Goal: Task Accomplishment & Management: Use online tool/utility

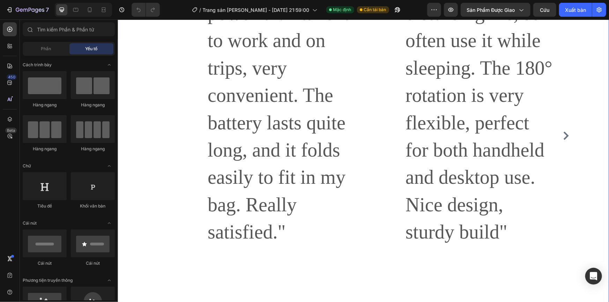
scroll to position [2349, 0]
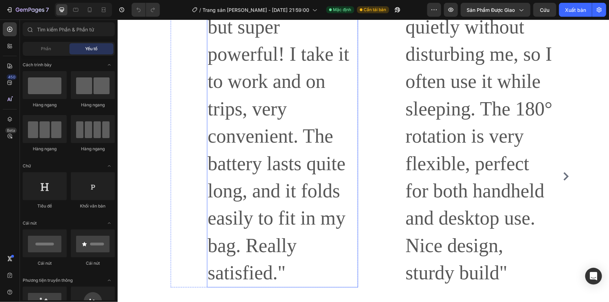
click at [249, 139] on p ""This fan is small but super powerful! I take it to work and on trips, very con…" at bounding box center [282, 135] width 150 height 301
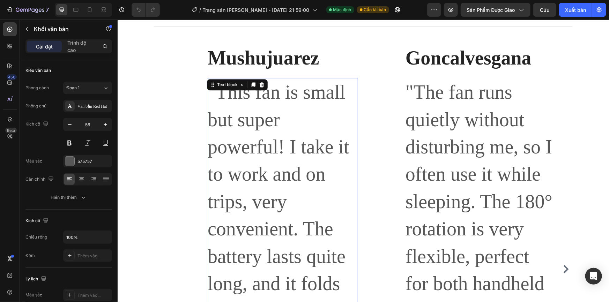
scroll to position [2254, 0]
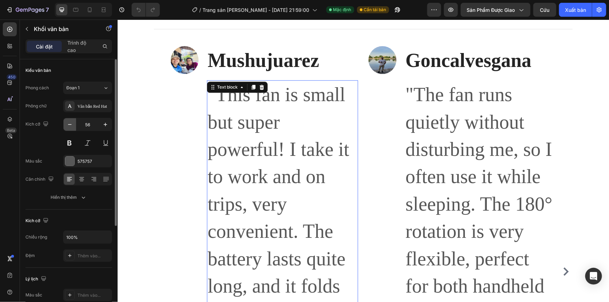
click at [70, 125] on icon "button" at bounding box center [69, 124] width 3 height 1
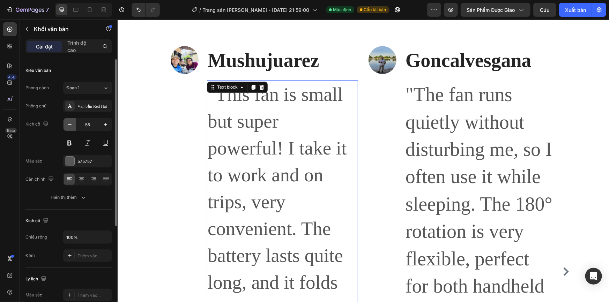
click at [70, 125] on icon "button" at bounding box center [69, 124] width 3 height 1
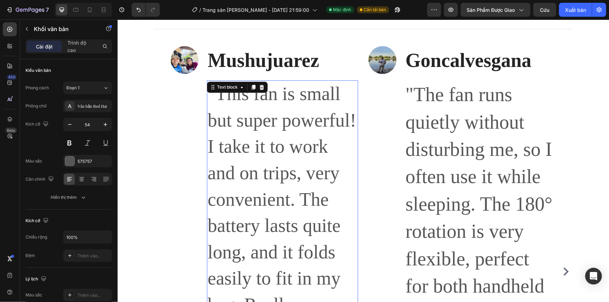
click at [251, 139] on p ""This fan is small but super powerful! I take it to work and on trips, very con…" at bounding box center [282, 213] width 150 height 264
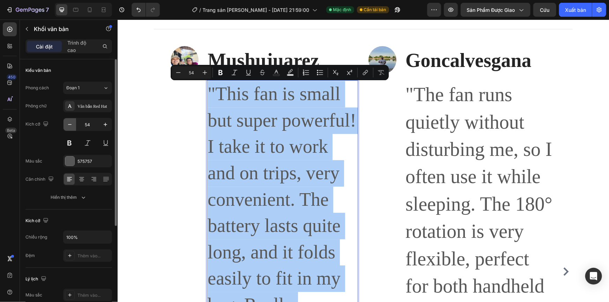
click at [66, 124] on icon "button" at bounding box center [69, 124] width 7 height 7
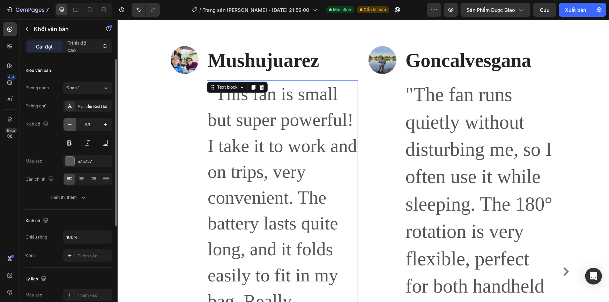
click at [66, 124] on icon "button" at bounding box center [69, 124] width 7 height 7
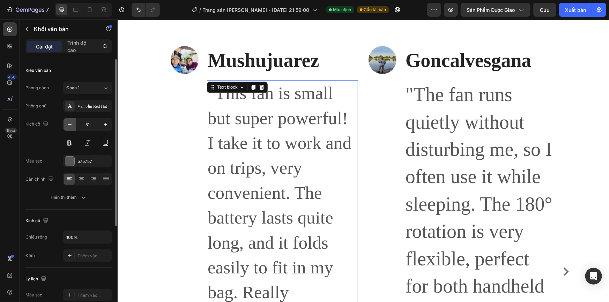
click at [66, 124] on icon "button" at bounding box center [69, 124] width 7 height 7
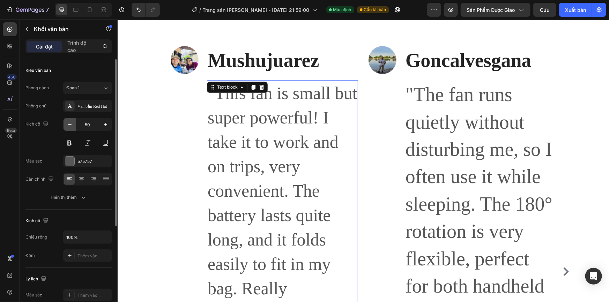
click at [66, 124] on icon "button" at bounding box center [69, 124] width 7 height 7
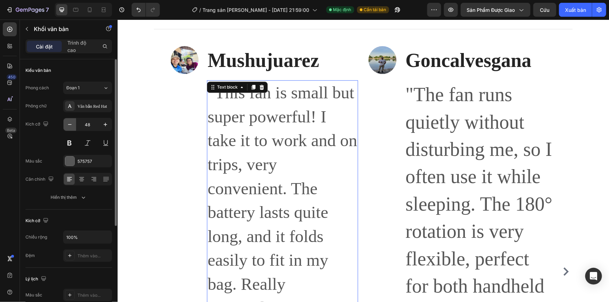
click at [66, 124] on icon "button" at bounding box center [69, 124] width 7 height 7
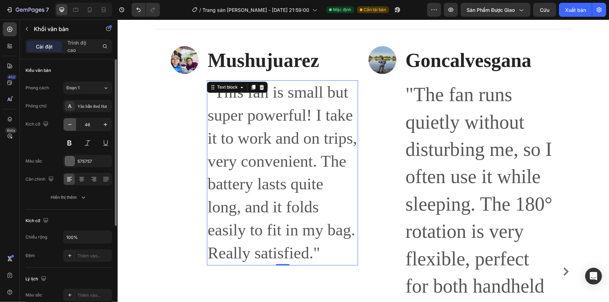
click at [66, 124] on icon "button" at bounding box center [69, 124] width 7 height 7
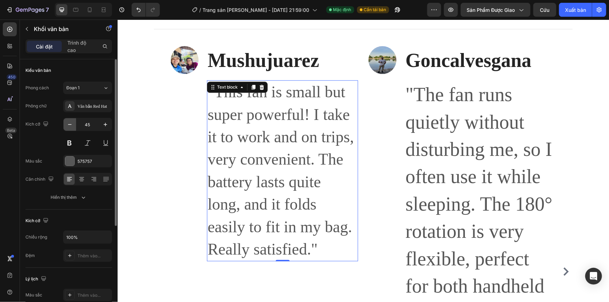
click at [66, 124] on icon "button" at bounding box center [69, 124] width 7 height 7
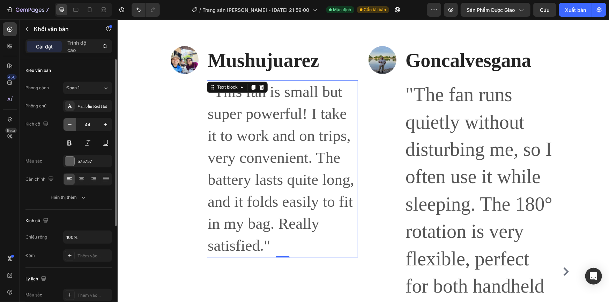
click at [66, 124] on icon "button" at bounding box center [69, 124] width 7 height 7
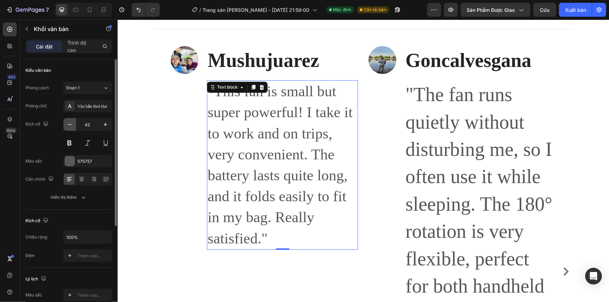
click at [66, 124] on icon "button" at bounding box center [69, 124] width 7 height 7
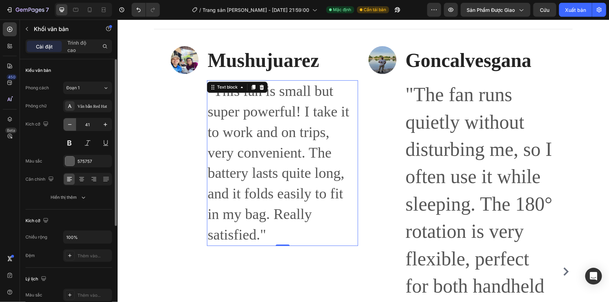
click at [66, 124] on icon "button" at bounding box center [69, 124] width 7 height 7
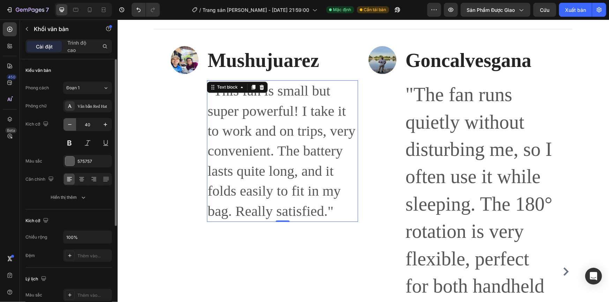
click at [67, 124] on icon "button" at bounding box center [69, 124] width 7 height 7
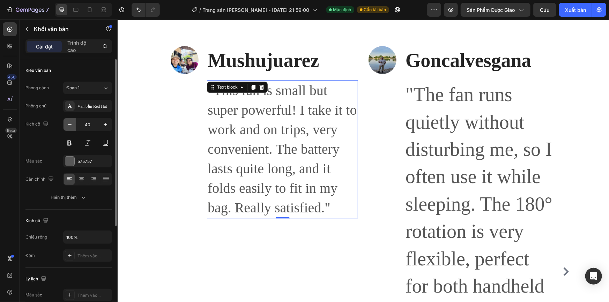
click at [67, 124] on icon "button" at bounding box center [69, 124] width 7 height 7
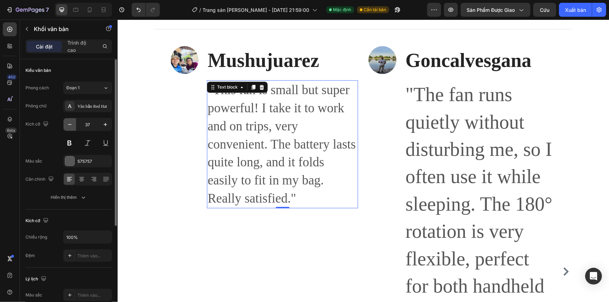
click at [68, 124] on icon "button" at bounding box center [69, 124] width 7 height 7
click at [68, 124] on icon "button" at bounding box center [69, 124] width 3 height 1
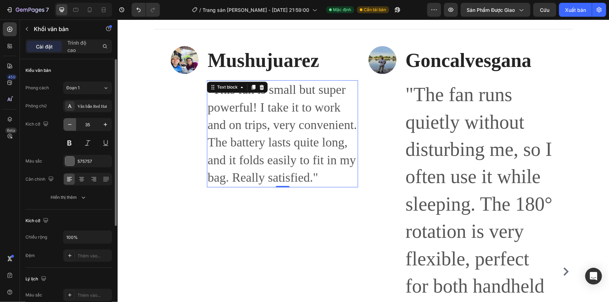
click at [69, 124] on icon "button" at bounding box center [69, 124] width 7 height 7
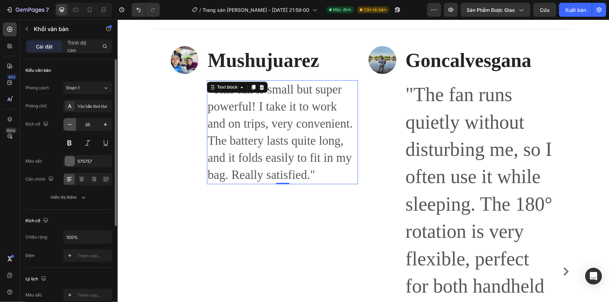
click at [69, 124] on icon "button" at bounding box center [69, 124] width 7 height 7
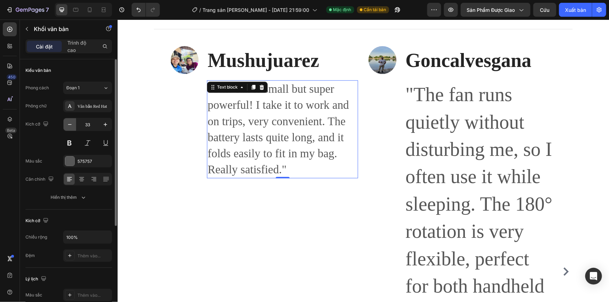
click at [70, 124] on icon "button" at bounding box center [69, 124] width 7 height 7
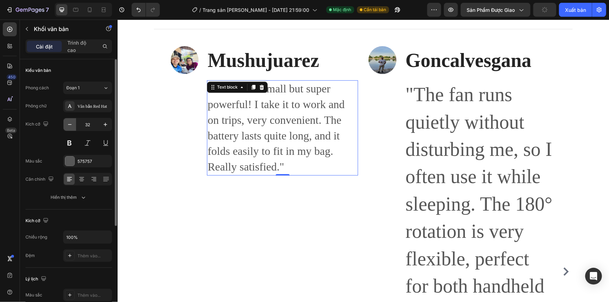
click at [70, 124] on icon "button" at bounding box center [69, 124] width 7 height 7
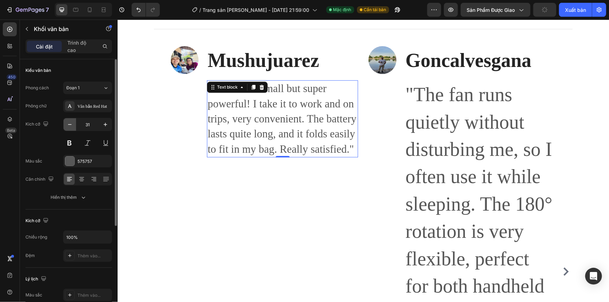
click at [70, 124] on icon "button" at bounding box center [69, 124] width 7 height 7
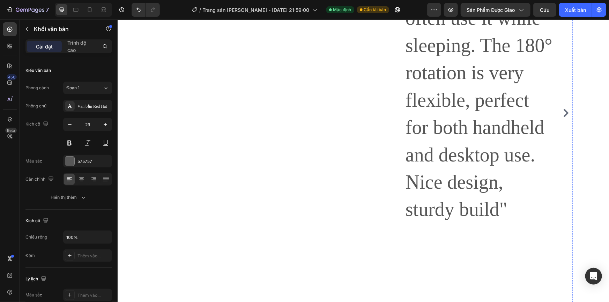
scroll to position [2286, 0]
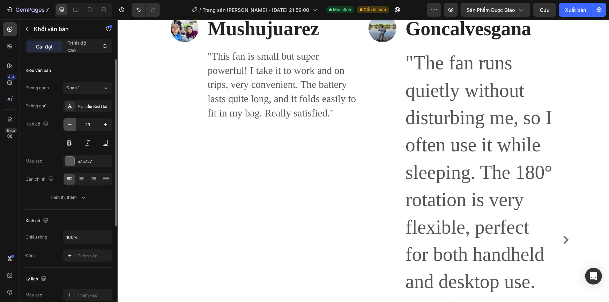
click at [73, 126] on button "button" at bounding box center [70, 124] width 13 height 13
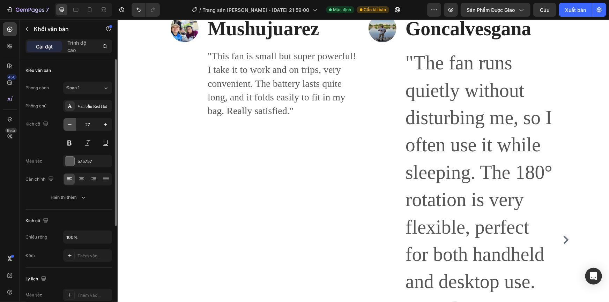
click at [73, 126] on button "button" at bounding box center [70, 124] width 13 height 13
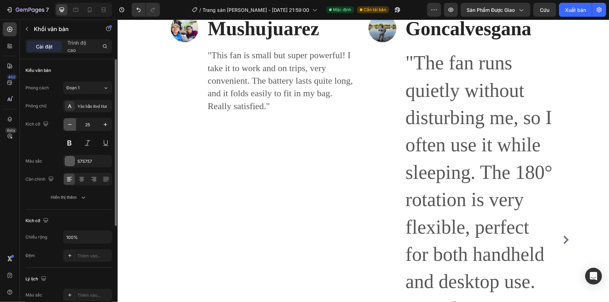
click at [74, 126] on button "button" at bounding box center [70, 124] width 13 height 13
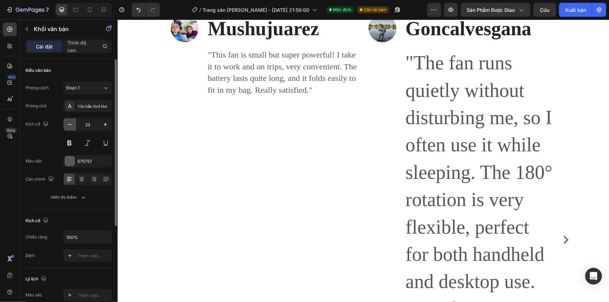
click at [74, 126] on button "button" at bounding box center [70, 124] width 13 height 13
type input "22"
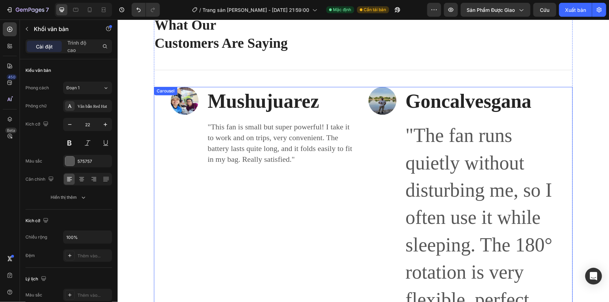
scroll to position [2190, 0]
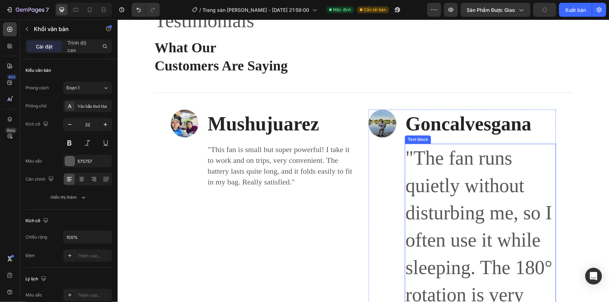
click at [450, 171] on p ""The fan runs quietly without disturbing me, so I often use it while sleeping. …" at bounding box center [480, 294] width 150 height 301
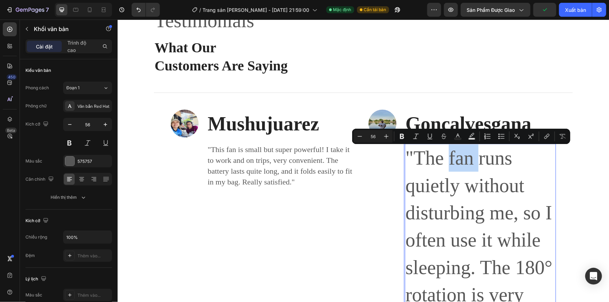
click at [449, 171] on p ""The fan runs quietly without disturbing me, so I often use it while sleeping. …" at bounding box center [480, 294] width 150 height 301
click at [436, 174] on p ""The fan runs quietly without disturbing me, so I often use it while sleeping. …" at bounding box center [480, 294] width 150 height 301
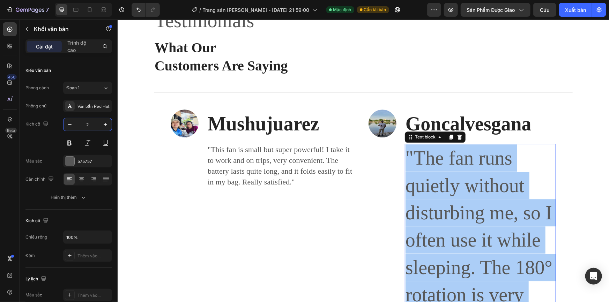
type input "22"
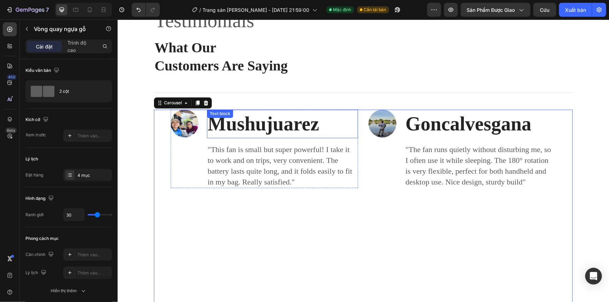
click at [254, 126] on p "Mushujuarez" at bounding box center [282, 123] width 150 height 27
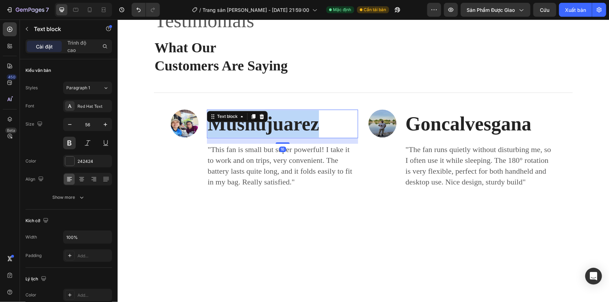
click at [254, 126] on p "Mushujuarez" at bounding box center [282, 123] width 150 height 27
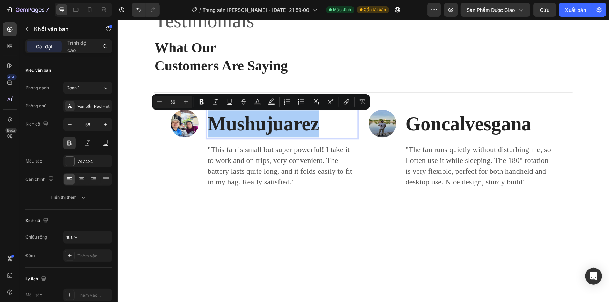
drag, startPoint x: 177, startPoint y: 101, endPoint x: 166, endPoint y: 101, distance: 10.8
click at [167, 101] on input "56" at bounding box center [173, 102] width 14 height 8
type input "22"
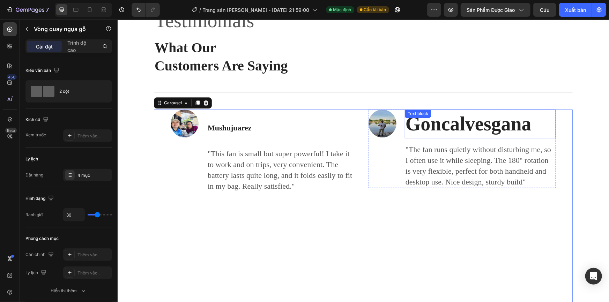
click at [441, 127] on strong "Goncalvesgana" at bounding box center [468, 124] width 126 height 22
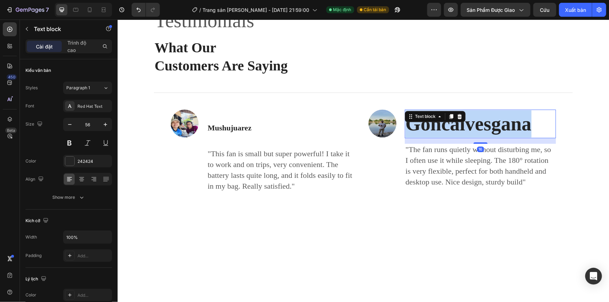
click at [441, 127] on strong "Goncalvesgana" at bounding box center [468, 124] width 126 height 22
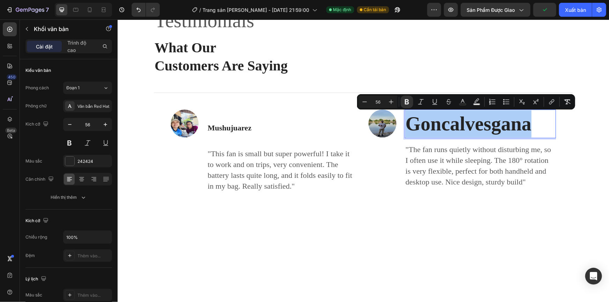
click at [382, 103] on input "56" at bounding box center [378, 102] width 14 height 8
drag, startPoint x: 382, startPoint y: 103, endPoint x: 372, endPoint y: 103, distance: 10.1
click at [372, 103] on input "56" at bounding box center [378, 102] width 14 height 8
type input "22"
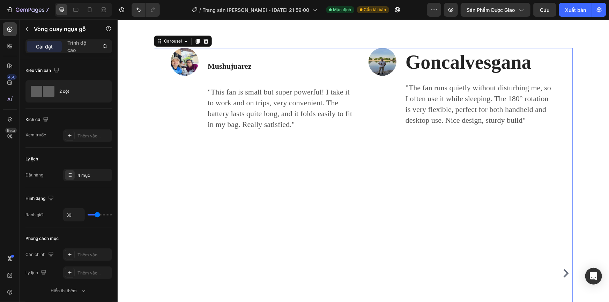
scroll to position [2254, 0]
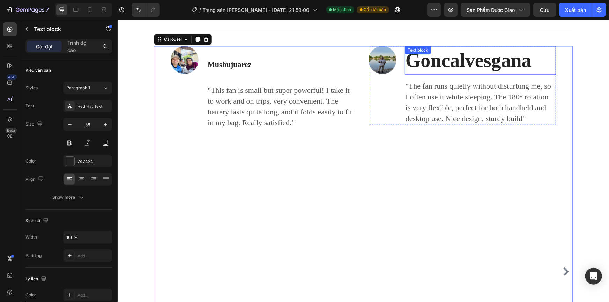
click at [428, 66] on strong "Goncalvesgana" at bounding box center [468, 60] width 126 height 22
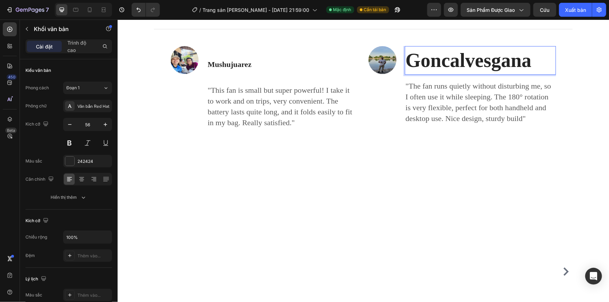
click at [430, 66] on strong "Goncalvesgana" at bounding box center [468, 60] width 126 height 22
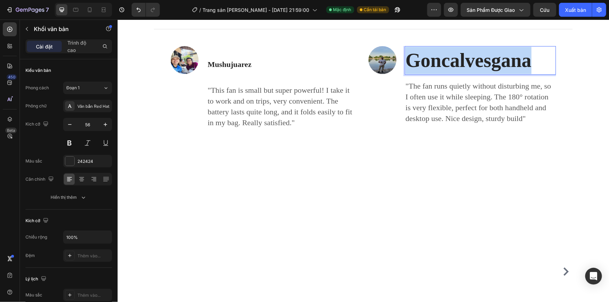
drag, startPoint x: 527, startPoint y: 64, endPoint x: 386, endPoint y: 65, distance: 141.1
click at [386, 65] on div "Image Goncalvesgana Text block 16 "The fan runs quietly without disturbing me, …" at bounding box center [462, 85] width 188 height 79
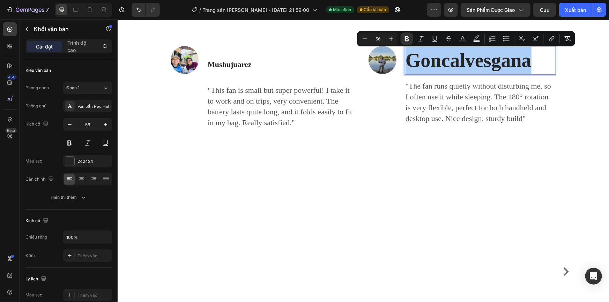
click at [379, 40] on input "56" at bounding box center [378, 39] width 14 height 8
drag, startPoint x: 382, startPoint y: 37, endPoint x: 374, endPoint y: 38, distance: 8.8
click at [376, 38] on input "56" at bounding box center [378, 39] width 14 height 8
type input "22"
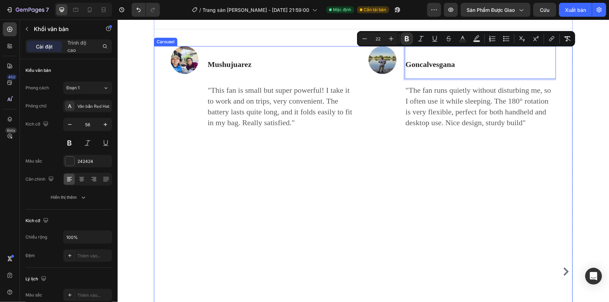
click at [436, 208] on div "Image Goncalvesgana Text block 16 "The fan runs quietly without disturbing me, …" at bounding box center [462, 272] width 188 height 452
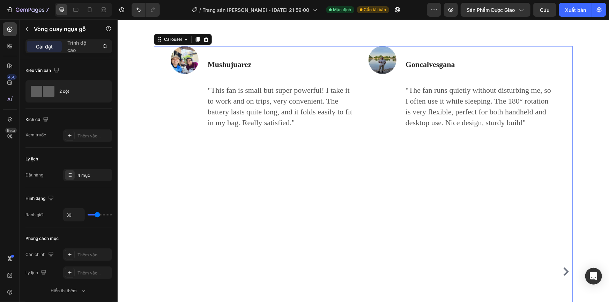
click at [562, 267] on icon "Carousel Next Arrow" at bounding box center [566, 271] width 8 height 8
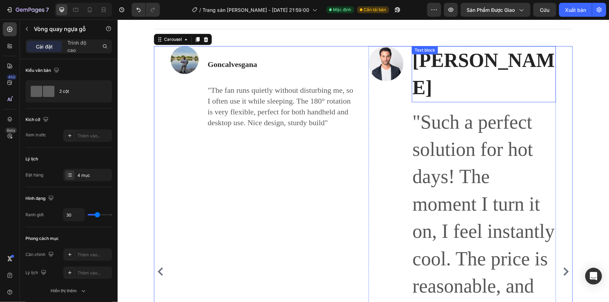
click at [449, 128] on p ""Such a perfect solution for hot days! The moment I turn it on, I feel instantl…" at bounding box center [483, 258] width 143 height 301
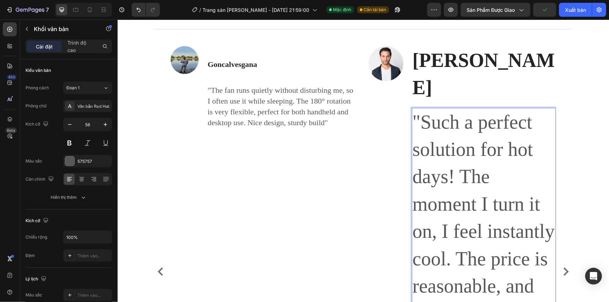
click at [440, 111] on p ""Such a perfect solution for hot days! The moment I turn it on, I feel instantl…" at bounding box center [483, 258] width 143 height 301
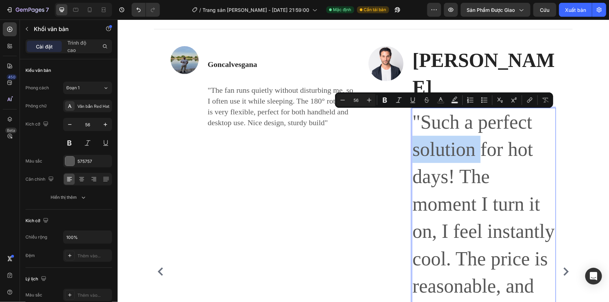
click at [447, 132] on p ""Such a perfect solution for hot days! The moment I turn it on, I feel instantl…" at bounding box center [483, 258] width 143 height 301
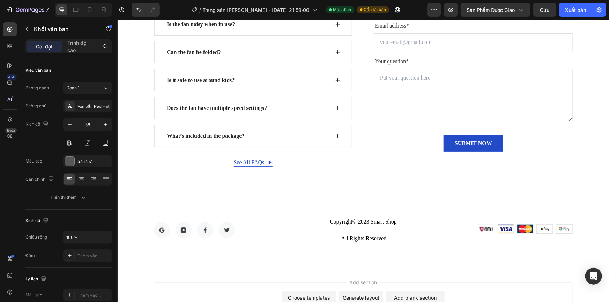
scroll to position [2946, 0]
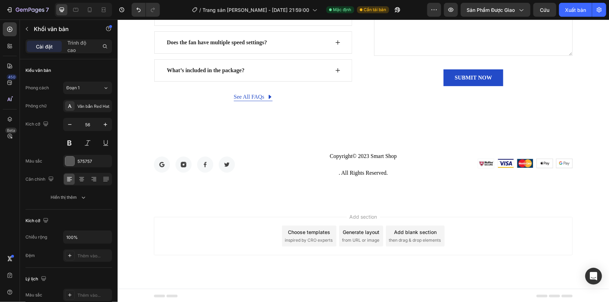
drag, startPoint x: 411, startPoint y: 90, endPoint x: 512, endPoint y: 280, distance: 215.6
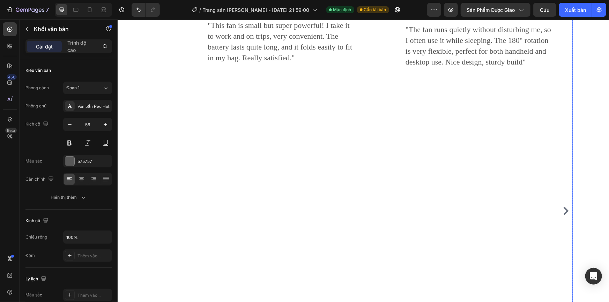
scroll to position [2375, 0]
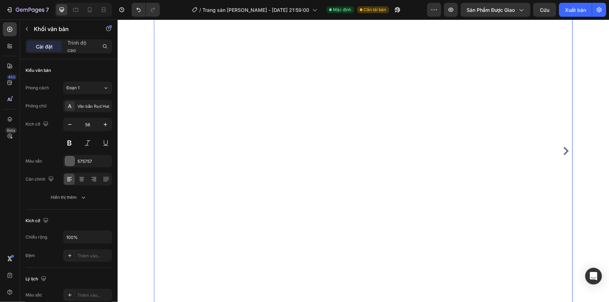
click at [566, 147] on icon "Carousel Next Arrow" at bounding box center [566, 151] width 8 height 8
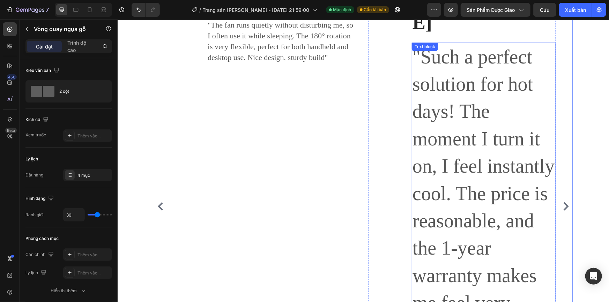
click at [453, 148] on p ""Such a perfect solution for hot days! The moment I turn it on, I feel instantl…" at bounding box center [483, 193] width 143 height 301
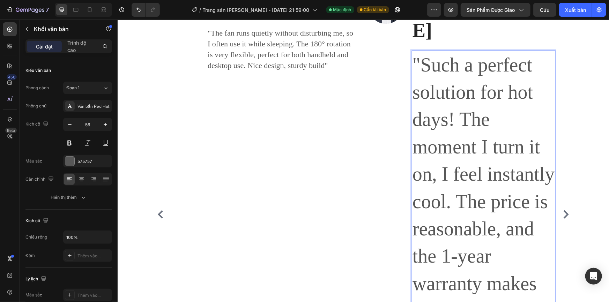
click at [467, 145] on p ""Such a perfect solution for hot days! The moment I turn it on, I feel instantl…" at bounding box center [483, 201] width 143 height 301
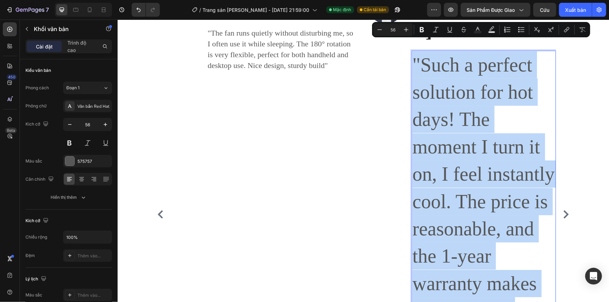
scroll to position [2247, 0]
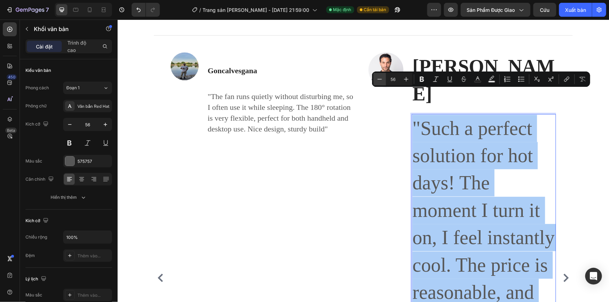
drag, startPoint x: 395, startPoint y: 79, endPoint x: 386, endPoint y: 79, distance: 9.1
click at [388, 79] on input "56" at bounding box center [393, 79] width 14 height 8
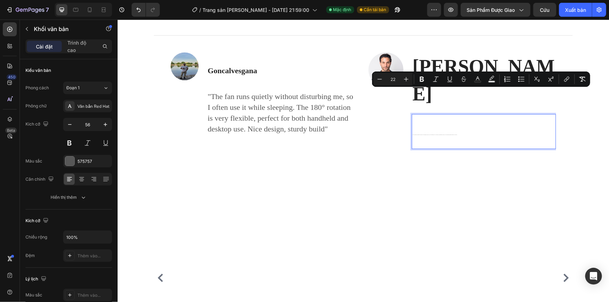
type input "22"
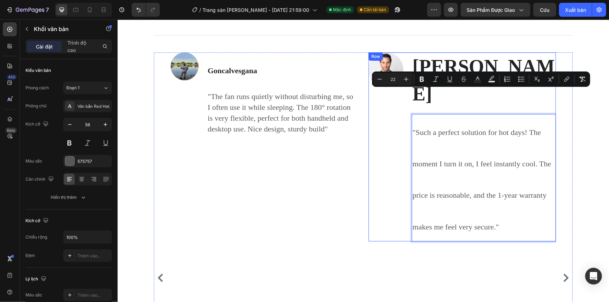
click at [378, 134] on div "Image" at bounding box center [385, 146] width 35 height 189
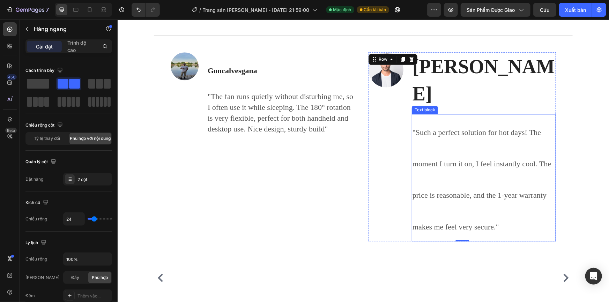
click at [449, 126] on p ""Such a perfect solution for hot days! The moment I turn it on, I feel instantl…" at bounding box center [483, 178] width 143 height 126
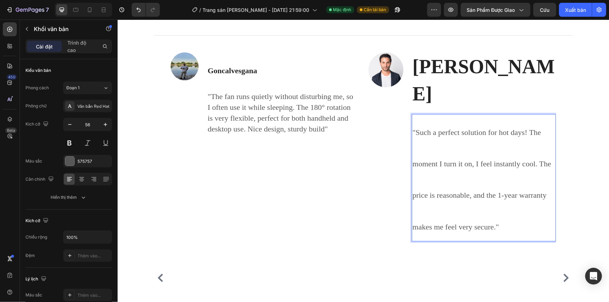
click at [447, 153] on p ""Such a perfect solution for hot days! The moment I turn it on, I feel instantl…" at bounding box center [483, 178] width 143 height 126
click at [414, 155] on p ""Such a perfect solution for hot days! The moment I turn it on, I feel instantl…" at bounding box center [483, 178] width 143 height 126
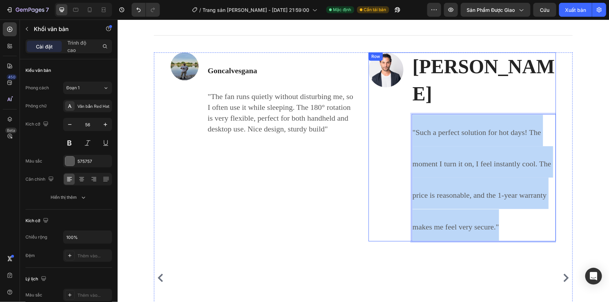
drag, startPoint x: 498, startPoint y: 204, endPoint x: 409, endPoint y: 97, distance: 139.3
click at [406, 99] on div "Image Ryan S Text block "Such a perfect solution for hot days! The moment I tur…" at bounding box center [462, 146] width 188 height 189
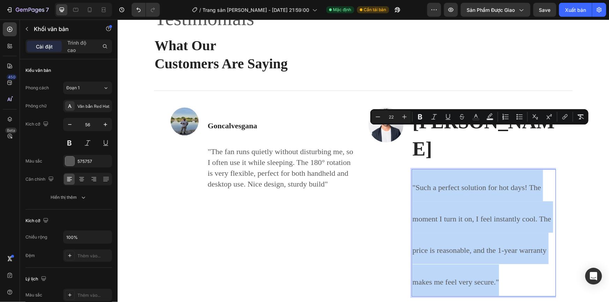
scroll to position [2184, 0]
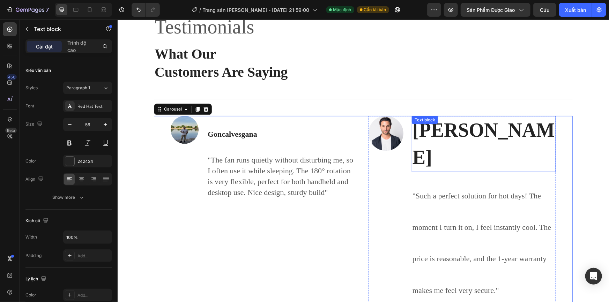
click at [444, 136] on strong "Ryan S" at bounding box center [483, 143] width 142 height 49
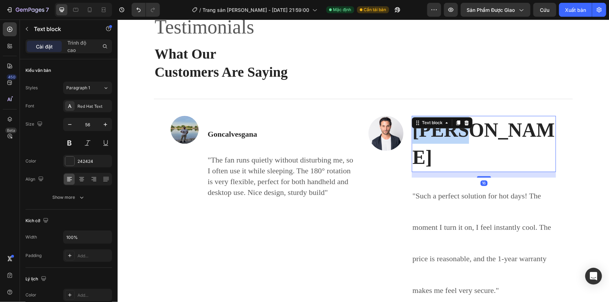
click at [444, 135] on strong "Ryan S" at bounding box center [483, 143] width 142 height 49
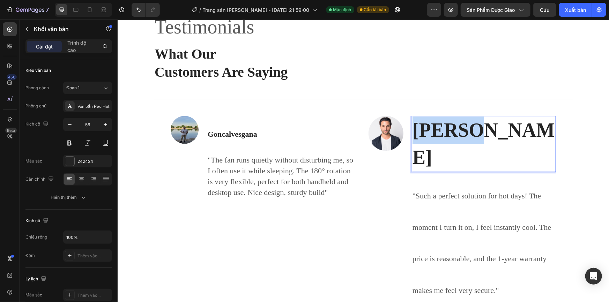
drag, startPoint x: 492, startPoint y: 129, endPoint x: 412, endPoint y: 130, distance: 80.0
click at [413, 130] on p "Ryan S" at bounding box center [483, 143] width 143 height 55
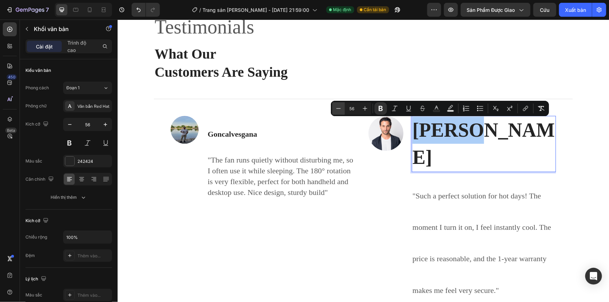
drag, startPoint x: 352, startPoint y: 108, endPoint x: 343, endPoint y: 109, distance: 9.1
click at [344, 109] on div "Minus 56 Plus" at bounding box center [351, 108] width 39 height 13
type input "22"
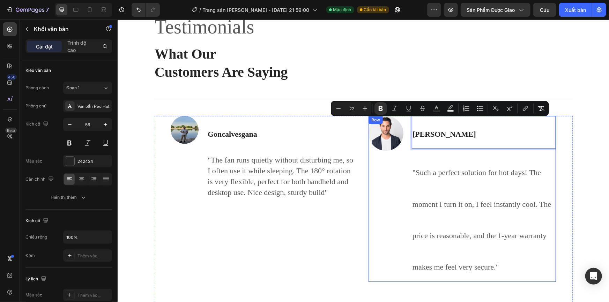
click at [381, 237] on div "Image" at bounding box center [385, 199] width 35 height 166
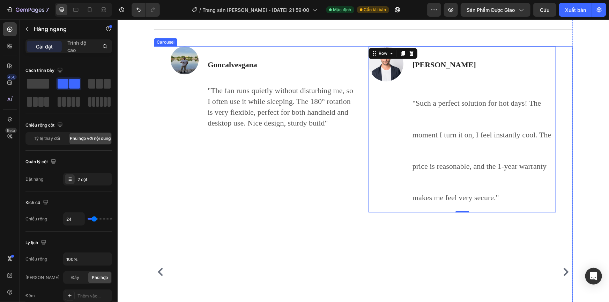
scroll to position [2247, 0]
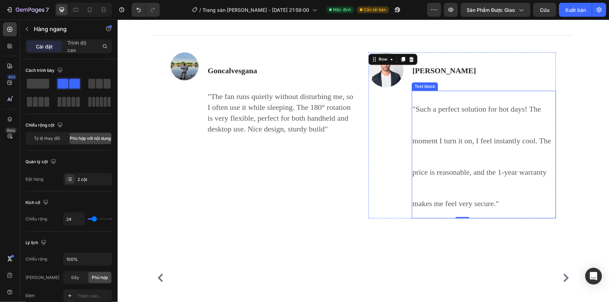
click at [465, 111] on span ""Such a perfect solution for hot days! The moment I turn it on, I feel instantl…" at bounding box center [481, 155] width 139 height 103
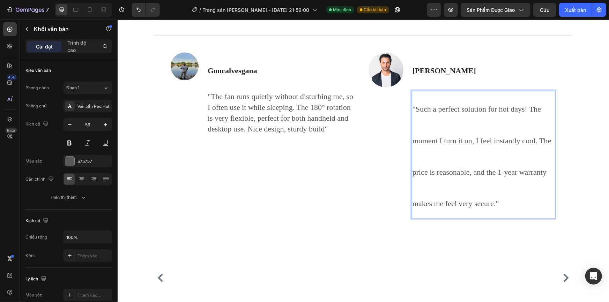
click at [436, 112] on span ""Such a perfect solution for hot days! The moment I turn it on, I feel instantl…" at bounding box center [481, 155] width 139 height 103
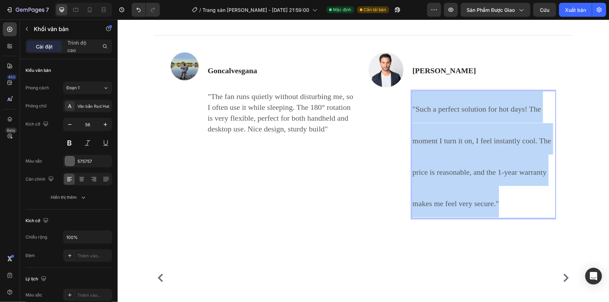
drag, startPoint x: 496, startPoint y: 207, endPoint x: 411, endPoint y: 107, distance: 131.8
click at [412, 107] on p ""Such a perfect solution for hot days! The moment I turn it on, I feel instantl…" at bounding box center [483, 154] width 143 height 126
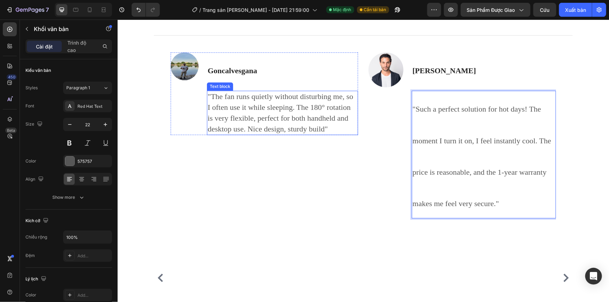
click at [292, 127] on p ""The fan runs quietly without disturbing me, so I often use it while sleeping. …" at bounding box center [282, 112] width 150 height 43
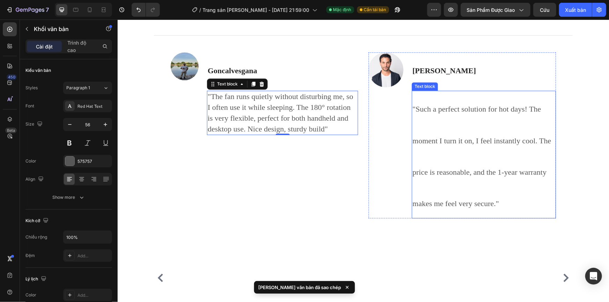
click at [423, 129] on p ""Such a perfect solution for hot days! The moment I turn it on, I feel instantl…" at bounding box center [483, 154] width 143 height 126
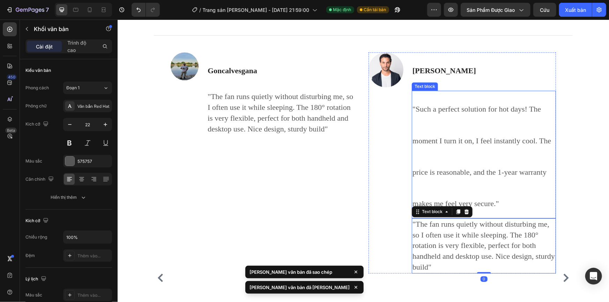
click at [451, 170] on span ""Such a perfect solution for hot days! The moment I turn it on, I feel instantl…" at bounding box center [481, 155] width 139 height 103
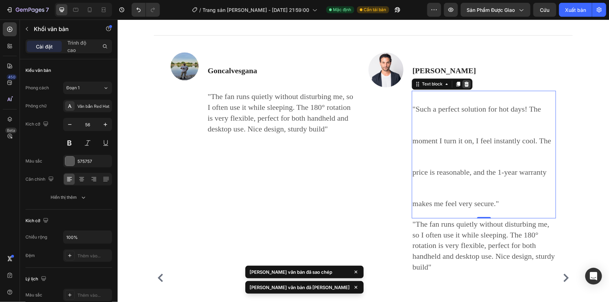
click at [465, 85] on icon at bounding box center [466, 83] width 5 height 5
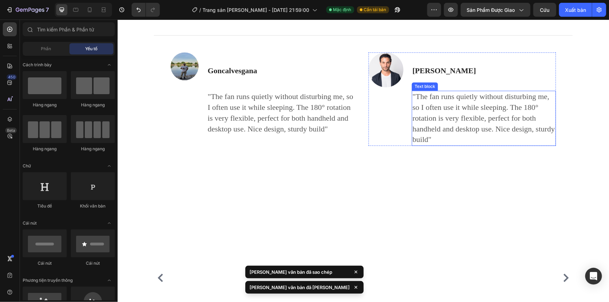
click at [458, 114] on p ""The fan runs quietly without disturbing me, so I often use it while sleeping. …" at bounding box center [483, 118] width 143 height 54
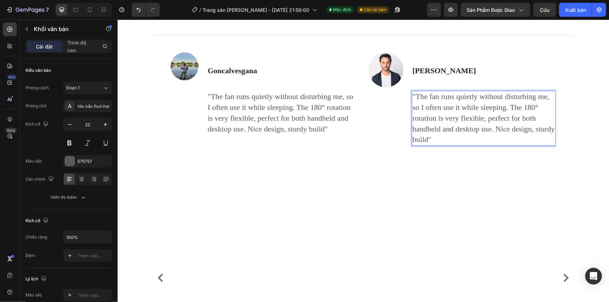
click at [441, 139] on p ""The fan runs quietly without disturbing me, so I often use it while sleeping. …" at bounding box center [483, 118] width 143 height 54
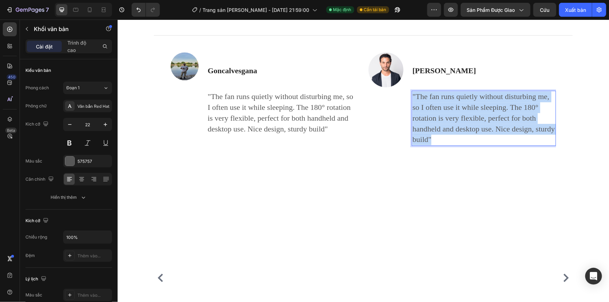
drag, startPoint x: 429, startPoint y: 139, endPoint x: 410, endPoint y: 96, distance: 46.3
click at [412, 96] on p ""The fan runs quietly without disturbing me, so I often use it while sleeping. …" at bounding box center [483, 118] width 143 height 54
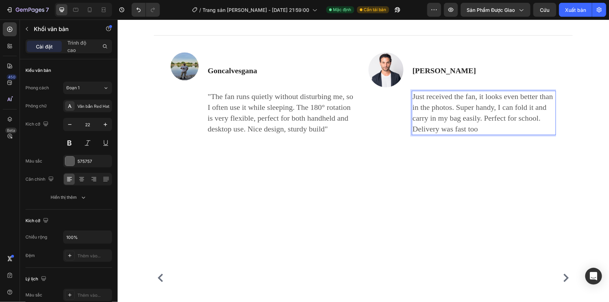
click at [412, 97] on p "Just received the fan, it looks even better than in the photos. Super handy, I …" at bounding box center [483, 112] width 143 height 43
click at [487, 132] on p ""Just received the fan, it looks even better than in the photos. Super handy, I…" at bounding box center [483, 112] width 143 height 43
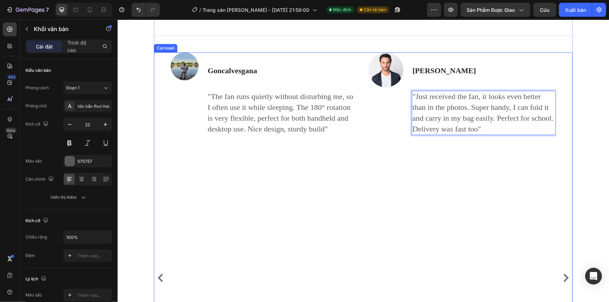
click at [336, 194] on div "Image Goncalvesgana Text block "The fan runs quietly without disturbing me, so …" at bounding box center [264, 278] width 188 height 452
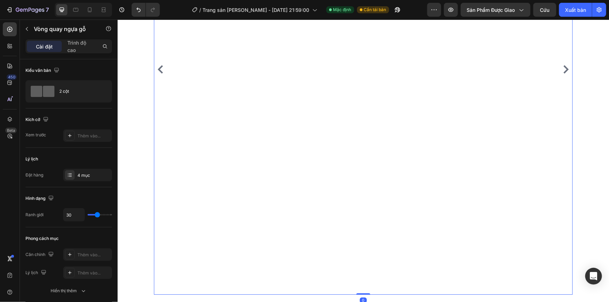
scroll to position [2438, 0]
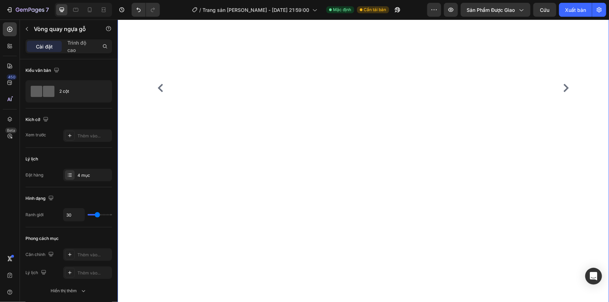
click at [356, 287] on div "Testimonials Text block What Our Customers Are Saying Heading Title Line Image …" at bounding box center [363, 41] width 481 height 566
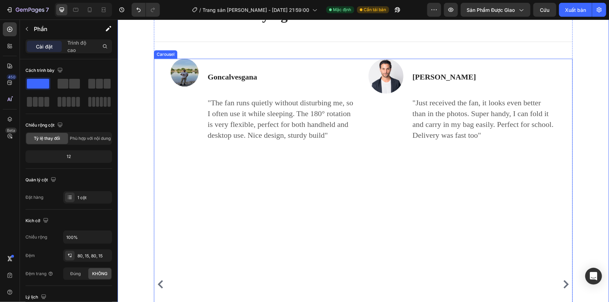
scroll to position [2247, 0]
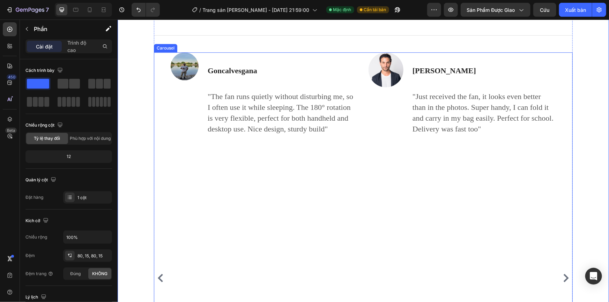
click at [156, 274] on icon "Carousel Back Arrow" at bounding box center [160, 278] width 8 height 8
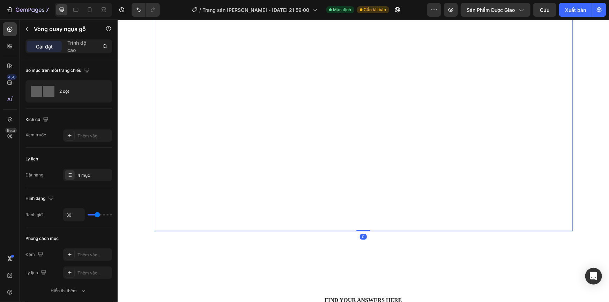
scroll to position [2533, 0]
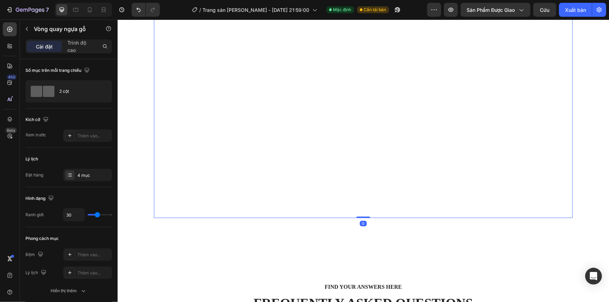
drag, startPoint x: 358, startPoint y: 189, endPoint x: 360, endPoint y: 179, distance: 10.3
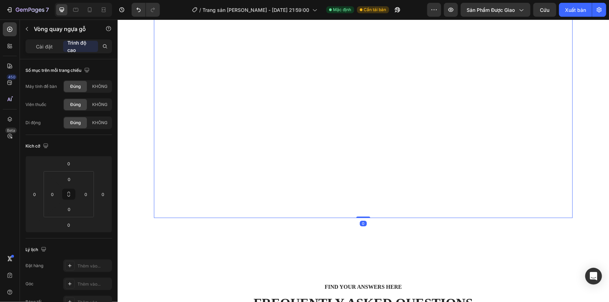
drag, startPoint x: 357, startPoint y: 189, endPoint x: 352, endPoint y: 130, distance: 59.6
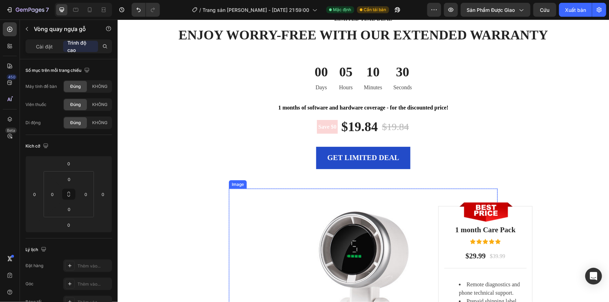
scroll to position [1682, 0]
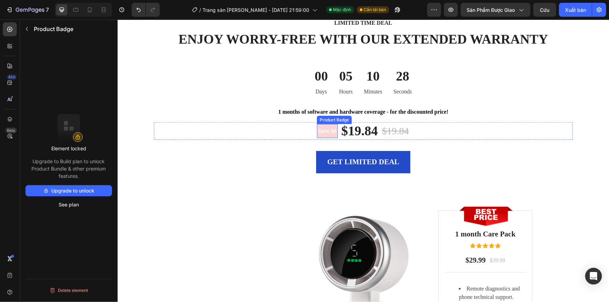
click at [332, 134] on pre "Save $0" at bounding box center [327, 131] width 21 height 14
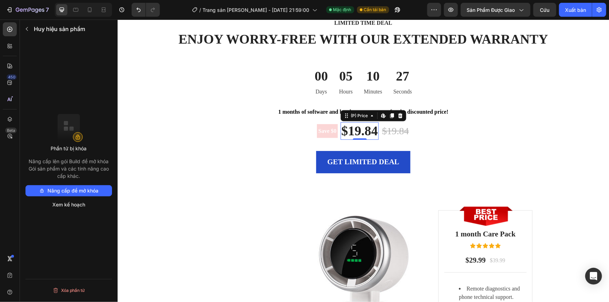
click at [355, 132] on div "$19.84" at bounding box center [359, 130] width 38 height 17
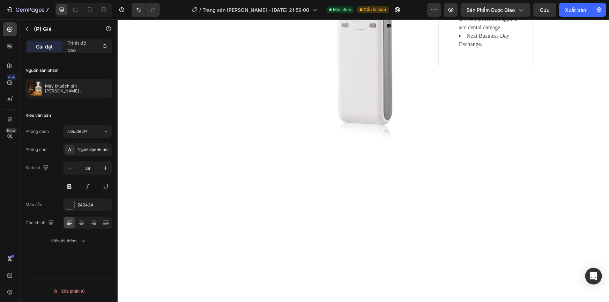
scroll to position [1586, 0]
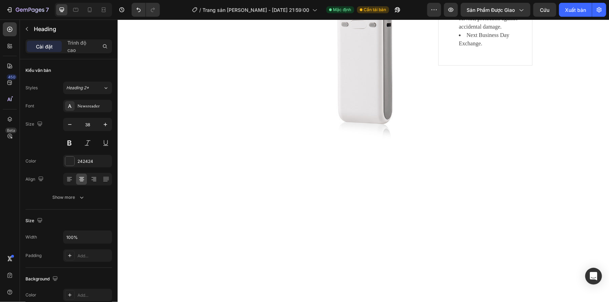
drag, startPoint x: 556, startPoint y: 134, endPoint x: 166, endPoint y: 133, distance: 390.8
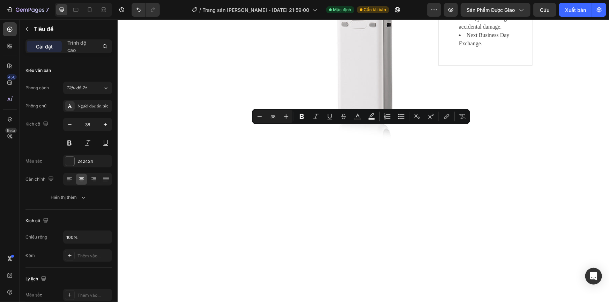
copy p "ENJOY WORRY-FREE WITH OUR EXTENDED WARRANTY"
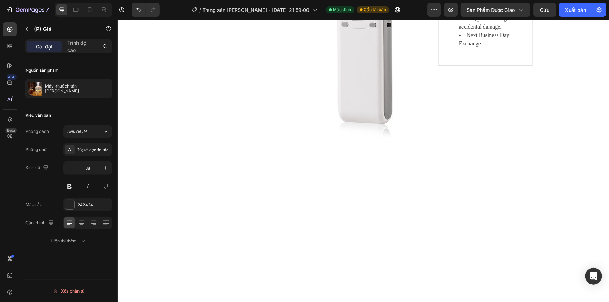
click at [102, 87] on icon "button" at bounding box center [105, 89] width 6 height 6
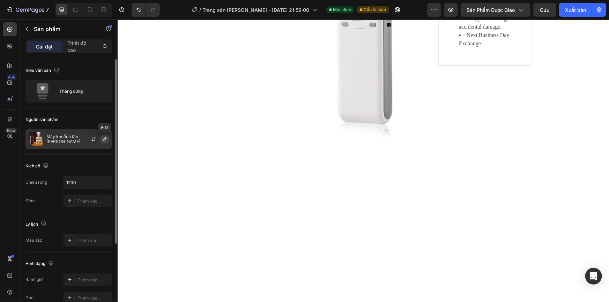
click at [102, 139] on icon "button" at bounding box center [105, 140] width 6 height 6
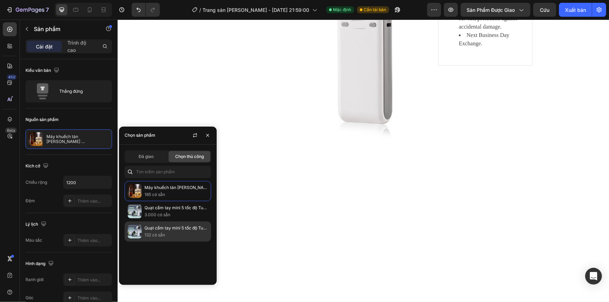
click at [156, 230] on font "Quạt cầm tay mini 5 tốc độ Turbo USB có thể sạc lại, quạt bỏ túi không cánh có …" at bounding box center [275, 228] width 260 height 5
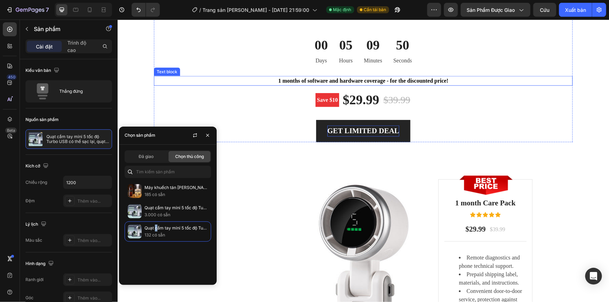
scroll to position [1714, 0]
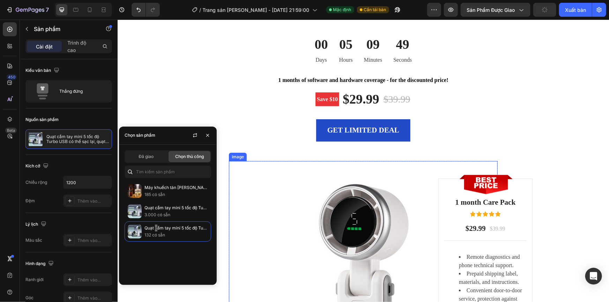
click at [285, 169] on img at bounding box center [363, 295] width 269 height 269
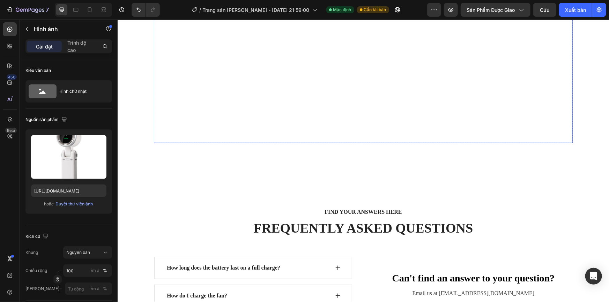
scroll to position [2634, 0]
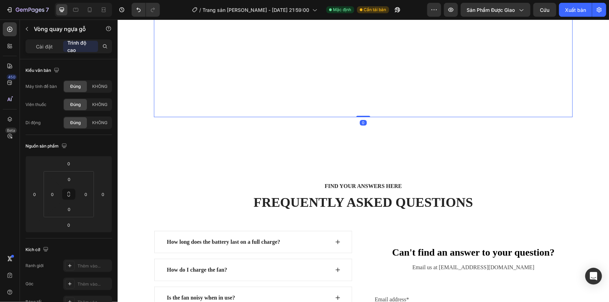
drag, startPoint x: 356, startPoint y: 87, endPoint x: 359, endPoint y: 80, distance: 7.8
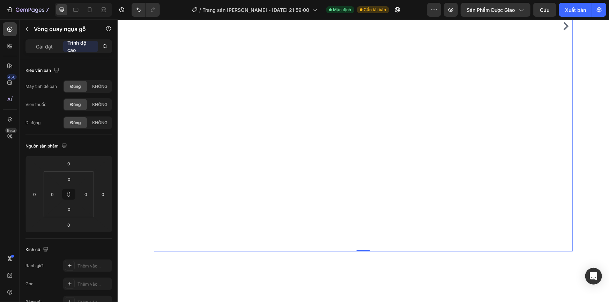
scroll to position [2570, 0]
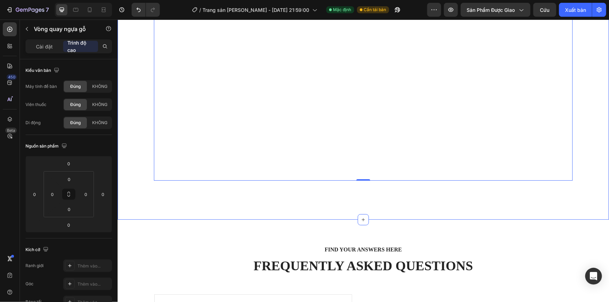
drag, startPoint x: 360, startPoint y: 193, endPoint x: 361, endPoint y: 169, distance: 24.1
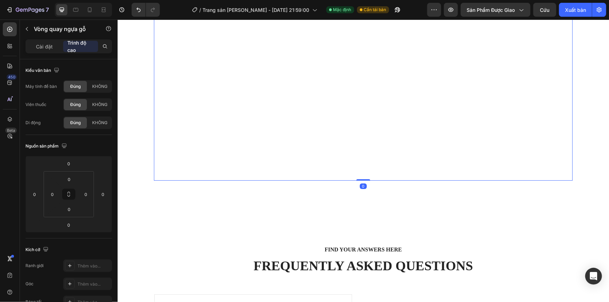
drag, startPoint x: 359, startPoint y: 152, endPoint x: 356, endPoint y: 147, distance: 6.3
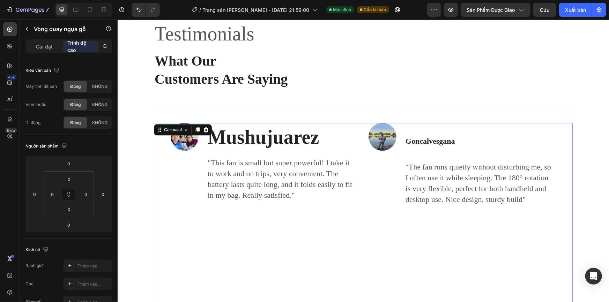
scroll to position [2158, 0]
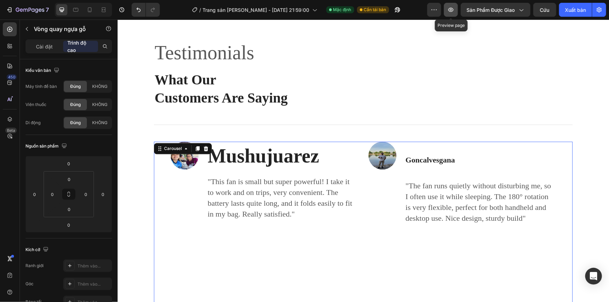
click at [446, 11] on button "button" at bounding box center [451, 10] width 14 height 14
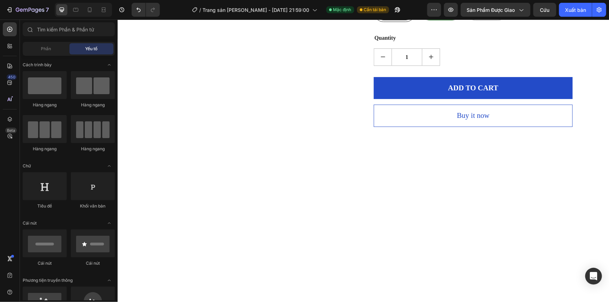
scroll to position [0, 0]
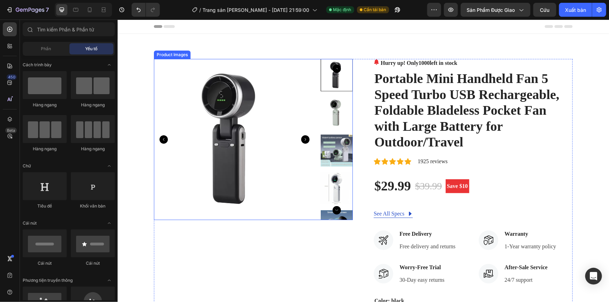
click at [247, 133] on img at bounding box center [234, 139] width 161 height 161
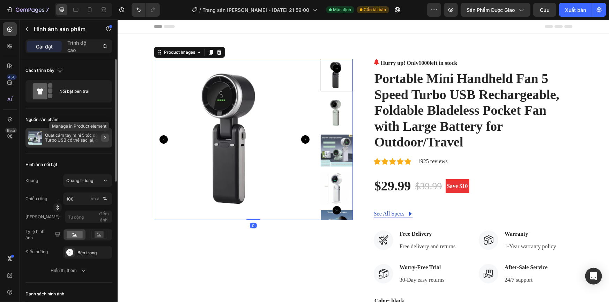
drag, startPoint x: 103, startPoint y: 139, endPoint x: 12, endPoint y: 123, distance: 92.5
click at [103, 139] on icon "button" at bounding box center [105, 138] width 6 height 6
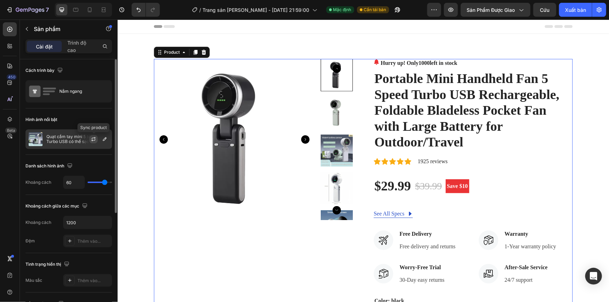
click at [93, 141] on icon "button" at bounding box center [94, 140] width 6 height 6
click at [104, 139] on icon "button" at bounding box center [104, 139] width 3 height 3
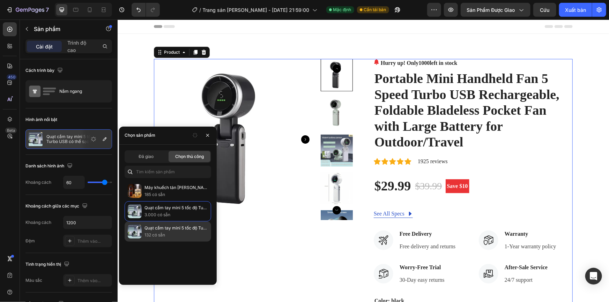
click at [155, 228] on font "Quạt cầm tay mini 5 tốc độ Turbo USB có thể sạc lại, quạt bỏ túi không cánh có …" at bounding box center [275, 228] width 260 height 5
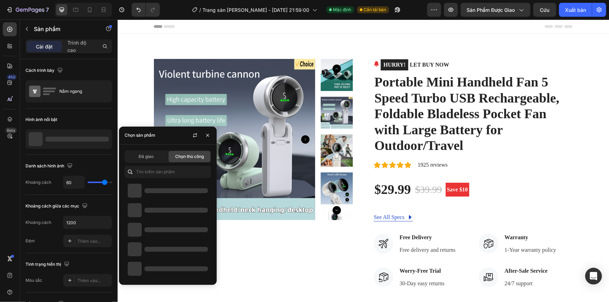
click at [255, 244] on div "Product Images" at bounding box center [253, 246] width 199 height 375
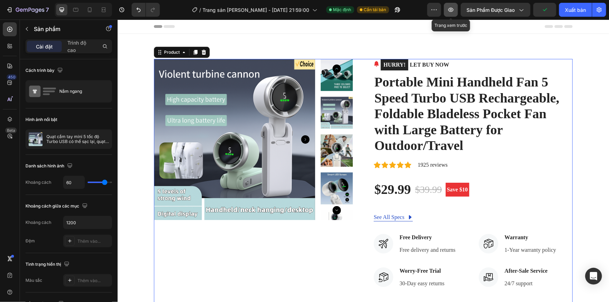
click at [449, 10] on icon "button" at bounding box center [451, 9] width 7 height 7
click at [91, 10] on icon at bounding box center [90, 9] width 4 height 5
type input "0"
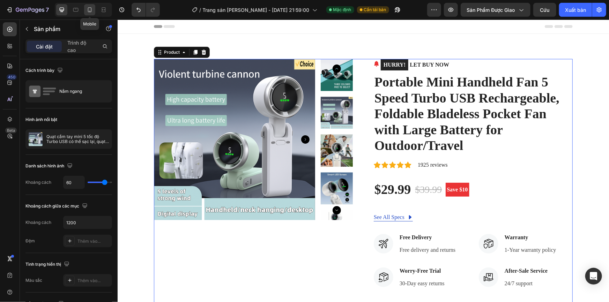
type input "100%"
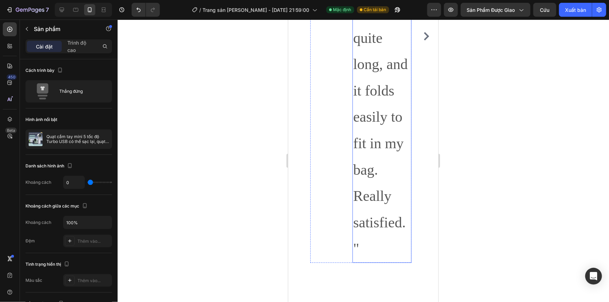
scroll to position [3186, 0]
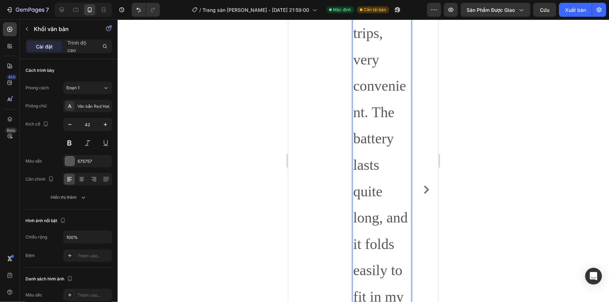
scroll to position [2932, 0]
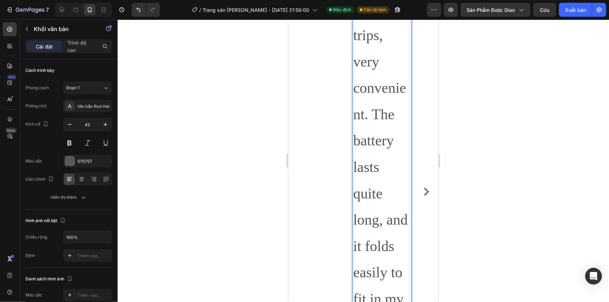
click at [373, 135] on p ""This fan is small but super powerful! I take it to work and on trips, very con…" at bounding box center [382, 127] width 58 height 581
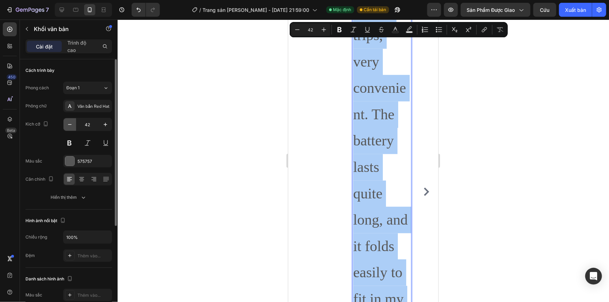
click at [69, 126] on icon "button" at bounding box center [69, 124] width 7 height 7
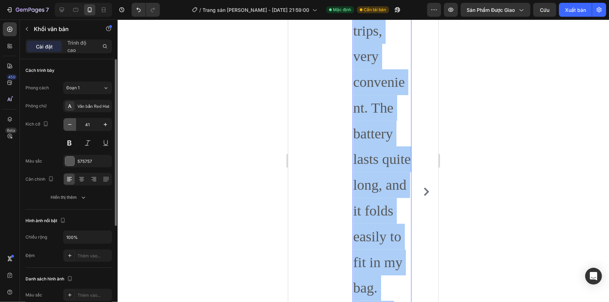
click at [69, 126] on icon "button" at bounding box center [69, 124] width 7 height 7
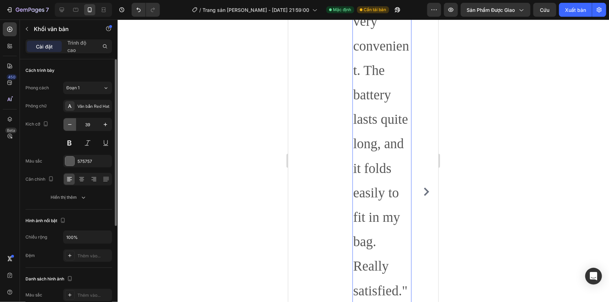
click at [69, 126] on icon "button" at bounding box center [69, 124] width 7 height 7
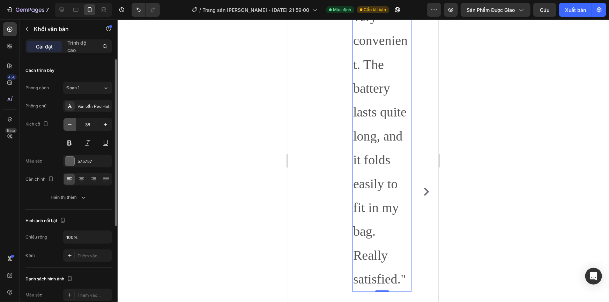
click at [70, 126] on icon "button" at bounding box center [69, 124] width 7 height 7
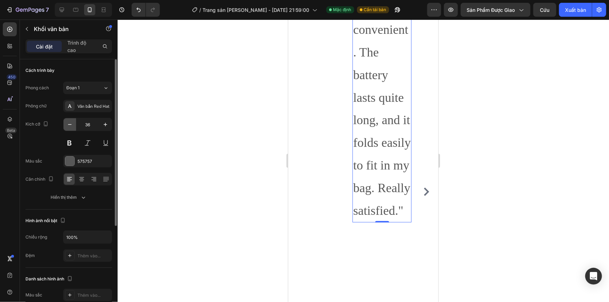
click at [72, 124] on icon "button" at bounding box center [69, 124] width 7 height 7
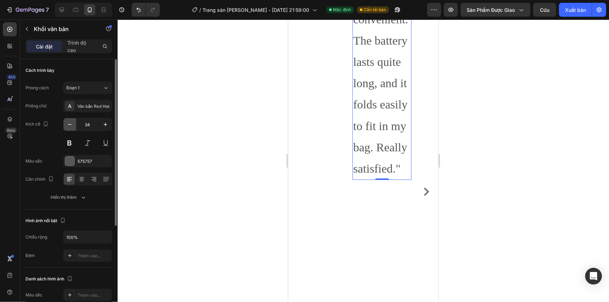
click at [72, 124] on icon "button" at bounding box center [69, 124] width 7 height 7
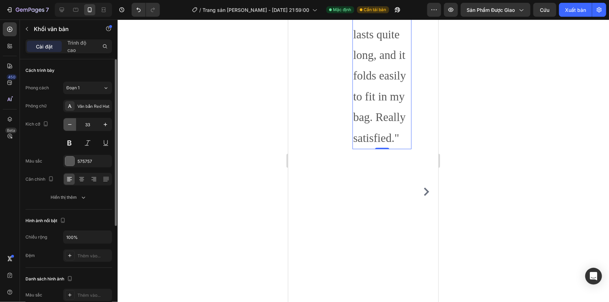
click at [72, 124] on icon "button" at bounding box center [69, 124] width 7 height 7
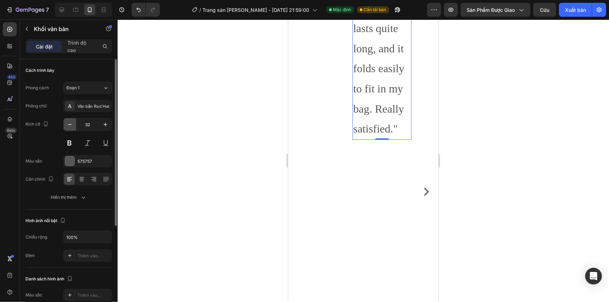
click at [73, 123] on button "button" at bounding box center [70, 124] width 13 height 13
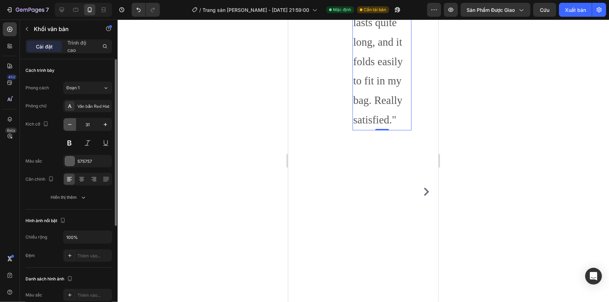
click at [73, 123] on button "button" at bounding box center [70, 124] width 13 height 13
click at [73, 122] on button "button" at bounding box center [70, 124] width 13 height 13
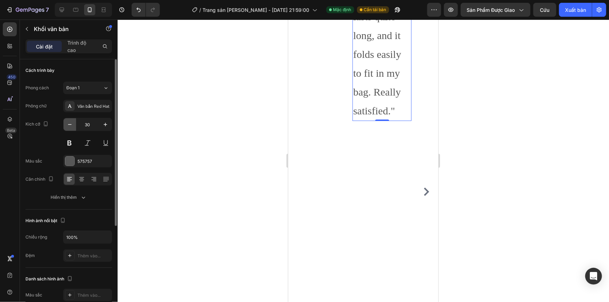
click at [73, 122] on button "button" at bounding box center [70, 124] width 13 height 13
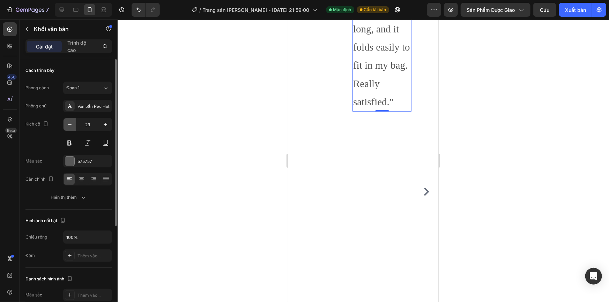
click at [73, 122] on button "button" at bounding box center [70, 124] width 13 height 13
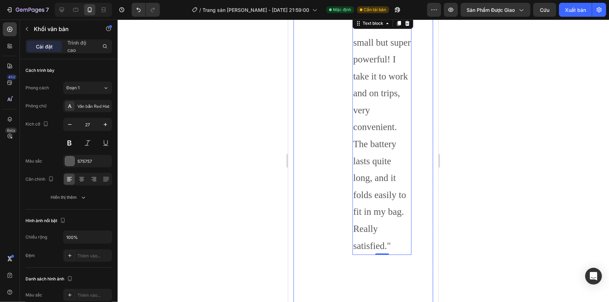
scroll to position [2741, 0]
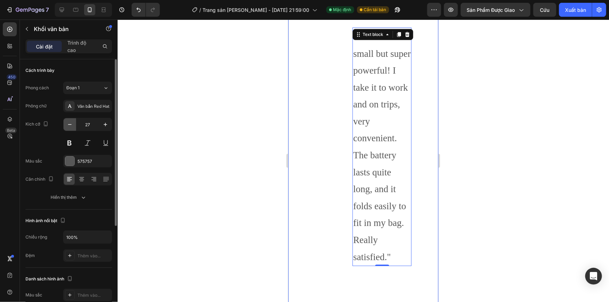
click at [69, 124] on icon "button" at bounding box center [69, 124] width 7 height 7
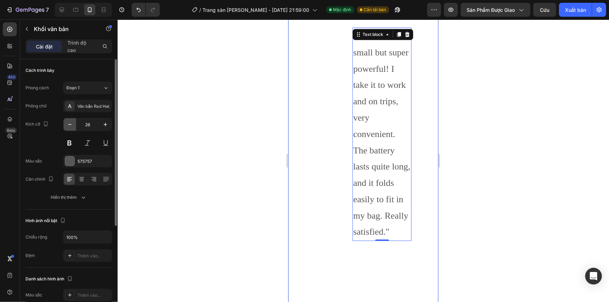
click at [69, 124] on icon "button" at bounding box center [69, 124] width 7 height 7
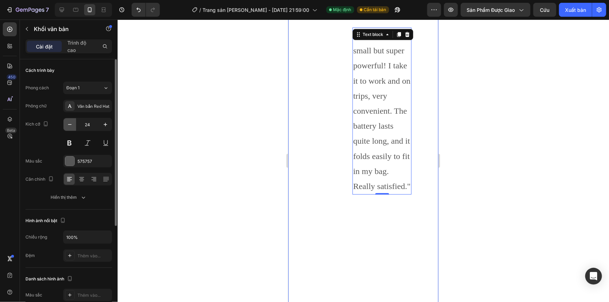
click at [69, 124] on icon "button" at bounding box center [69, 124] width 7 height 7
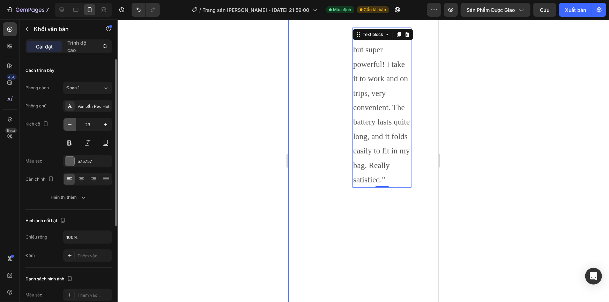
click at [69, 124] on icon "button" at bounding box center [69, 124] width 7 height 7
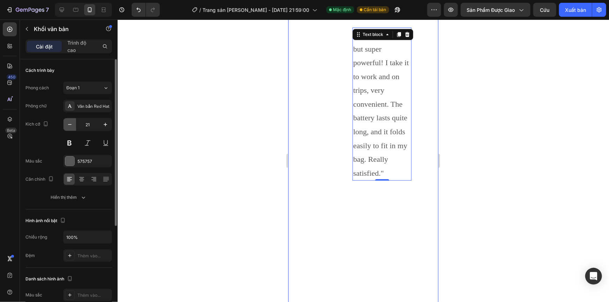
click at [69, 124] on icon "button" at bounding box center [69, 124] width 7 height 7
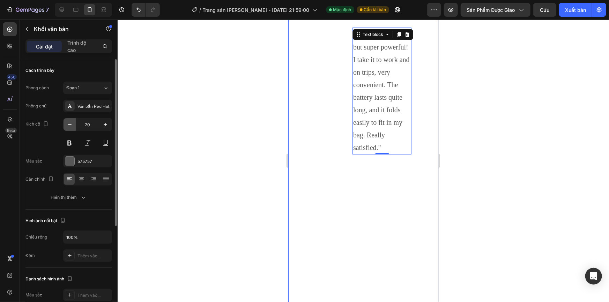
click at [69, 124] on icon "button" at bounding box center [69, 124] width 7 height 7
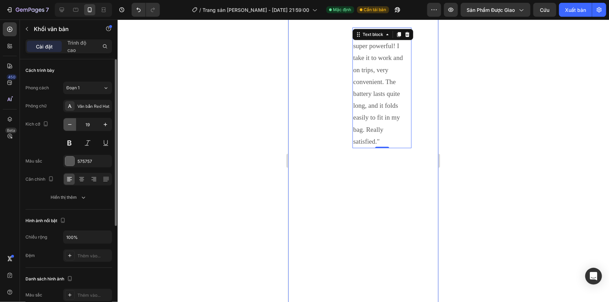
click at [68, 124] on icon "button" at bounding box center [69, 124] width 7 height 7
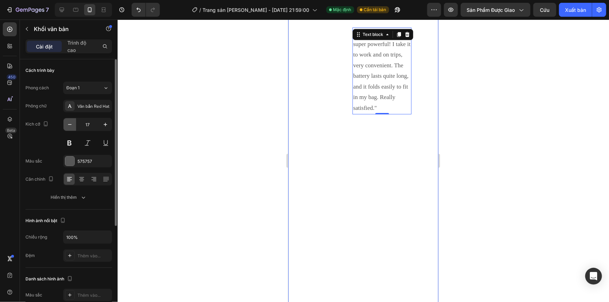
click at [69, 123] on icon "button" at bounding box center [69, 124] width 7 height 7
type input "16"
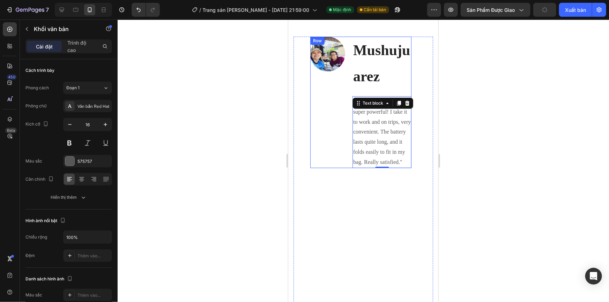
scroll to position [2646, 0]
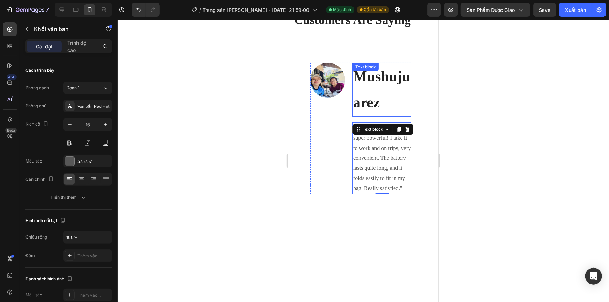
click at [367, 97] on p "Mushujuarez" at bounding box center [382, 89] width 58 height 53
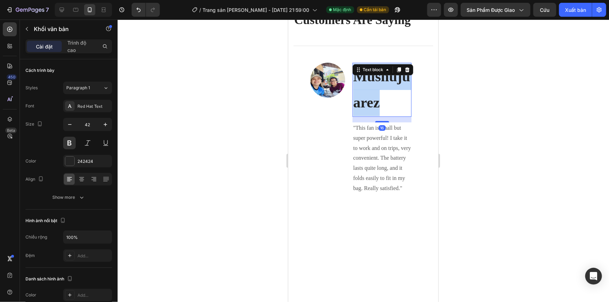
click at [367, 97] on p "Mushujuarez" at bounding box center [382, 89] width 58 height 53
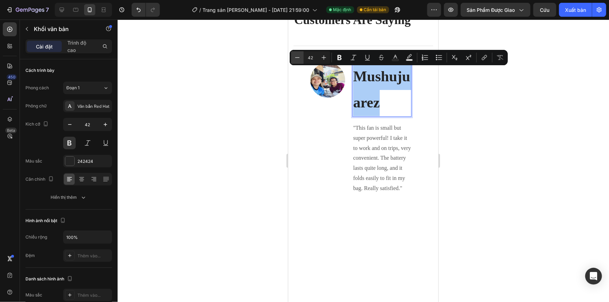
drag, startPoint x: 307, startPoint y: 58, endPoint x: 299, endPoint y: 58, distance: 7.7
click at [300, 58] on div "Minus 42 Plus" at bounding box center [310, 57] width 39 height 13
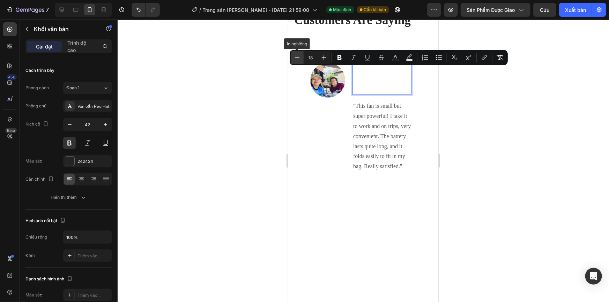
type input "18"
click at [566, 134] on div at bounding box center [364, 161] width 492 height 283
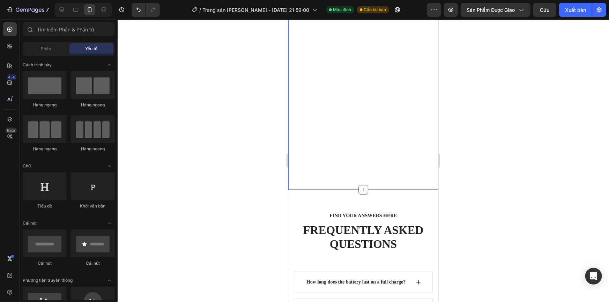
scroll to position [3408, 0]
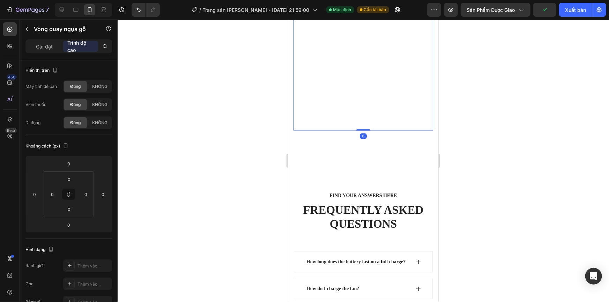
drag, startPoint x: 362, startPoint y: 107, endPoint x: 365, endPoint y: 65, distance: 42.0
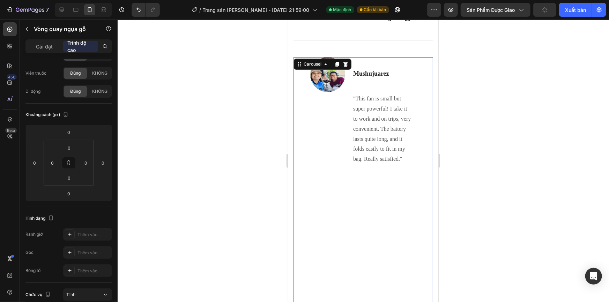
scroll to position [2646, 0]
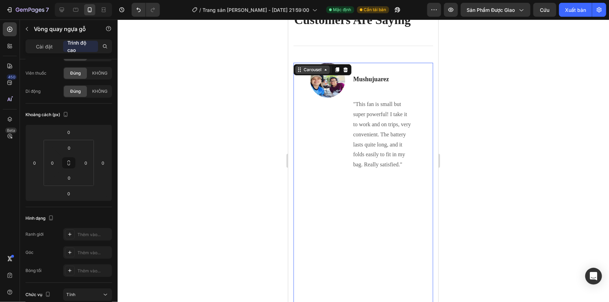
click at [300, 70] on icon at bounding box center [299, 70] width 6 height 6
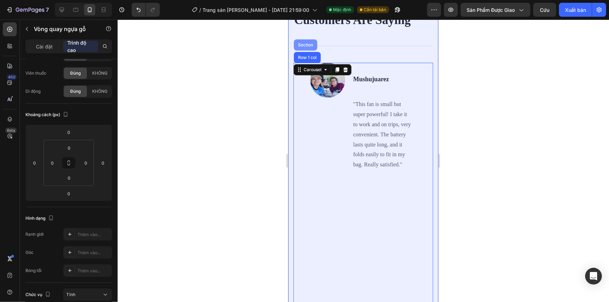
click at [307, 44] on div "Section" at bounding box center [305, 45] width 18 height 4
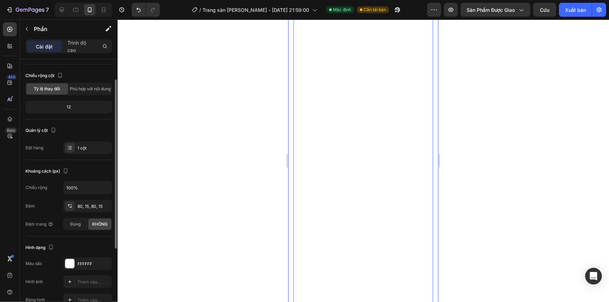
scroll to position [3281, 0]
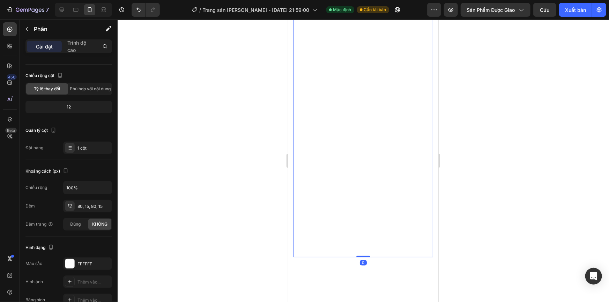
scroll to position [0, 0]
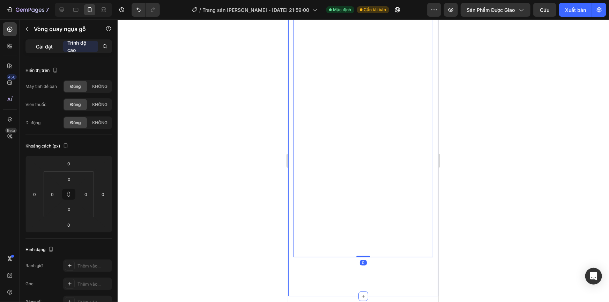
click at [48, 51] on div "Cài đặt" at bounding box center [44, 46] width 35 height 11
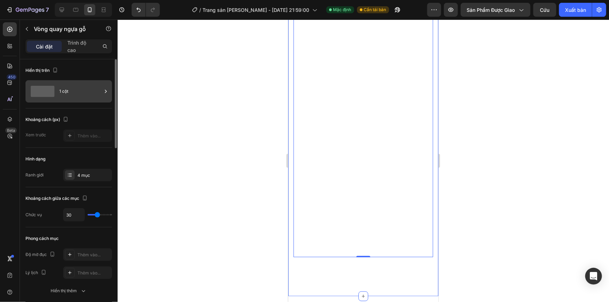
click at [79, 91] on div "1 cột" at bounding box center [80, 91] width 43 height 16
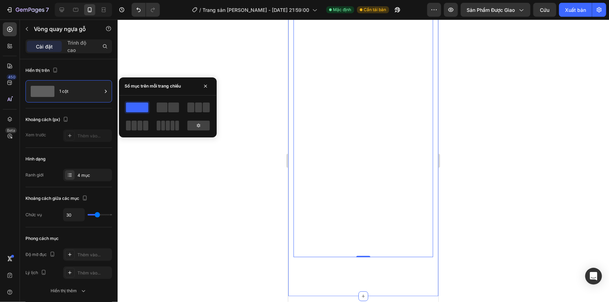
drag, startPoint x: 200, startPoint y: 106, endPoint x: 214, endPoint y: 107, distance: 13.7
click at [200, 106] on span at bounding box center [198, 108] width 7 height 10
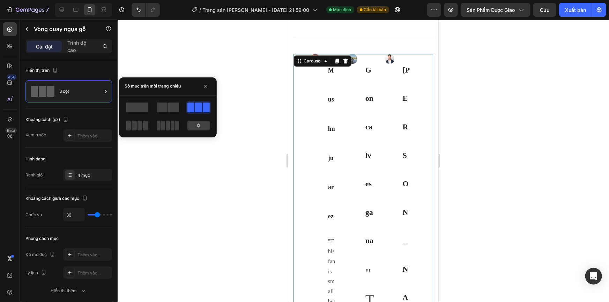
scroll to position [2519, 0]
click at [164, 111] on span at bounding box center [162, 108] width 11 height 10
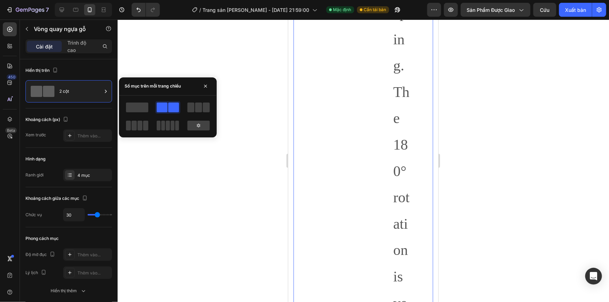
scroll to position [3471, 0]
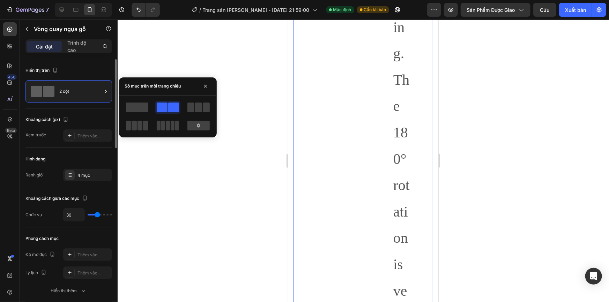
type input "3"
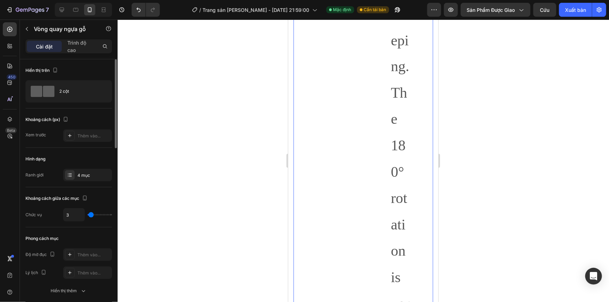
drag, startPoint x: 95, startPoint y: 214, endPoint x: 91, endPoint y: 214, distance: 4.5
type input "3"
click at [91, 214] on input "range" at bounding box center [100, 214] width 24 height 1
type input "50"
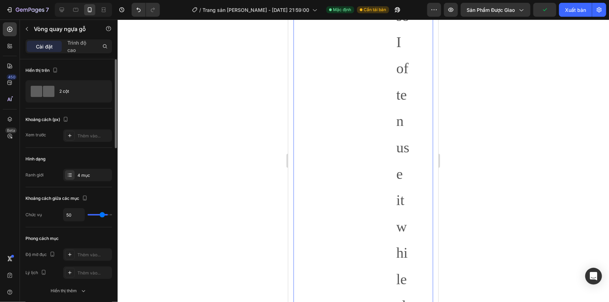
type input "65"
type input "74"
type input "77"
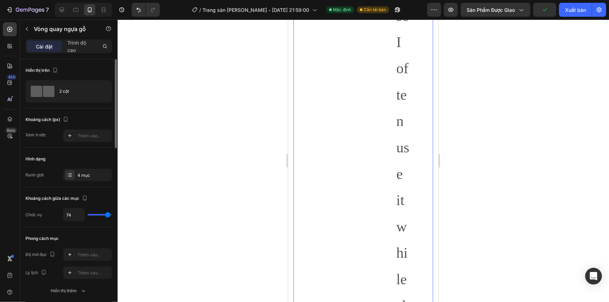
type input "77"
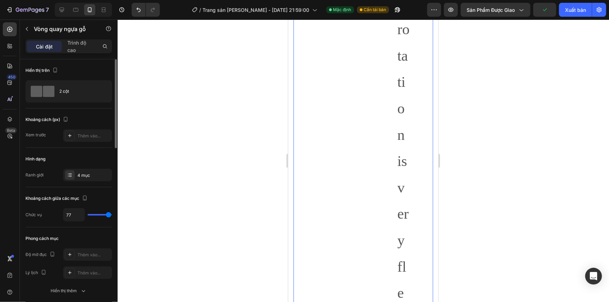
type input "47"
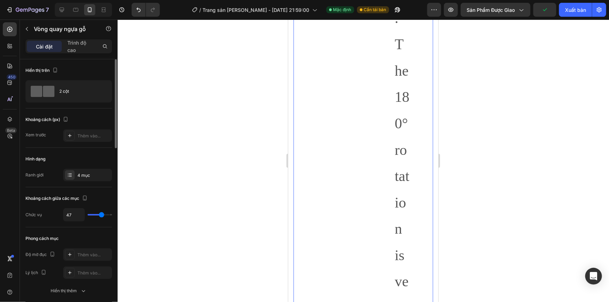
type input "42"
click at [100, 214] on input "range" at bounding box center [100, 214] width 24 height 1
type input "42"
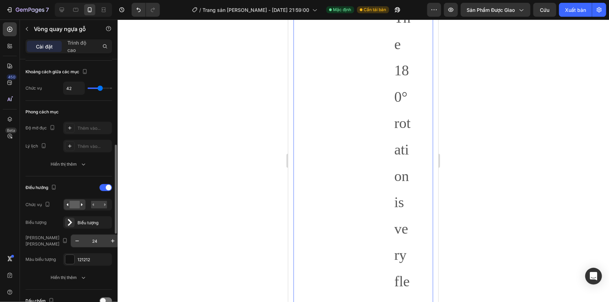
scroll to position [159, 0]
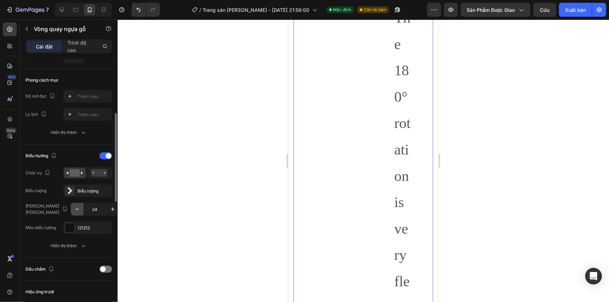
click at [74, 208] on icon "button" at bounding box center [77, 209] width 7 height 7
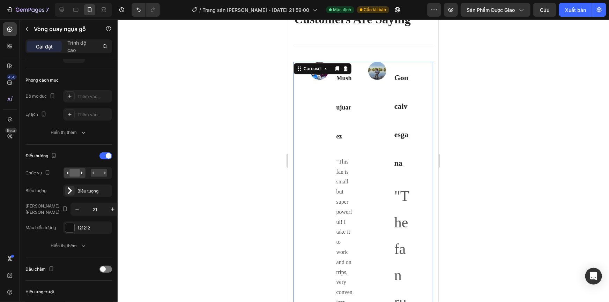
scroll to position [2517, 0]
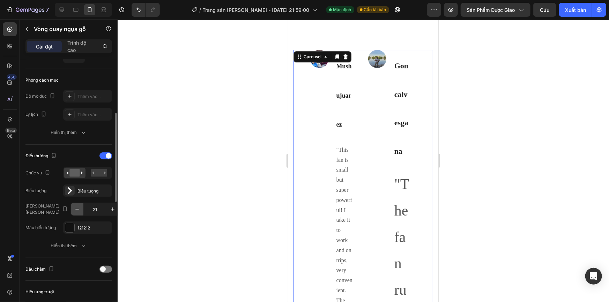
click at [74, 210] on icon "button" at bounding box center [77, 209] width 7 height 7
click at [109, 209] on icon "button" at bounding box center [112, 209] width 7 height 7
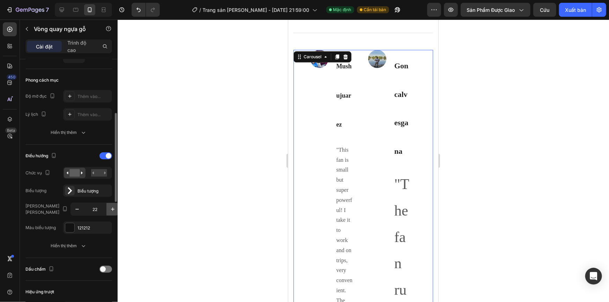
click at [109, 209] on icon "button" at bounding box center [112, 209] width 7 height 7
type input "24"
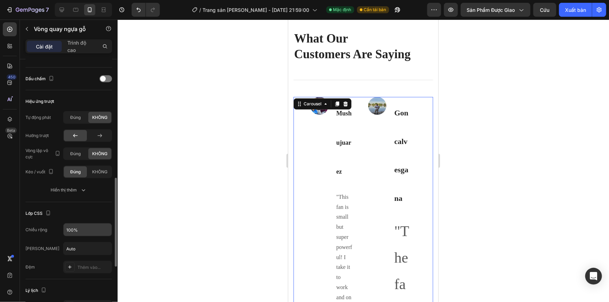
scroll to position [412, 0]
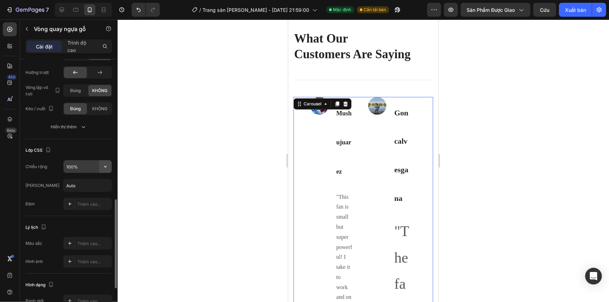
click at [102, 167] on icon "button" at bounding box center [105, 166] width 7 height 7
drag, startPoint x: 163, startPoint y: 143, endPoint x: 154, endPoint y: 144, distance: 9.8
click at [164, 143] on div at bounding box center [364, 161] width 492 height 283
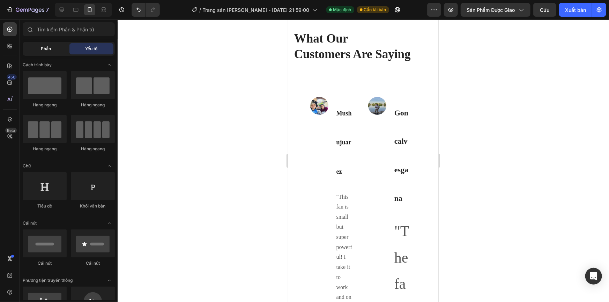
click at [52, 52] on div "Phần" at bounding box center [46, 48] width 44 height 11
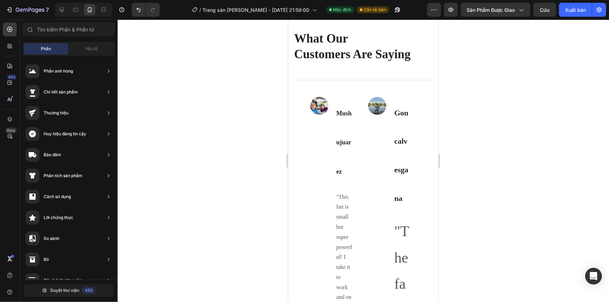
click at [259, 91] on div at bounding box center [364, 161] width 492 height 283
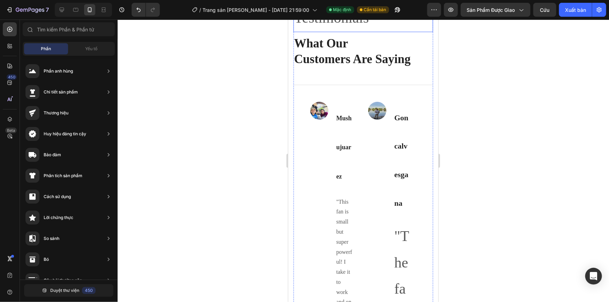
scroll to position [2644, 0]
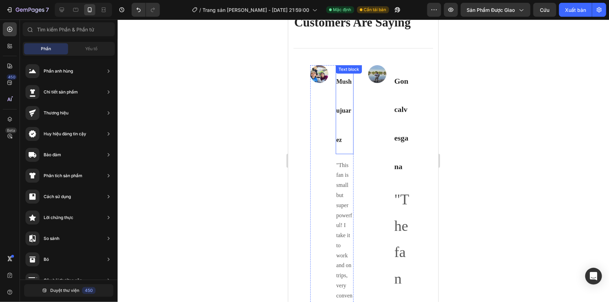
click at [332, 131] on div "Image Mushujuarez Text block "This fan is small but super powerful! I take it t…" at bounding box center [331, 259] width 43 height 388
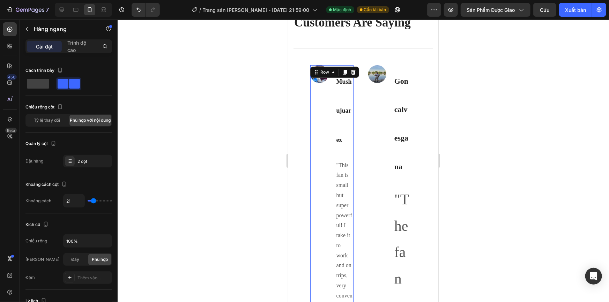
click at [323, 115] on div "Image" at bounding box center [319, 259] width 18 height 388
click at [490, 96] on div at bounding box center [364, 161] width 492 height 283
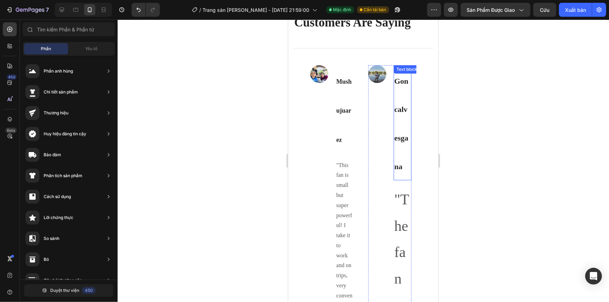
click at [398, 110] on strong "Goncalvesgana" at bounding box center [401, 123] width 14 height 94
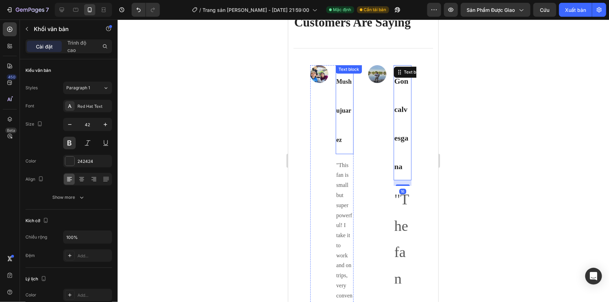
click at [344, 99] on p "Mushujuarez" at bounding box center [344, 110] width 17 height 88
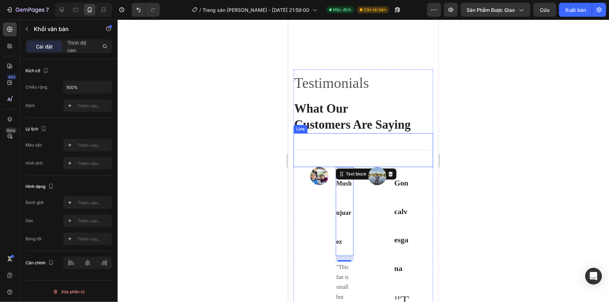
scroll to position [2549, 0]
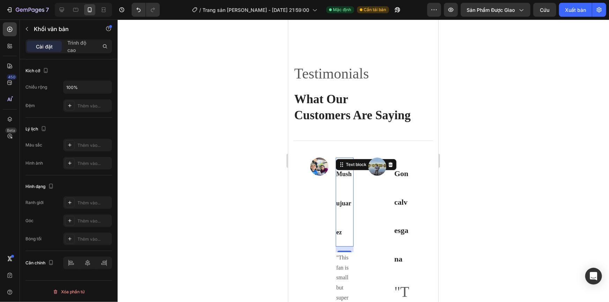
click at [340, 190] on p "Mushujuarez" at bounding box center [344, 202] width 17 height 88
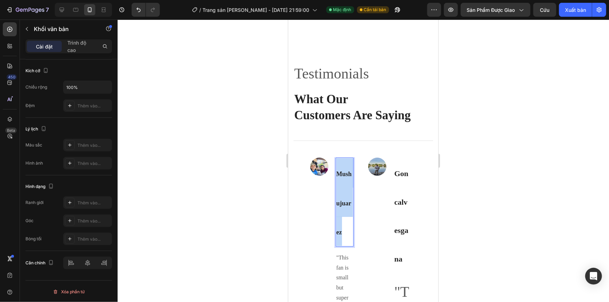
click at [340, 190] on p "Mushujuarez" at bounding box center [344, 202] width 17 height 88
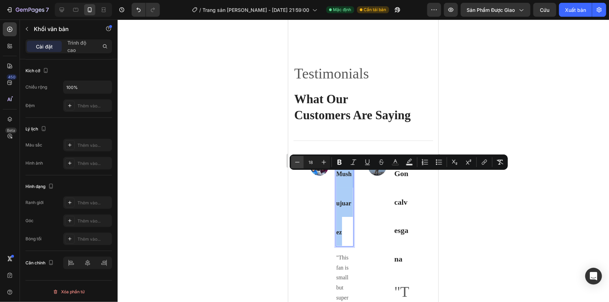
click at [300, 162] on icon "Editor contextual toolbar" at bounding box center [297, 162] width 7 height 7
type input "17"
drag, startPoint x: 555, startPoint y: 138, endPoint x: 528, endPoint y: 143, distance: 27.0
click at [555, 138] on div at bounding box center [364, 161] width 492 height 283
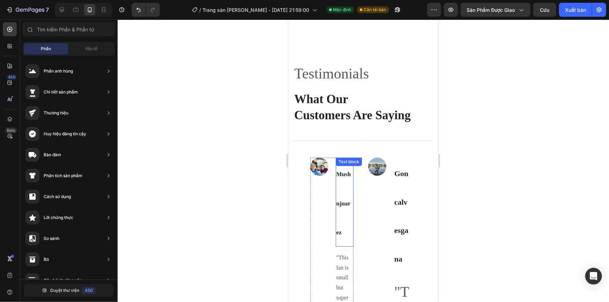
click at [336, 187] on div "Mushujuarez" at bounding box center [345, 201] width 18 height 89
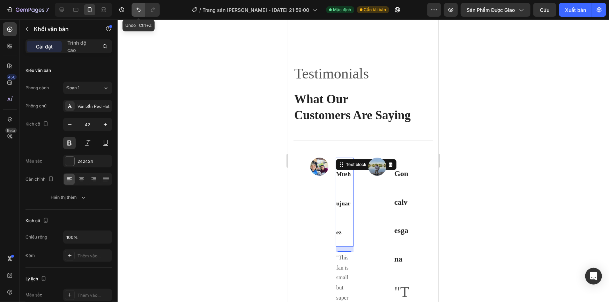
click at [137, 10] on icon "Hoàn tác/Làm lại" at bounding box center [138, 9] width 7 height 7
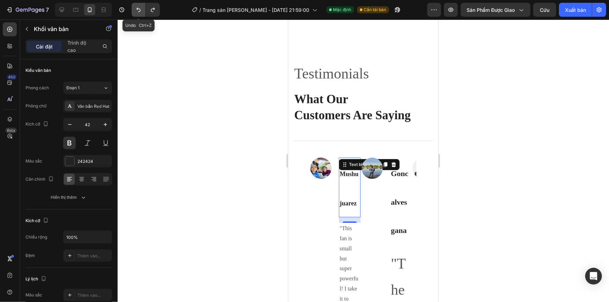
click at [137, 10] on icon "Hoàn tác/Làm lại" at bounding box center [138, 9] width 7 height 7
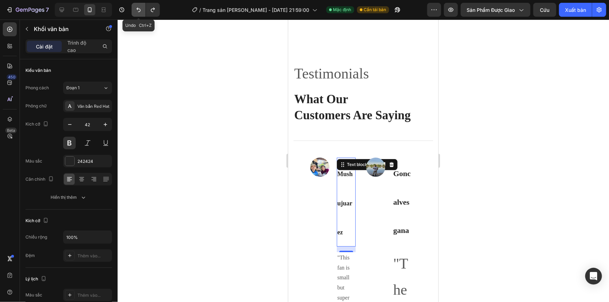
click at [137, 10] on icon "Hoàn tác/Làm lại" at bounding box center [138, 9] width 7 height 7
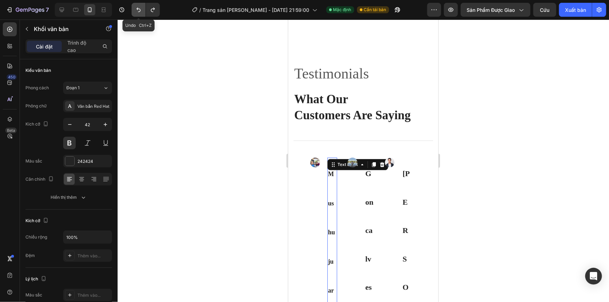
click at [137, 10] on icon "Hoàn tác/Làm lại" at bounding box center [138, 9] width 7 height 7
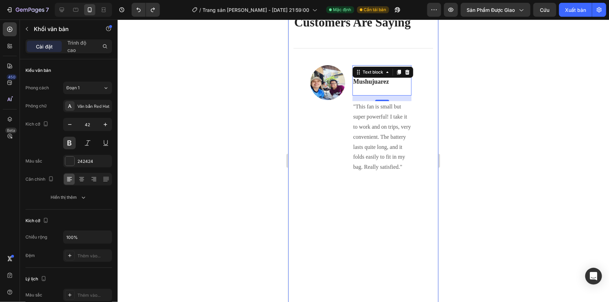
click at [496, 94] on div at bounding box center [364, 161] width 492 height 283
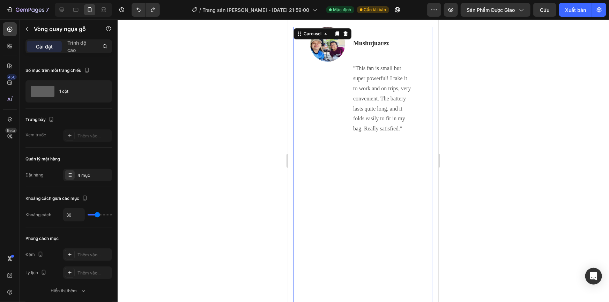
scroll to position [2612, 0]
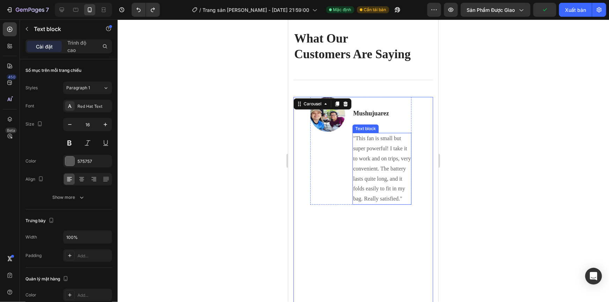
click at [371, 144] on p ""This fan is small but super powerful! I take it to work and on trips, very con…" at bounding box center [382, 168] width 58 height 71
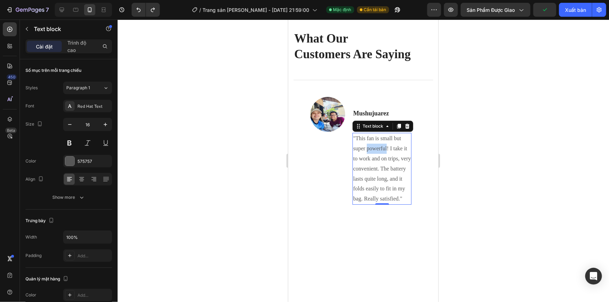
click at [371, 144] on p ""This fan is small but super powerful! I take it to work and on trips, very con…" at bounding box center [382, 168] width 58 height 71
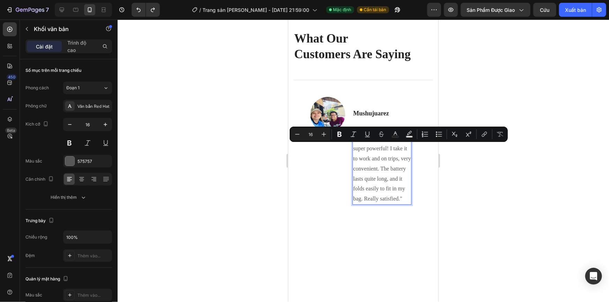
click at [386, 175] on p ""This fan is small but super powerful! I take it to work and on trips, very con…" at bounding box center [382, 168] width 58 height 71
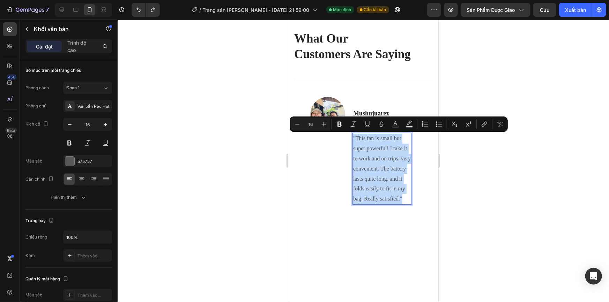
drag, startPoint x: 403, startPoint y: 198, endPoint x: 353, endPoint y: 137, distance: 78.9
click at [353, 137] on p ""This fan is small but super powerful! I take it to work and on trips, very con…" at bounding box center [382, 168] width 58 height 71
copy p ""This fan is small but super powerful! I take it to work and on trips, very con…"
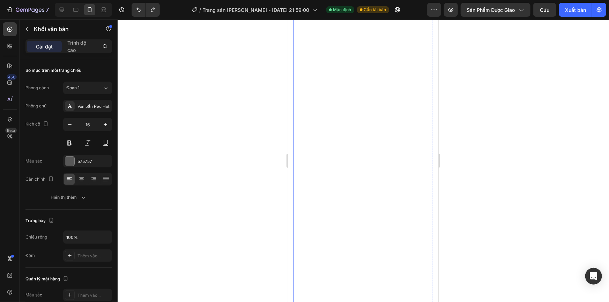
scroll to position [2866, 0]
click at [424, 253] on icon "Carousel Next Arrow" at bounding box center [426, 257] width 5 height 8
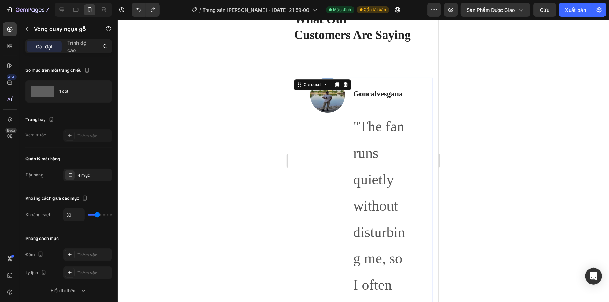
scroll to position [2612, 0]
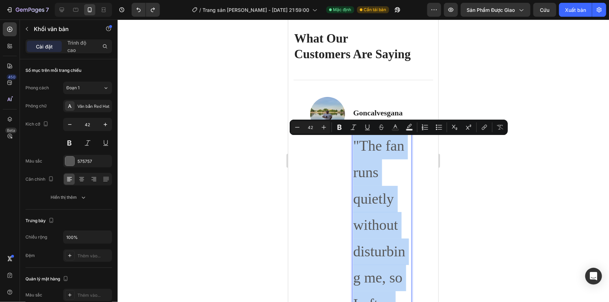
copy p ""The fan runs quietly without disturbing me, so I often use it while sleeping. …"
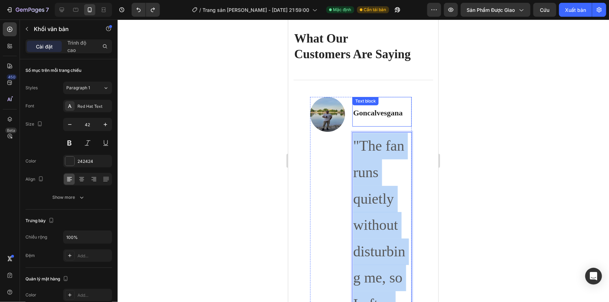
click at [368, 112] on strong "Goncalvesgana" at bounding box center [378, 112] width 50 height 9
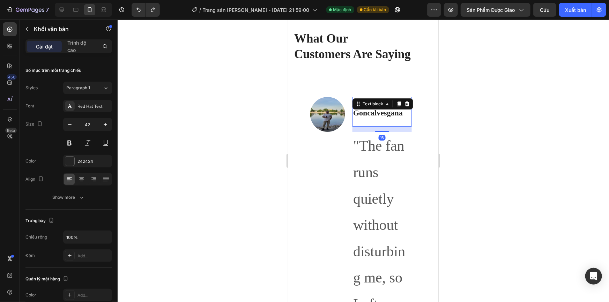
scroll to position [150, 0]
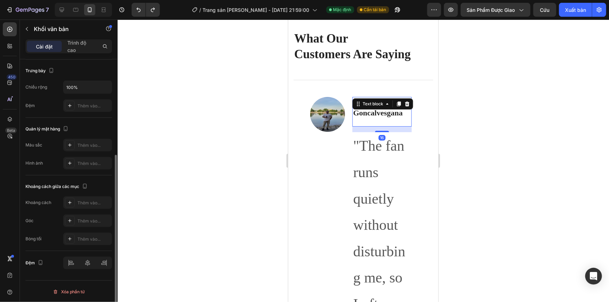
click at [368, 112] on strong "Goncalvesgana" at bounding box center [378, 112] width 50 height 9
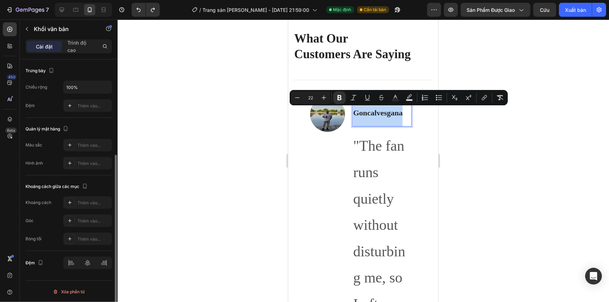
copy strong "Goncalvesgana"
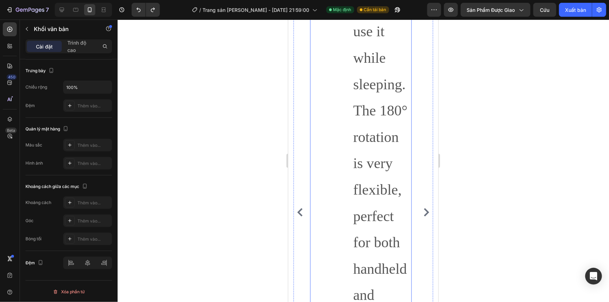
scroll to position [2961, 0]
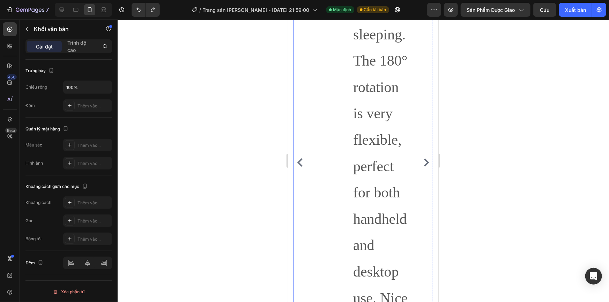
click at [299, 158] on icon "Carousel Back Arrow" at bounding box center [299, 162] width 5 height 8
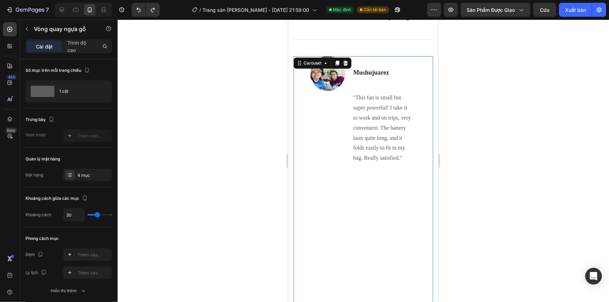
scroll to position [2644, 0]
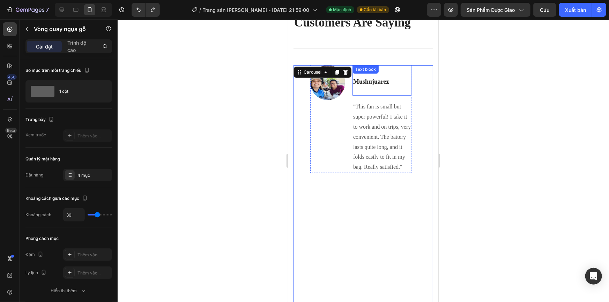
click at [369, 88] on p "Mushujuarez" at bounding box center [382, 80] width 58 height 29
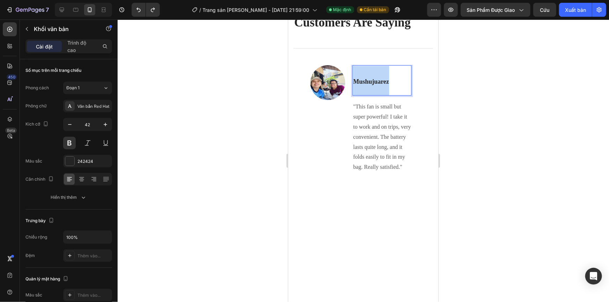
click at [371, 85] on p "Mushujuarez" at bounding box center [382, 80] width 58 height 29
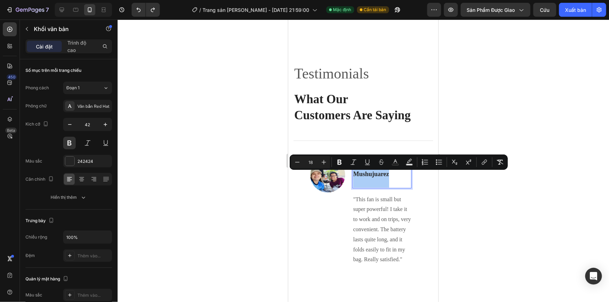
click at [554, 84] on div at bounding box center [364, 161] width 492 height 283
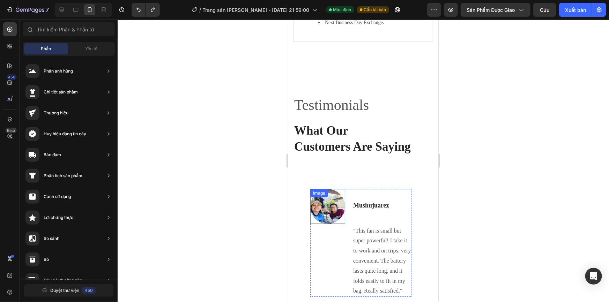
scroll to position [2517, 0]
click at [311, 183] on div "Title Line 0" at bounding box center [363, 172] width 140 height 34
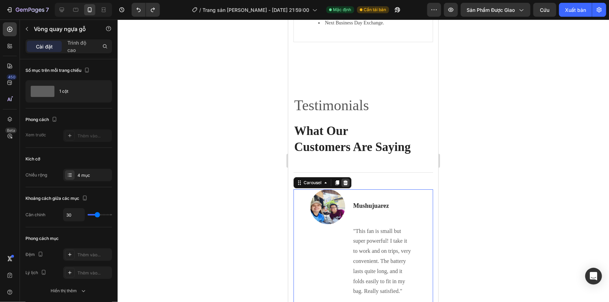
click at [345, 185] on icon at bounding box center [345, 182] width 5 height 5
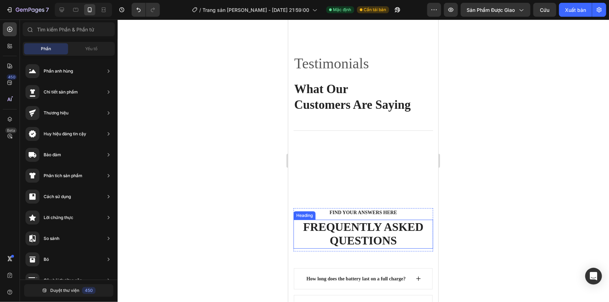
scroll to position [2549, 0]
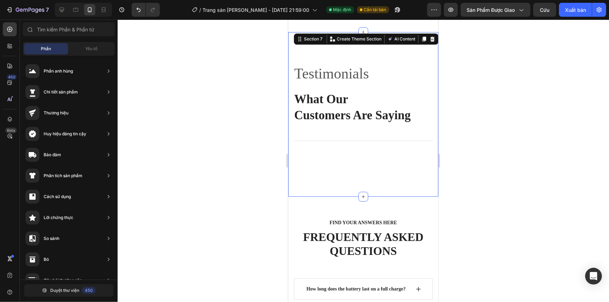
click at [351, 169] on div "Testimonials Text block What Our Customers Are Saying Heading Title Line Row" at bounding box center [363, 114] width 140 height 109
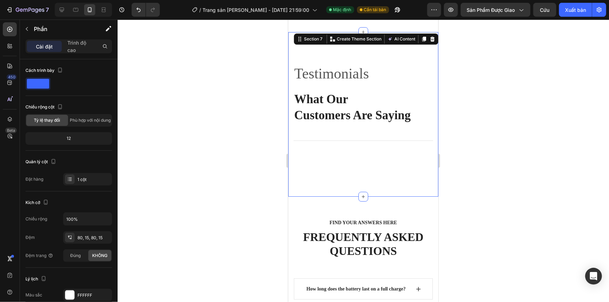
click at [357, 181] on div "Testimonials Text block What Our Customers Are Saying Heading Title Line Row Se…" at bounding box center [363, 114] width 150 height 165
click at [349, 168] on div "Testimonials Text block What Our Customers Are Saying Heading Title Line Row" at bounding box center [363, 114] width 140 height 109
click at [502, 50] on div at bounding box center [364, 161] width 492 height 283
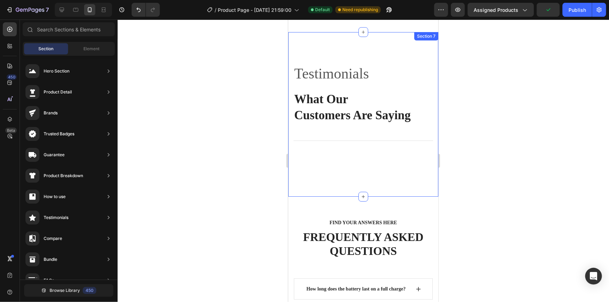
click at [364, 180] on div "Testimonials Text block What Our Customers Are Saying Heading Title Line Row Se…" at bounding box center [363, 114] width 150 height 165
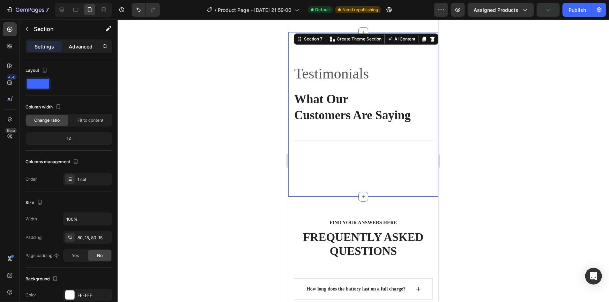
click at [83, 47] on p "Advanced" at bounding box center [81, 46] width 24 height 7
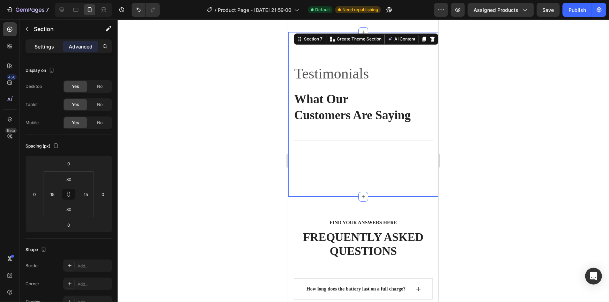
click at [46, 46] on p "Settings" at bounding box center [45, 46] width 20 height 7
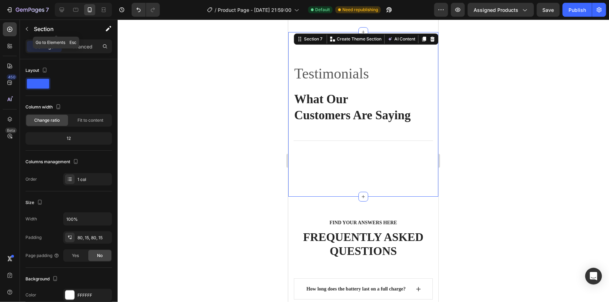
drag, startPoint x: 27, startPoint y: 25, endPoint x: 36, endPoint y: 27, distance: 9.5
click at [27, 26] on button "button" at bounding box center [26, 28] width 11 height 11
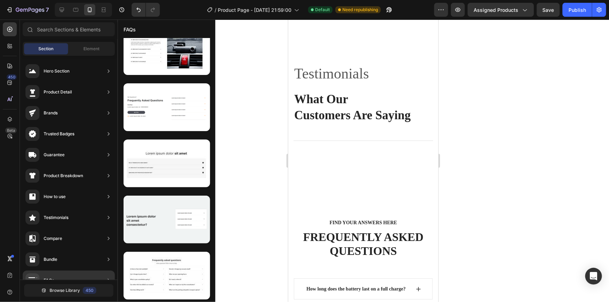
scroll to position [0, 0]
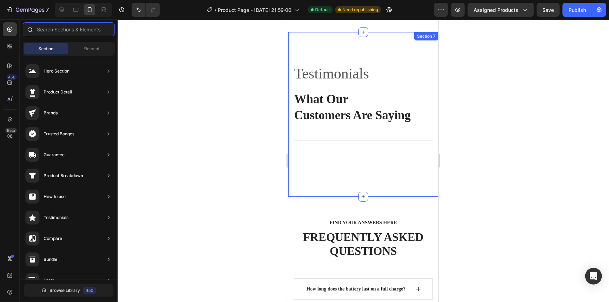
click at [67, 32] on input "text" at bounding box center [69, 29] width 92 height 14
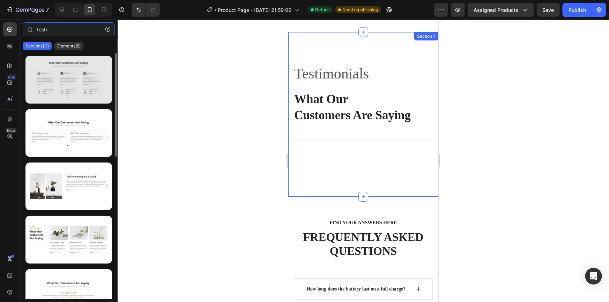
type input "testi"
click at [98, 97] on div at bounding box center [68, 80] width 87 height 48
click at [85, 87] on div at bounding box center [68, 80] width 87 height 48
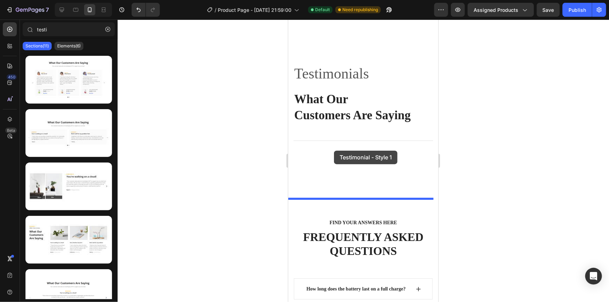
drag, startPoint x: 358, startPoint y: 105, endPoint x: 329, endPoint y: 152, distance: 54.1
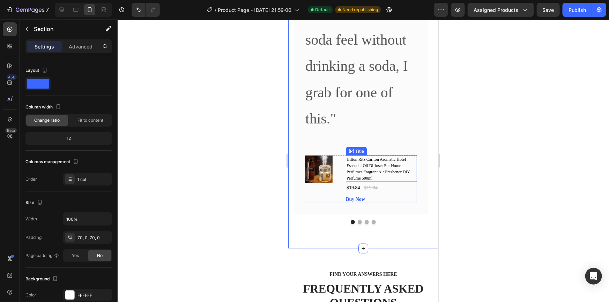
scroll to position [3148, 0]
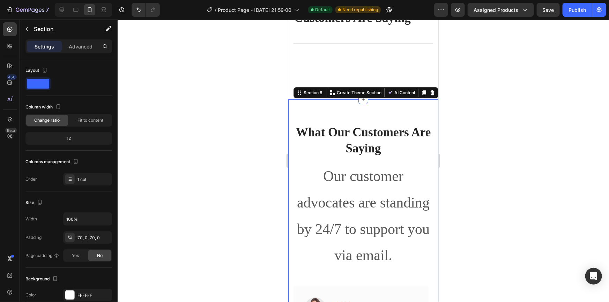
click at [490, 151] on div at bounding box center [364, 161] width 492 height 283
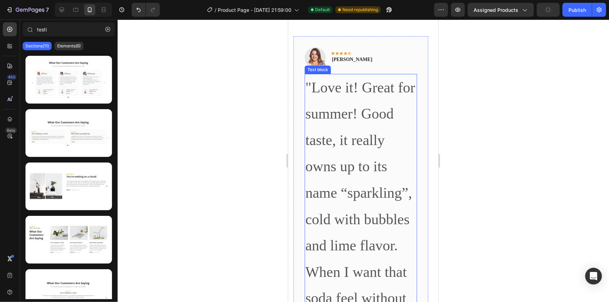
scroll to position [2767, 0]
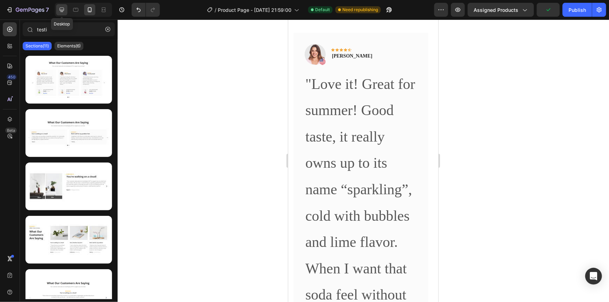
click at [60, 9] on icon at bounding box center [61, 9] width 7 height 7
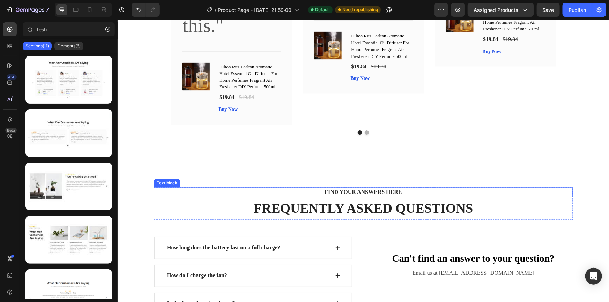
scroll to position [3281, 0]
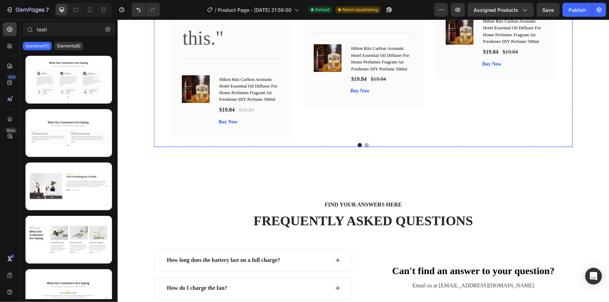
click at [323, 146] on div at bounding box center [363, 145] width 419 height 4
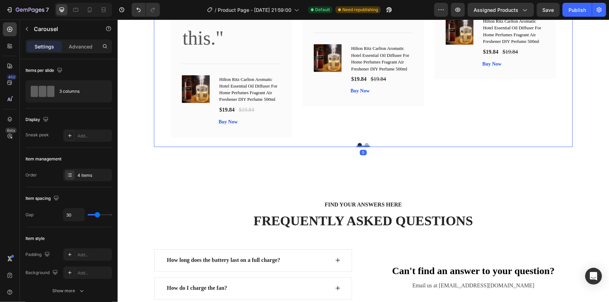
drag, startPoint x: 358, startPoint y: 146, endPoint x: 358, endPoint y: 125, distance: 21.0
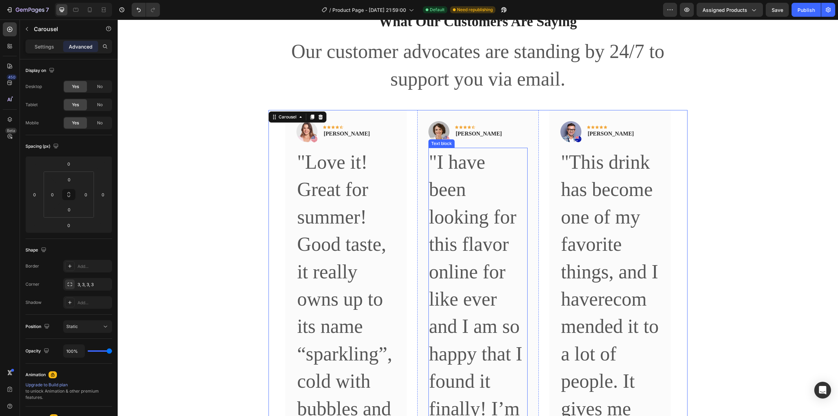
scroll to position [2622, 0]
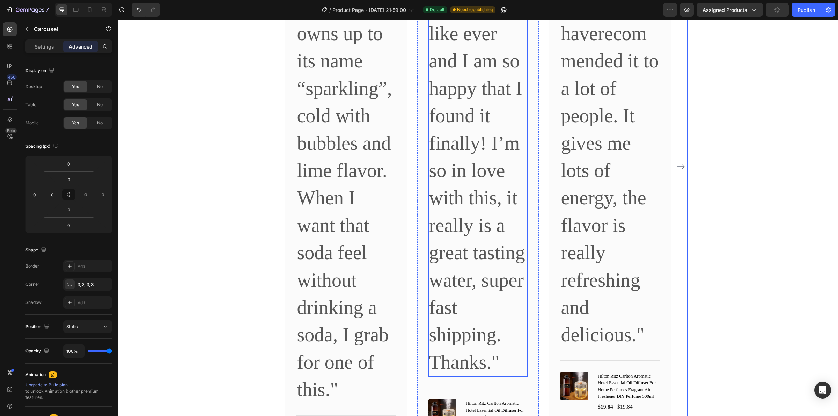
scroll to position [2796, 0]
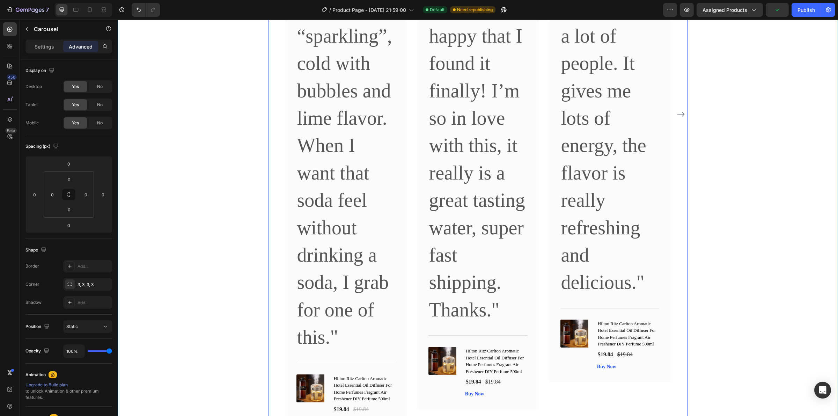
click at [722, 124] on div "What Our Customers Are Saying Heading Our customer advocates are standing by 24…" at bounding box center [478, 70] width 710 height 752
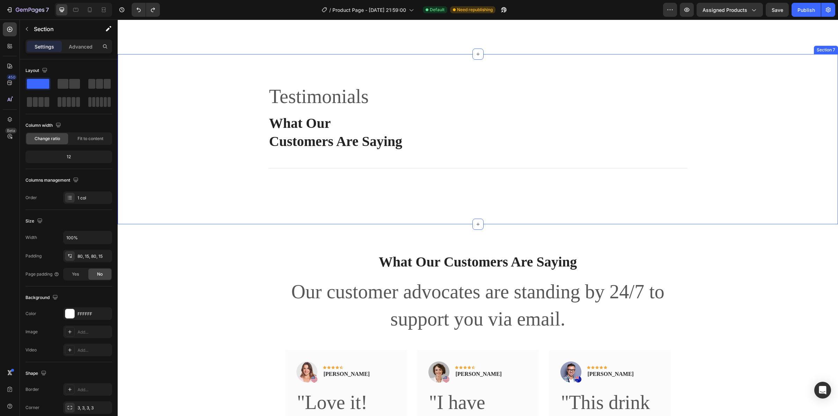
scroll to position [2578, 0]
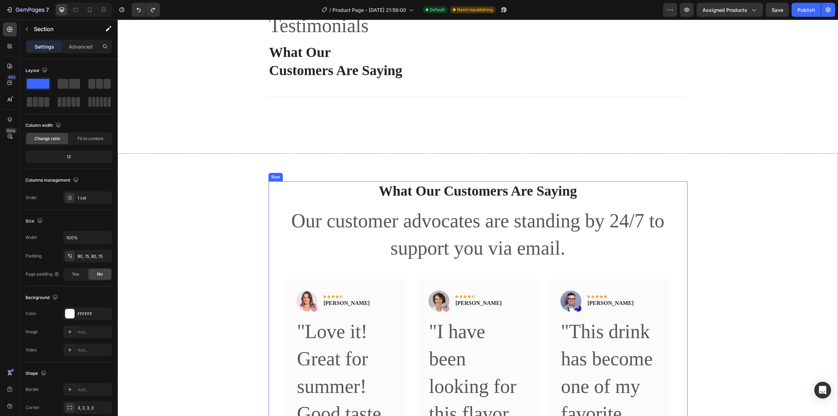
click at [313, 174] on div "Row" at bounding box center [293, 174] width 49 height 11
click at [309, 174] on icon at bounding box center [312, 175] width 6 height 6
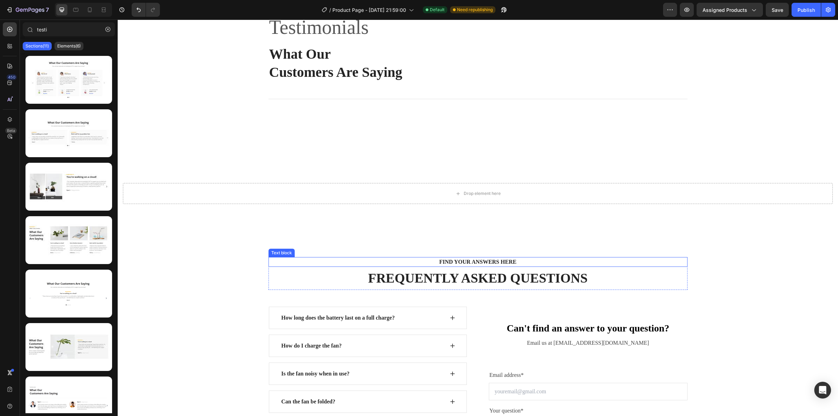
scroll to position [2569, 0]
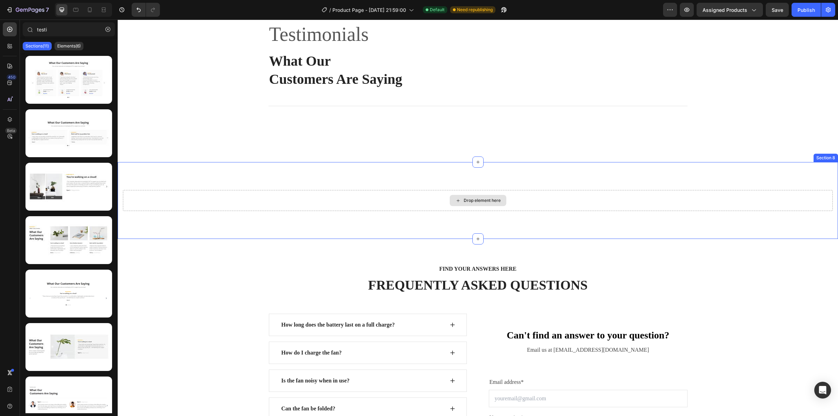
click at [344, 202] on div "Drop element here" at bounding box center [478, 200] width 710 height 21
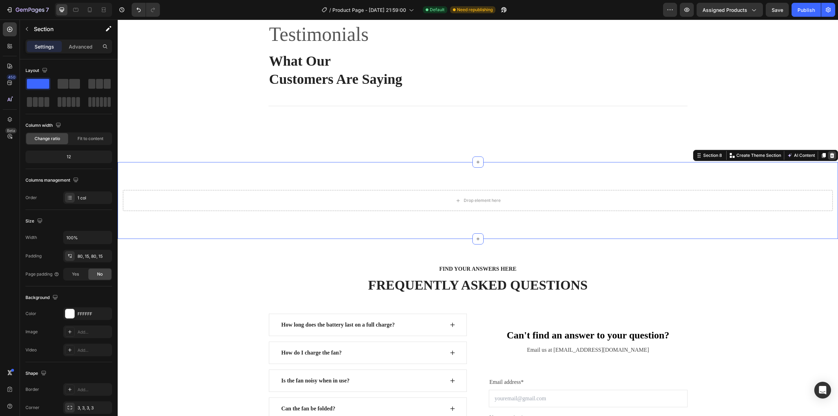
click at [830, 155] on icon at bounding box center [832, 155] width 5 height 5
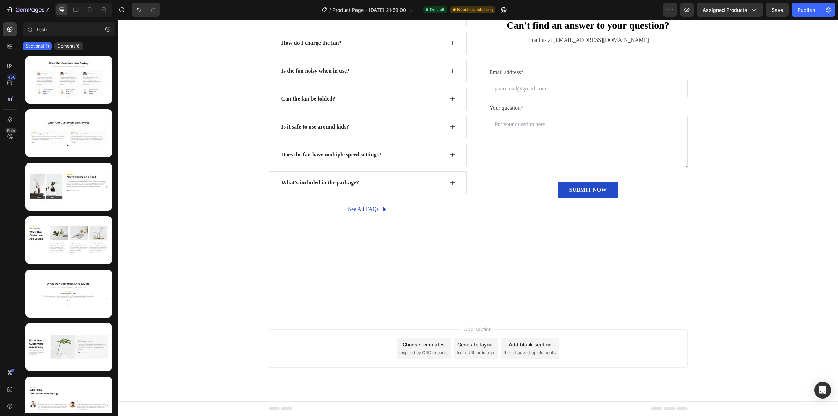
scroll to position [2526, 0]
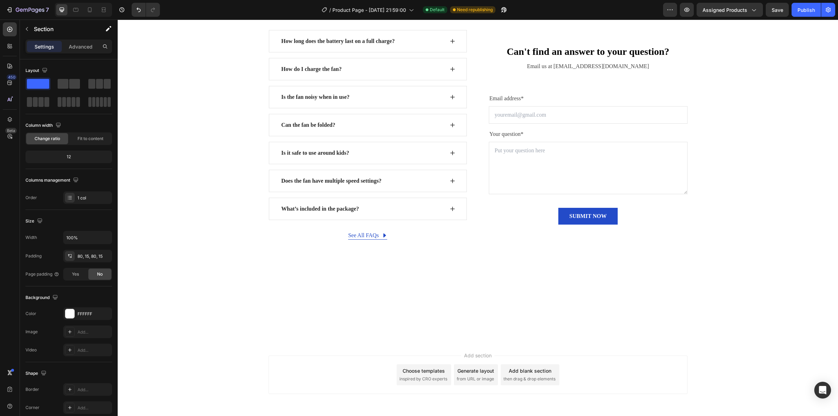
scroll to position [2482, 0]
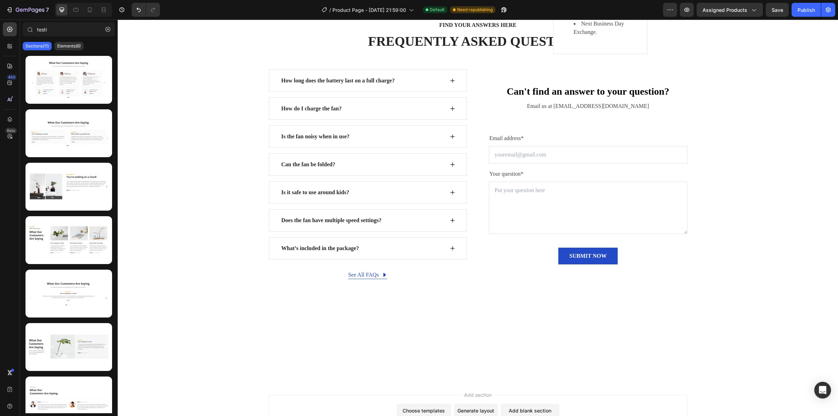
scroll to position [2395, 0]
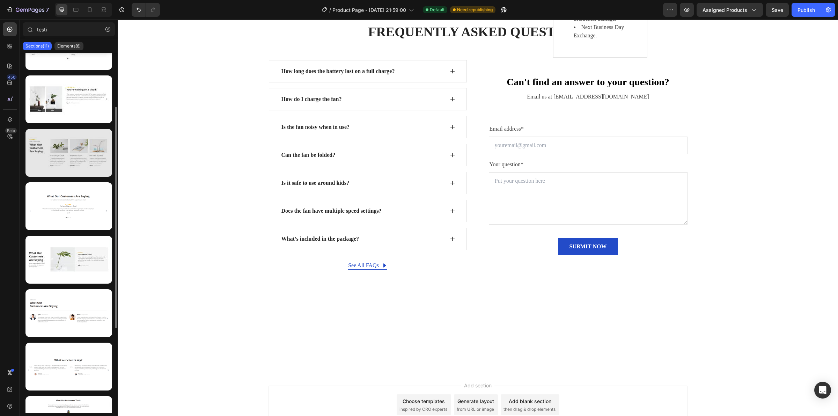
scroll to position [131, 0]
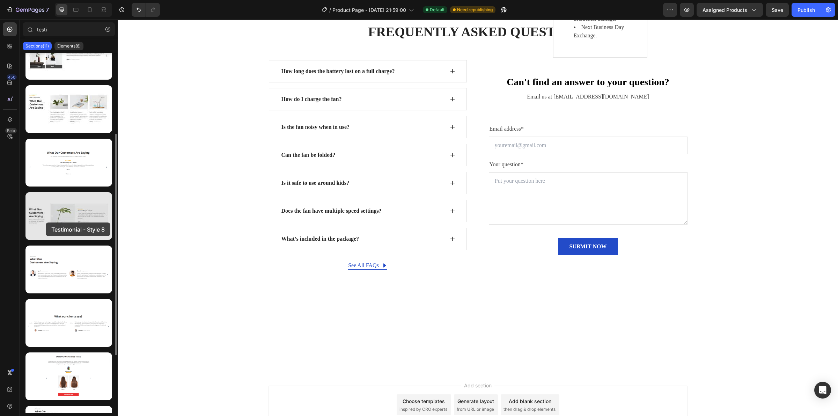
drag, startPoint x: 82, startPoint y: 274, endPoint x: 46, endPoint y: 222, distance: 63.4
click at [46, 222] on div at bounding box center [69, 216] width 98 height 582
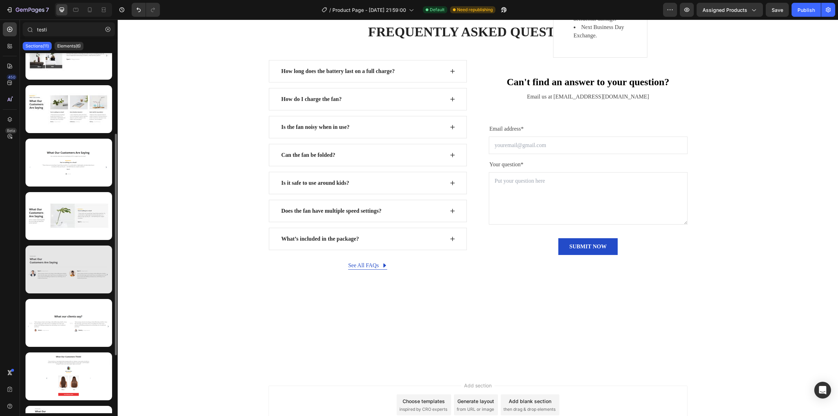
click at [72, 279] on div at bounding box center [68, 269] width 87 height 48
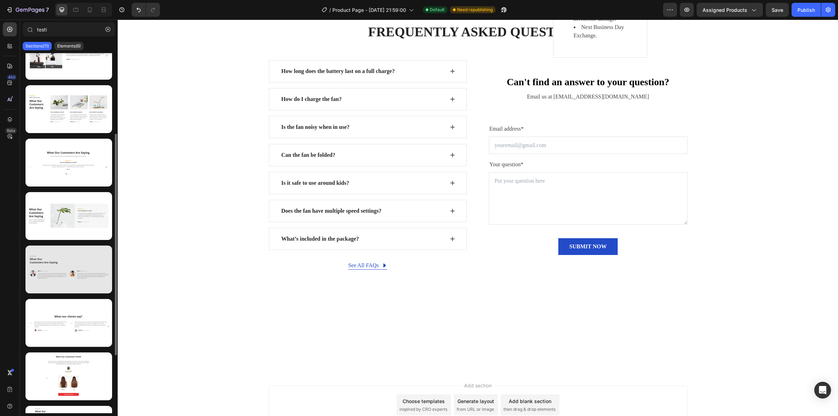
click at [71, 272] on div at bounding box center [68, 269] width 87 height 48
click at [57, 280] on div at bounding box center [68, 269] width 87 height 48
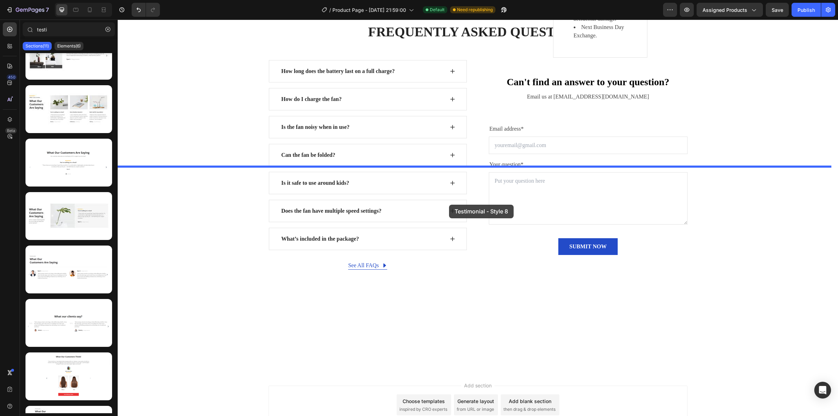
drag, startPoint x: 174, startPoint y: 300, endPoint x: 449, endPoint y: 205, distance: 290.7
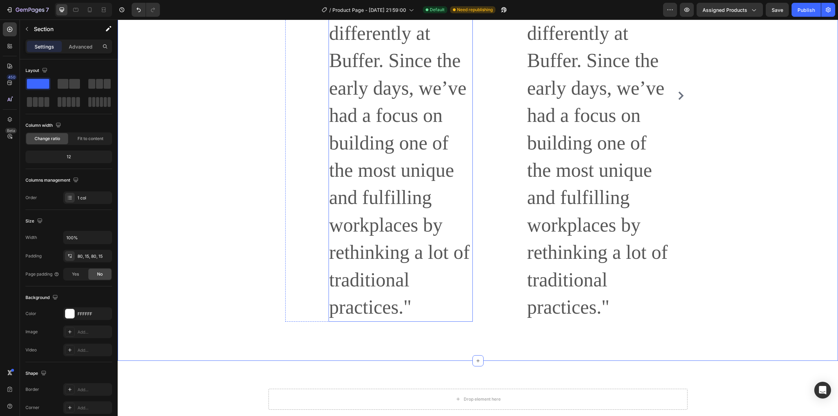
scroll to position [3041, 0]
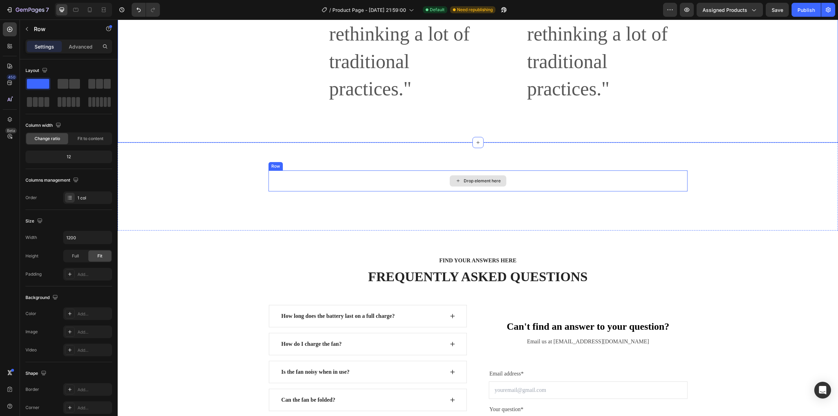
click at [434, 170] on div "Drop element here" at bounding box center [478, 180] width 419 height 21
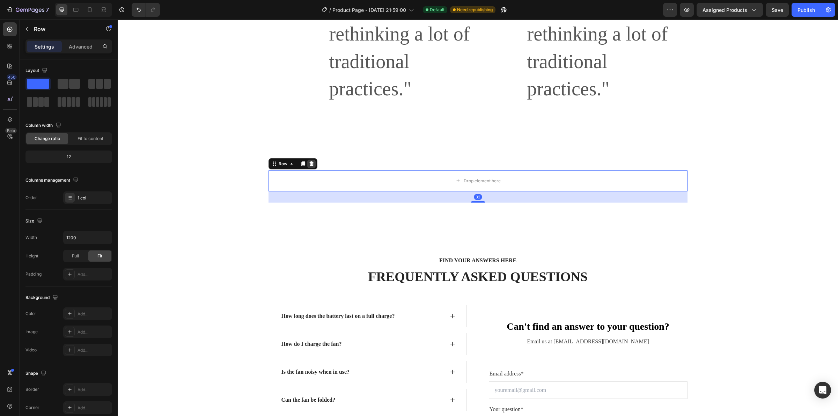
click at [309, 161] on icon at bounding box center [312, 164] width 6 height 6
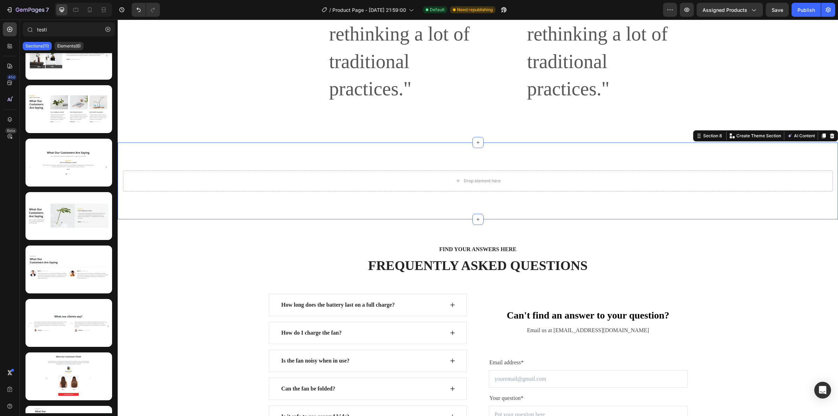
click at [343, 142] on div "Drop element here Section 8 You can create reusable sections Create Theme Secti…" at bounding box center [478, 180] width 720 height 77
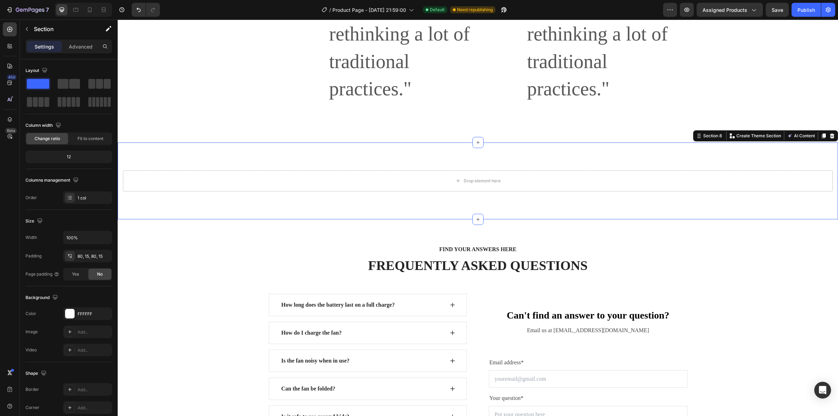
click at [829, 132] on div at bounding box center [832, 136] width 8 height 8
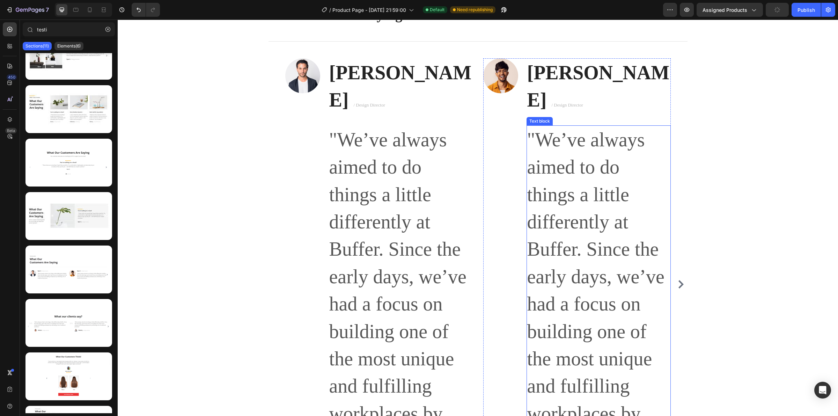
scroll to position [2604, 0]
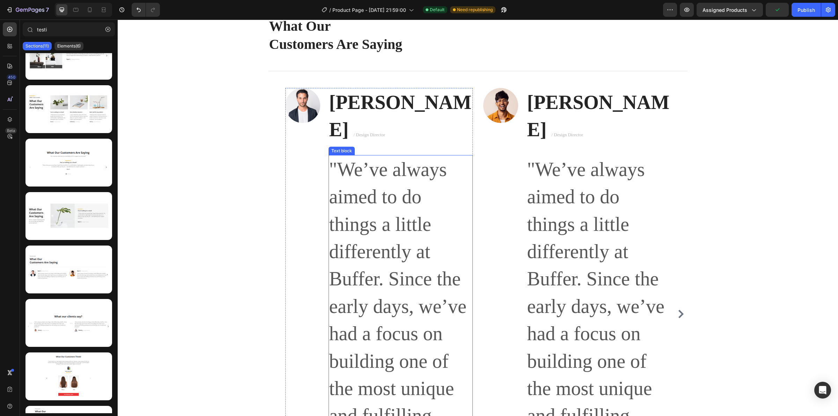
click at [355, 195] on p ""We’ve always aimed to do things a little differently at Buffer. Since the earl…" at bounding box center [400, 347] width 143 height 383
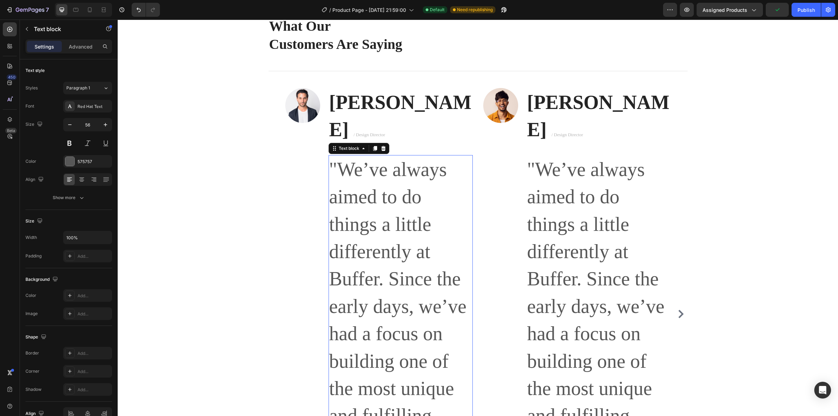
click at [378, 184] on p ""We’ve always aimed to do things a little differently at Buffer. Since the earl…" at bounding box center [400, 347] width 143 height 383
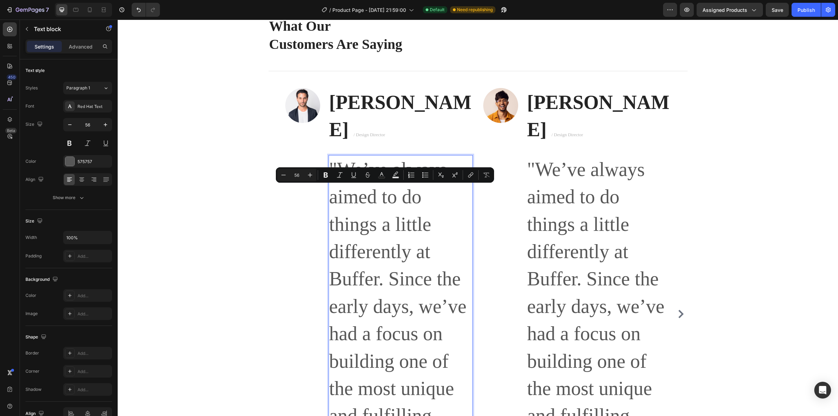
click at [420, 214] on p ""We’ve always aimed to do things a little differently at Buffer. Since the earl…" at bounding box center [400, 347] width 143 height 383
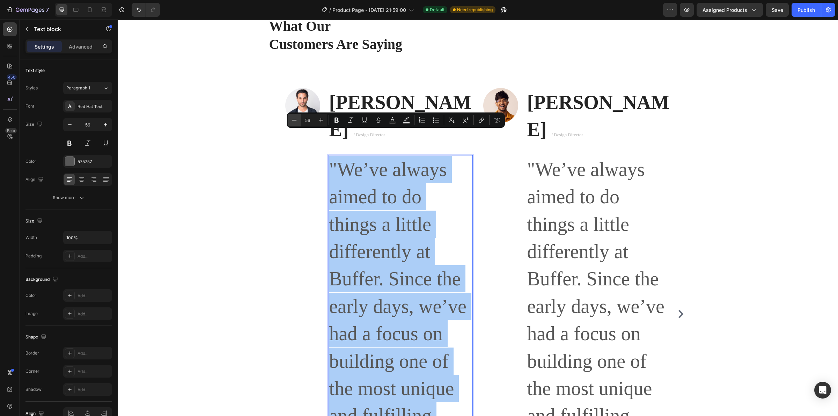
click at [295, 120] on icon "Editor contextual toolbar" at bounding box center [294, 120] width 7 height 7
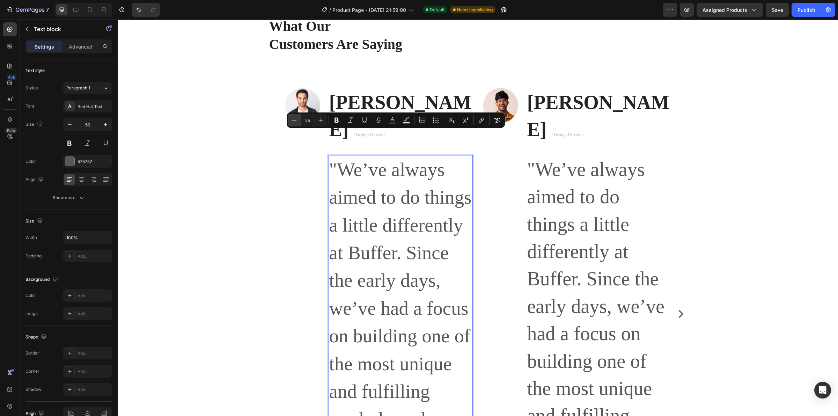
click at [295, 120] on icon "Editor contextual toolbar" at bounding box center [294, 120] width 7 height 7
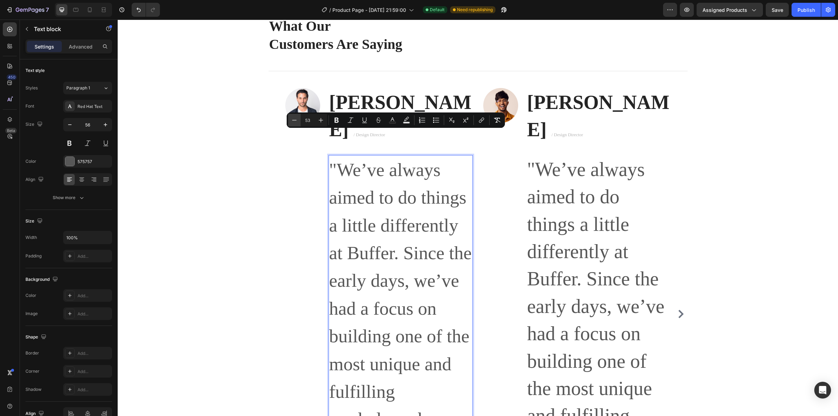
click at [295, 120] on icon "Editor contextual toolbar" at bounding box center [294, 120] width 7 height 7
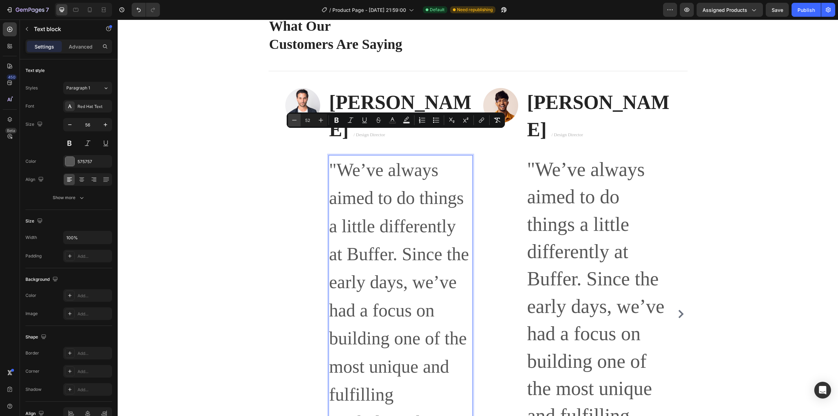
click at [295, 120] on icon "Editor contextual toolbar" at bounding box center [294, 120] width 7 height 7
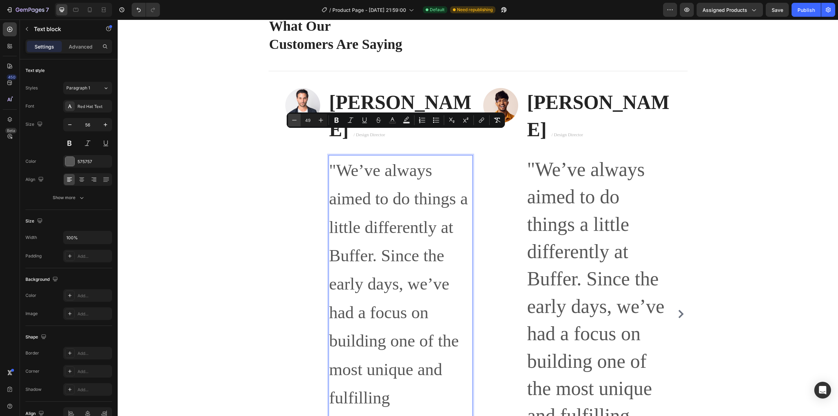
click at [295, 120] on icon "Editor contextual toolbar" at bounding box center [294, 120] width 7 height 7
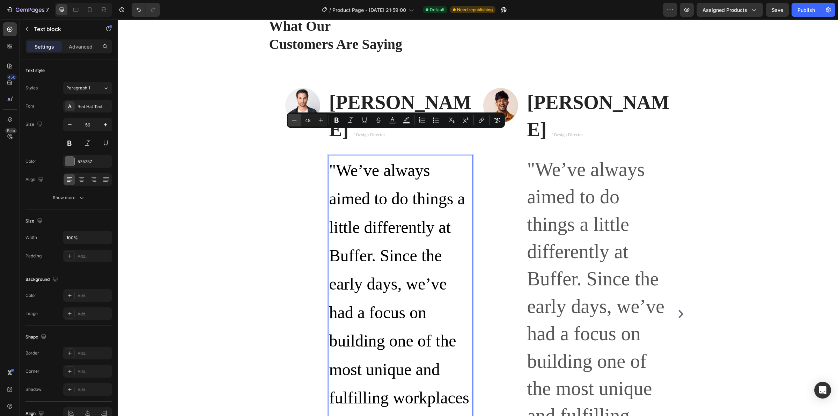
click at [295, 120] on icon "Editor contextual toolbar" at bounding box center [294, 120] width 7 height 7
click at [296, 120] on icon "Editor contextual toolbar" at bounding box center [294, 120] width 7 height 7
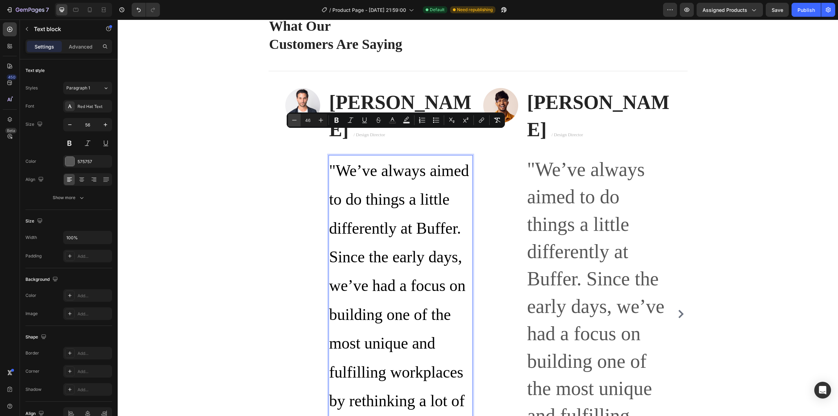
click at [297, 120] on icon "Editor contextual toolbar" at bounding box center [294, 120] width 7 height 7
click at [301, 121] on div "Minus 45 Plus" at bounding box center [307, 120] width 39 height 13
click at [307, 122] on input "45" at bounding box center [308, 120] width 14 height 8
click at [294, 123] on icon "Editor contextual toolbar" at bounding box center [294, 120] width 7 height 7
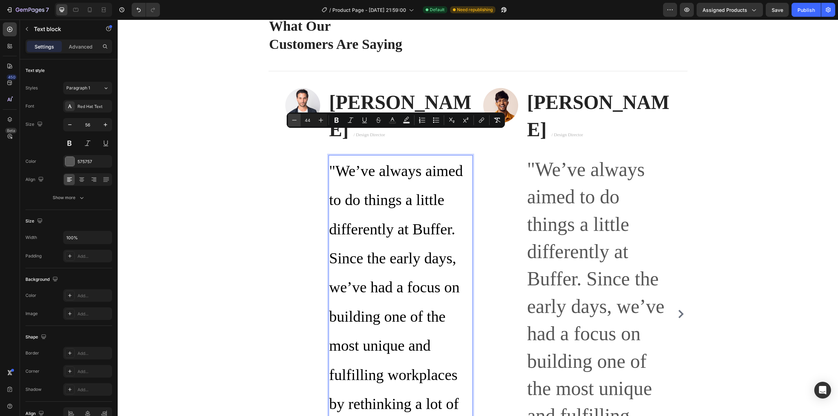
click at [294, 123] on icon "Editor contextual toolbar" at bounding box center [294, 120] width 7 height 7
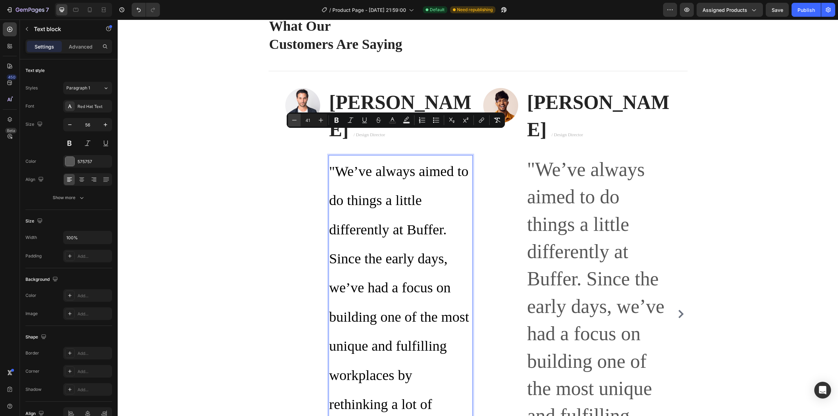
click at [294, 123] on icon "Editor contextual toolbar" at bounding box center [294, 120] width 7 height 7
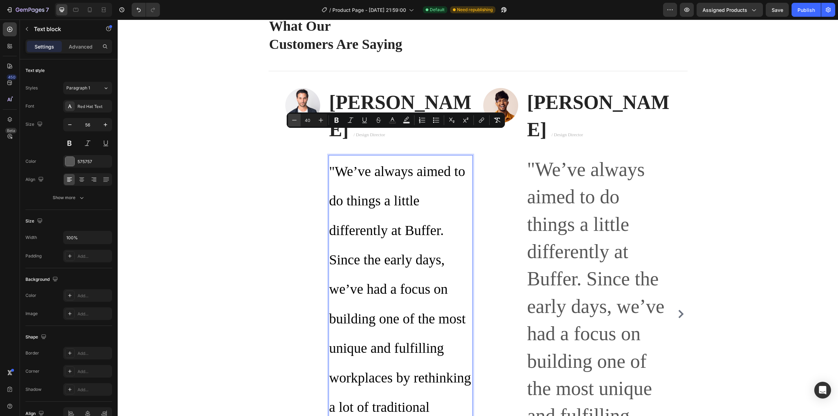
click at [294, 122] on icon "Editor contextual toolbar" at bounding box center [294, 120] width 7 height 7
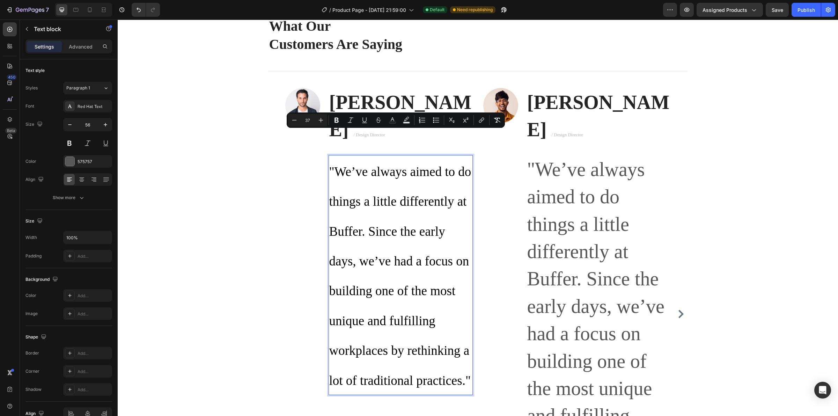
drag, startPoint x: 314, startPoint y: 121, endPoint x: 308, endPoint y: 120, distance: 5.6
click at [309, 120] on input "37" at bounding box center [308, 120] width 14 height 8
drag, startPoint x: 309, startPoint y: 120, endPoint x: 302, endPoint y: 119, distance: 7.1
click at [303, 119] on input "37" at bounding box center [308, 120] width 14 height 8
type input "22"
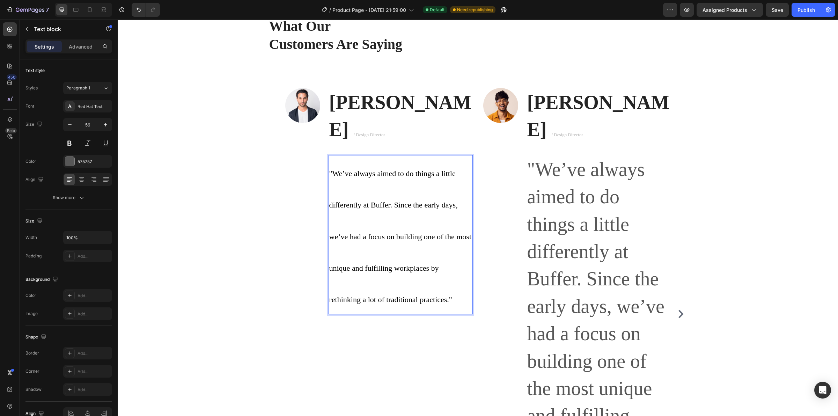
click at [381, 167] on p ""We’ve always aimed to do things a little differently at Buffer. Since the earl…" at bounding box center [400, 235] width 143 height 158
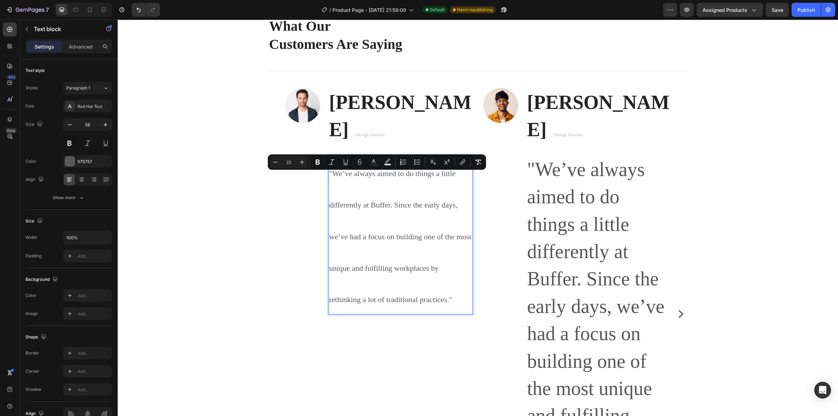
click at [391, 199] on p ""We’ve always aimed to do things a little differently at Buffer. Since the earl…" at bounding box center [400, 235] width 143 height 158
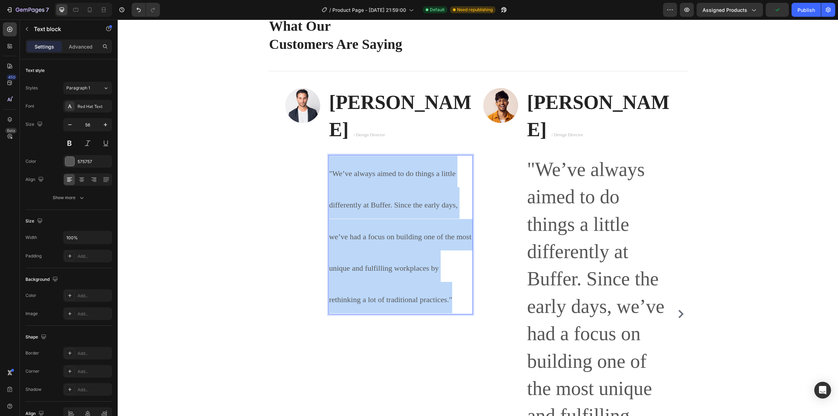
drag, startPoint x: 453, startPoint y: 272, endPoint x: 323, endPoint y: 129, distance: 192.9
click at [323, 129] on div "Image Ryan S. / Design Director Text block "We’ve always aimed to do things a l…" at bounding box center [379, 201] width 188 height 226
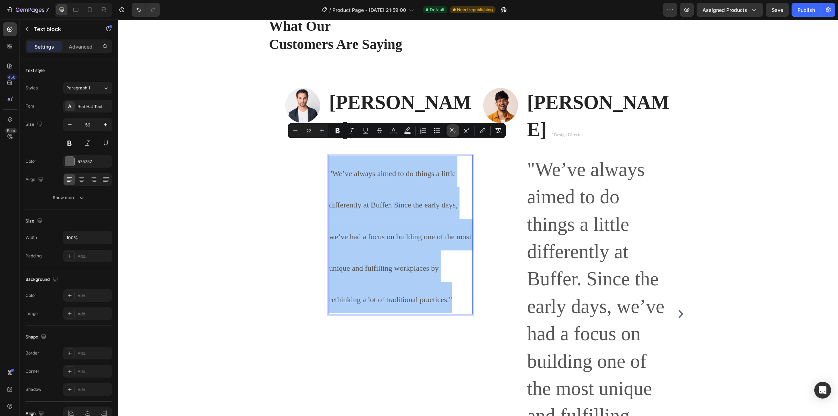
click at [451, 130] on icon "Editor contextual toolbar" at bounding box center [452, 130] width 7 height 7
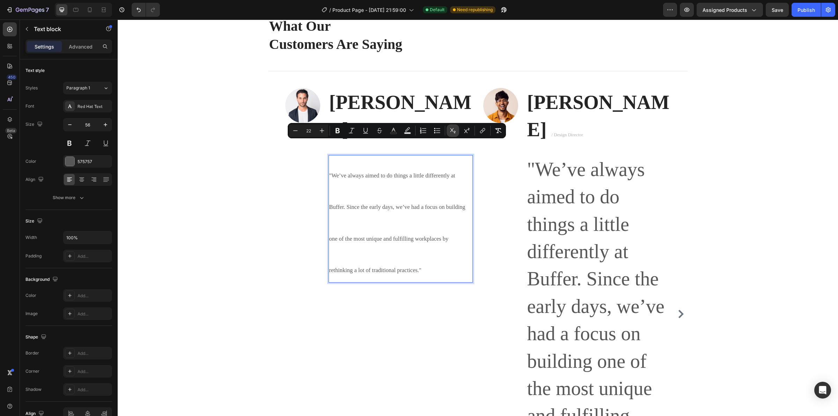
click at [451, 130] on icon "Editor contextual toolbar" at bounding box center [452, 130] width 7 height 7
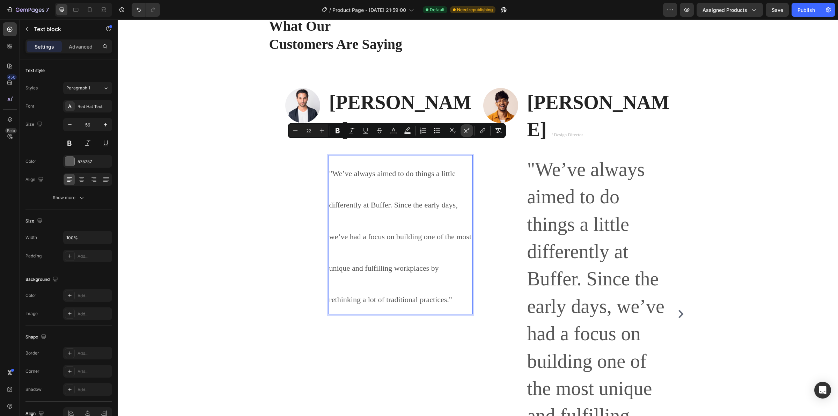
click at [465, 130] on icon "Editor contextual toolbar" at bounding box center [466, 130] width 7 height 7
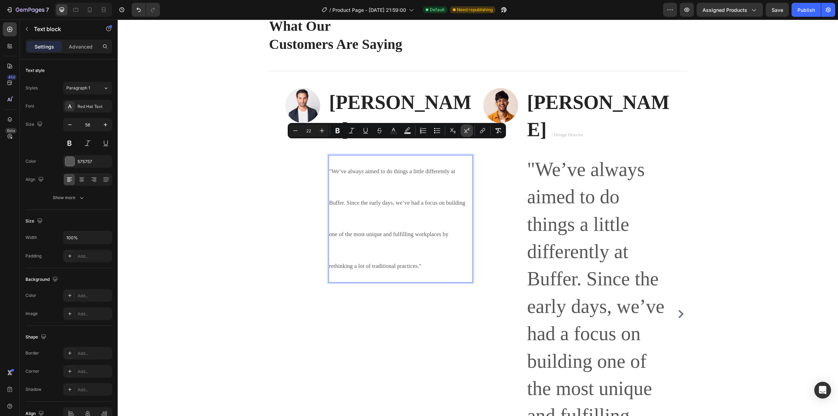
click at [465, 130] on icon "Editor contextual toolbar" at bounding box center [466, 130] width 7 height 7
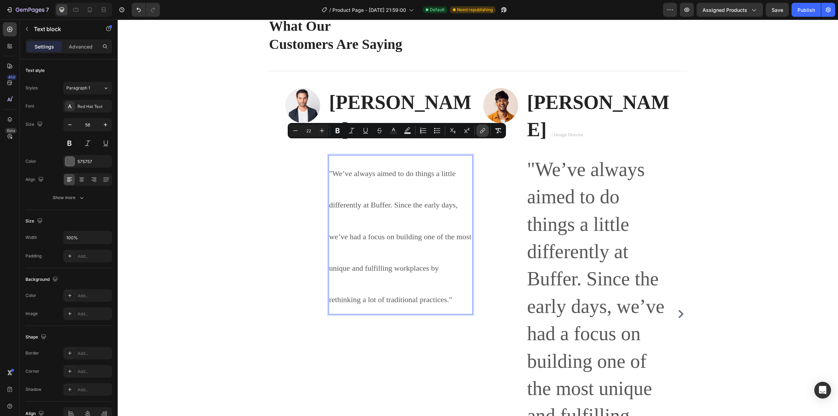
click at [480, 131] on icon "Editor contextual toolbar" at bounding box center [482, 130] width 7 height 7
click at [481, 132] on icon "Editor contextual toolbar" at bounding box center [482, 130] width 7 height 7
click at [331, 191] on p ""We’ve always aimed to do things a little differently at Buffer. Since the earl…" at bounding box center [400, 235] width 143 height 158
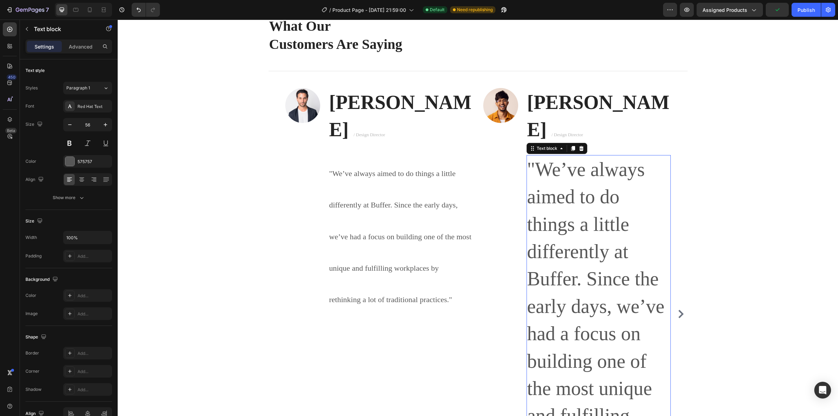
click at [545, 182] on p ""We’ve always aimed to do things a little differently at Buffer. Since the earl…" at bounding box center [598, 347] width 143 height 383
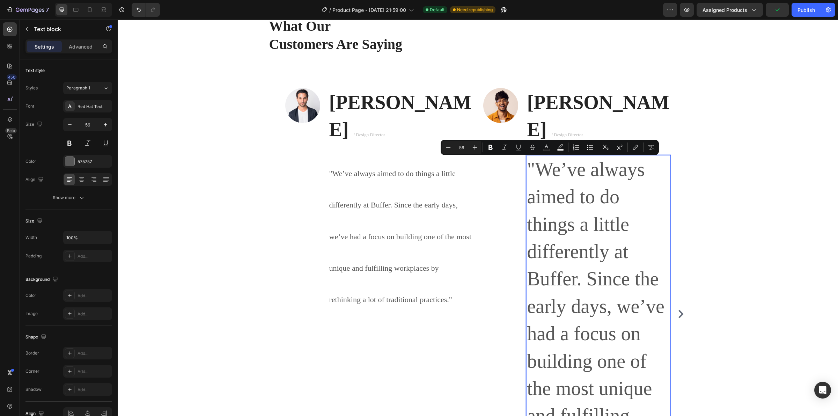
click at [547, 198] on p ""We’ve always aimed to do things a little differently at Buffer. Since the earl…" at bounding box center [598, 347] width 143 height 383
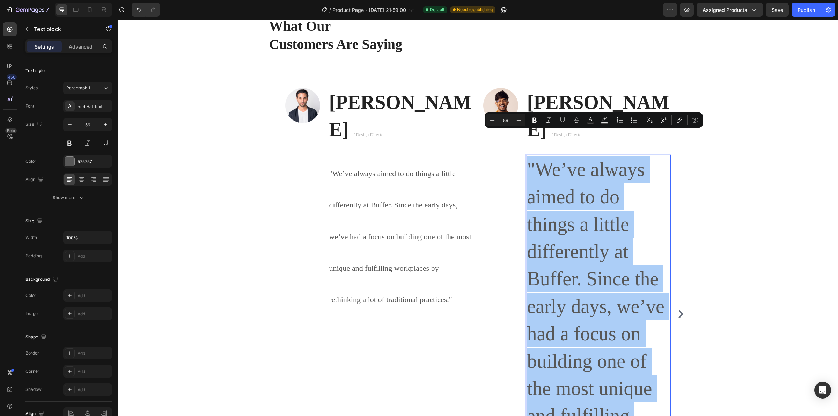
drag, startPoint x: 512, startPoint y: 119, endPoint x: 500, endPoint y: 119, distance: 11.5
click at [507, 118] on div "Minus 56 Plus" at bounding box center [505, 120] width 39 height 13
drag, startPoint x: 509, startPoint y: 119, endPoint x: 503, endPoint y: 120, distance: 6.1
click at [503, 120] on input "56" at bounding box center [506, 120] width 14 height 8
type input "22"
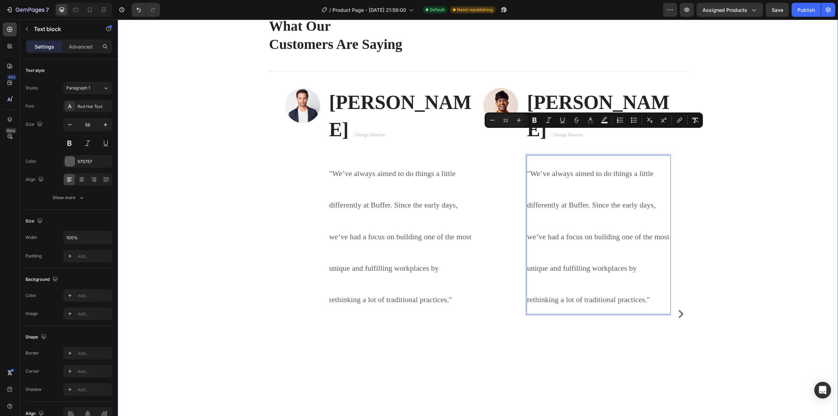
click at [791, 188] on div "Testimonials Text block What Our Customers Are Saying Heading Title Line Image …" at bounding box center [478, 268] width 710 height 566
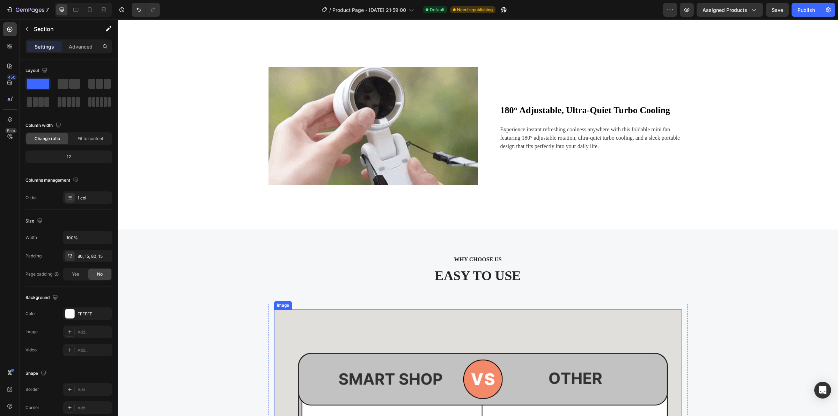
scroll to position [1144, 0]
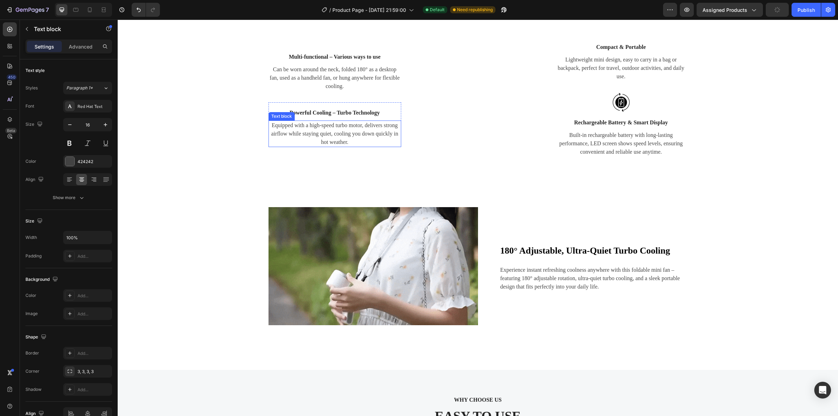
click at [347, 162] on p "Equipped with a high-speed turbo motor, delivers strong airflow while staying q…" at bounding box center [334, 163] width 131 height 25
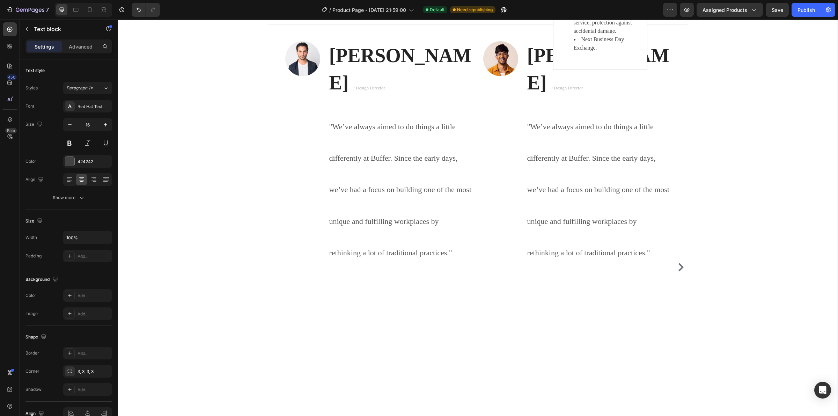
scroll to position [2541, 0]
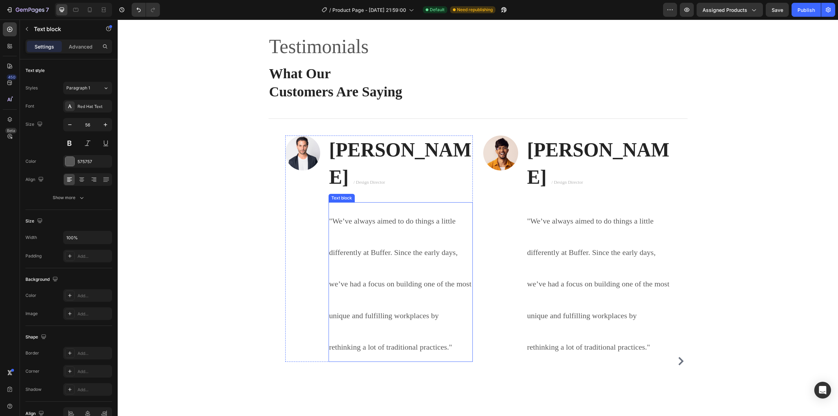
click at [364, 212] on p ""We’ve always aimed to do things a little differently at Buffer. Since the earl…" at bounding box center [400, 282] width 143 height 158
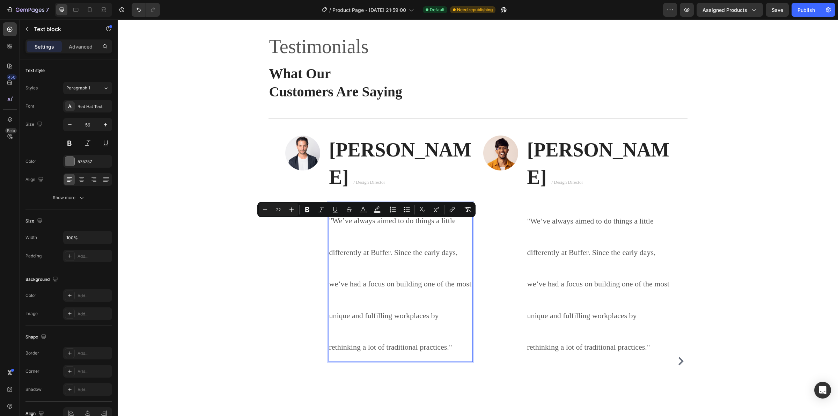
click at [368, 243] on p ""We’ve always aimed to do things a little differently at Buffer. Since the earl…" at bounding box center [400, 282] width 143 height 158
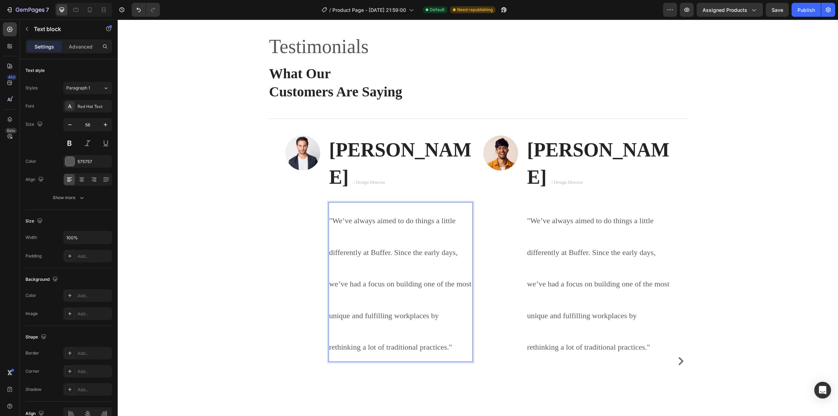
click at [379, 234] on p ""We’ve always aimed to do things a little differently at Buffer. Since the earl…" at bounding box center [400, 282] width 143 height 158
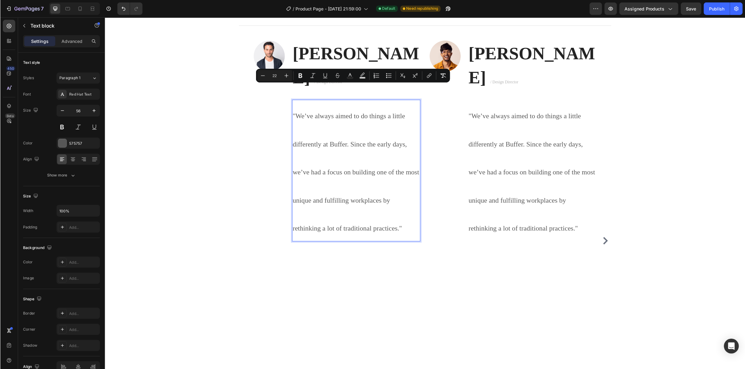
scroll to position [2628, 0]
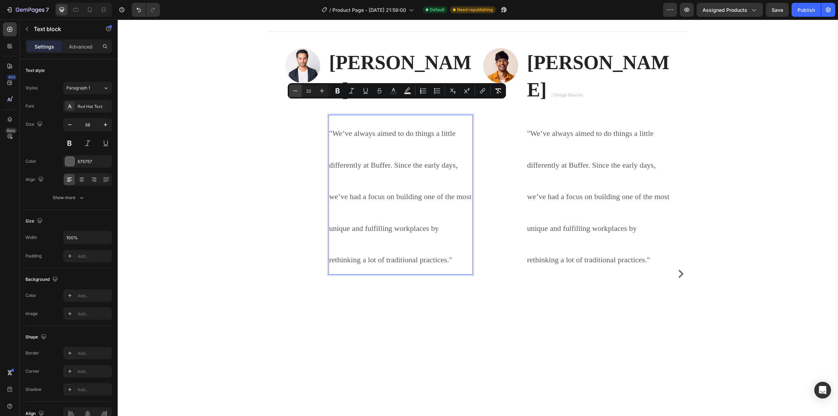
click at [298, 91] on icon "Editor contextual toolbar" at bounding box center [295, 90] width 5 height 0
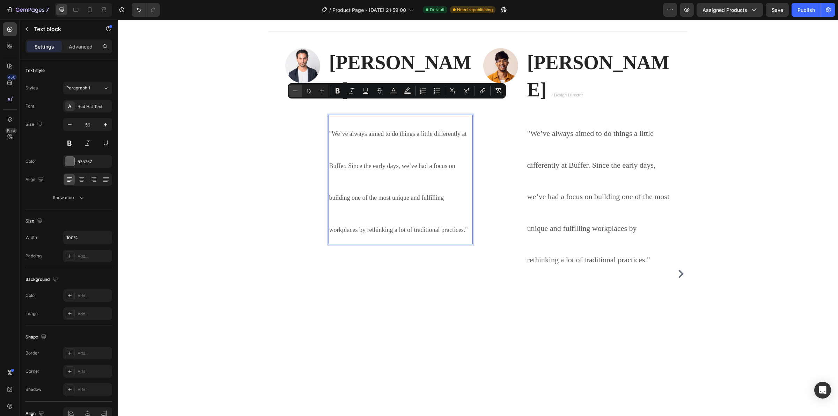
click at [299, 91] on icon "Editor contextual toolbar" at bounding box center [295, 90] width 7 height 7
click at [298, 91] on icon "Editor contextual toolbar" at bounding box center [295, 90] width 7 height 7
type input "16"
click at [391, 290] on div "Image Ryan S. / Design Director Text block "We’ve always aimed to do things a l…" at bounding box center [379, 274] width 188 height 452
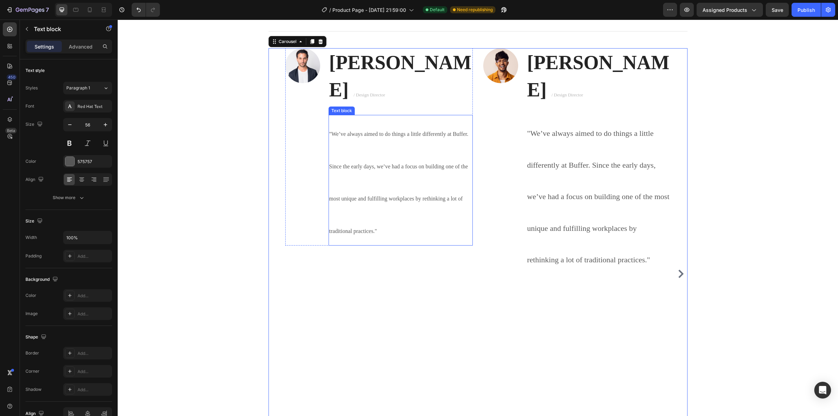
click at [385, 161] on p ""We’ve always aimed to do things a little differently at Buffer. Since the earl…" at bounding box center [400, 180] width 143 height 129
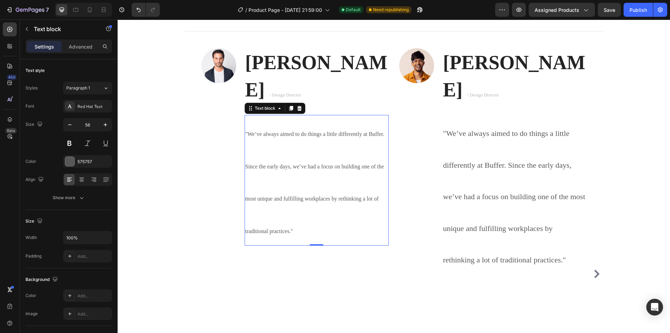
scroll to position [2628, 0]
drag, startPoint x: 813, startPoint y: 20, endPoint x: 311, endPoint y: 268, distance: 560.3
click at [311, 269] on div "Image Ryan S. / Design Director Text block "We’ve always aimed to do things a l…" at bounding box center [295, 274] width 188 height 452
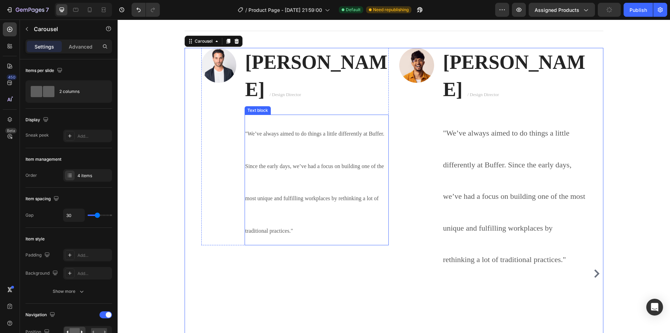
click at [310, 180] on p ""We’ve always aimed to do things a little differently at Buffer. Since the earl…" at bounding box center [316, 179] width 143 height 129
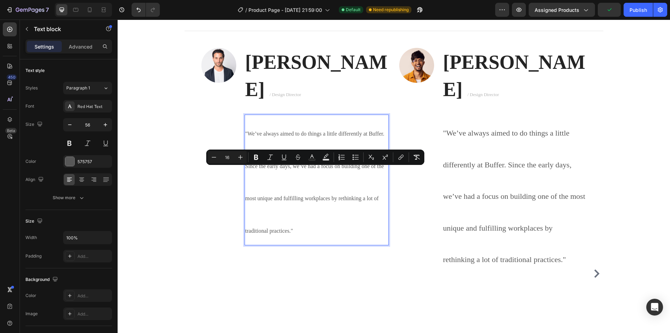
click at [302, 202] on p ""We’ve always aimed to do things a little differently at Buffer. Since the earl…" at bounding box center [316, 179] width 143 height 129
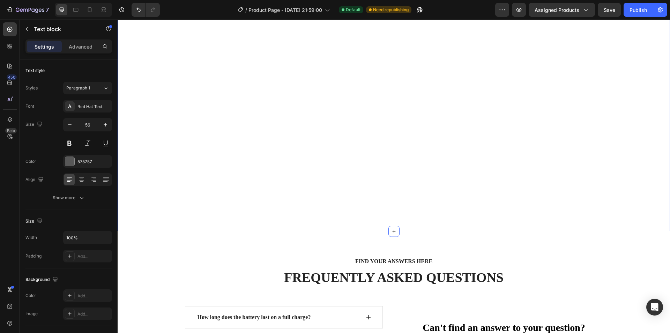
scroll to position [2943, 0]
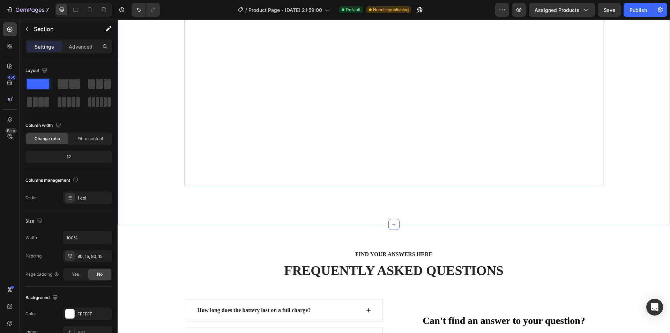
drag, startPoint x: 392, startPoint y: 198, endPoint x: 394, endPoint y: 150, distance: 47.6
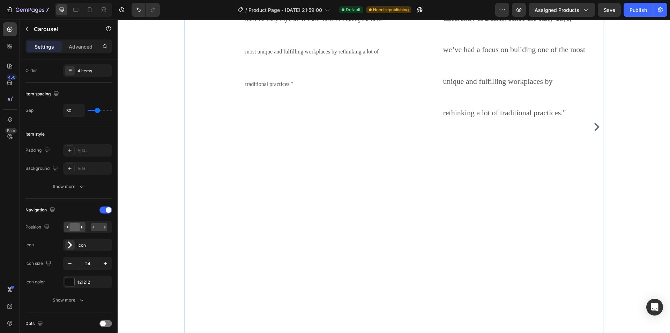
scroll to position [2768, 0]
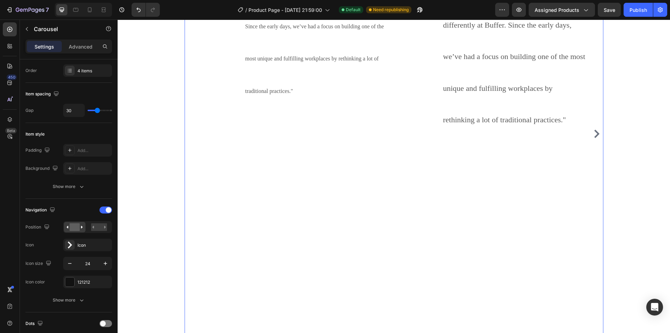
click at [322, 203] on div "Image Ryan S. / Design Director Text block "We’ve always aimed to do things a l…" at bounding box center [295, 134] width 188 height 452
click at [68, 265] on icon "button" at bounding box center [69, 263] width 7 height 7
click at [65, 265] on button "button" at bounding box center [70, 263] width 13 height 13
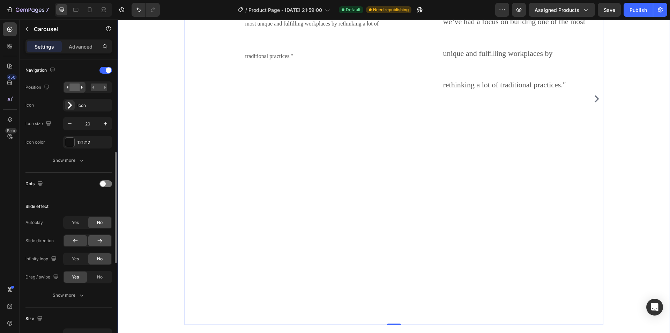
scroll to position [2838, 0]
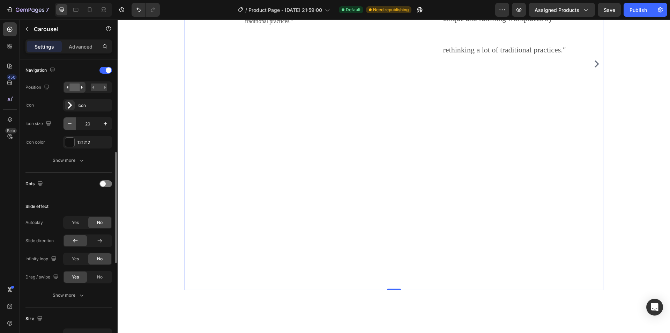
click at [68, 123] on icon "button" at bounding box center [69, 123] width 7 height 7
click at [98, 121] on input "18" at bounding box center [87, 123] width 23 height 13
click at [101, 122] on button "button" at bounding box center [105, 123] width 13 height 13
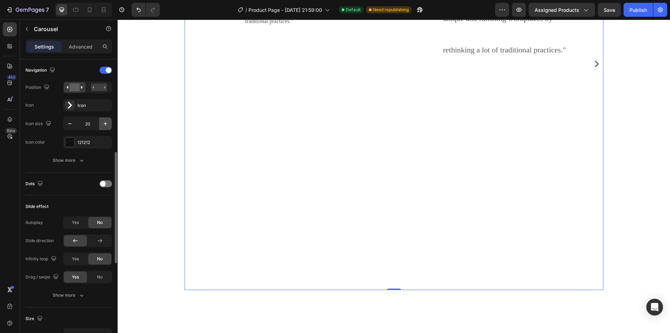
click at [102, 122] on button "button" at bounding box center [105, 123] width 13 height 13
click at [102, 123] on icon "button" at bounding box center [105, 123] width 7 height 7
click at [103, 123] on icon "button" at bounding box center [105, 123] width 7 height 7
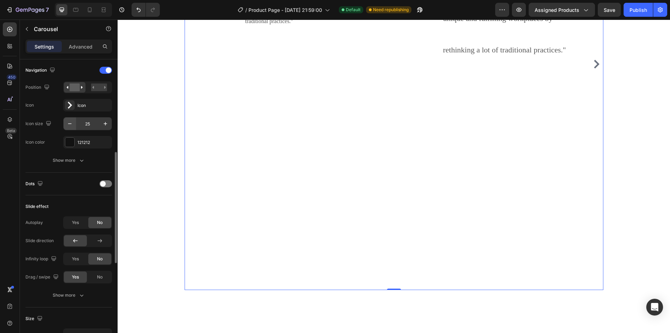
click at [70, 124] on icon "button" at bounding box center [69, 123] width 7 height 7
type input "24"
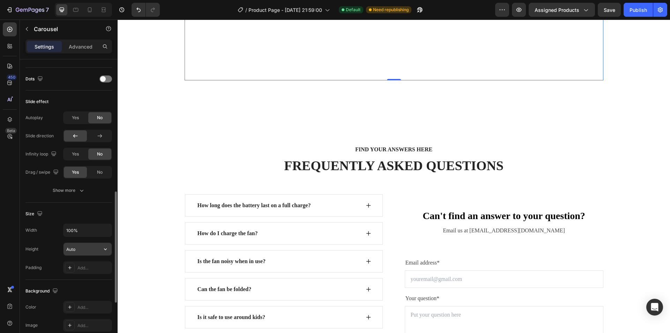
scroll to position [279, 0]
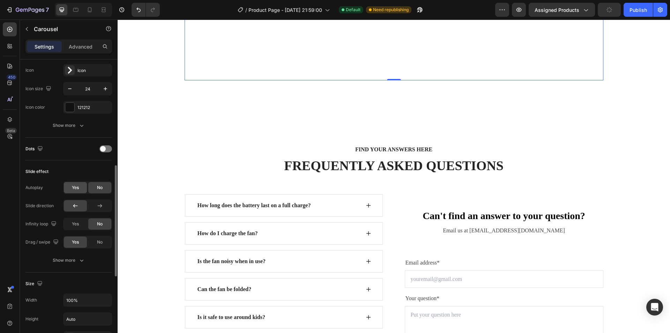
click at [76, 186] on span "Yes" at bounding box center [75, 187] width 7 height 6
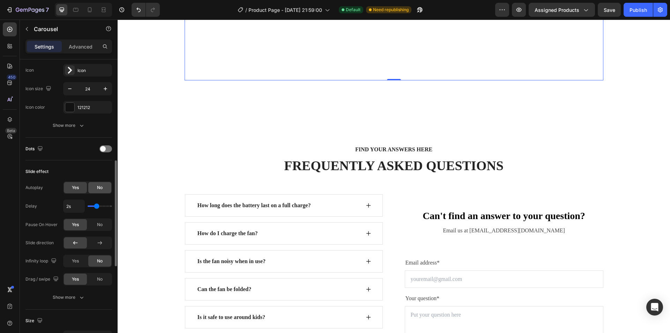
click at [93, 187] on div "No" at bounding box center [99, 187] width 23 height 11
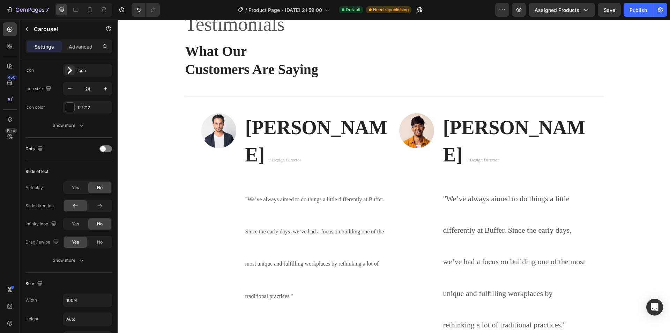
scroll to position [2140, 0]
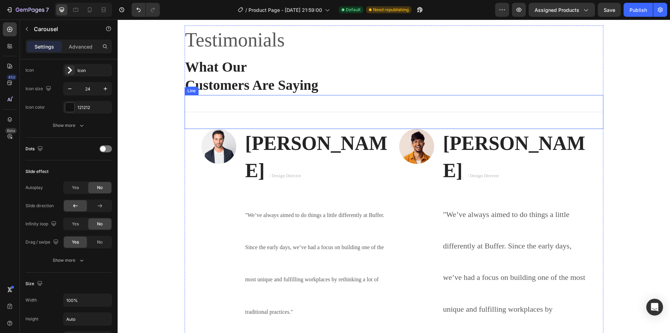
click at [323, 118] on div "Title Line" at bounding box center [394, 112] width 419 height 34
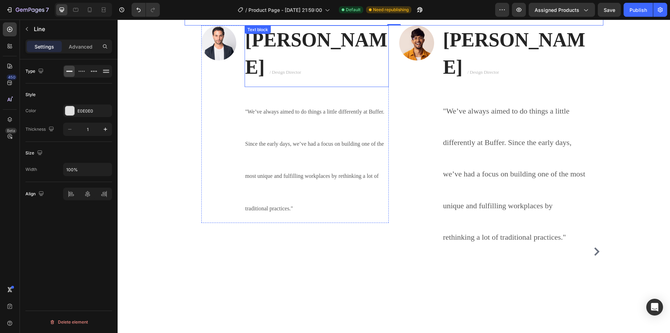
scroll to position [2244, 0]
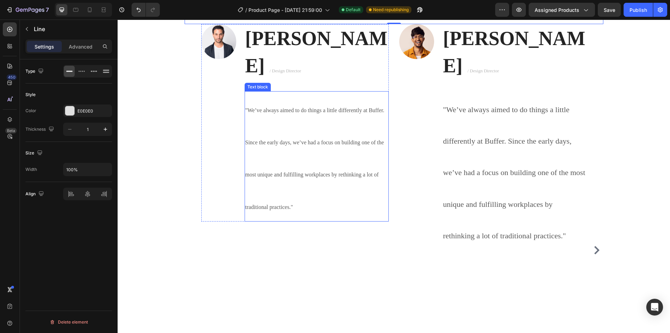
click at [335, 198] on div "Image Ryan S. / Design Director Text block "We’ve always aimed to do things a l…" at bounding box center [295, 250] width 188 height 452
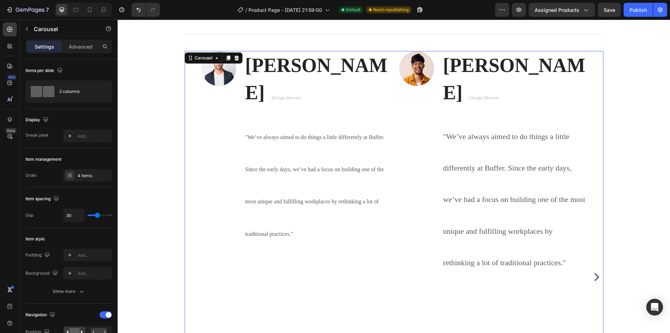
scroll to position [2209, 0]
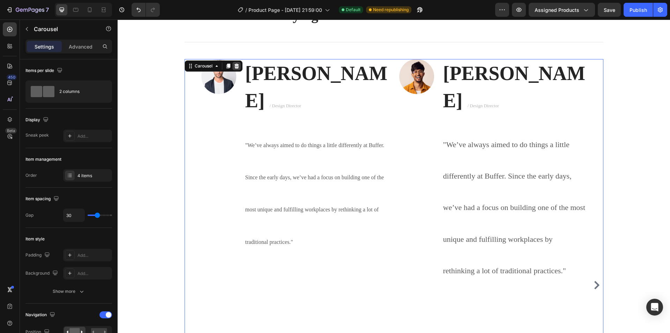
click at [236, 65] on icon at bounding box center [237, 66] width 6 height 6
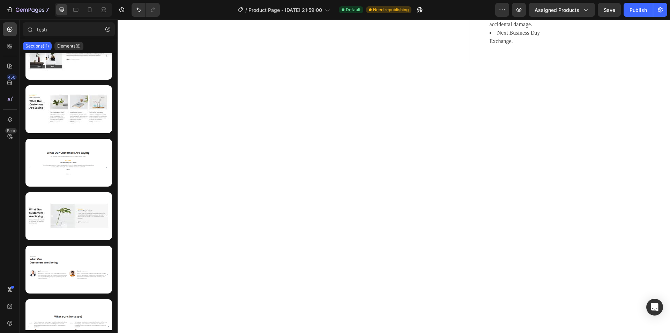
scroll to position [2070, 0]
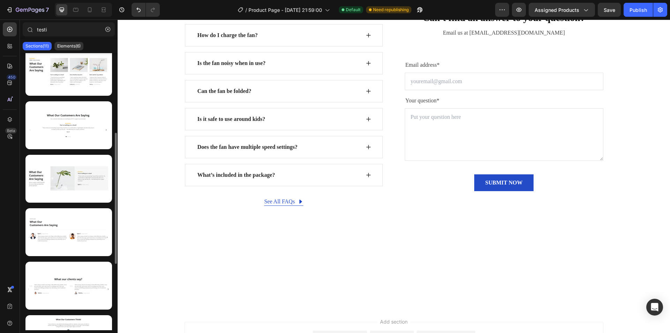
scroll to position [203, 0]
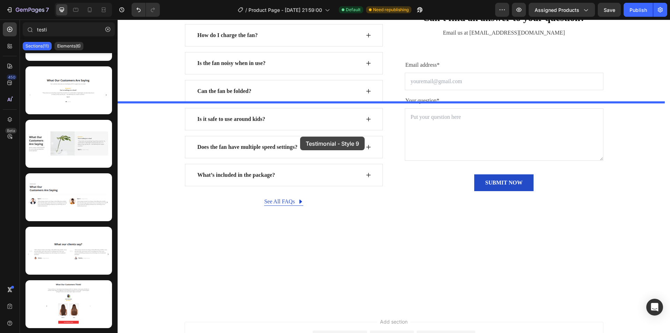
drag, startPoint x: 205, startPoint y: 263, endPoint x: 300, endPoint y: 137, distance: 158.8
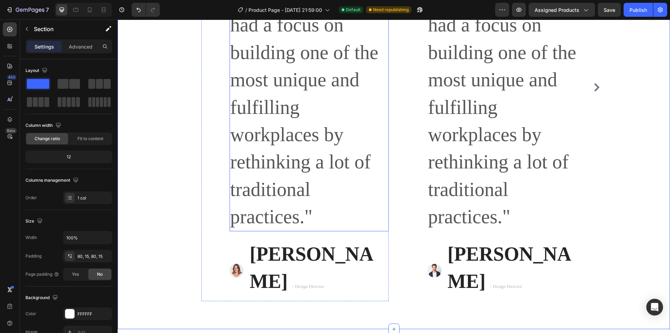
scroll to position [1988, 0]
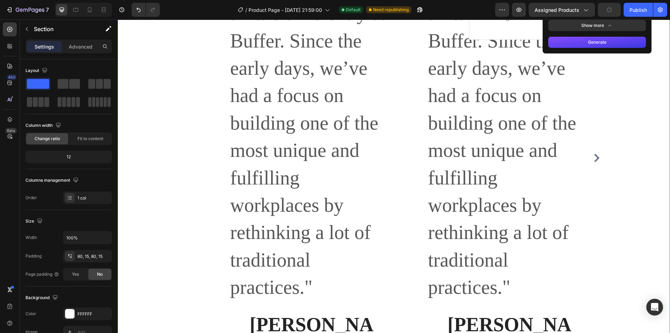
click at [607, 28] on icon at bounding box center [610, 26] width 6 height 6
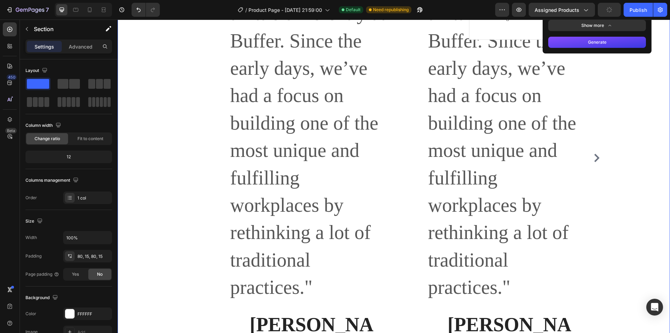
click at [553, 12] on img at bounding box center [558, 5] width 14 height 14
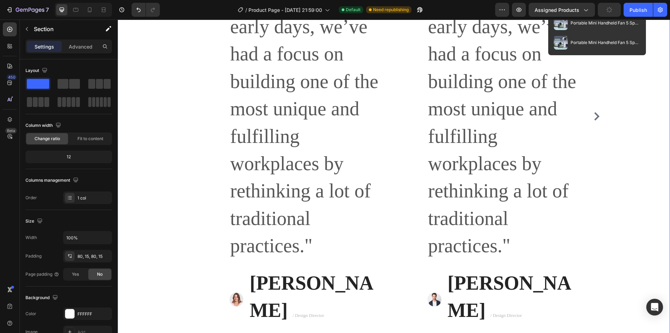
scroll to position [2058, 0]
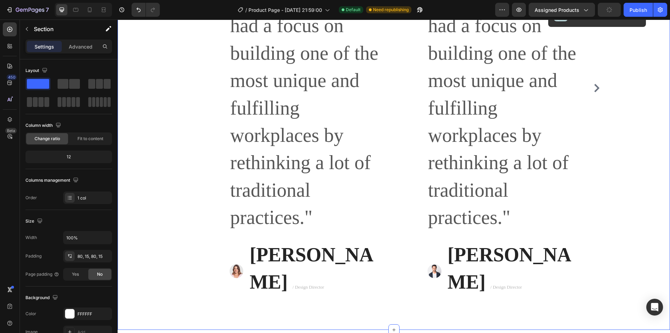
click at [581, 17] on span "Portable Mini Handheld Fan 5 Speed Turbo USB Rechargeable, Foldable Bladeless P…" at bounding box center [606, 15] width 70 height 6
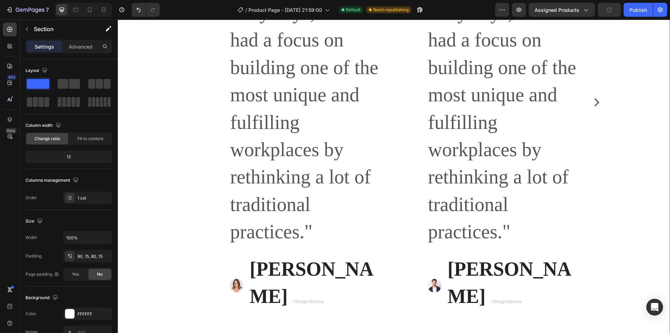
scroll to position [2023, 0]
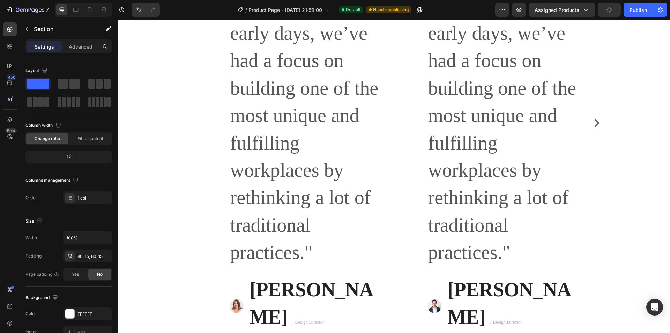
click at [566, 13] on button "Generate" at bounding box center [598, 7] width 98 height 11
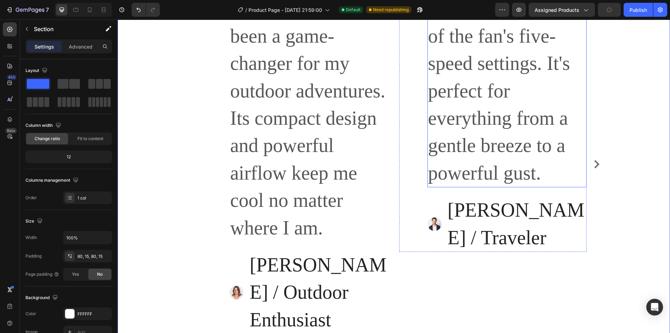
scroll to position [2198, 0]
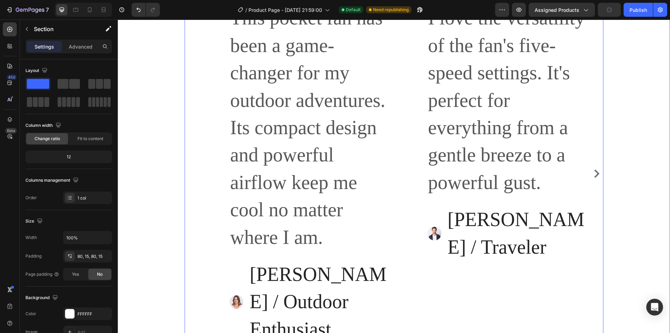
click at [596, 171] on icon "Carousel Next Arrow" at bounding box center [597, 173] width 8 height 8
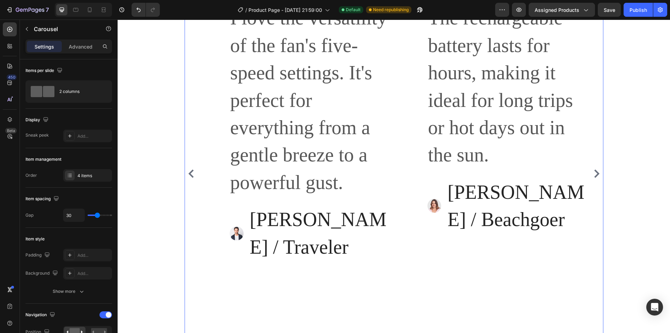
click at [189, 174] on icon "Carousel Back Arrow" at bounding box center [191, 173] width 5 height 8
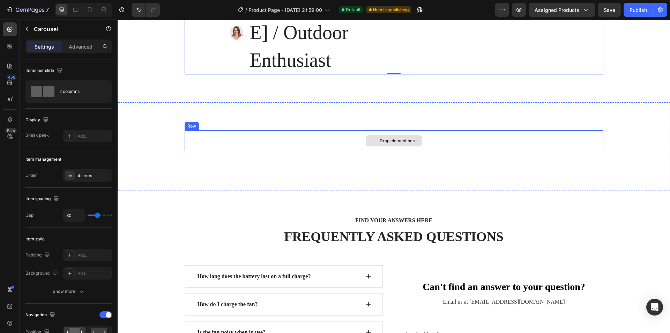
click at [300, 122] on div "Drop element here Row Section 8" at bounding box center [394, 146] width 553 height 88
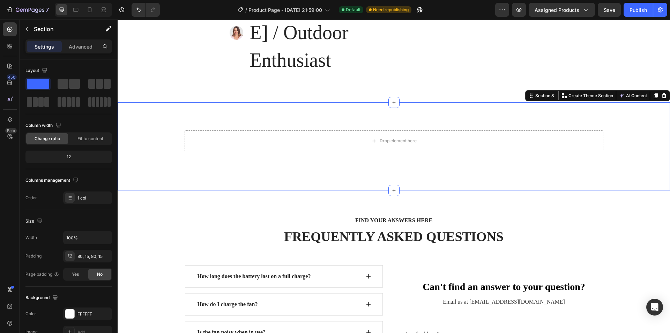
click at [665, 96] on div "Section 8 You can create reusable sections Create Theme Section AI Content Writ…" at bounding box center [598, 95] width 145 height 11
click at [662, 96] on icon at bounding box center [665, 96] width 6 height 6
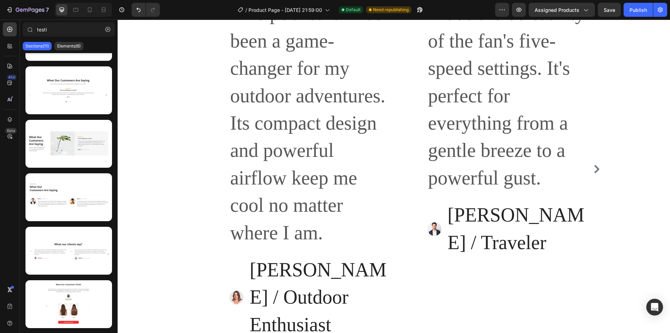
scroll to position [1919, 0]
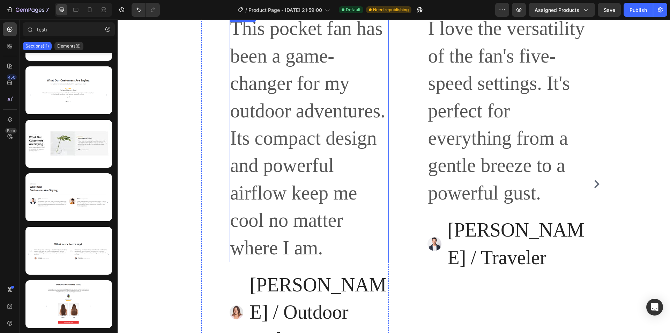
click at [281, 151] on div "This pocket fan has been a game-changer for my outdoor adventures. Its compact …" at bounding box center [309, 138] width 159 height 248
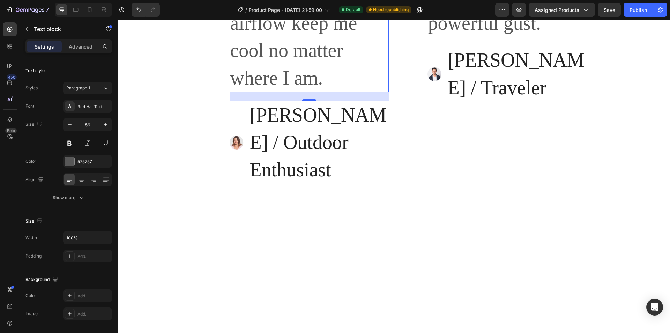
scroll to position [2093, 0]
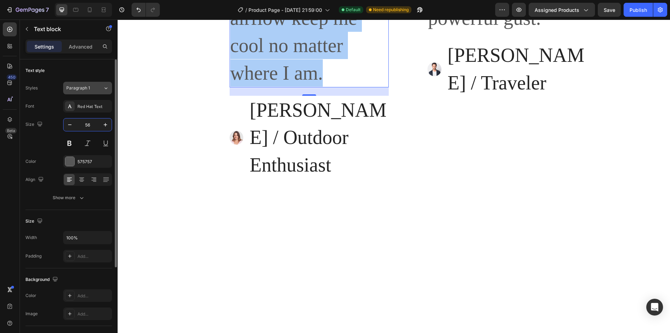
click at [100, 91] on div "Paragraph 1" at bounding box center [84, 88] width 37 height 6
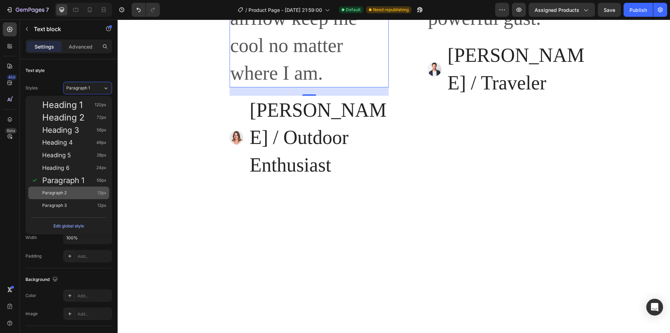
click at [71, 192] on div "Paragraph 2 13px" at bounding box center [74, 192] width 64 height 7
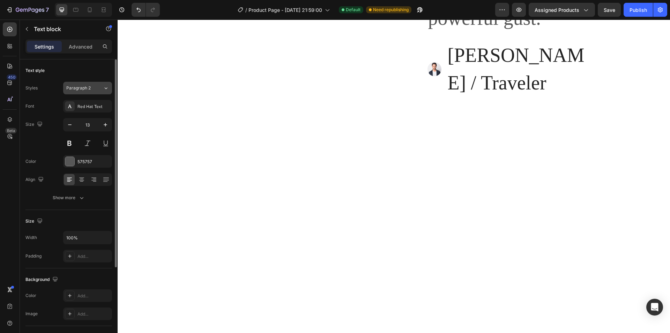
click at [80, 84] on button "Paragraph 2" at bounding box center [87, 88] width 49 height 13
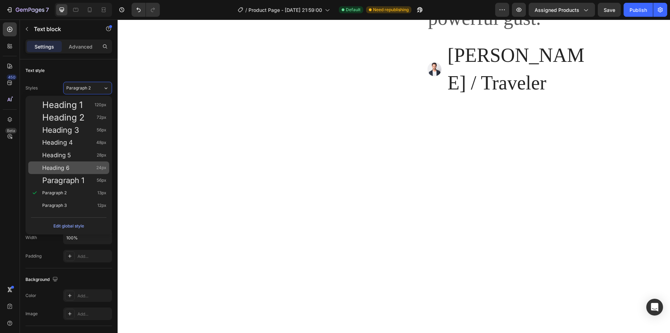
click at [73, 170] on div "Heading 6 24px" at bounding box center [74, 167] width 64 height 7
type input "24"
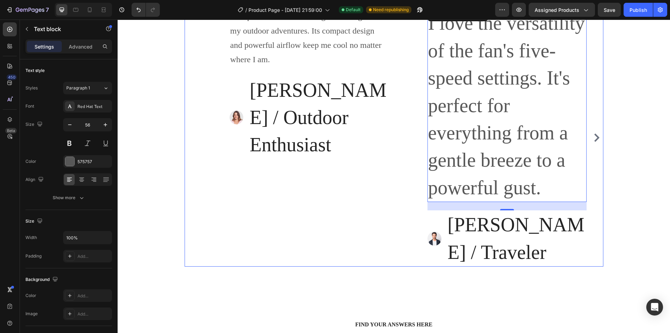
scroll to position [2163, 0]
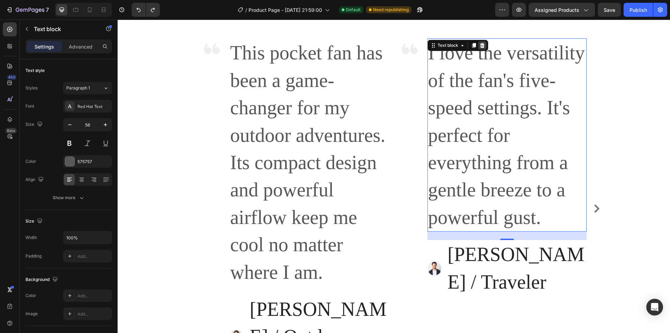
click at [483, 43] on icon at bounding box center [483, 46] width 6 height 6
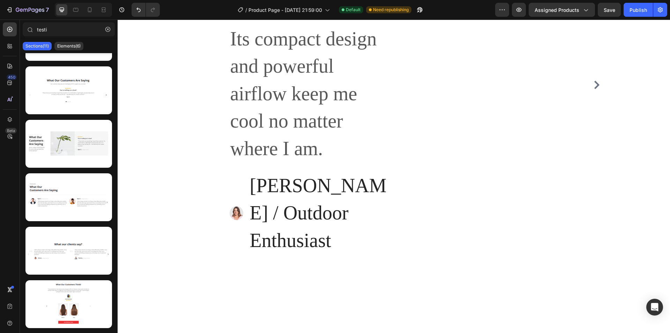
scroll to position [2023, 0]
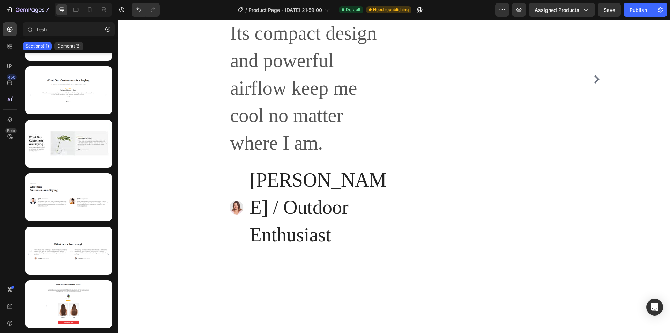
click at [496, 170] on div "Customer Testimonials Heading Image This pocket fan has been a game-changer for…" at bounding box center [394, 61] width 419 height 376
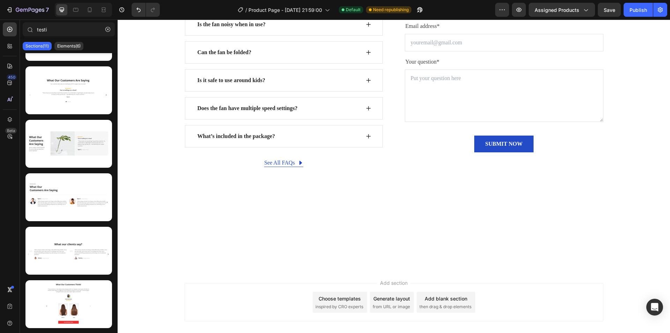
scroll to position [2093, 0]
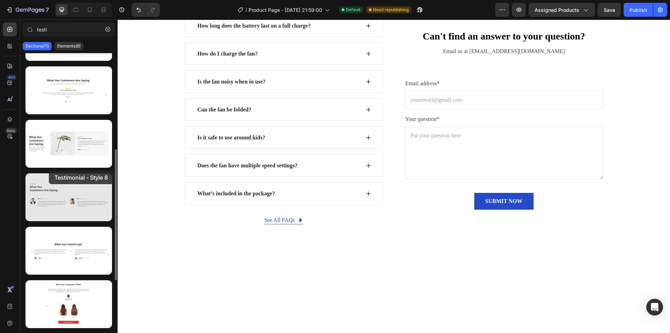
drag, startPoint x: 76, startPoint y: 195, endPoint x: 43, endPoint y: 188, distance: 34.1
click at [43, 188] on div at bounding box center [68, 197] width 87 height 48
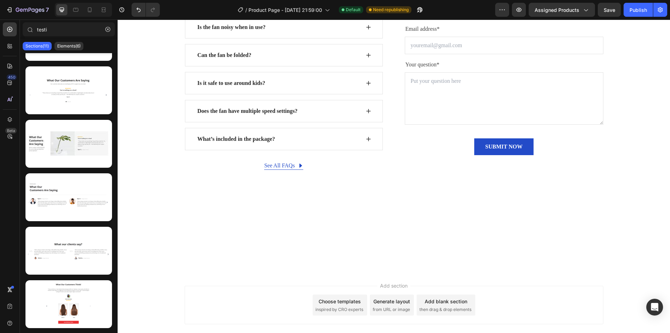
scroll to position [2058, 0]
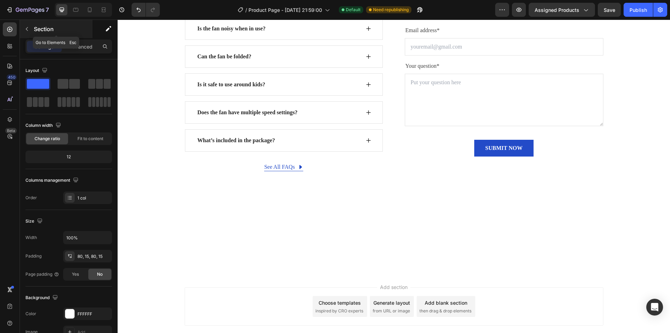
click at [26, 30] on icon "button" at bounding box center [27, 29] width 6 height 6
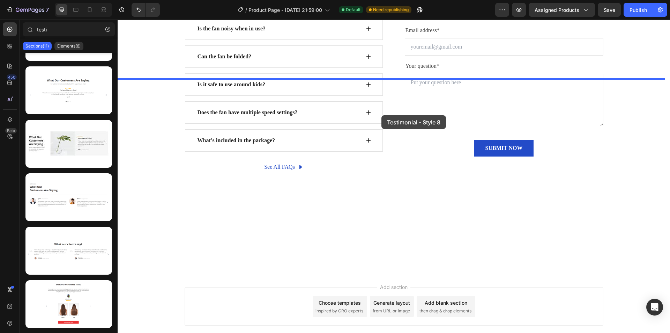
drag, startPoint x: 187, startPoint y: 208, endPoint x: 382, endPoint y: 115, distance: 215.7
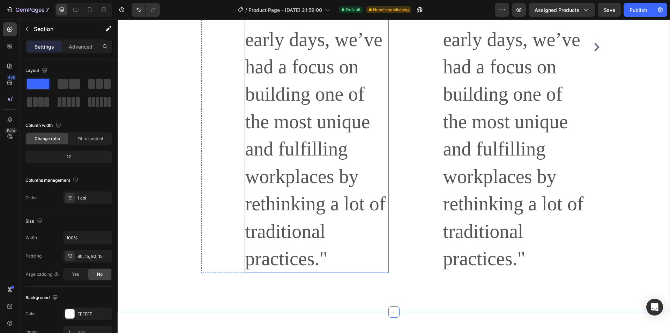
scroll to position [2547, 0]
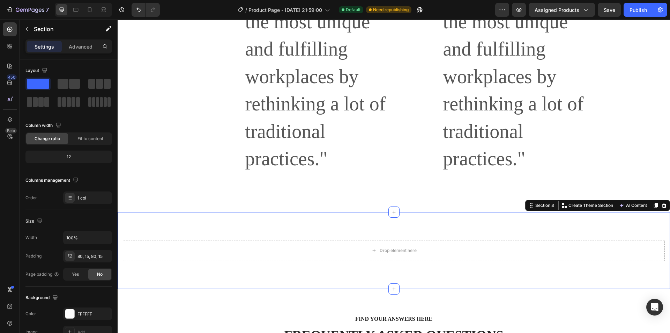
click at [341, 212] on div "Drop element here Section 8 You can create reusable sections Create Theme Secti…" at bounding box center [394, 250] width 553 height 77
drag, startPoint x: 659, startPoint y: 176, endPoint x: 641, endPoint y: 177, distance: 18.2
click at [662, 203] on icon at bounding box center [665, 206] width 6 height 6
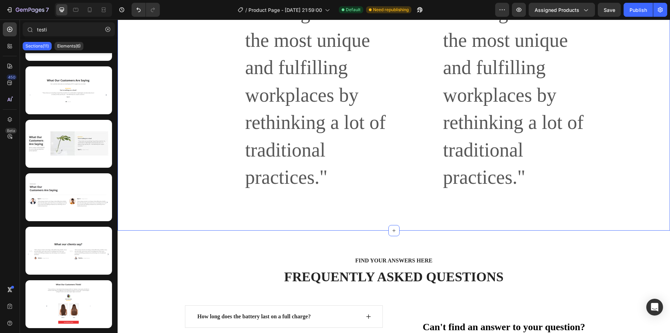
scroll to position [2442, 0]
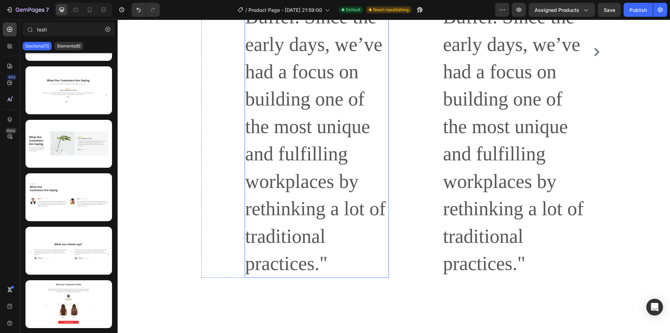
click at [294, 128] on p ""We’ve always aimed to do things a little differently at Buffer. Since the earl…" at bounding box center [316, 85] width 143 height 383
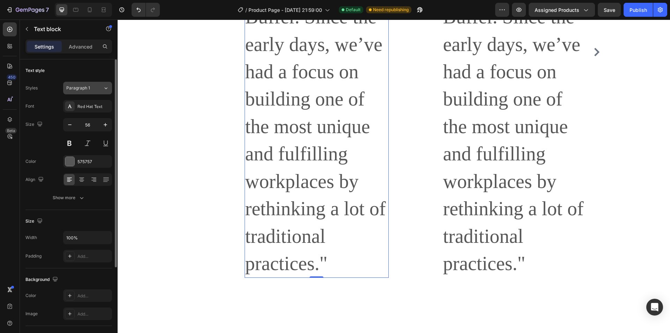
click at [94, 90] on div "Paragraph 1" at bounding box center [80, 88] width 28 height 6
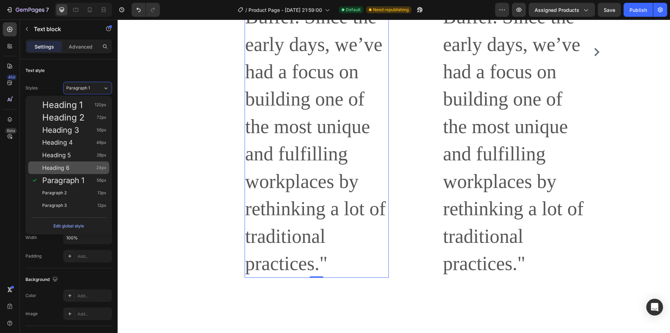
click at [70, 170] on div "Heading 6 24px" at bounding box center [74, 167] width 64 height 7
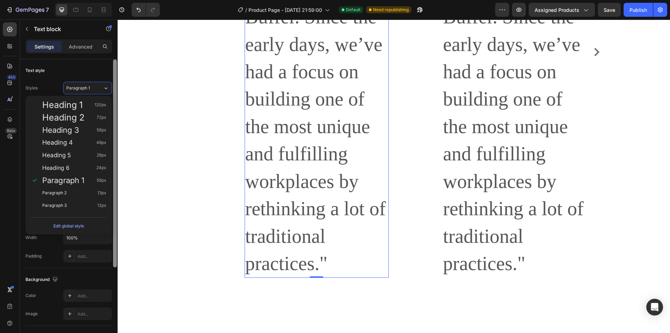
type input "24"
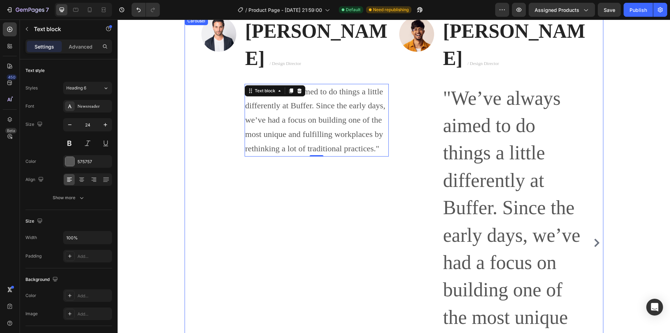
scroll to position [2233, 0]
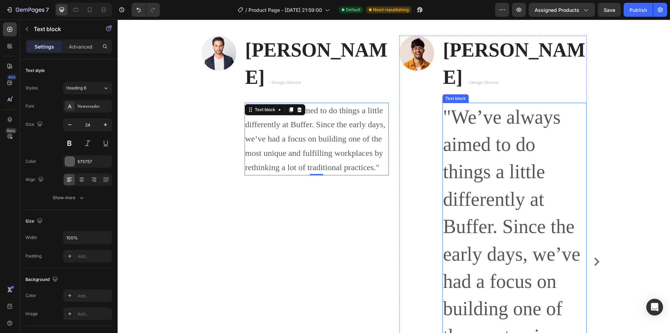
click at [528, 153] on p ""We’ve always aimed to do things a little differently at Buffer. Since the earl…" at bounding box center [514, 294] width 143 height 383
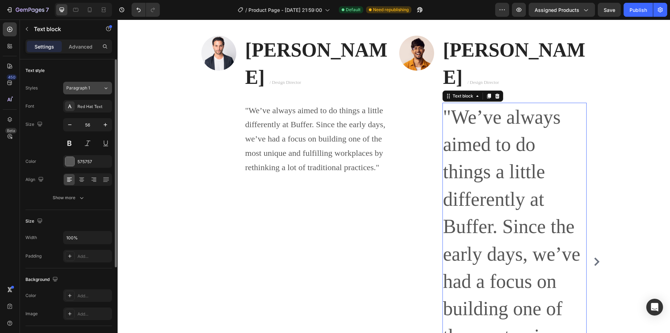
click at [80, 87] on span "Paragraph 1" at bounding box center [78, 88] width 24 height 6
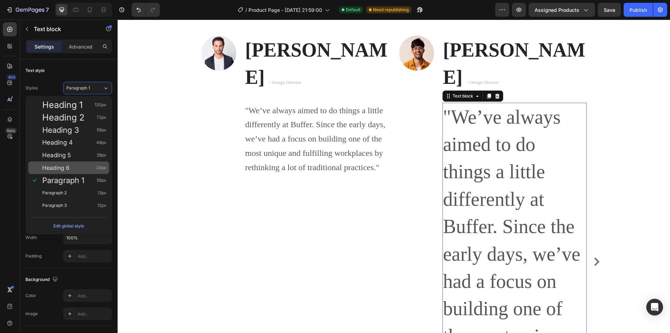
click at [81, 168] on div "Heading 6 24px" at bounding box center [74, 167] width 64 height 7
type input "24"
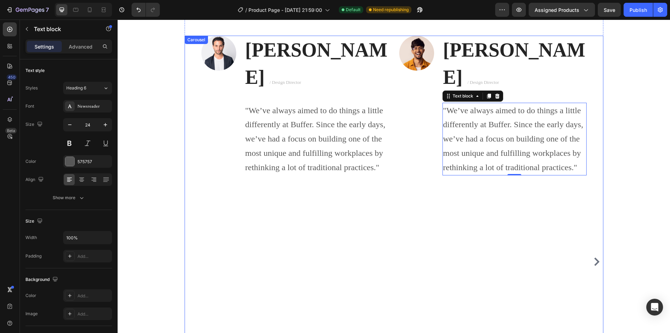
click at [355, 168] on div "Image Ryan S. / Design Director Text block "We’ve always aimed to do things a l…" at bounding box center [295, 262] width 188 height 452
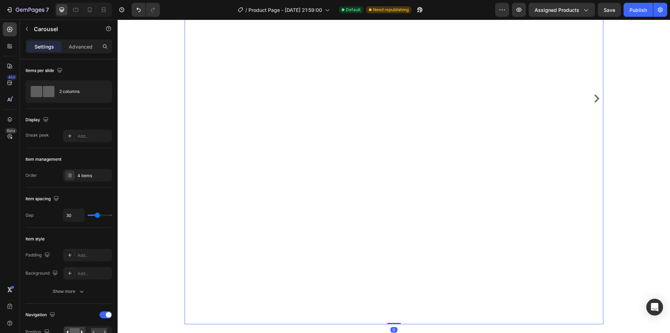
scroll to position [2442, 0]
drag, startPoint x: 391, startPoint y: 249, endPoint x: 395, endPoint y: 220, distance: 29.2
click at [396, 225] on div "Image Ryan S. / Design Director Text block "We’ve always aimed to do things a l…" at bounding box center [394, 52] width 419 height 452
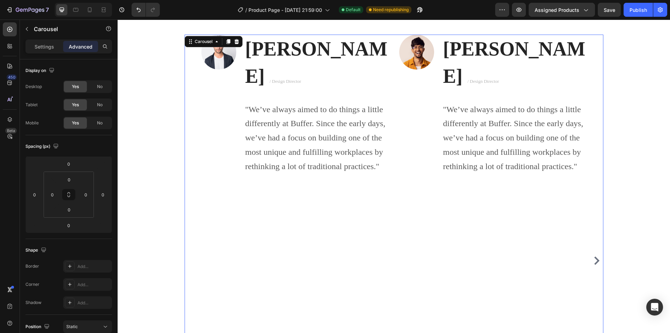
scroll to position [2233, 0]
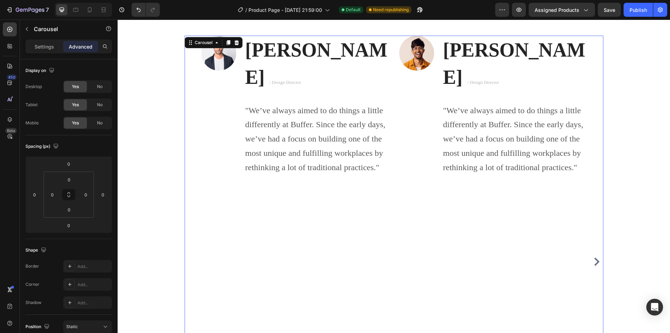
click at [336, 202] on div "Image Ryan S. / Design Director Text block "We’ve always aimed to do things a l…" at bounding box center [295, 262] width 188 height 452
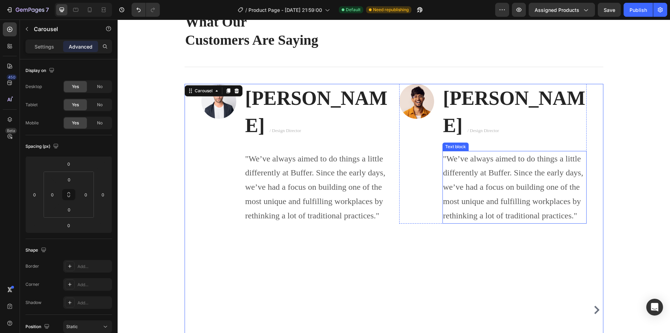
scroll to position [2198, 0]
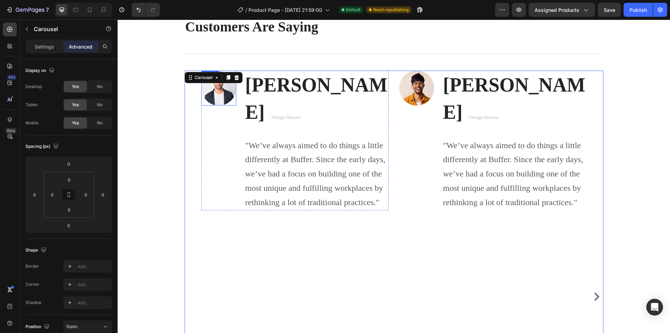
click at [212, 93] on img at bounding box center [218, 88] width 35 height 35
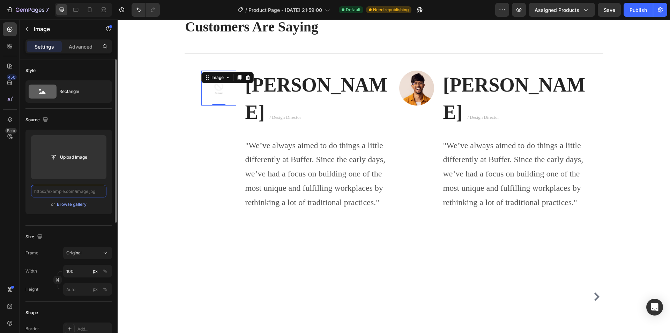
scroll to position [0, 0]
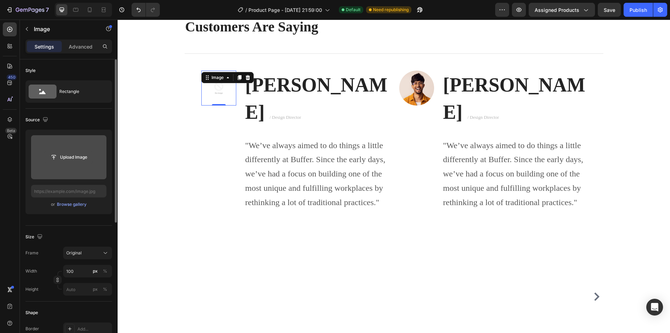
click at [66, 156] on input "file" at bounding box center [69, 157] width 48 height 12
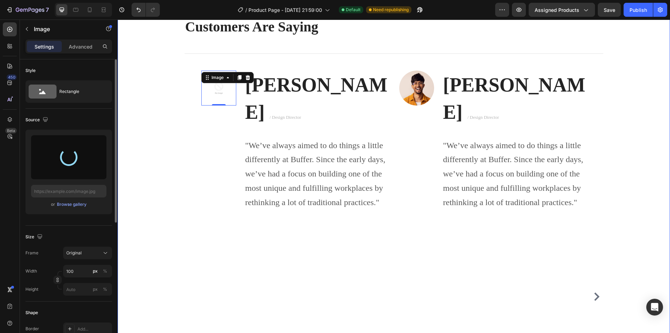
type input "[URL][DOMAIN_NAME]"
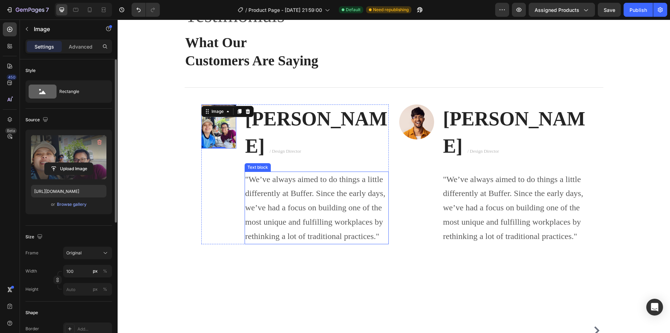
scroll to position [2163, 0]
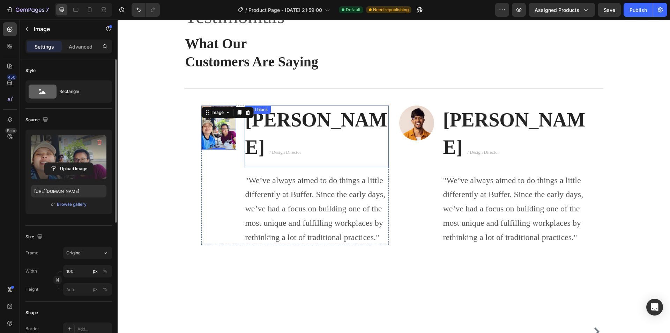
click at [275, 130] on strong "Ryan S." at bounding box center [316, 133] width 142 height 49
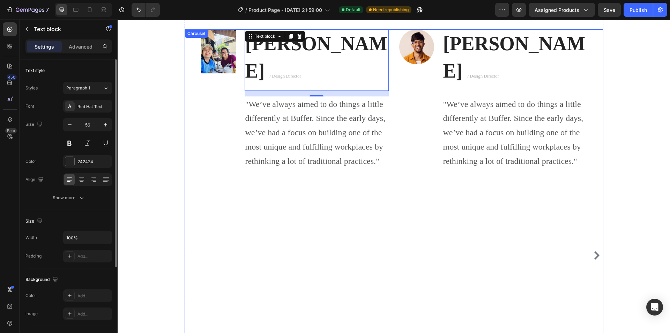
scroll to position [1919, 0]
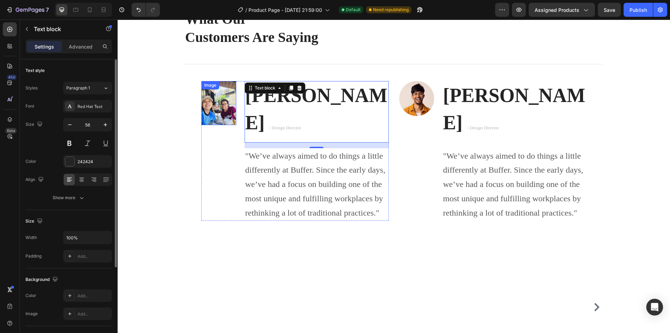
click at [219, 109] on img at bounding box center [218, 103] width 35 height 44
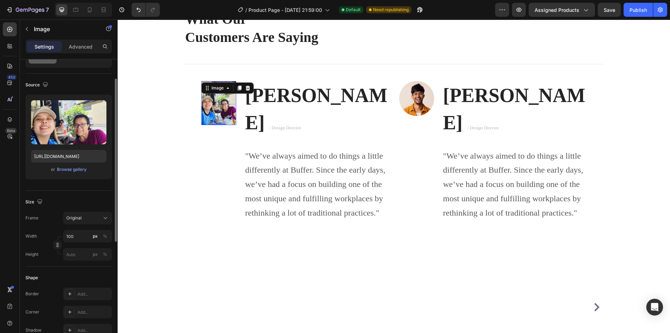
scroll to position [0, 0]
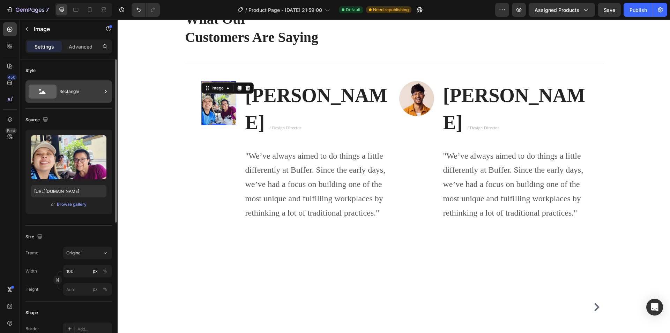
click at [74, 95] on div "Rectangle" at bounding box center [80, 91] width 43 height 16
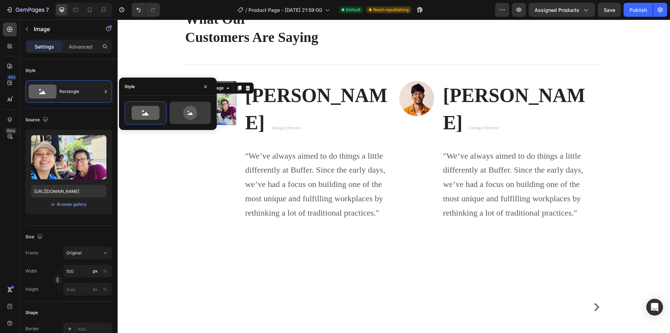
click at [183, 108] on icon at bounding box center [190, 113] width 33 height 14
type input "80"
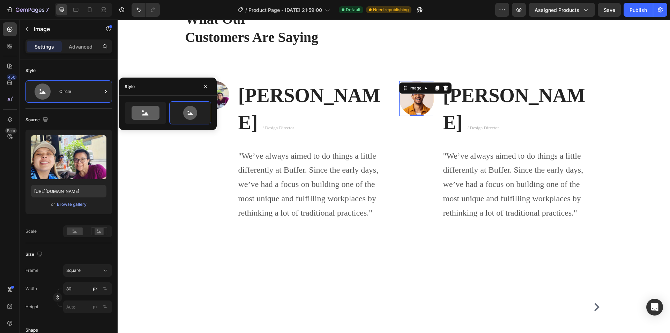
click at [417, 107] on img at bounding box center [416, 98] width 35 height 35
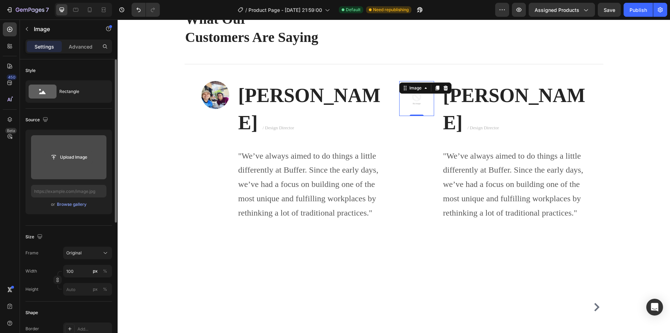
click at [85, 154] on input "file" at bounding box center [69, 157] width 48 height 12
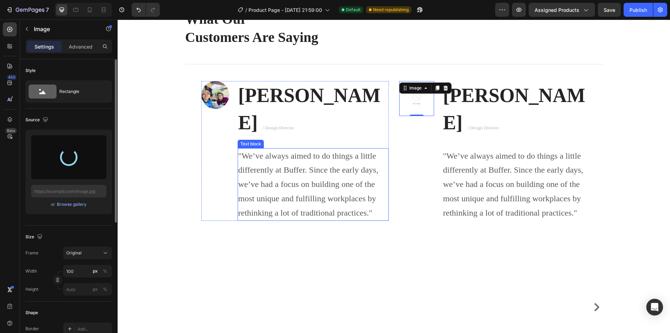
type input "[URL][DOMAIN_NAME]"
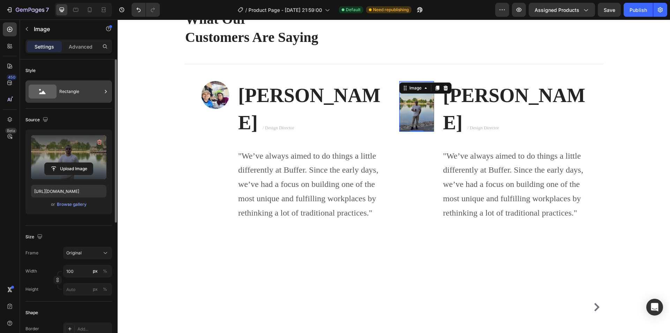
click at [76, 91] on div "Rectangle" at bounding box center [80, 91] width 43 height 16
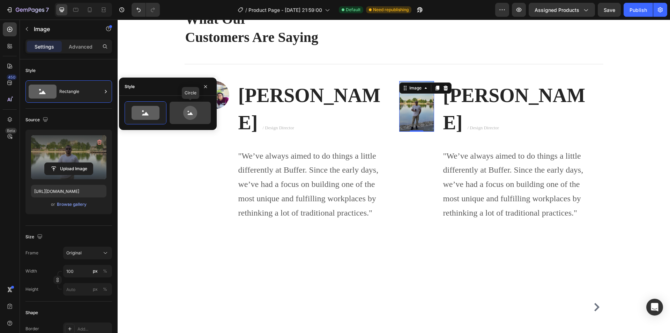
click at [192, 110] on icon at bounding box center [190, 113] width 14 height 14
type input "80"
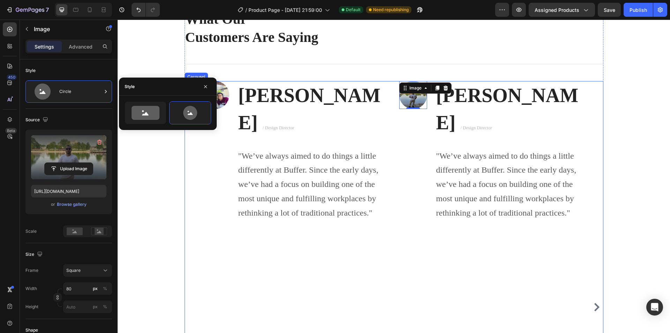
click at [265, 241] on div "Image Ryan S. / Design Director Text block "We’ve always aimed to do things a l…" at bounding box center [295, 307] width 188 height 452
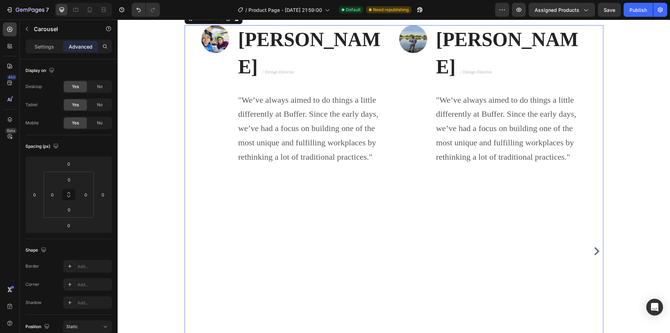
scroll to position [1988, 0]
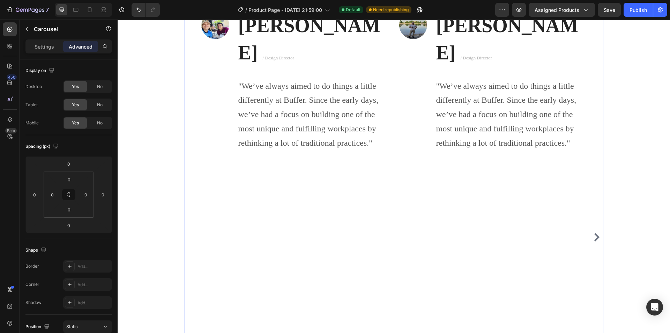
click at [595, 233] on icon "Carousel Next Arrow" at bounding box center [597, 237] width 5 height 8
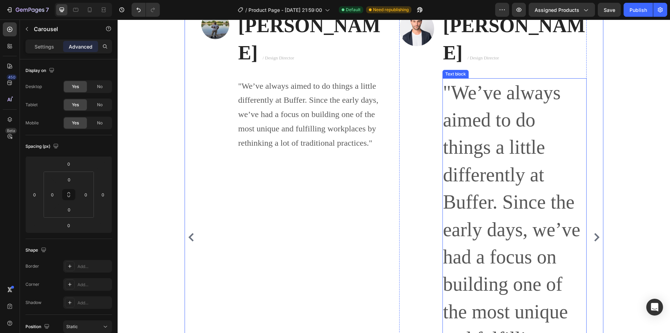
click at [457, 142] on p ""We’ve always aimed to do things a little differently at Buffer. Since the earl…" at bounding box center [514, 270] width 143 height 383
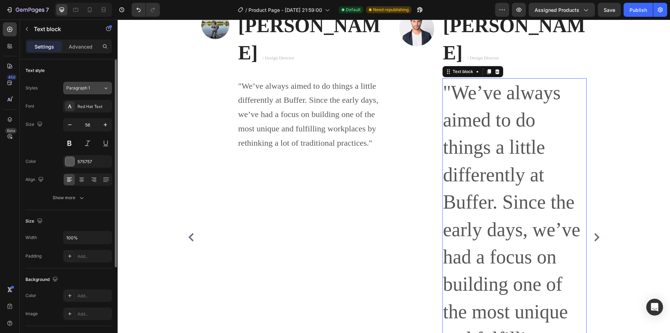
click at [92, 90] on div "Paragraph 1" at bounding box center [80, 88] width 28 height 6
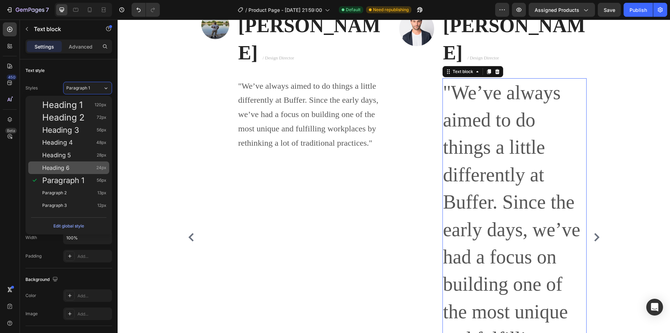
click at [76, 170] on div "Heading 6 24px" at bounding box center [74, 167] width 64 height 7
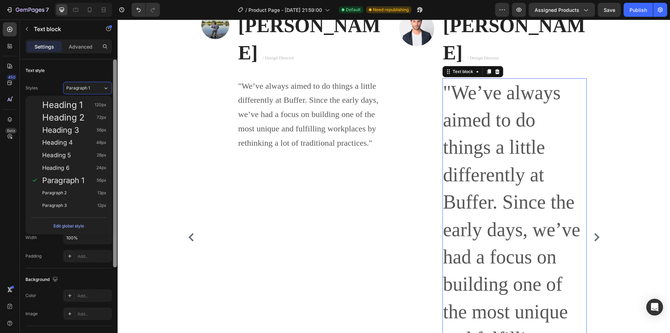
type input "24"
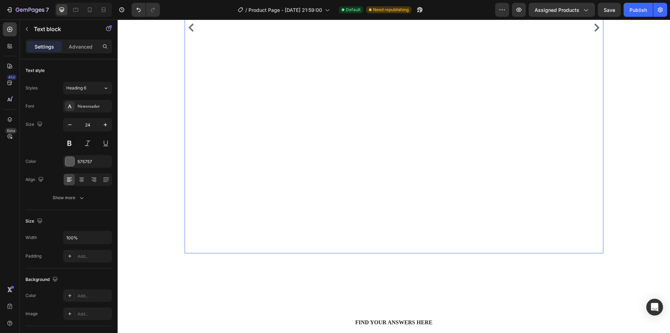
click at [332, 163] on div "Image Ryan S. / Design Director Text block "We’ve always aimed to do things a l…" at bounding box center [295, 28] width 188 height 452
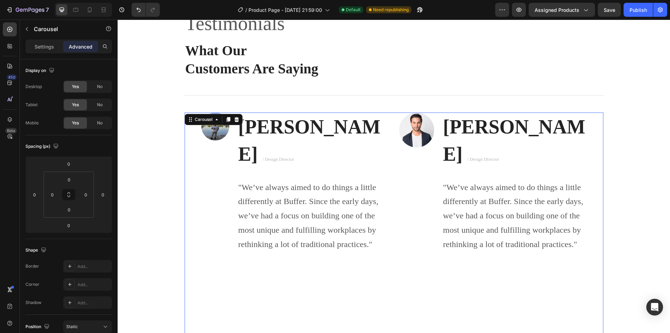
scroll to position [1884, 0]
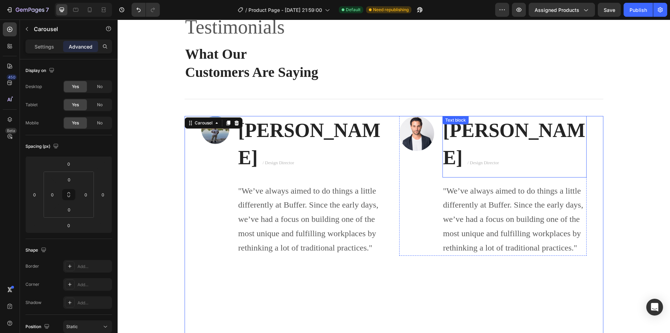
click at [463, 130] on strong "Ryan S." at bounding box center [514, 143] width 142 height 49
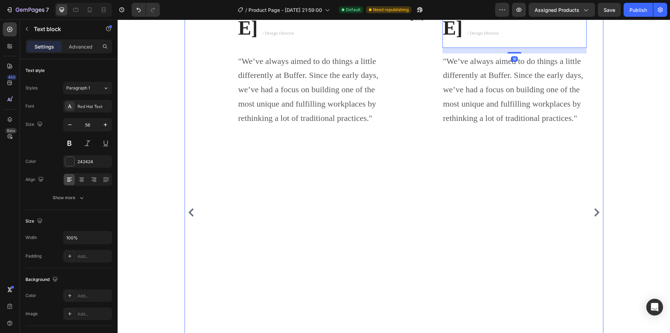
scroll to position [2023, 0]
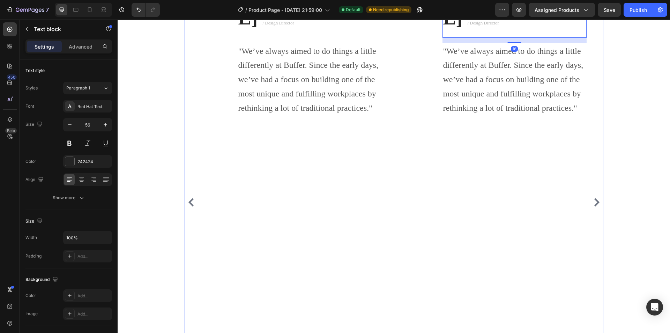
click at [193, 185] on div "Image Ryan S. / Design Director Text block "We’ve always aimed to do things a l…" at bounding box center [394, 202] width 419 height 452
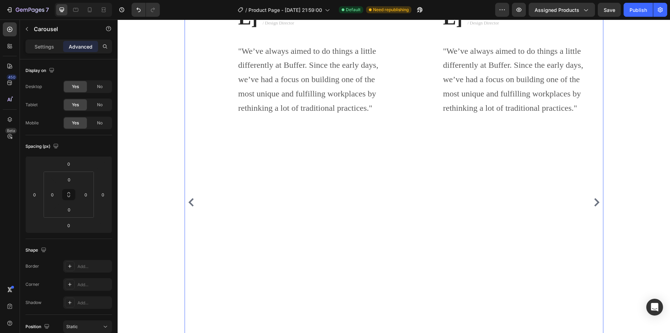
click at [191, 198] on icon "Carousel Back Arrow" at bounding box center [191, 202] width 8 height 8
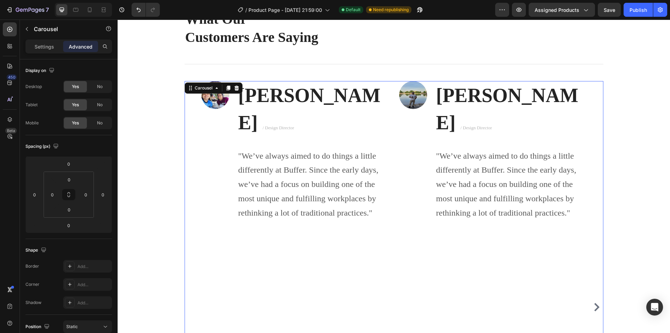
scroll to position [1884, 0]
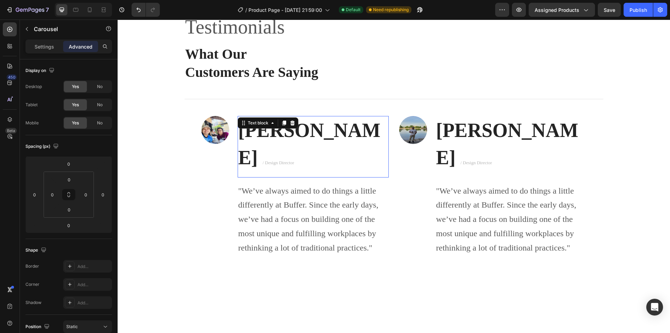
click at [286, 135] on strong "Ryan S." at bounding box center [310, 143] width 142 height 49
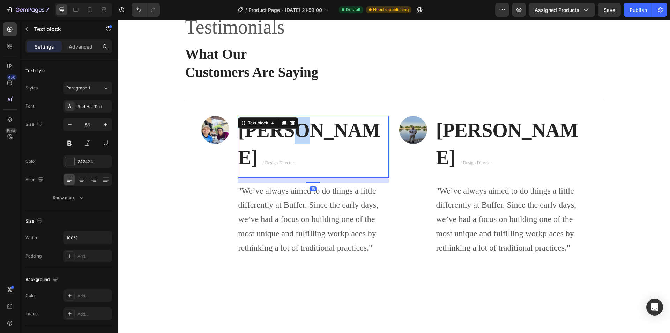
click at [286, 135] on strong "Ryan S." at bounding box center [310, 143] width 142 height 49
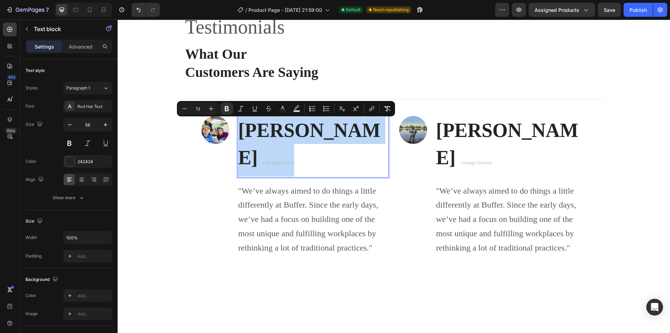
drag, startPoint x: 342, startPoint y: 136, endPoint x: 238, endPoint y: 135, distance: 103.4
click at [239, 135] on p "Ryan S. / Design Director" at bounding box center [314, 147] width 150 height 60
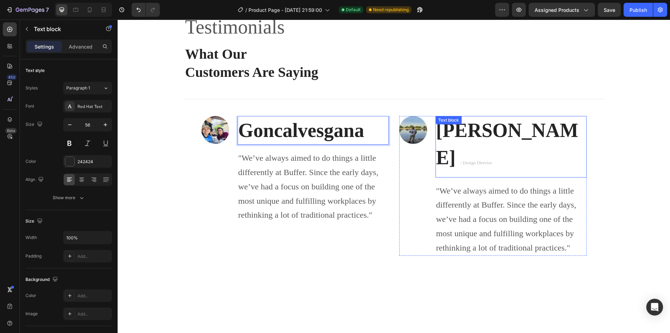
click at [469, 133] on strong "Ryan S." at bounding box center [507, 143] width 142 height 49
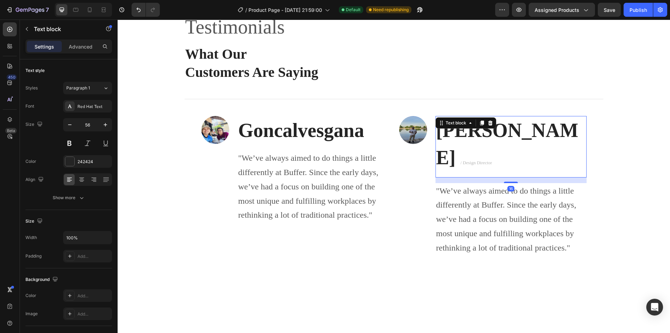
click at [469, 133] on strong "Ryan S." at bounding box center [507, 143] width 142 height 49
click at [537, 135] on p "Ryan S. / Design Director" at bounding box center [511, 147] width 150 height 60
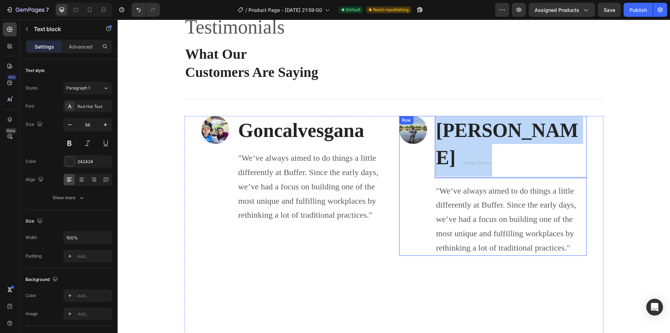
drag, startPoint x: 547, startPoint y: 136, endPoint x: 425, endPoint y: 137, distance: 121.9
click at [425, 137] on div "Image Ryan S. / Design Director Text block 16 "We’ve always aimed to do things …" at bounding box center [493, 186] width 188 height 140
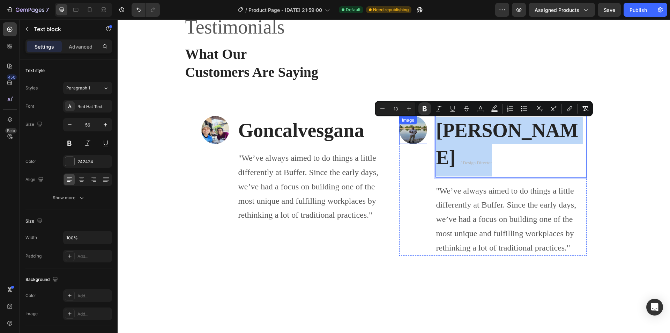
click at [322, 130] on strong "Goncalvesgana" at bounding box center [302, 130] width 126 height 22
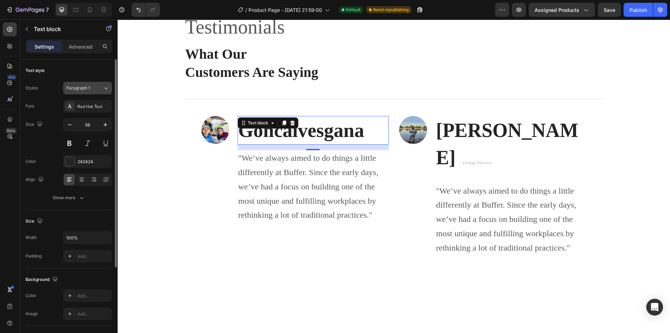
click at [101, 88] on div "Paragraph 1" at bounding box center [84, 88] width 37 height 6
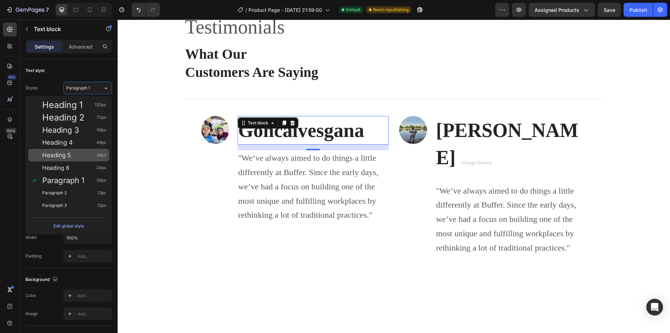
click at [68, 152] on span "Heading 5" at bounding box center [56, 155] width 29 height 7
type input "28"
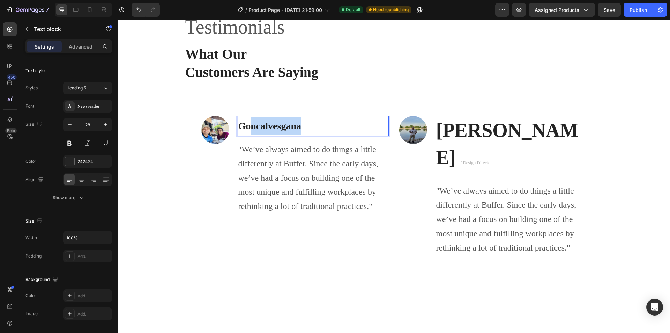
drag, startPoint x: 310, startPoint y: 127, endPoint x: 249, endPoint y: 128, distance: 61.5
click at [248, 128] on p "Goncalvesgana" at bounding box center [314, 126] width 150 height 19
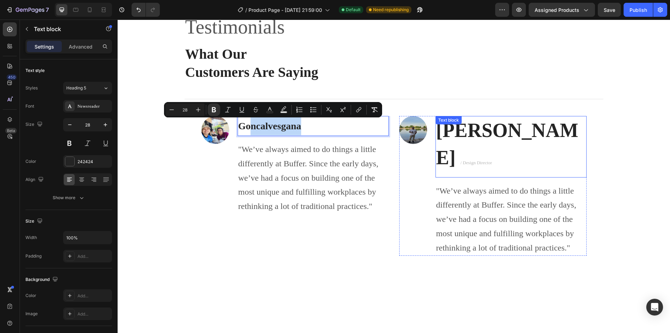
click at [488, 135] on strong "Ryan S." at bounding box center [507, 143] width 142 height 49
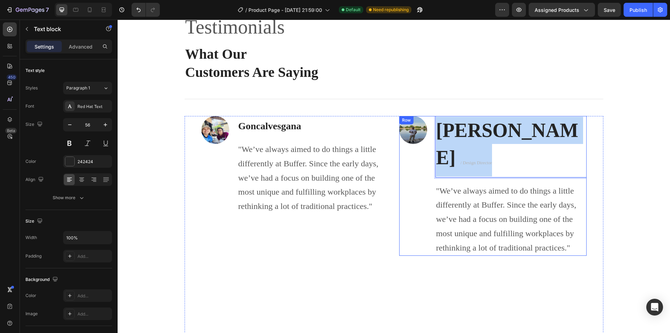
drag, startPoint x: 545, startPoint y: 137, endPoint x: 432, endPoint y: 133, distance: 113.9
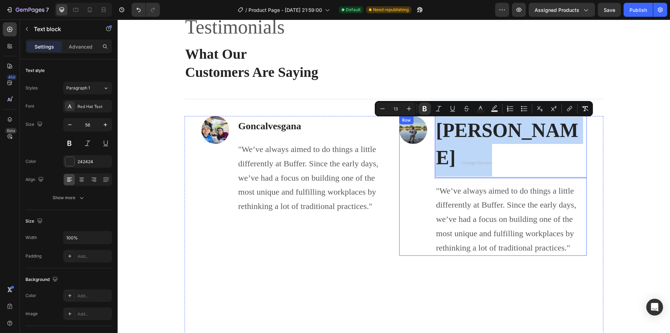
type input "56"
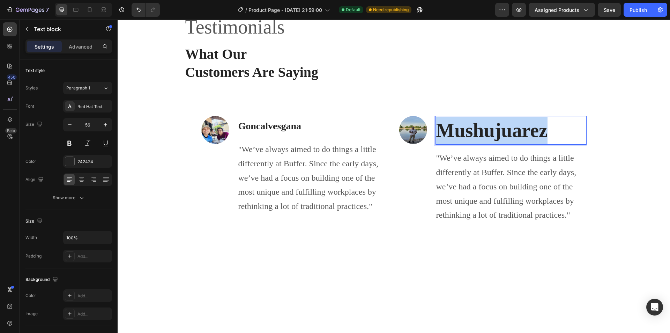
drag, startPoint x: 551, startPoint y: 132, endPoint x: 406, endPoint y: 123, distance: 145.2
click at [406, 133] on div "Image Mushujuarez Text block 16 "We’ve always aimed to do things a little diffe…" at bounding box center [493, 169] width 188 height 107
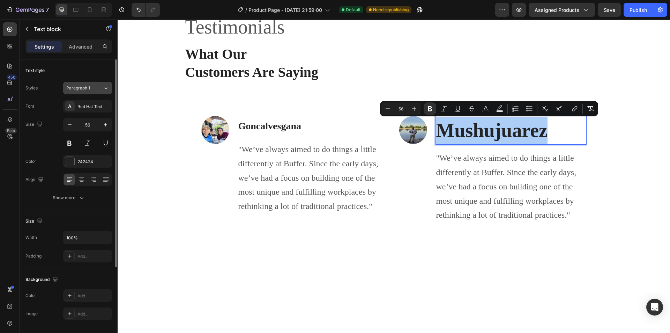
click at [99, 91] on button "Paragraph 1" at bounding box center [87, 88] width 49 height 13
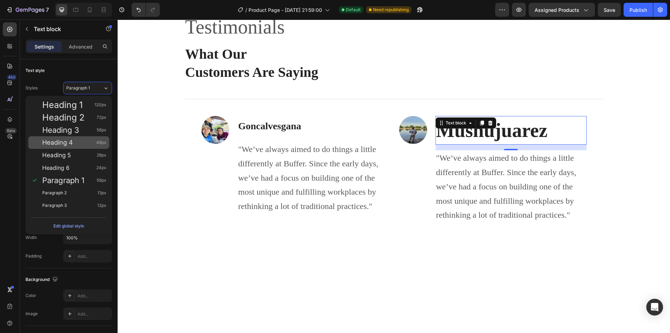
click at [66, 141] on span "Heading 4" at bounding box center [57, 142] width 31 height 7
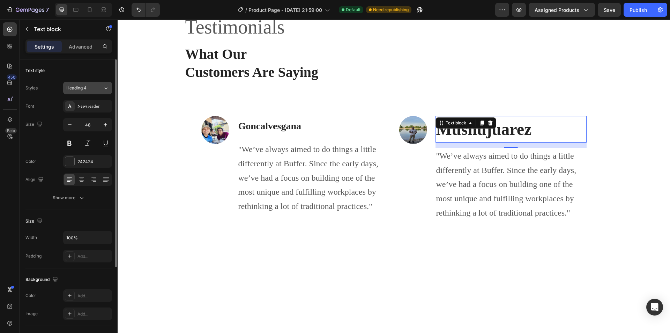
click at [79, 89] on span "Heading 4" at bounding box center [76, 88] width 20 height 6
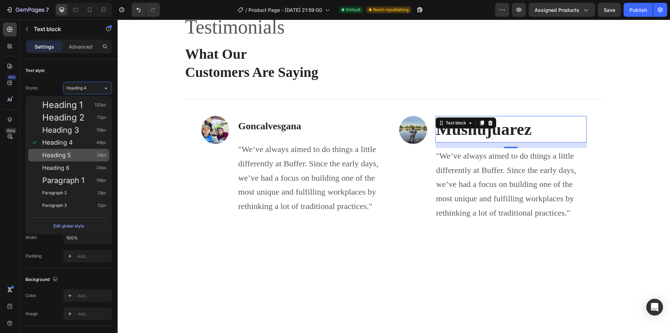
click at [63, 151] on div "Heading 5 28px" at bounding box center [68, 155] width 81 height 13
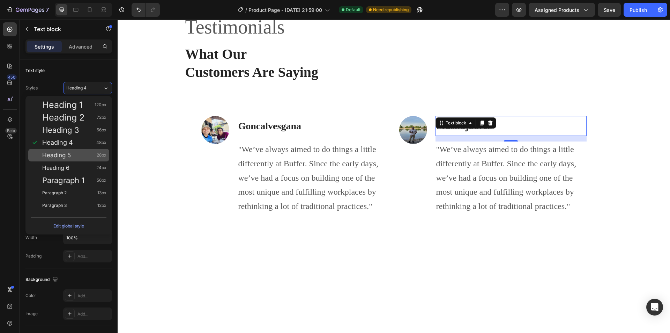
type input "28"
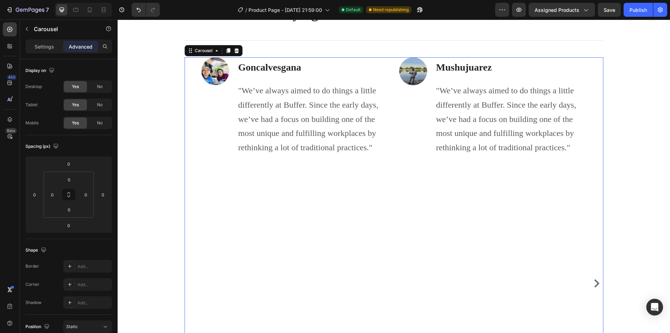
scroll to position [1953, 0]
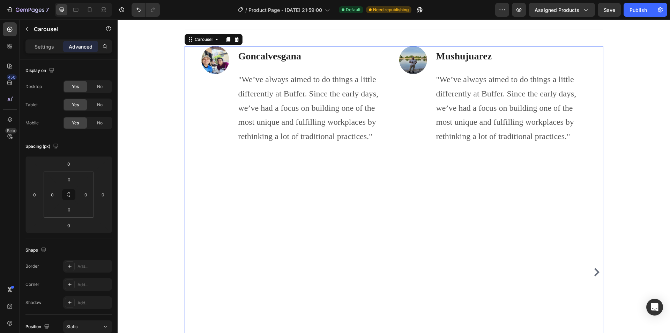
click at [595, 266] on button "Carousel Next Arrow" at bounding box center [597, 271] width 11 height 11
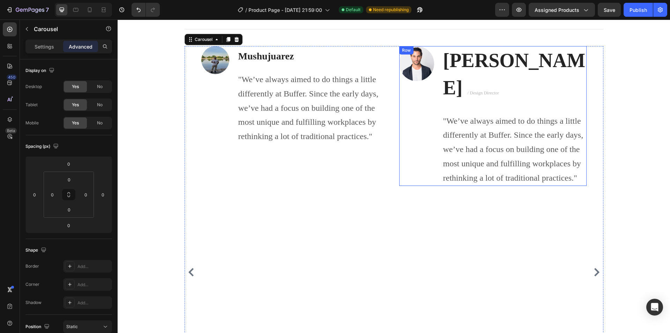
click at [459, 115] on p ""We’ve always aimed to do things a little differently at Buffer. Since the earl…" at bounding box center [514, 149] width 143 height 71
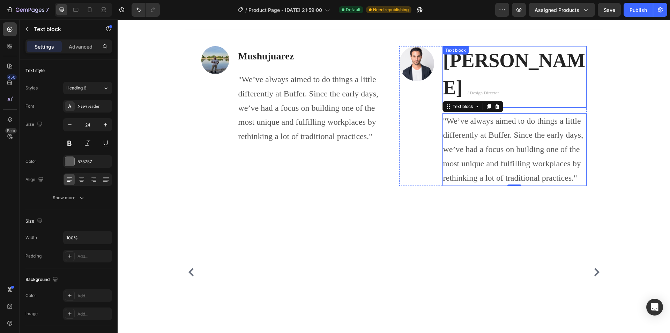
click at [466, 58] on div "Ryan S. / Design Director Text block" at bounding box center [515, 76] width 144 height 61
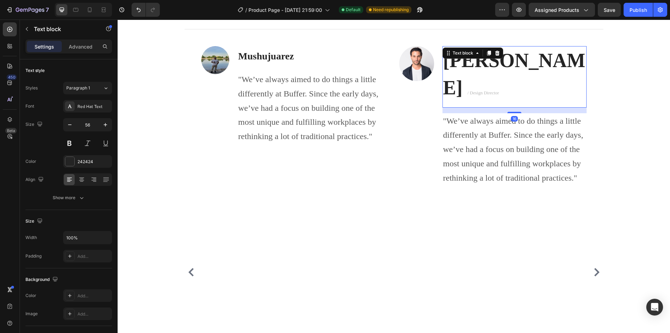
click at [466, 58] on div "Text block" at bounding box center [473, 52] width 61 height 11
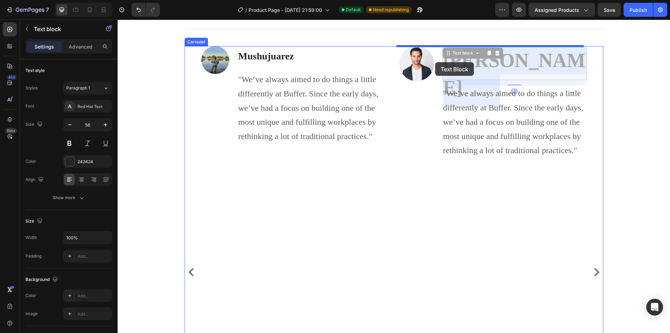
drag, startPoint x: 557, startPoint y: 66, endPoint x: 433, endPoint y: 62, distance: 124.0
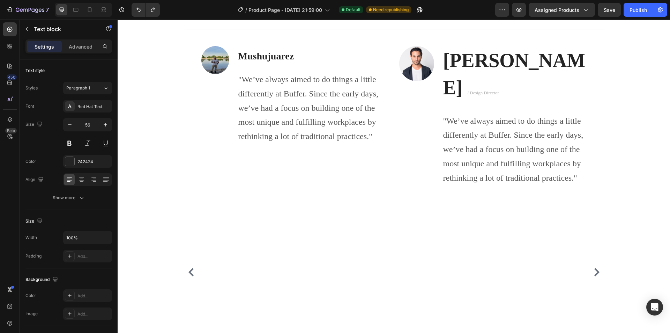
click at [499, 90] on span "/ Design Director" at bounding box center [483, 92] width 31 height 5
drag, startPoint x: 508, startPoint y: 64, endPoint x: 544, endPoint y: 65, distance: 36.0
click at [544, 65] on p "Ryan S. / Design Director" at bounding box center [514, 77] width 143 height 60
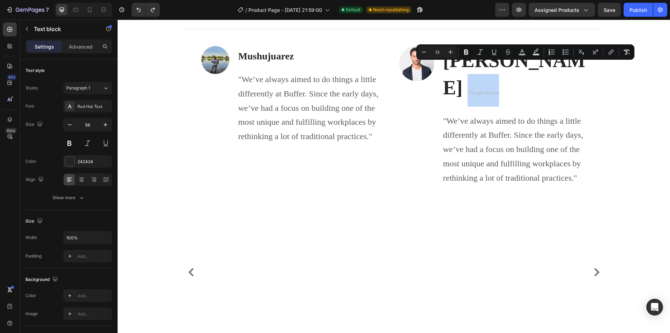
type input "56"
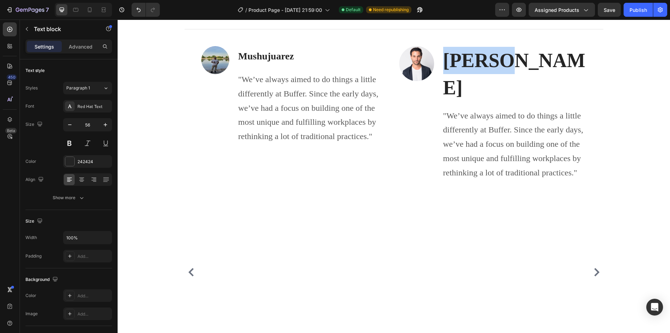
drag, startPoint x: 504, startPoint y: 65, endPoint x: 442, endPoint y: 68, distance: 61.9
click at [443, 68] on p "Ryan S" at bounding box center [514, 74] width 143 height 55
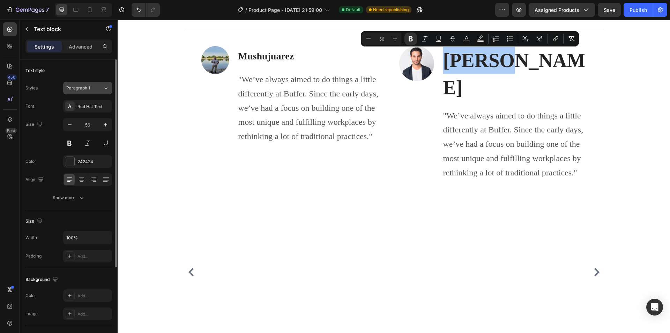
click at [86, 89] on span "Paragraph 1" at bounding box center [78, 88] width 24 height 6
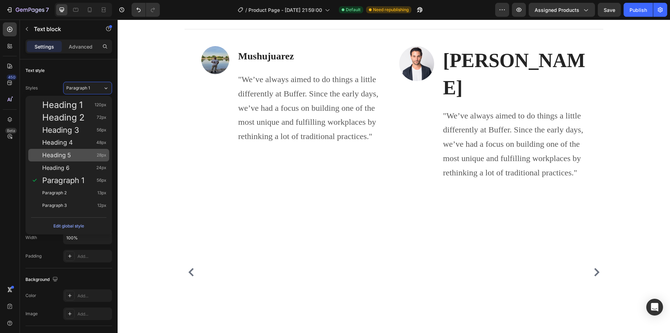
click at [71, 157] on span "Heading 5" at bounding box center [56, 155] width 29 height 7
type input "28"
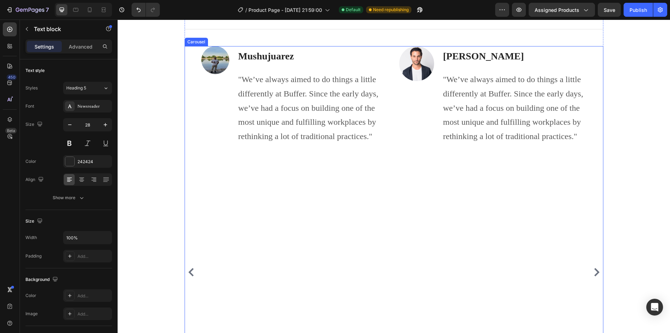
click at [355, 181] on div "Image Mushujuarez Text block "We’ve always aimed to do things a little differen…" at bounding box center [295, 272] width 188 height 452
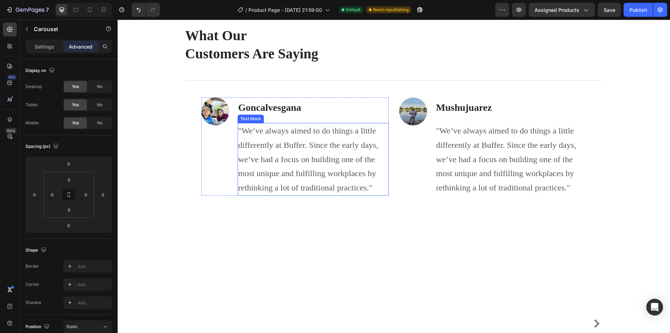
scroll to position [1884, 0]
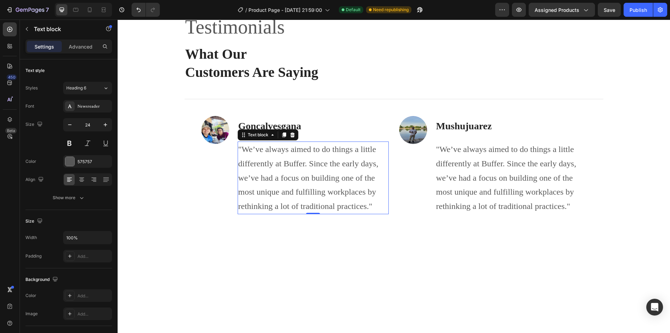
click at [299, 171] on p ""We’ve always aimed to do things a little differently at Buffer. Since the earl…" at bounding box center [314, 177] width 150 height 71
click at [304, 165] on p ""We’ve always aimed to do things a little differently at Buffer. Since the earl…" at bounding box center [314, 177] width 150 height 71
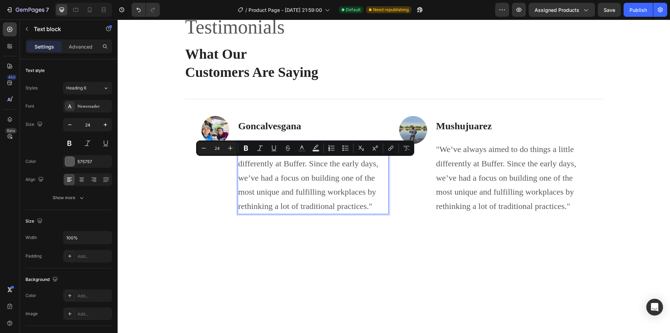
click at [246, 163] on p ""We’ve always aimed to do things a little differently at Buffer. Since the earl…" at bounding box center [314, 177] width 150 height 71
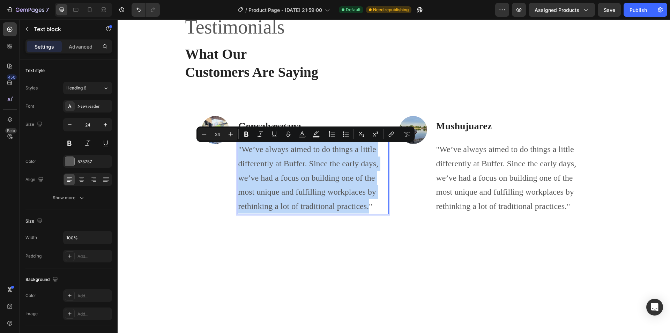
drag, startPoint x: 366, startPoint y: 207, endPoint x: 237, endPoint y: 152, distance: 139.7
click at [239, 152] on p ""We’ve always aimed to do things a little differently at Buffer. Since the earl…" at bounding box center [314, 177] width 150 height 71
drag, startPoint x: 373, startPoint y: 206, endPoint x: 236, endPoint y: 150, distance: 147.5
click at [239, 150] on p ""We’ve always aimed to do things a little differently at Buffer. Since the earl…" at bounding box center [314, 177] width 150 height 71
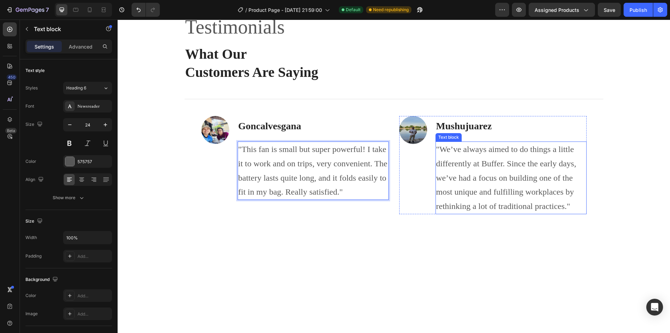
click at [477, 164] on p ""We’ve always aimed to do things a little differently at Buffer. Since the earl…" at bounding box center [511, 177] width 150 height 71
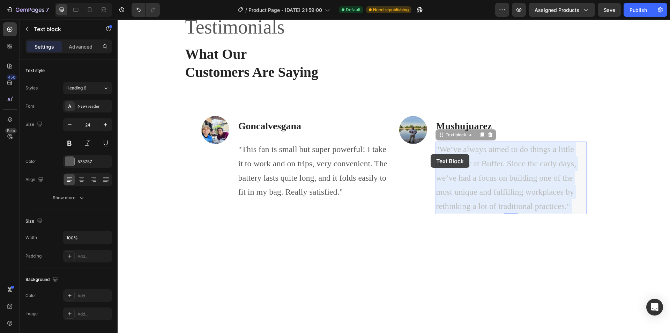
drag, startPoint x: 572, startPoint y: 206, endPoint x: 429, endPoint y: 151, distance: 153.4
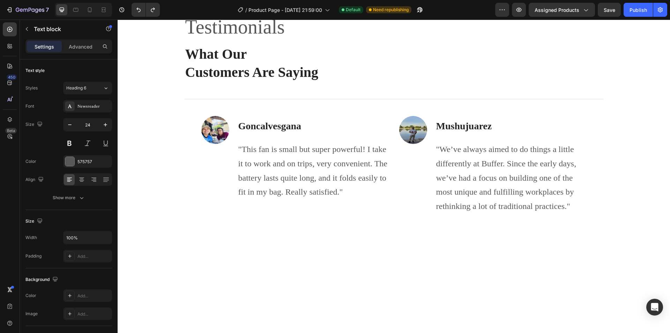
click at [558, 192] on p ""We’ve always aimed to do things a little differently at Buffer. Since the earl…" at bounding box center [511, 177] width 150 height 71
click at [573, 206] on p ""We’ve always aimed to do things a little differently at Buffer. Since the earl…" at bounding box center [511, 177] width 150 height 71
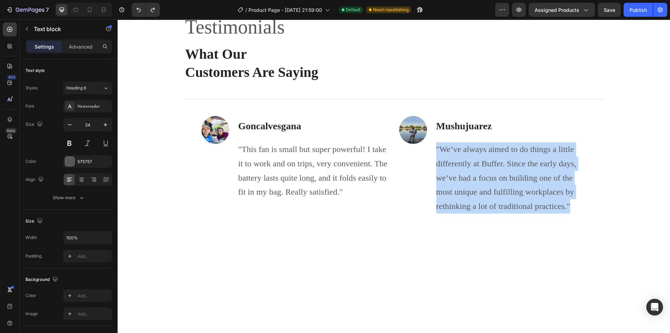
drag, startPoint x: 569, startPoint y: 207, endPoint x: 434, endPoint y: 147, distance: 147.2
click at [436, 147] on p ""We’ve always aimed to do things a little differently at Buffer. Since the earl…" at bounding box center [511, 177] width 150 height 71
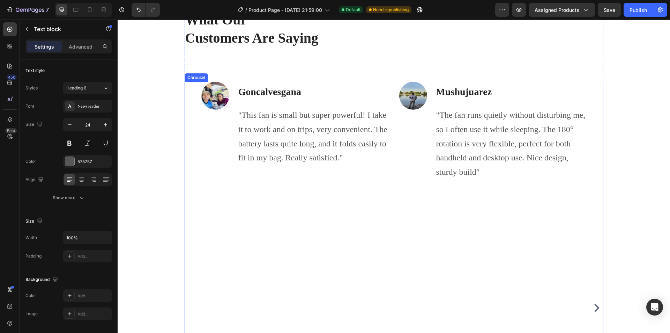
scroll to position [1919, 0]
click at [593, 303] on icon "Carousel Next Arrow" at bounding box center [597, 307] width 8 height 8
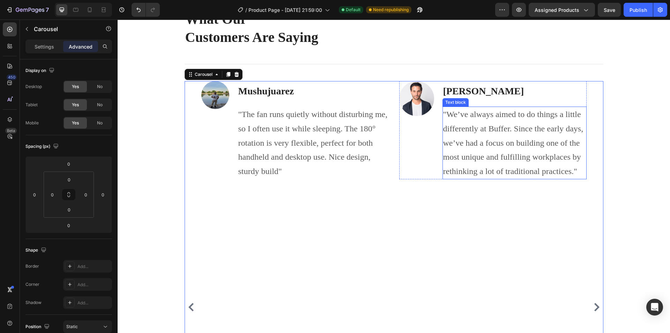
click at [487, 132] on p ""We’ve always aimed to do things a little differently at Buffer. Since the earl…" at bounding box center [514, 142] width 143 height 71
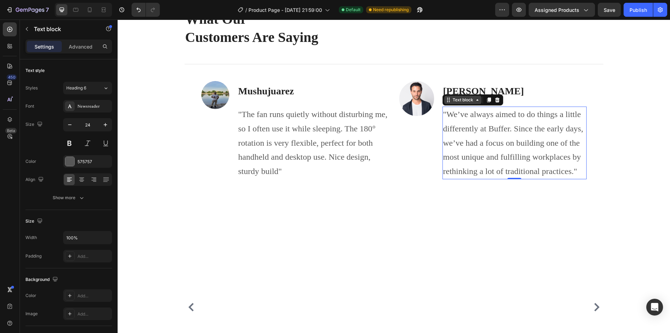
click at [477, 101] on icon at bounding box center [478, 100] width 6 height 6
click at [531, 141] on p ""We’ve always aimed to do things a little differently at Buffer. Since the earl…" at bounding box center [514, 142] width 143 height 71
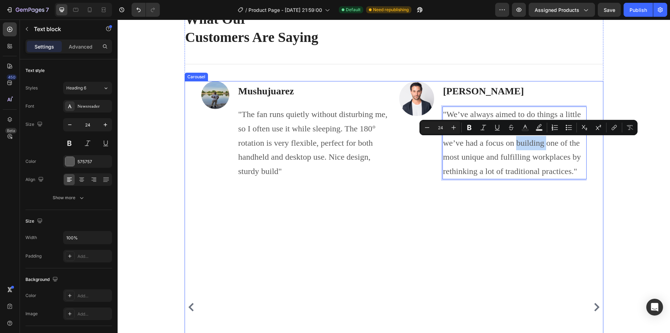
click at [538, 193] on div "Image Ryan S Text block "We’ve always aimed to do things a little differently a…" at bounding box center [493, 307] width 188 height 452
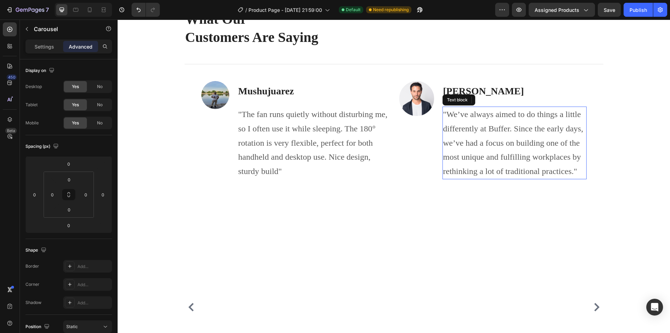
click at [453, 129] on p ""We’ve always aimed to do things a little differently at Buffer. Since the earl…" at bounding box center [514, 142] width 143 height 71
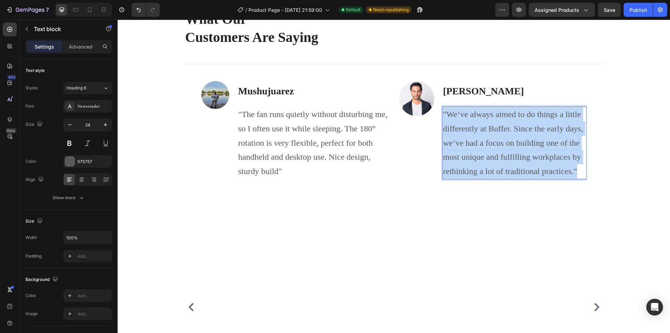
drag, startPoint x: 574, startPoint y: 171, endPoint x: 441, endPoint y: 117, distance: 143.6
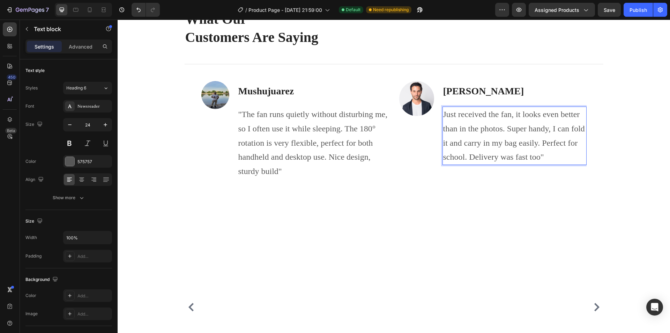
click at [443, 113] on p "Just received the fan, it looks even better than in the photos. Super handy, I …" at bounding box center [514, 135] width 143 height 57
click at [612, 13] on div "Save" at bounding box center [610, 9] width 12 height 7
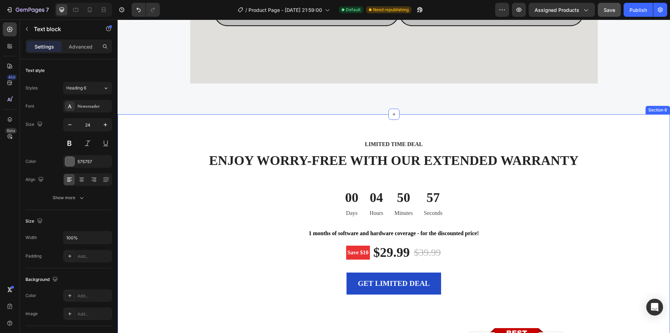
scroll to position [1953, 0]
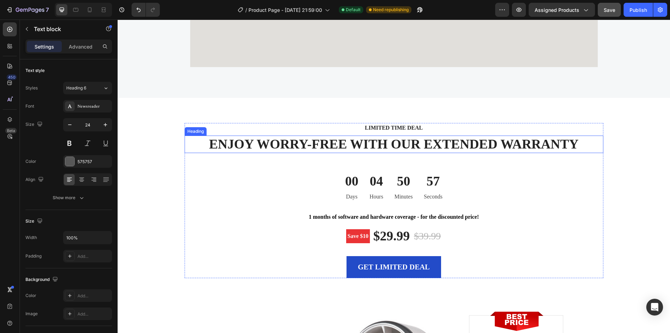
click at [306, 140] on h2 "ENJOY WORRY-FREE WITH OUR EXTENDED WARRANTY" at bounding box center [394, 143] width 419 height 17
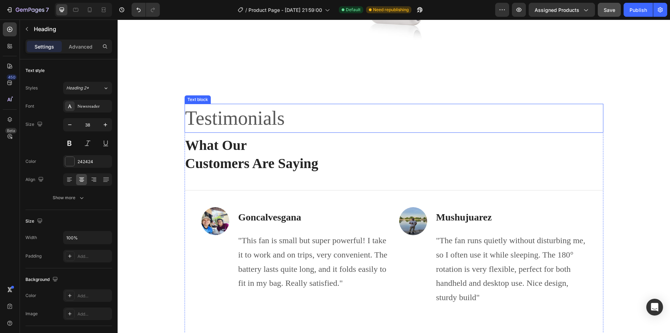
scroll to position [2547, 0]
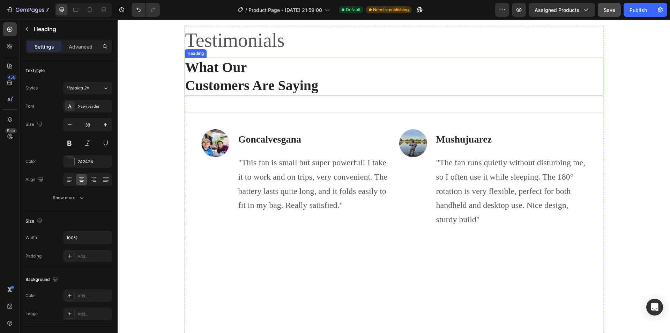
click at [233, 87] on p "What Our Customers Are Saying" at bounding box center [394, 76] width 418 height 36
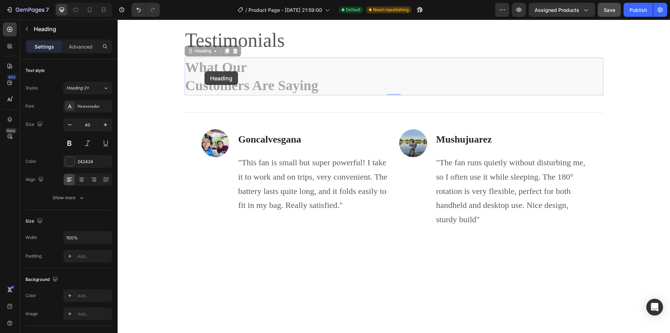
drag, startPoint x: 339, startPoint y: 88, endPoint x: 231, endPoint y: 72, distance: 109.1
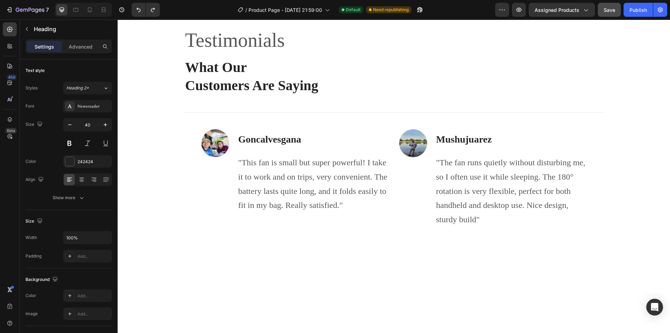
click at [292, 81] on p "What Our Customers Are Saying" at bounding box center [394, 76] width 418 height 36
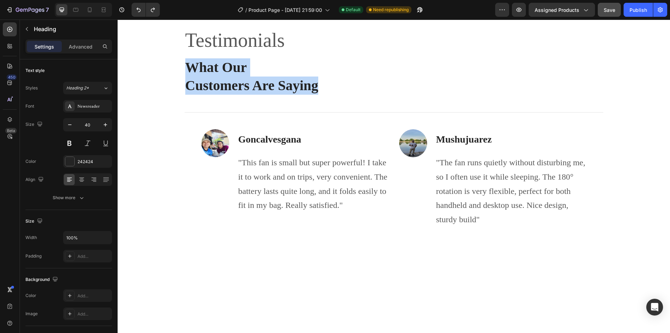
drag, startPoint x: 307, startPoint y: 87, endPoint x: 181, endPoint y: 69, distance: 126.7
click at [181, 69] on div "Testimonials Text block What Our Customers Are Saying Heading Title Line Image …" at bounding box center [394, 309] width 542 height 566
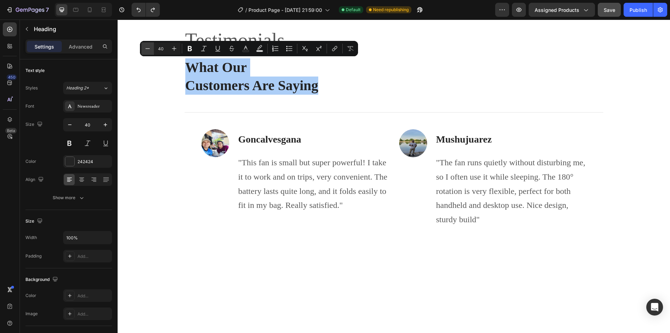
click at [147, 49] on icon "Editor contextual toolbar" at bounding box center [148, 48] width 5 height 0
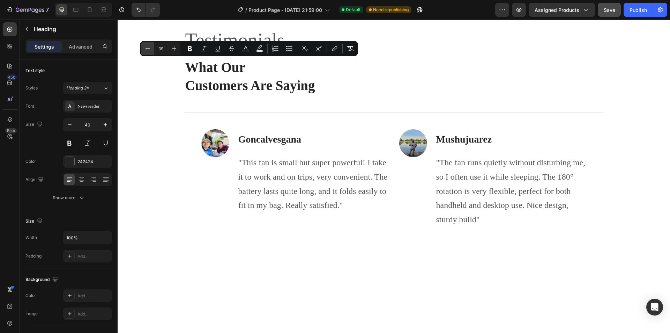
click at [149, 47] on icon "Editor contextual toolbar" at bounding box center [147, 48] width 7 height 7
type input "38"
click at [366, 93] on p "What Our Customers Are Saying" at bounding box center [394, 76] width 418 height 36
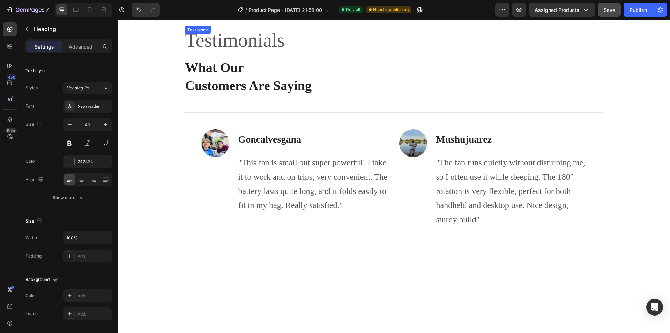
click at [268, 45] on p "Testimonials" at bounding box center [394, 40] width 418 height 27
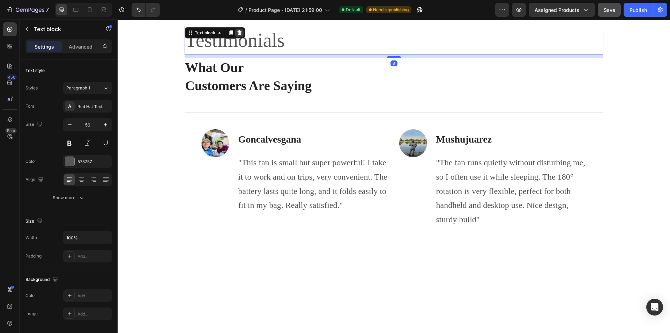
click at [237, 31] on icon at bounding box center [239, 32] width 5 height 5
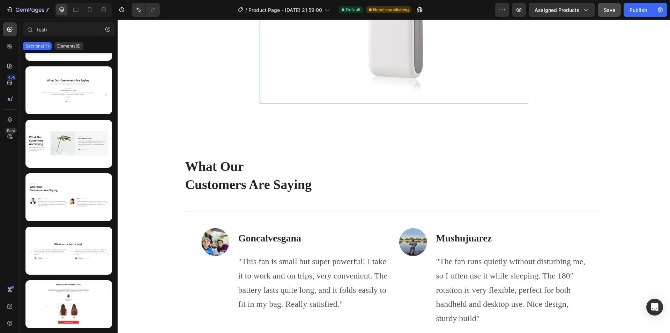
scroll to position [2411, 0]
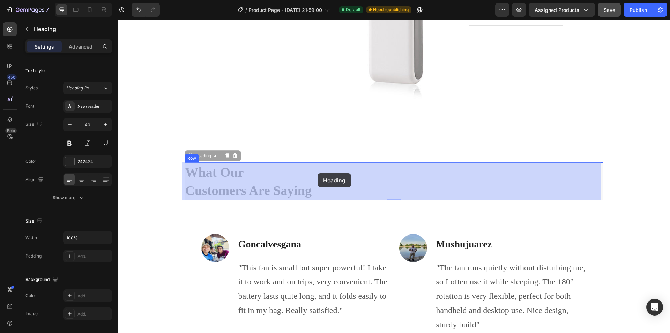
drag, startPoint x: 315, startPoint y: 189, endPoint x: 318, endPoint y: 174, distance: 14.5
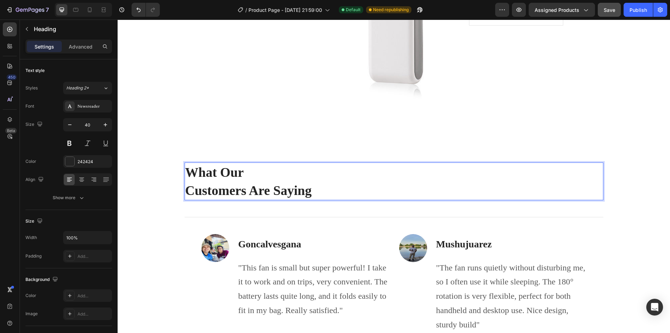
drag, startPoint x: 323, startPoint y: 180, endPoint x: 321, endPoint y: 167, distance: 13.1
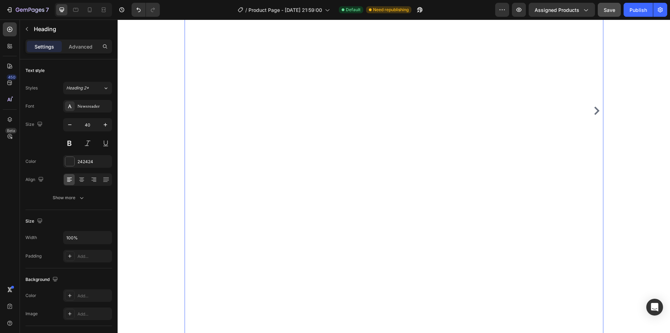
scroll to position [2864, 0]
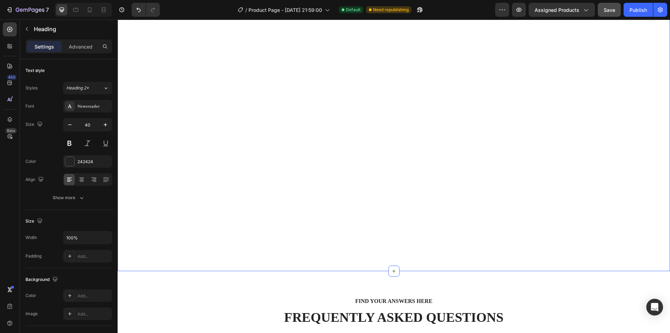
click at [365, 161] on div "Image Goncalvesgana Text block "This fan is small but super powerful! I take it…" at bounding box center [295, 6] width 188 height 452
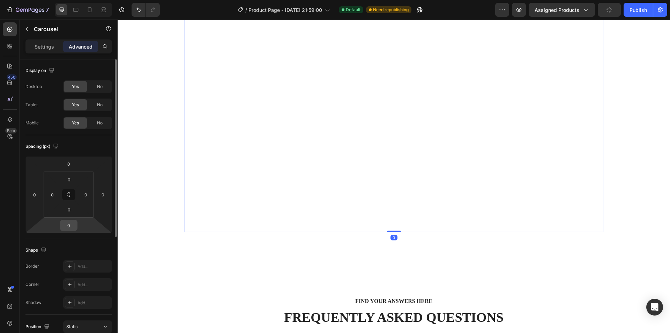
click at [71, 224] on input "0" at bounding box center [69, 225] width 14 height 10
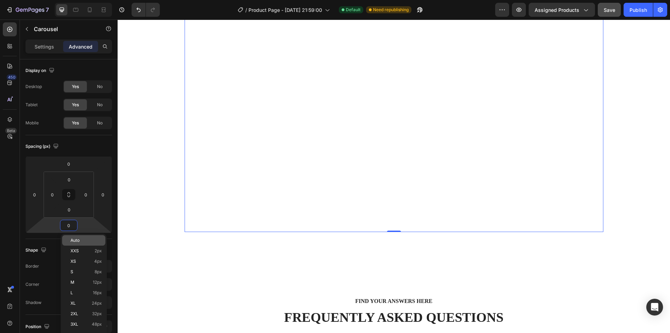
click at [81, 241] on p "Auto" at bounding box center [86, 240] width 31 height 5
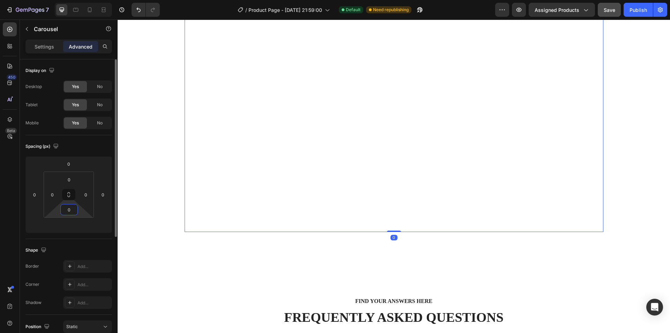
click at [70, 213] on input "0" at bounding box center [69, 209] width 14 height 10
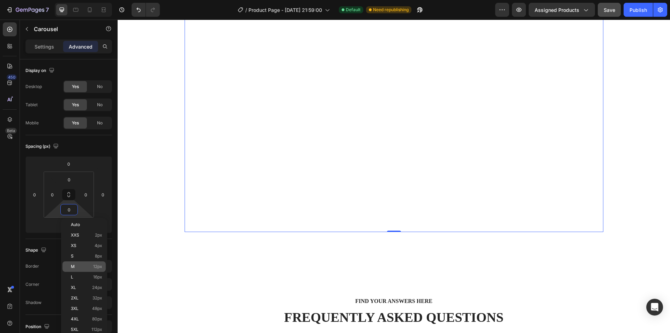
click at [74, 264] on span "M" at bounding box center [73, 266] width 4 height 5
type input "12"
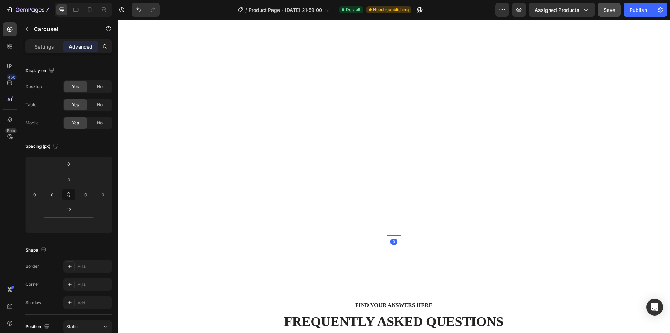
drag, startPoint x: 389, startPoint y: 208, endPoint x: 390, endPoint y: 199, distance: 9.1
click at [390, 199] on div "Image Goncalvesgana Text block "This fan is small but super powerful! I take it…" at bounding box center [394, 8] width 419 height 456
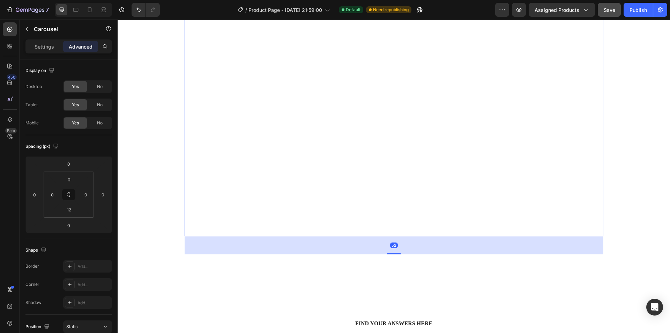
drag, startPoint x: 387, startPoint y: 208, endPoint x: 381, endPoint y: 231, distance: 23.5
click at [382, 236] on div "52" at bounding box center [394, 236] width 419 height 0
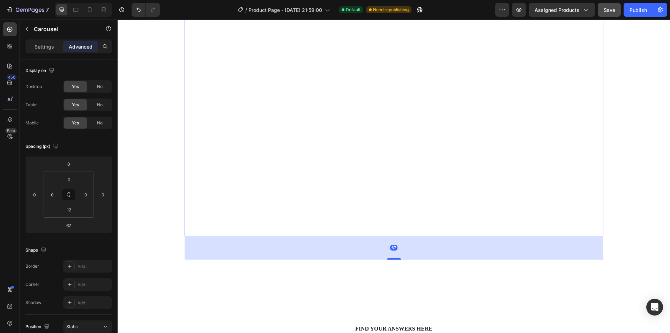
click at [394, 206] on div "Image Goncalvesgana Text block "This fan is small but super powerful! I take it…" at bounding box center [394, 8] width 419 height 456
click at [399, 190] on div "Image Mushujuarez Text block "The fan runs quietly without disturbing me, so I …" at bounding box center [493, 6] width 188 height 452
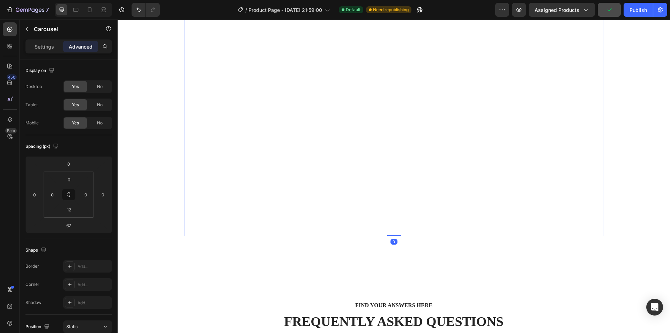
drag, startPoint x: 386, startPoint y: 231, endPoint x: 376, endPoint y: 191, distance: 40.8
click at [390, 196] on div "Image Goncalvesgana Text block "This fan is small but super powerful! I take it…" at bounding box center [394, 8] width 419 height 456
type input "0"
click at [74, 211] on input "12" at bounding box center [69, 209] width 14 height 10
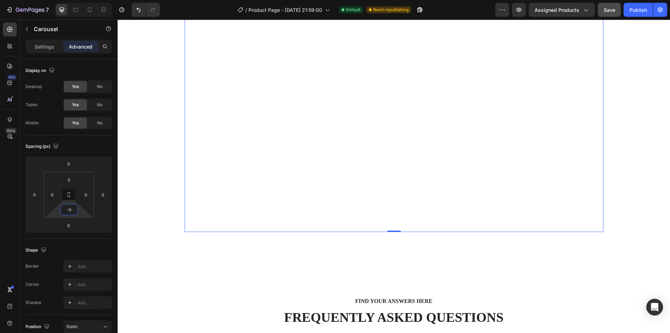
type input "0"
click at [300, 125] on div "Image Goncalvesgana Text block "This fan is small but super powerful! I take it…" at bounding box center [295, 6] width 188 height 452
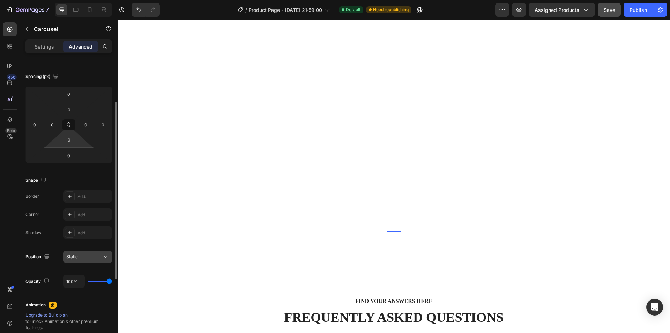
scroll to position [105, 0]
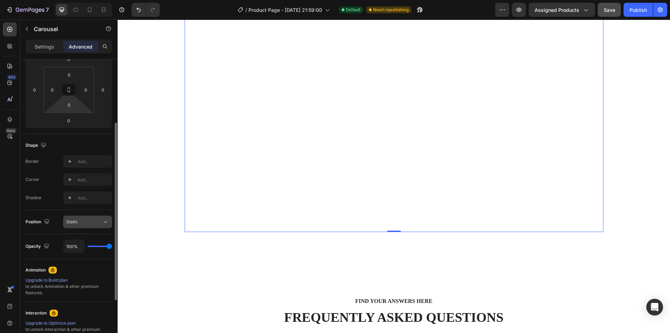
click at [87, 224] on div "Static" at bounding box center [84, 222] width 36 height 6
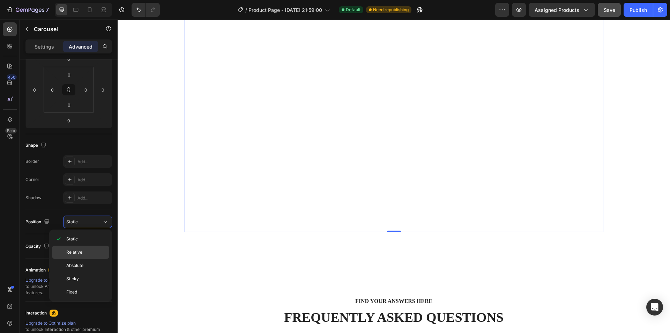
click at [78, 252] on span "Relative" at bounding box center [74, 252] width 16 height 6
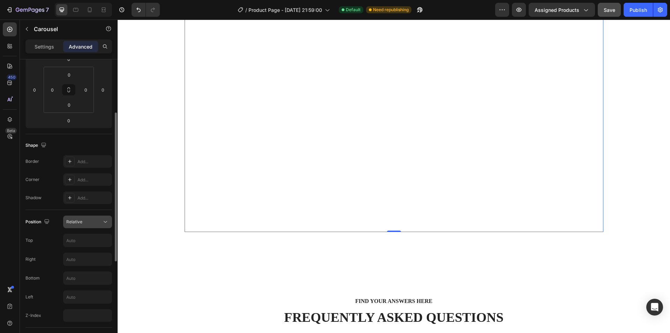
click at [82, 225] on button "Relative" at bounding box center [87, 221] width 49 height 13
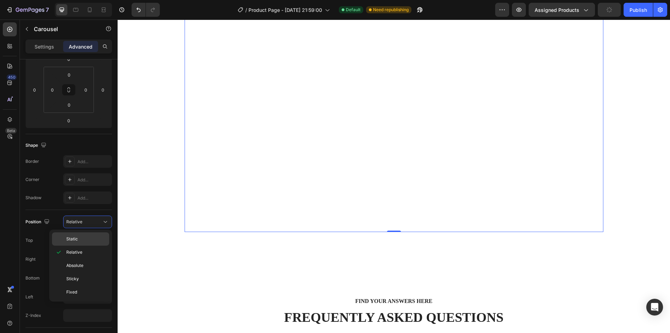
click at [76, 239] on span "Static" at bounding box center [72, 239] width 12 height 6
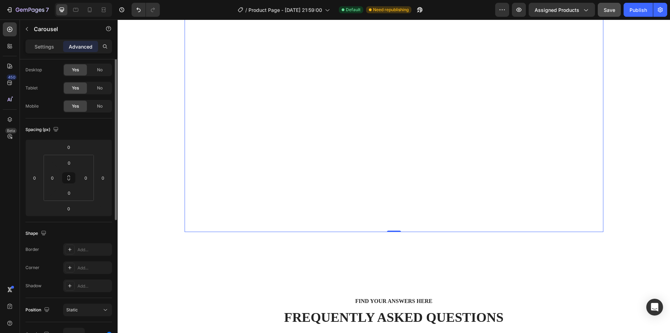
scroll to position [0, 0]
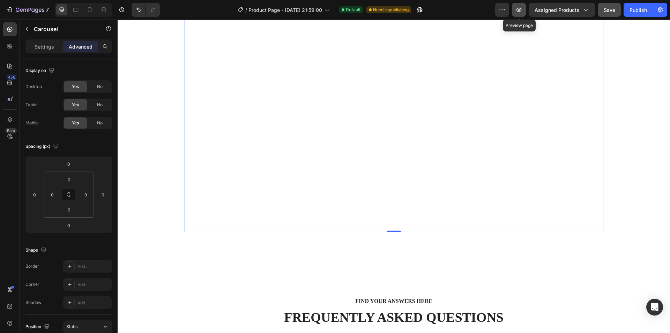
click at [519, 6] on button "button" at bounding box center [519, 10] width 14 height 14
click at [643, 9] on div "Publish" at bounding box center [638, 9] width 17 height 7
click at [663, 12] on icon "button" at bounding box center [660, 9] width 7 height 7
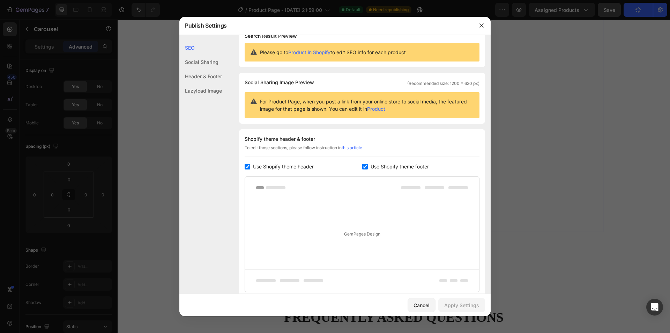
scroll to position [69, 0]
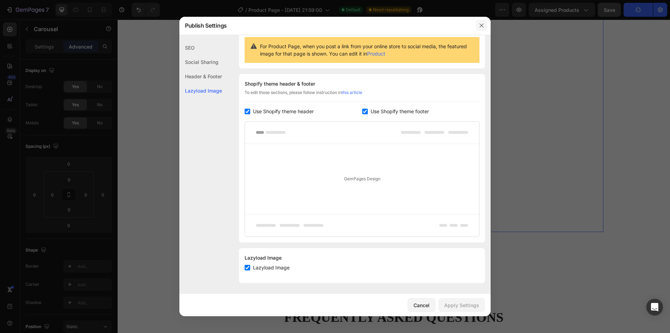
click at [481, 25] on icon "button" at bounding box center [482, 26] width 6 height 6
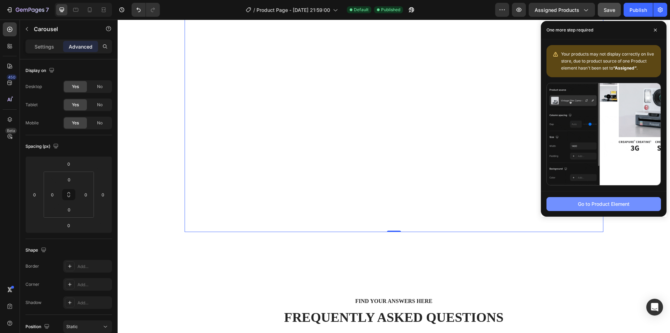
click at [592, 204] on div "Go to Product Element" at bounding box center [604, 203] width 52 height 7
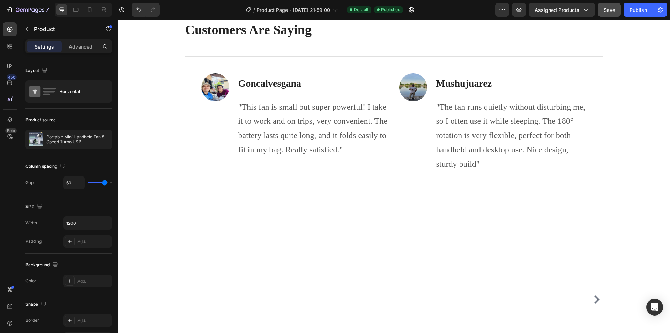
scroll to position [2306, 0]
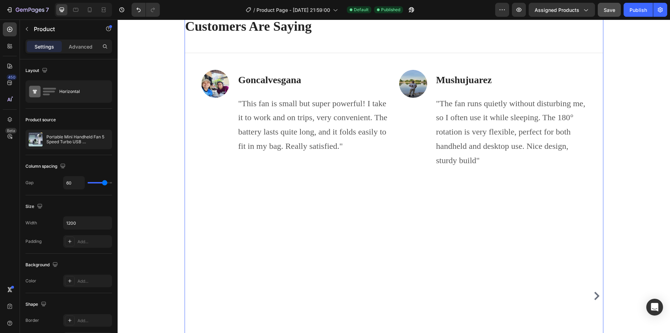
click at [263, 201] on div "Image Goncalvesgana Text block "This fan is small but super powerful! I take it…" at bounding box center [295, 296] width 188 height 452
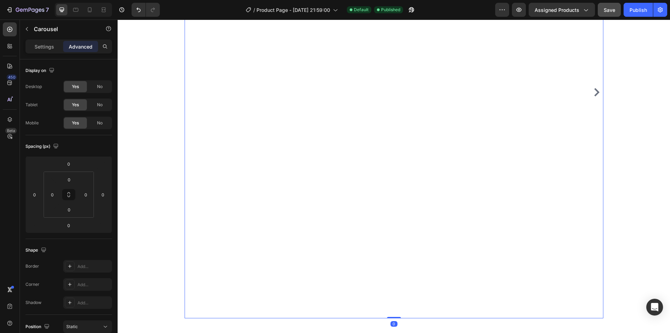
scroll to position [2585, 0]
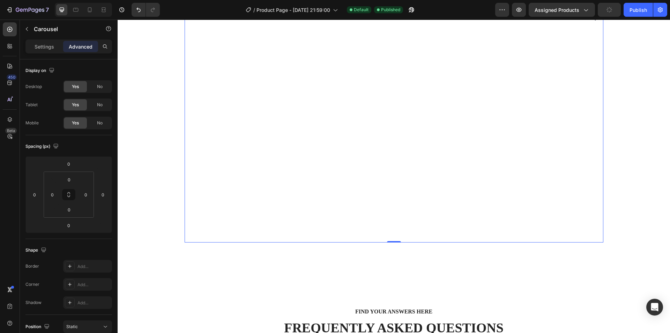
click at [330, 167] on div "Image Goncalvesgana Text block "This fan is small but super powerful! I take it…" at bounding box center [295, 16] width 188 height 452
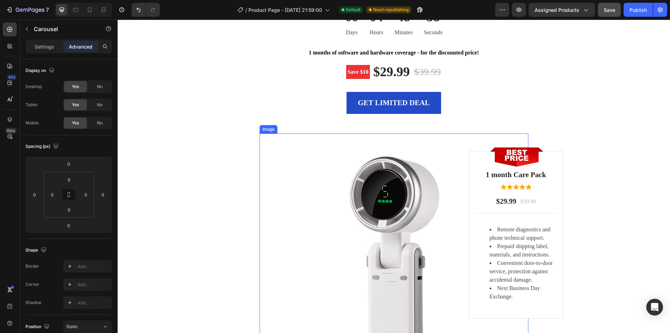
scroll to position [2096, 0]
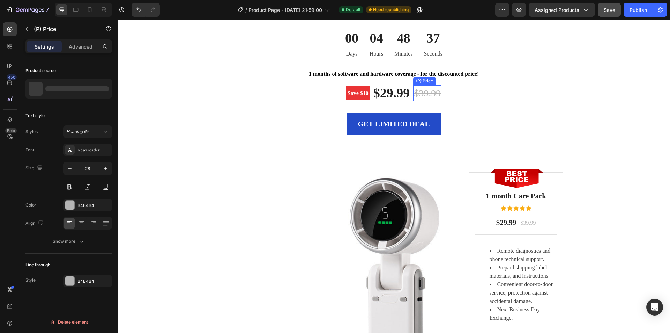
click at [416, 95] on div "$39.99" at bounding box center [427, 93] width 28 height 16
click at [384, 94] on div "$29.99" at bounding box center [392, 93] width 38 height 17
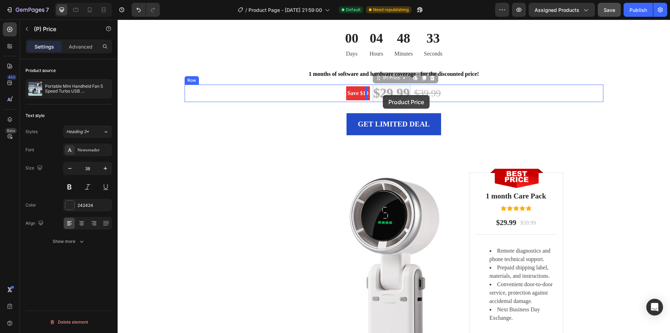
drag, startPoint x: 388, startPoint y: 94, endPoint x: 383, endPoint y: 95, distance: 5.3
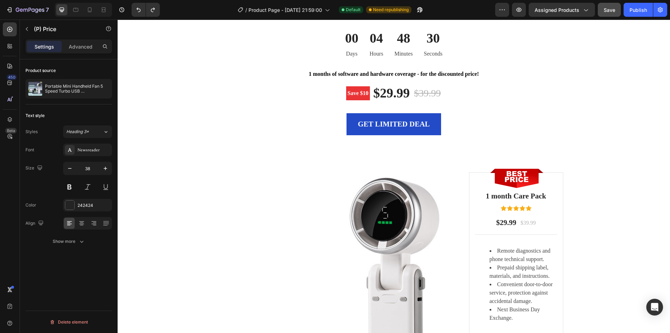
click at [383, 95] on div "$29.99" at bounding box center [392, 93] width 38 height 17
click at [387, 93] on div "$29.99" at bounding box center [392, 93] width 38 height 17
click at [365, 87] on pre "Save $10" at bounding box center [358, 93] width 24 height 14
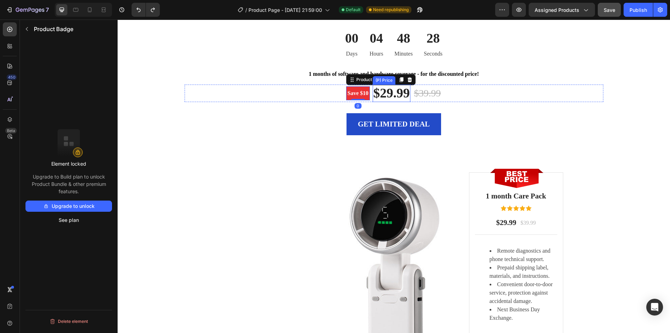
click at [386, 91] on div "$29.99" at bounding box center [392, 93] width 38 height 17
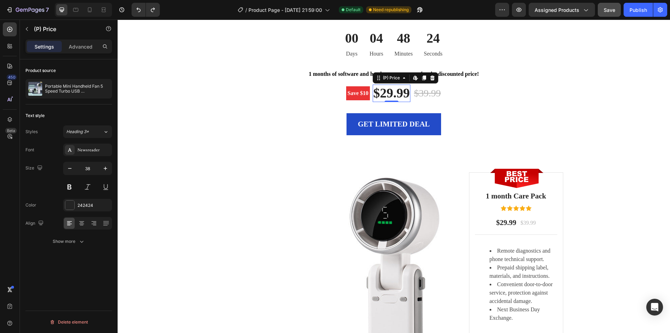
click at [379, 95] on div "$29.99" at bounding box center [392, 93] width 38 height 17
click at [419, 93] on div "$39.99" at bounding box center [427, 93] width 28 height 16
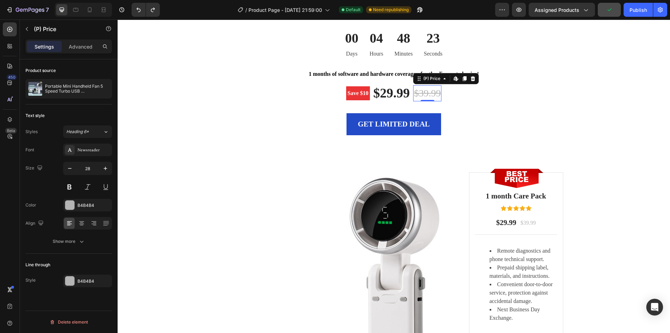
click at [419, 93] on div "$39.99" at bounding box center [427, 93] width 28 height 16
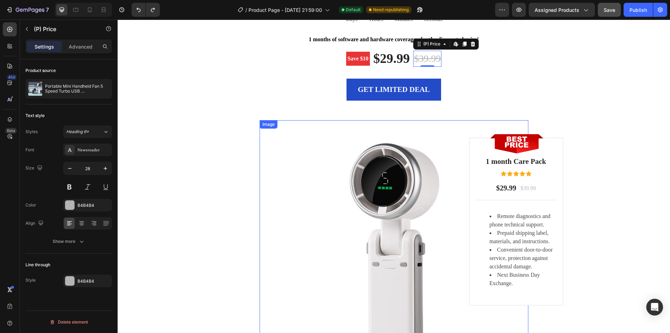
scroll to position [1712, 0]
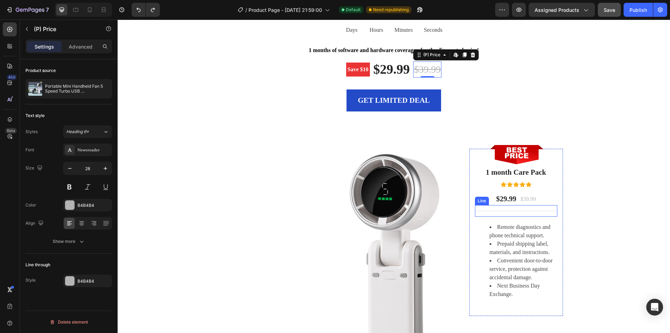
click at [511, 199] on p "$29.99" at bounding box center [507, 198] width 20 height 11
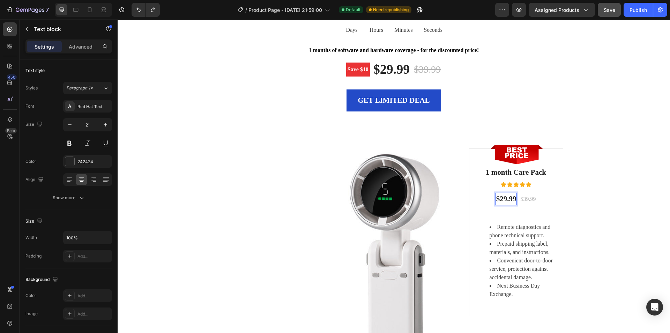
click at [504, 199] on p "$29.99" at bounding box center [507, 198] width 20 height 11
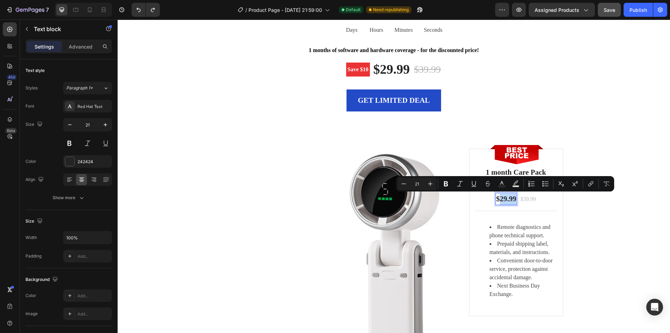
click at [501, 199] on p "$29.99" at bounding box center [507, 198] width 20 height 11
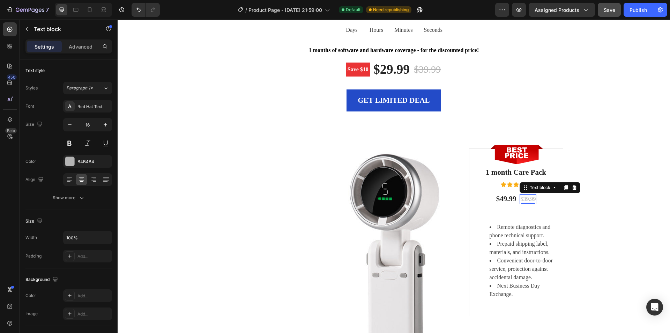
click at [525, 201] on div "0" at bounding box center [528, 204] width 7 height 6
click at [525, 200] on p "$39.99" at bounding box center [528, 199] width 15 height 8
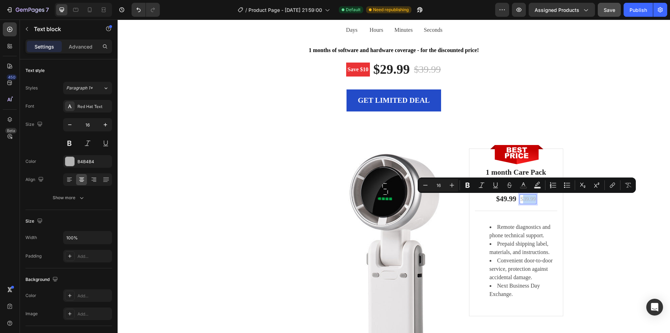
click at [524, 199] on p "$39.99" at bounding box center [528, 199] width 15 height 8
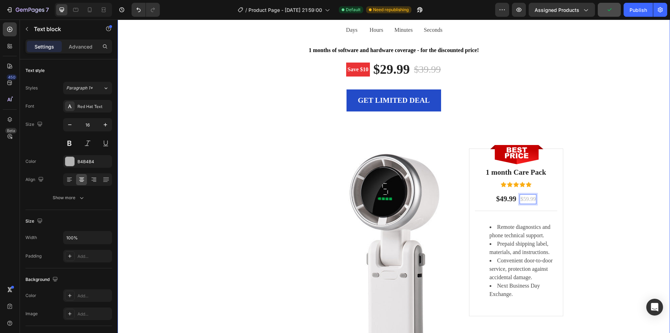
click at [592, 122] on div "LIMITED TIME DEAL Text block ENJOY WORRY-FREE WITH OUR EXTENDED WARRANTY Headin…" at bounding box center [394, 177] width 542 height 443
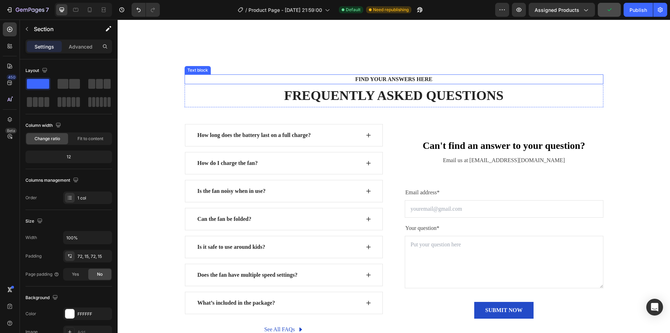
scroll to position [2411, 0]
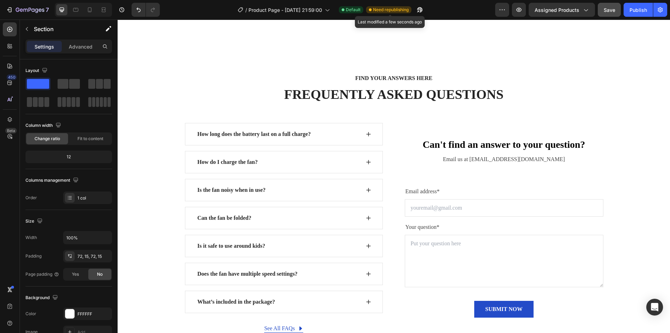
click at [396, 7] on span "Need republishing" at bounding box center [391, 10] width 36 height 6
click at [382, 8] on span "Need republishing" at bounding box center [391, 10] width 36 height 6
click at [419, 10] on icon "button" at bounding box center [418, 11] width 2 height 2
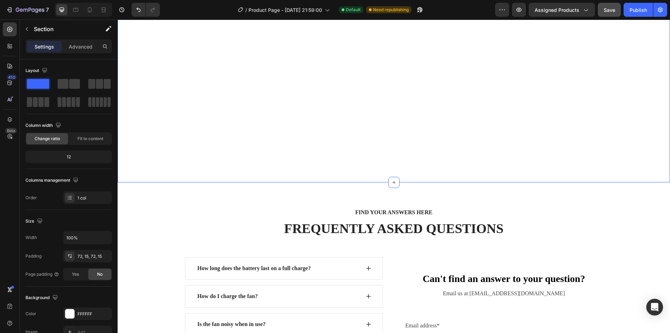
scroll to position [2271, 0]
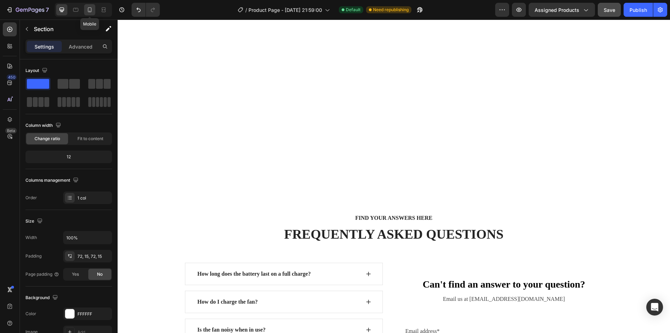
click at [87, 9] on icon at bounding box center [89, 9] width 7 height 7
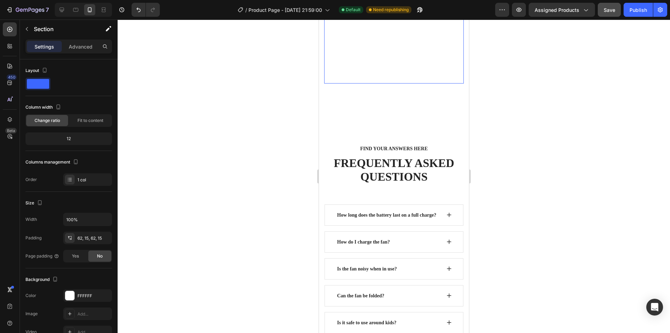
scroll to position [3052, 0]
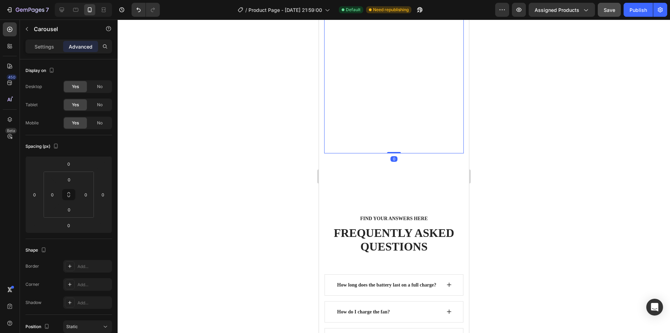
drag, startPoint x: 392, startPoint y: 129, endPoint x: 398, endPoint y: 86, distance: 43.4
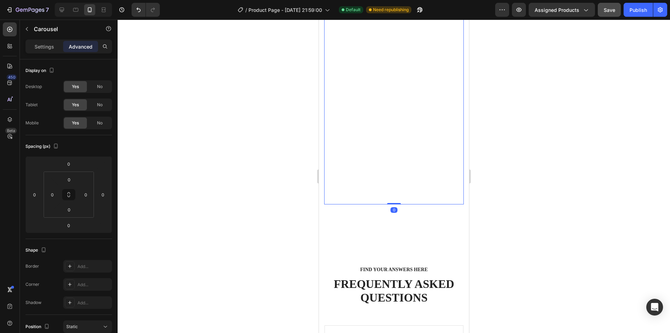
scroll to position [2947, 0]
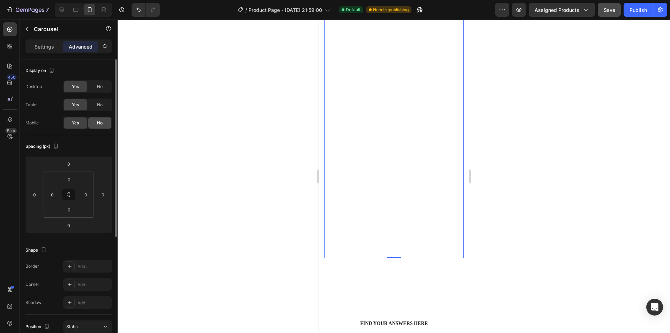
click at [90, 124] on div "No" at bounding box center [99, 122] width 23 height 11
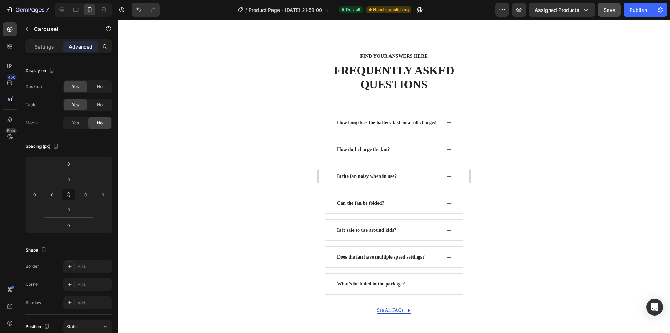
scroll to position [2255, 0]
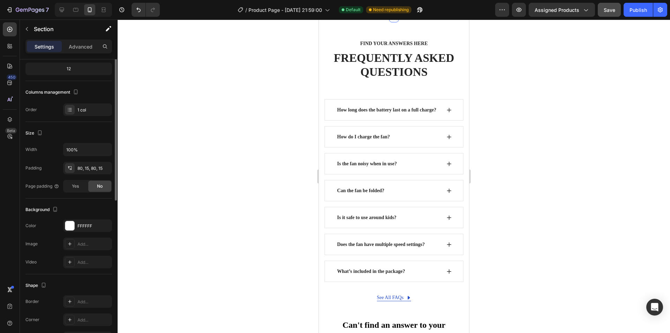
scroll to position [0, 0]
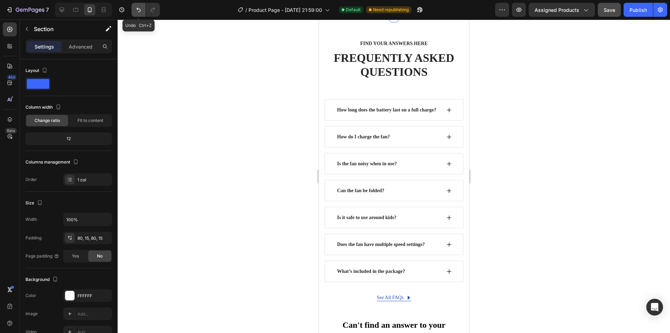
click at [135, 11] on button "Undo/Redo" at bounding box center [139, 10] width 14 height 14
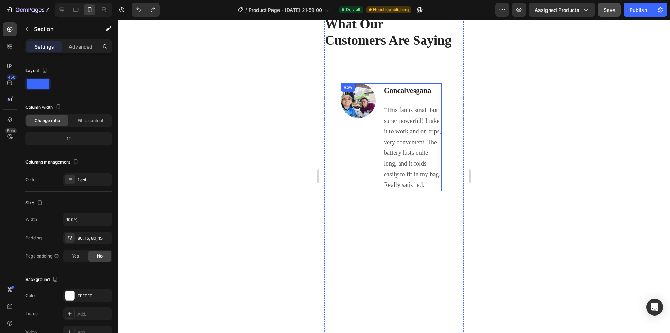
scroll to position [2325, 0]
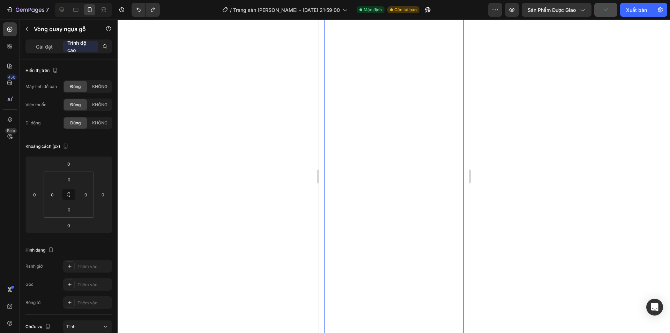
scroll to position [3163, 0]
drag, startPoint x: 389, startPoint y: 124, endPoint x: 386, endPoint y: 175, distance: 51.1
type input "146"
click at [494, 193] on div at bounding box center [394, 176] width 553 height 313
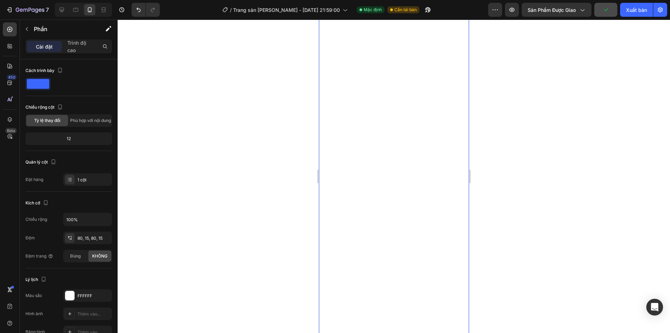
scroll to position [3163, 0]
click at [72, 138] on div "12" at bounding box center [69, 139] width 84 height 10
drag, startPoint x: 72, startPoint y: 138, endPoint x: 60, endPoint y: 136, distance: 11.4
click at [58, 139] on div "12" at bounding box center [69, 139] width 84 height 10
click at [92, 119] on span "Phù hợp với nội dung" at bounding box center [90, 120] width 41 height 6
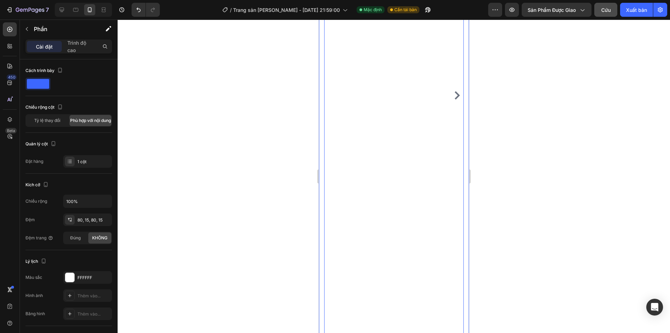
click at [366, 188] on div "Hình ảnh Goncalvesgana Khối văn bản "Quạt này nhỏ nhưng mạnh mẽ vô cùng! Tôi ma…" at bounding box center [391, 95] width 101 height 1384
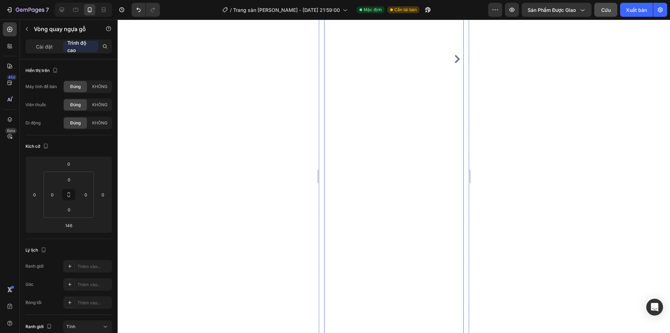
scroll to position [3093, 0]
drag, startPoint x: 388, startPoint y: 296, endPoint x: 388, endPoint y: 195, distance: 100.6
type input "0"
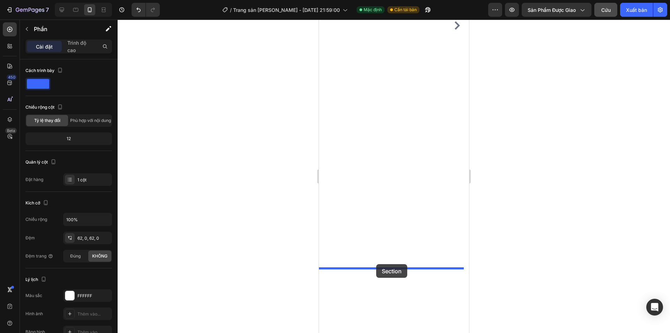
click at [377, 201] on div "Hình ảnh Goncalvesgana Khối văn bản "Quạt này nhỏ nhưng mạnh mẽ vô cùng! Tôi ma…" at bounding box center [391, 25] width 101 height 1384
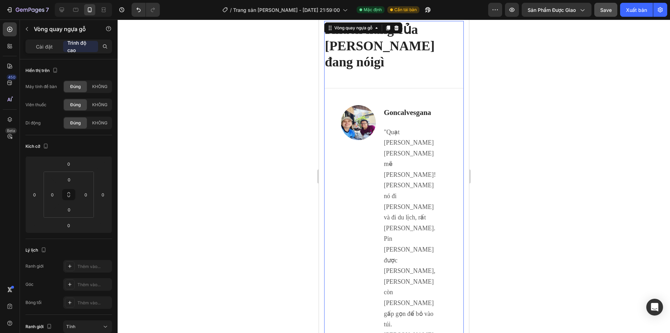
scroll to position [2150, 0]
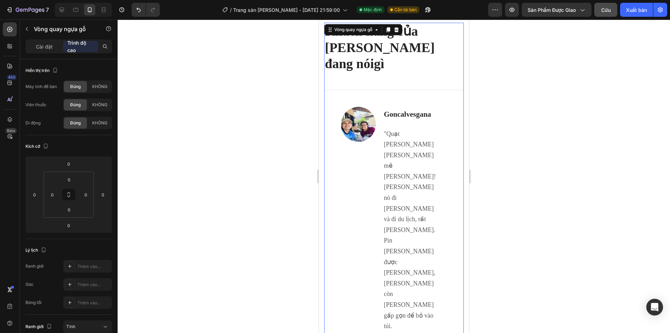
click at [508, 126] on div at bounding box center [394, 176] width 553 height 313
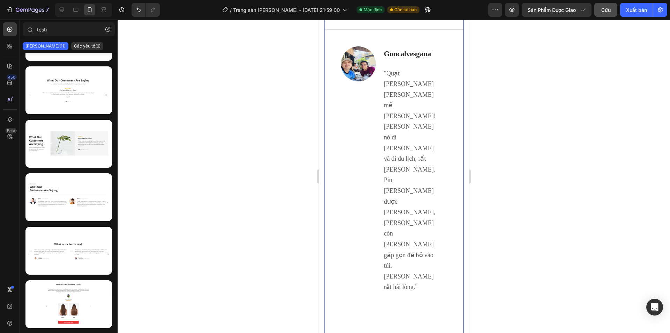
scroll to position [2220, 0]
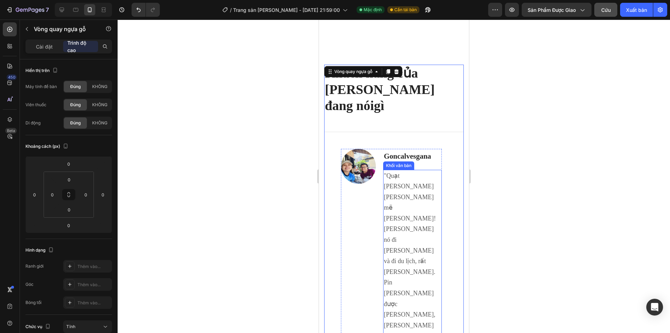
scroll to position [2290, 0]
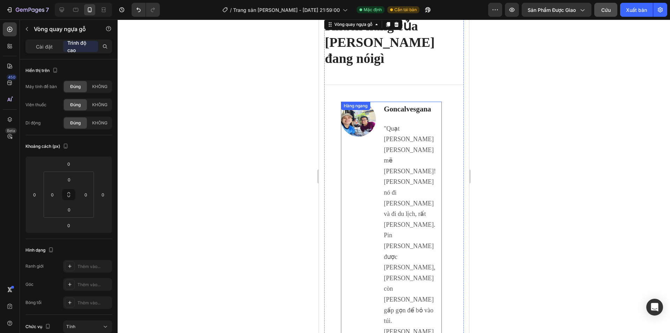
click at [352, 159] on div "Hình ảnh" at bounding box center [358, 225] width 35 height 247
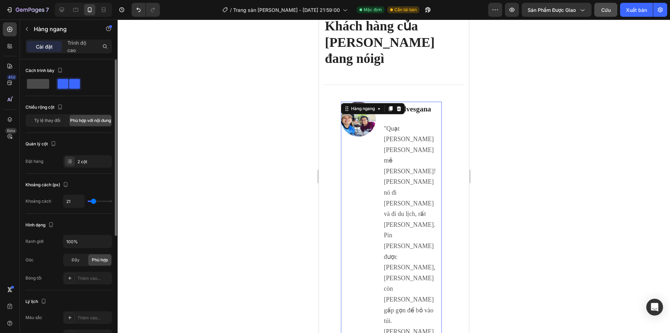
click at [44, 83] on span at bounding box center [38, 84] width 22 height 10
type input "0"
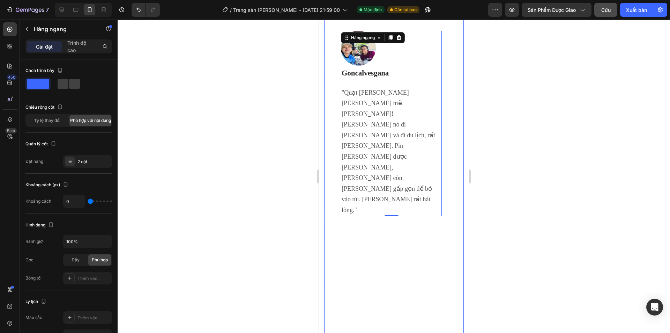
scroll to position [2150, 0]
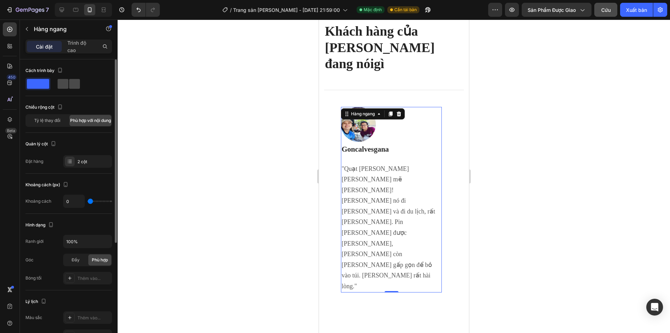
click at [69, 82] on span at bounding box center [74, 84] width 11 height 10
type input "21"
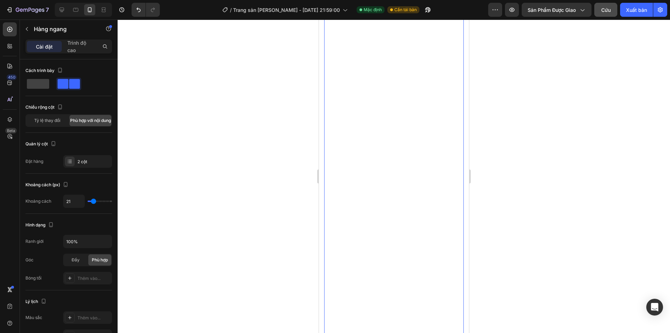
scroll to position [2534, 0]
click at [70, 160] on icon at bounding box center [70, 162] width 6 height 6
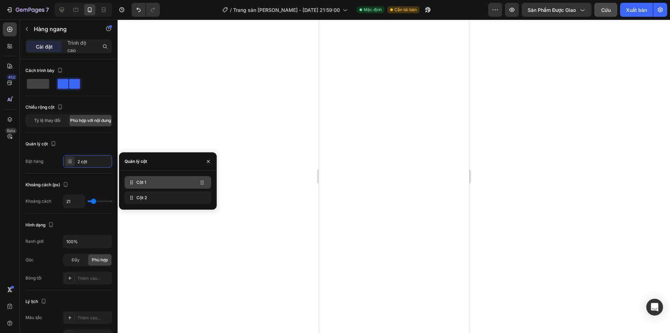
click at [151, 182] on div "Cột 1" at bounding box center [168, 182] width 87 height 13
click at [166, 200] on div "Cột 2" at bounding box center [168, 197] width 87 height 13
click at [186, 200] on div "Cột 2" at bounding box center [168, 197] width 87 height 13
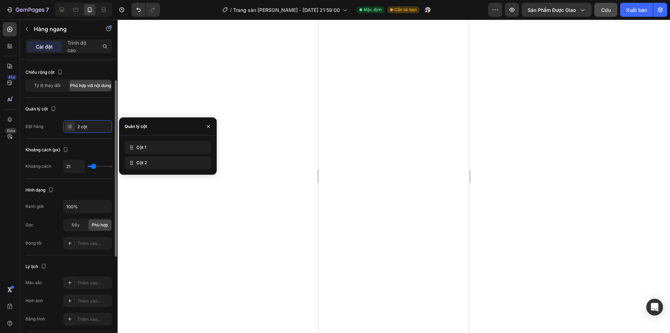
scroll to position [70, 0]
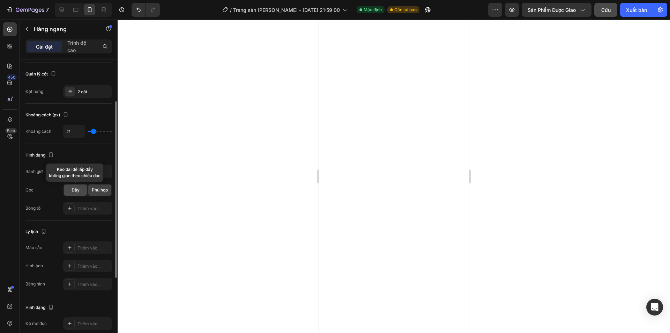
click at [75, 191] on font "Đầy" at bounding box center [76, 189] width 8 height 5
click at [87, 190] on div "Đầy" at bounding box center [75, 189] width 23 height 11
click at [91, 189] on div "Phù hợp" at bounding box center [99, 189] width 23 height 11
drag, startPoint x: 380, startPoint y: 168, endPoint x: 338, endPoint y: 168, distance: 42.6
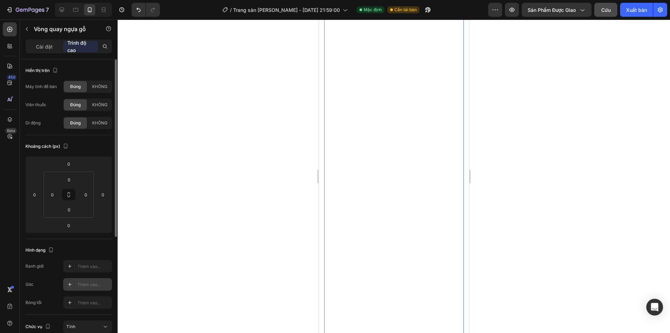
scroll to position [70, 0]
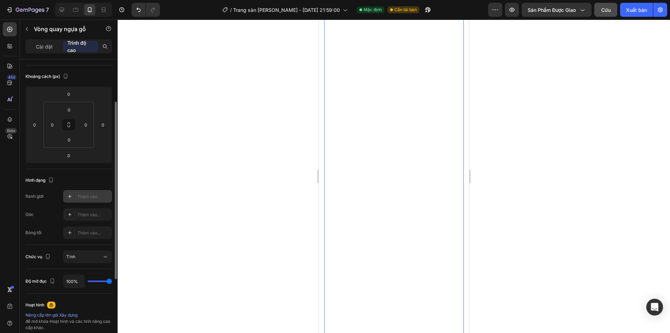
click at [68, 198] on icon at bounding box center [70, 196] width 6 height 6
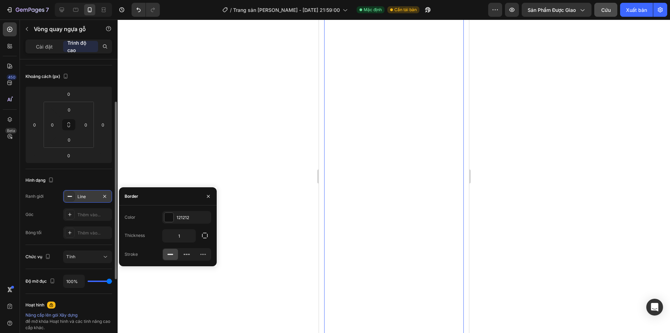
scroll to position [2618, 0]
click at [206, 197] on icon "button" at bounding box center [209, 196] width 6 height 6
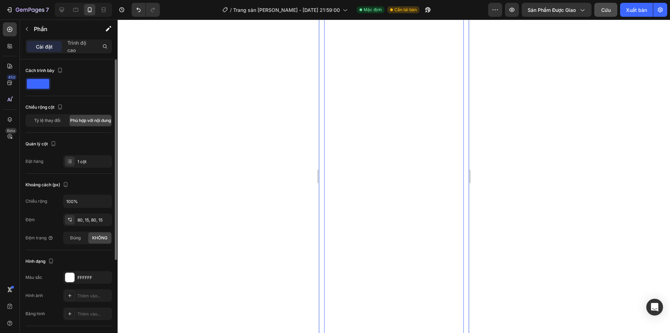
scroll to position [3072, 0]
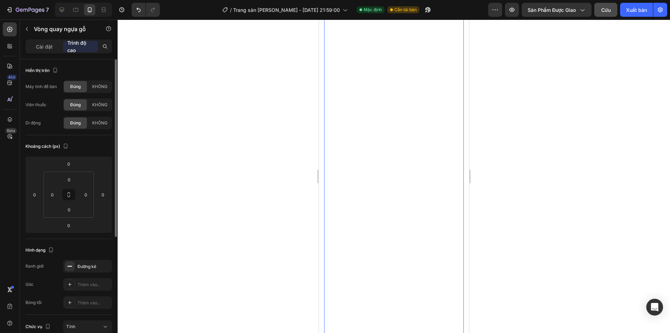
drag, startPoint x: 392, startPoint y: 108, endPoint x: 392, endPoint y: 98, distance: 9.1
click at [71, 267] on icon at bounding box center [70, 266] width 6 height 6
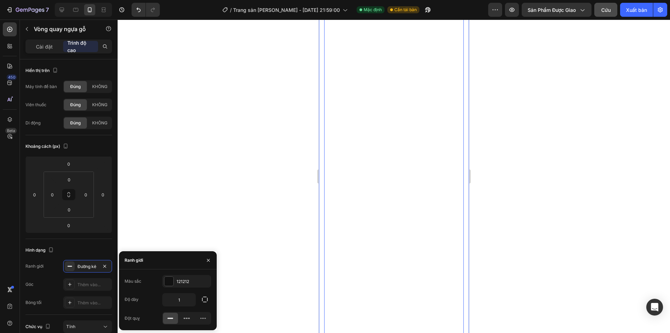
drag, startPoint x: 107, startPoint y: 265, endPoint x: 125, endPoint y: 250, distance: 24.1
click at [107, 265] on icon "button" at bounding box center [105, 266] width 6 height 6
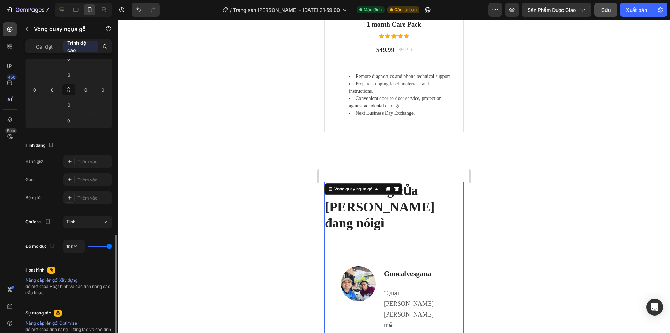
scroll to position [175, 0]
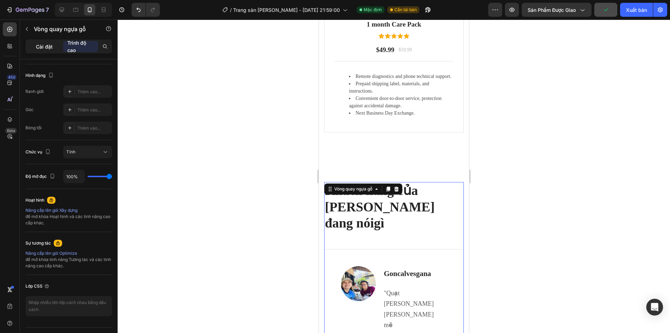
click at [47, 50] on div "Cài đặt" at bounding box center [44, 46] width 35 height 11
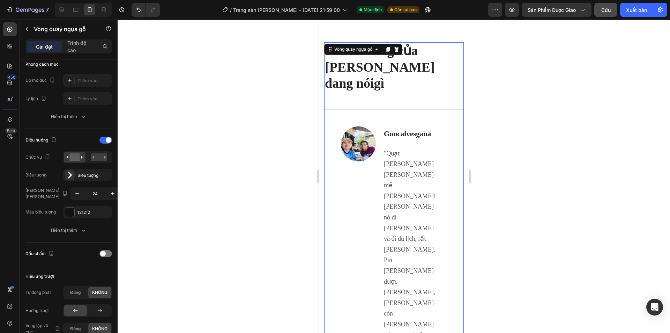
scroll to position [2193, 0]
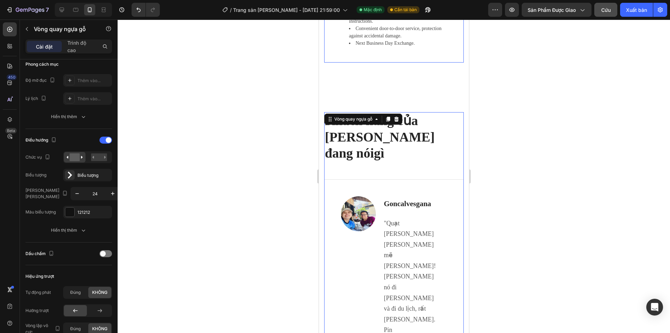
click at [201, 55] on div at bounding box center [394, 176] width 553 height 313
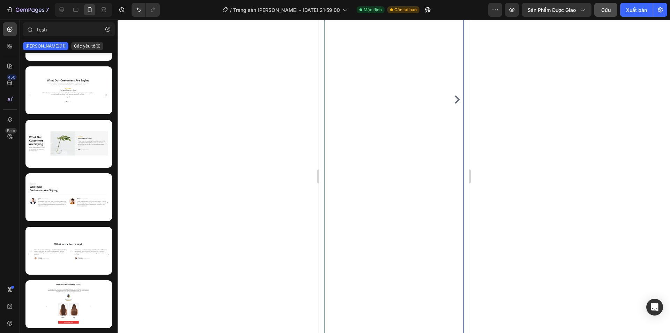
scroll to position [2996, 0]
click at [388, 144] on div "Hình ảnh Goncalvesgana Khối văn bản "Quạt này nhỏ nhưng mạnh mẽ vô cùng! Tôi ma…" at bounding box center [391, 87] width 101 height 1384
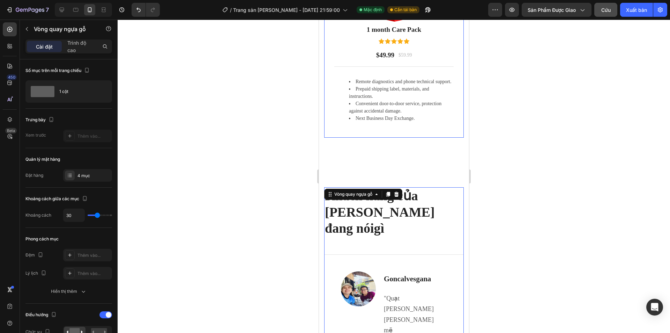
scroll to position [2158, 0]
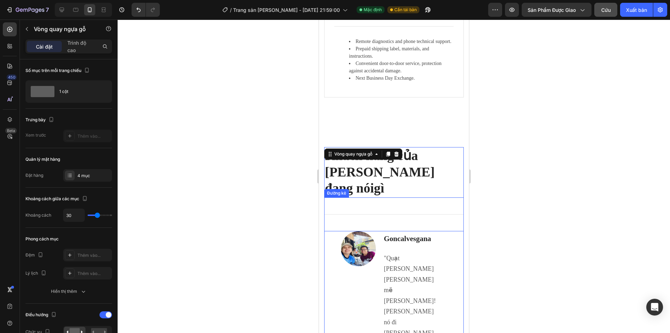
click at [435, 197] on div "Tiêu đề Đường kẻ" at bounding box center [394, 214] width 140 height 34
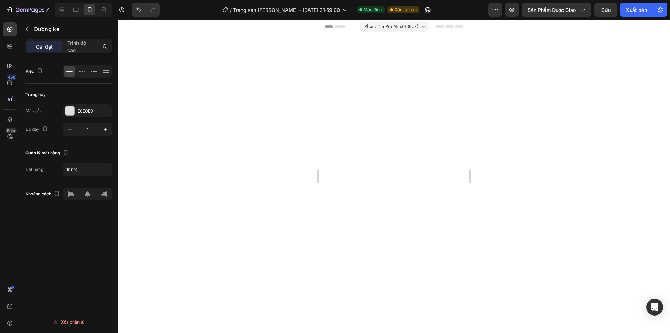
scroll to position [2158, 0]
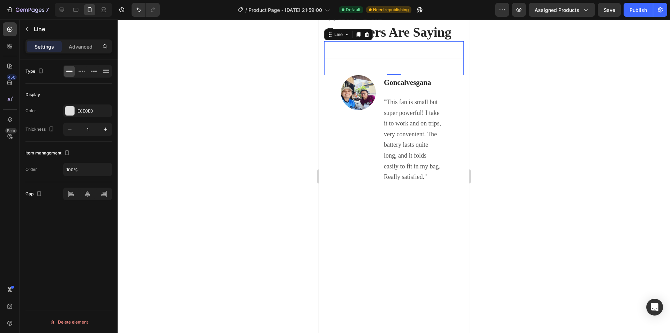
click at [521, 192] on div at bounding box center [394, 176] width 553 height 313
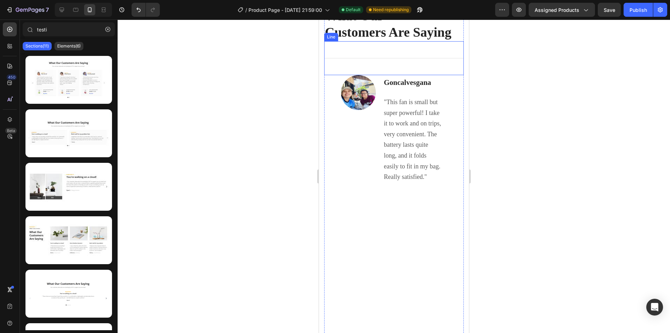
click at [398, 75] on div "Title Line" at bounding box center [394, 58] width 140 height 34
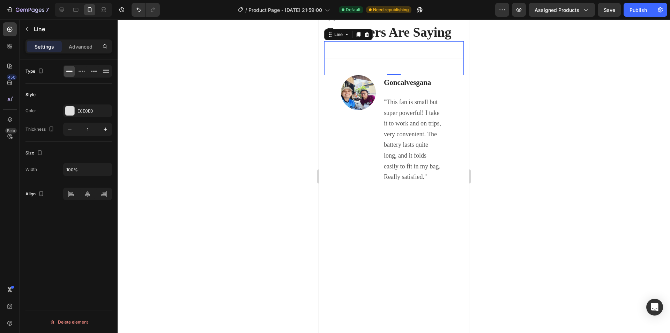
click at [367, 37] on icon at bounding box center [367, 34] width 5 height 5
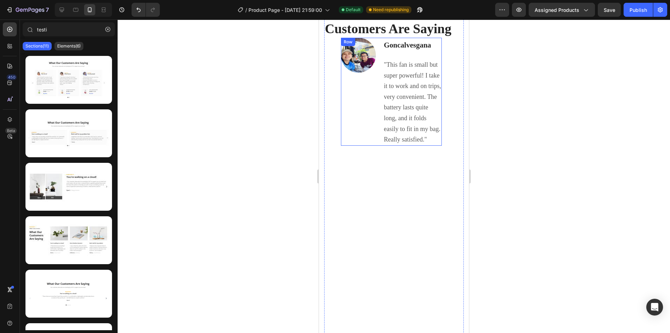
scroll to position [2193, 0]
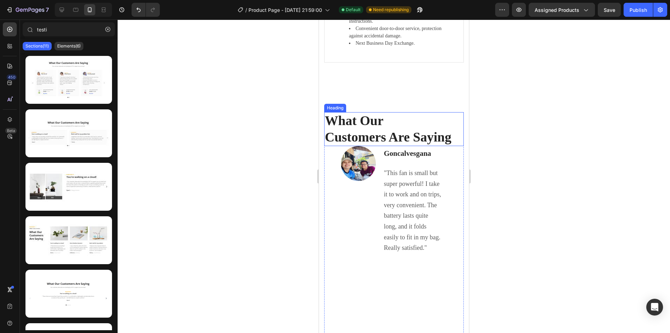
click at [411, 123] on h2 "What Our Customers Are Saying" at bounding box center [394, 129] width 140 height 34
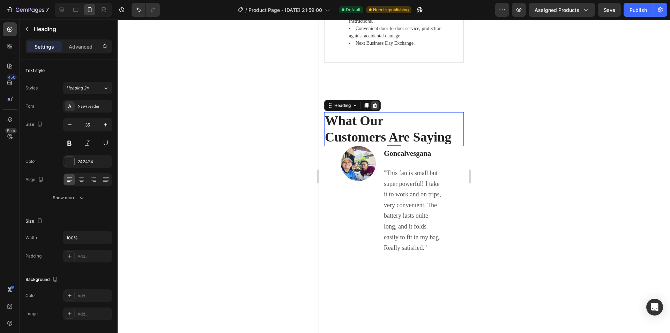
click at [376, 107] on icon at bounding box center [375, 105] width 5 height 5
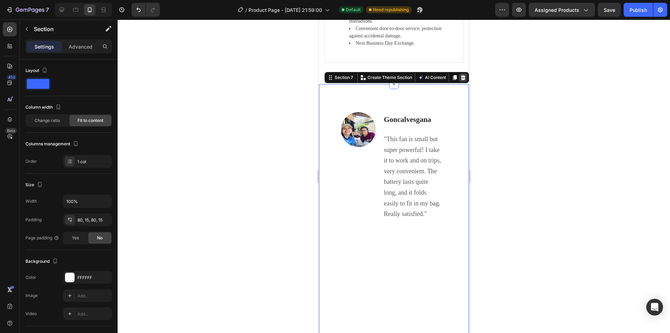
click at [459, 79] on div at bounding box center [463, 77] width 8 height 8
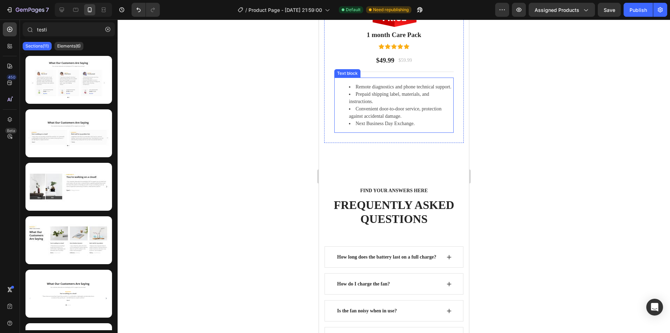
scroll to position [2123, 0]
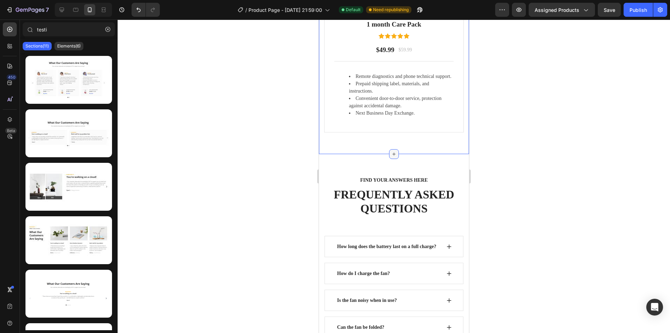
click at [394, 154] on icon at bounding box center [394, 154] width 6 height 6
click at [515, 134] on div at bounding box center [394, 176] width 553 height 313
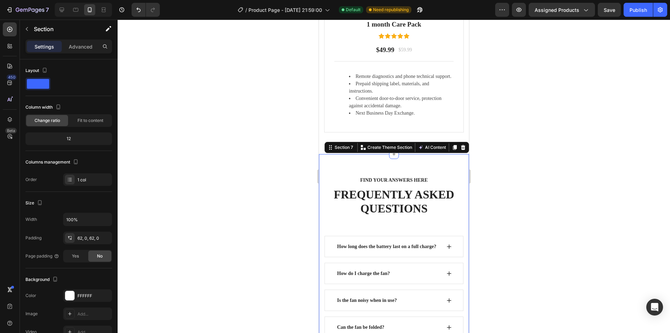
click at [542, 135] on div at bounding box center [394, 176] width 553 height 313
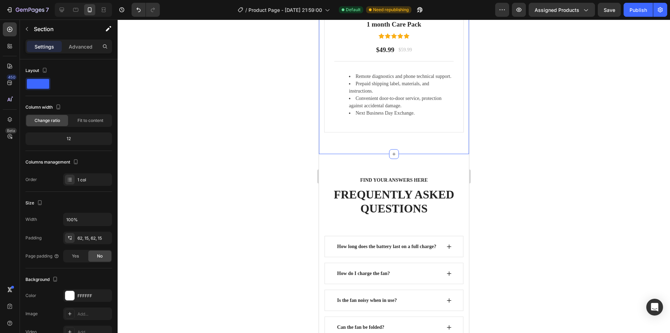
click at [391, 155] on icon at bounding box center [394, 154] width 6 height 6
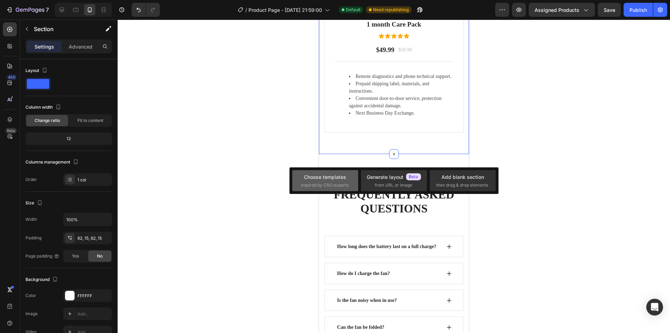
click at [333, 177] on div "Choose templates" at bounding box center [325, 176] width 42 height 7
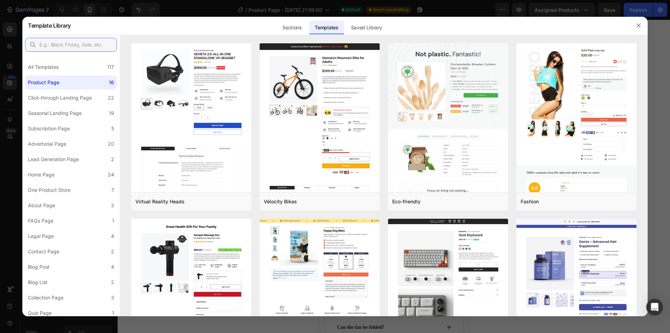
click at [76, 46] on input "text" at bounding box center [71, 45] width 92 height 14
type input "e"
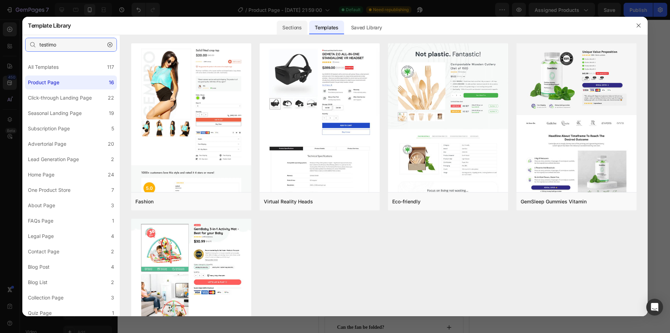
type input "testimo"
click at [292, 28] on div "Sections" at bounding box center [292, 28] width 30 height 14
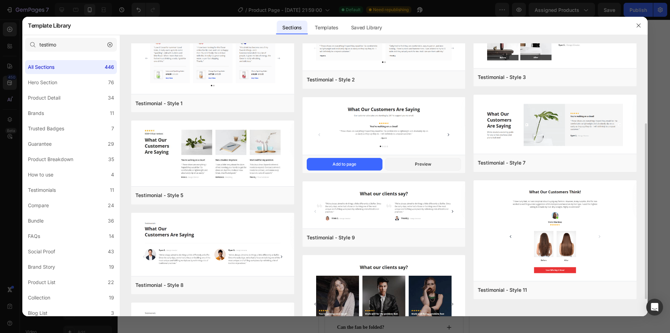
scroll to position [70, 0]
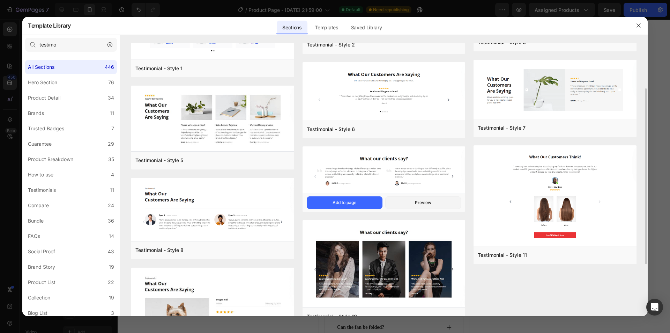
click at [376, 37] on img at bounding box center [384, 5] width 163 height 64
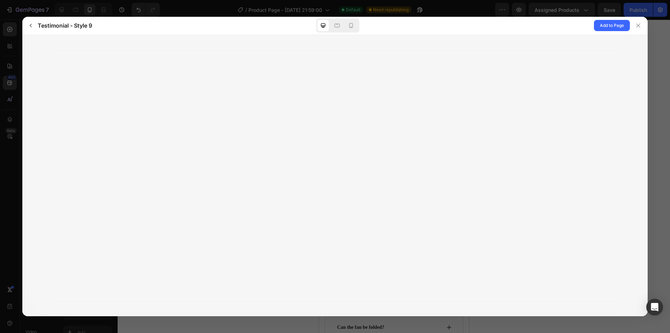
click at [293, 170] on div at bounding box center [335, 175] width 626 height 281
click at [612, 24] on span "Add to Page" at bounding box center [612, 25] width 24 height 8
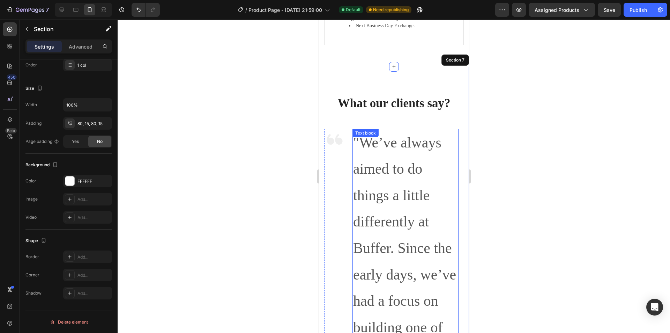
scroll to position [2190, 0]
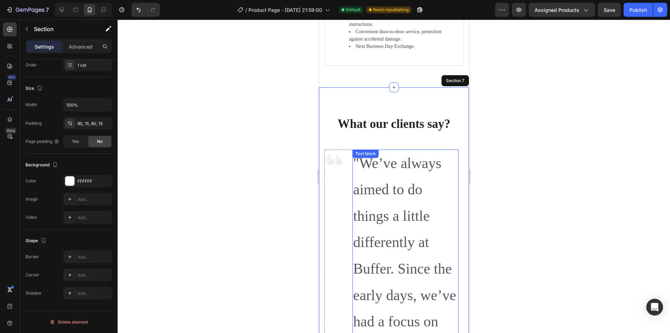
click at [391, 189] on p ""We’ve always aimed to do things a little differently at Buffer. Since the earl…" at bounding box center [405, 334] width 105 height 369
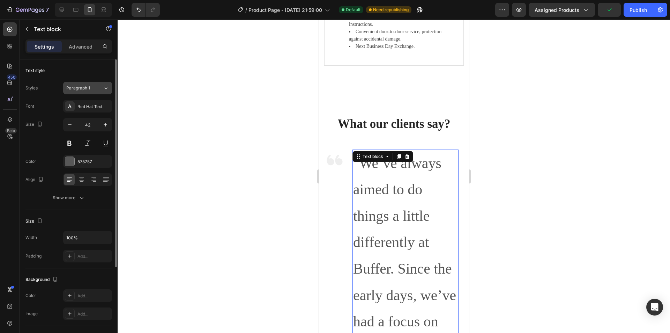
click at [86, 88] on span "Paragraph 1" at bounding box center [78, 88] width 24 height 6
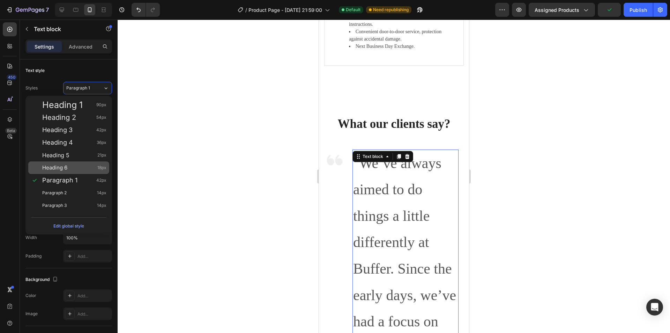
click at [67, 168] on span "Heading 6" at bounding box center [54, 167] width 25 height 7
type input "18"
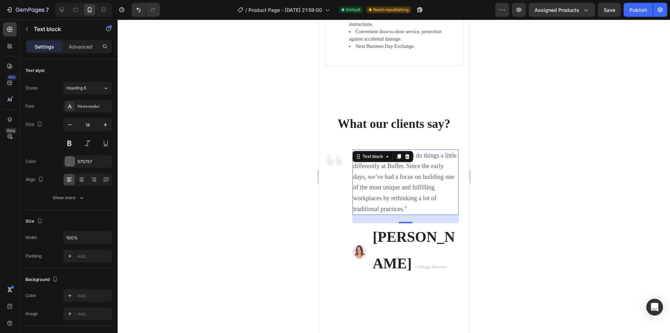
click at [221, 138] on div at bounding box center [394, 176] width 553 height 313
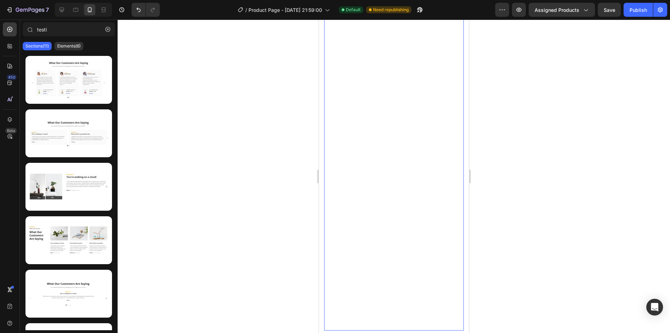
scroll to position [2609, 0]
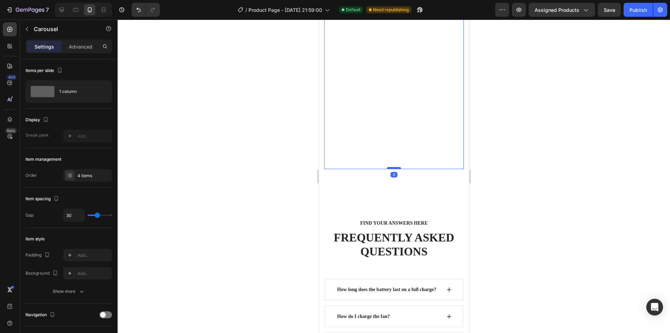
click at [391, 169] on div at bounding box center [394, 168] width 14 height 2
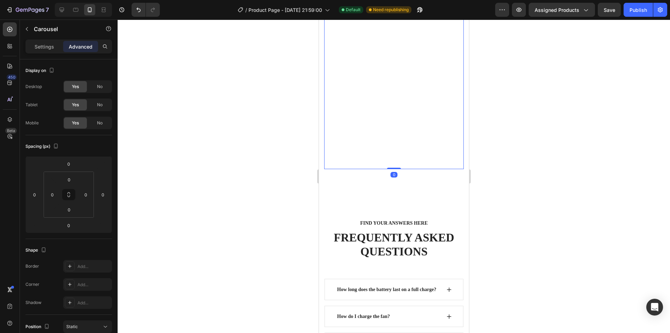
drag, startPoint x: 392, startPoint y: 171, endPoint x: 392, endPoint y: 152, distance: 19.6
click at [57, 144] on icon "button" at bounding box center [55, 145] width 7 height 7
drag, startPoint x: 387, startPoint y: 171, endPoint x: 391, endPoint y: 156, distance: 16.0
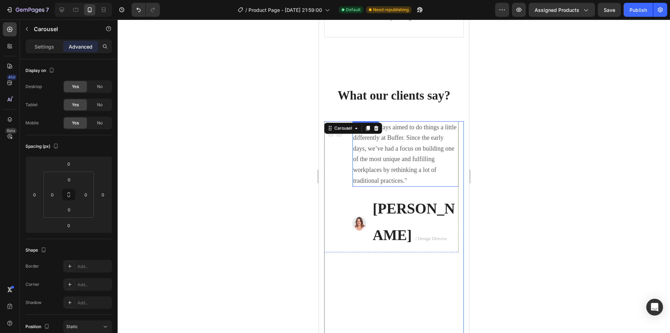
scroll to position [2225, 0]
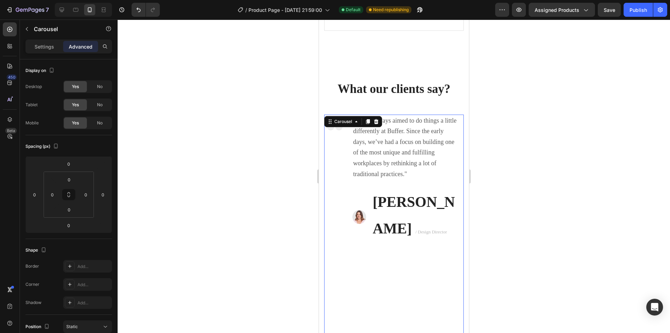
click at [367, 275] on div "Image "We’ve always aimed to do things a little differently at Buffer. Since th…" at bounding box center [391, 333] width 134 height 437
click at [377, 124] on icon at bounding box center [376, 121] width 5 height 5
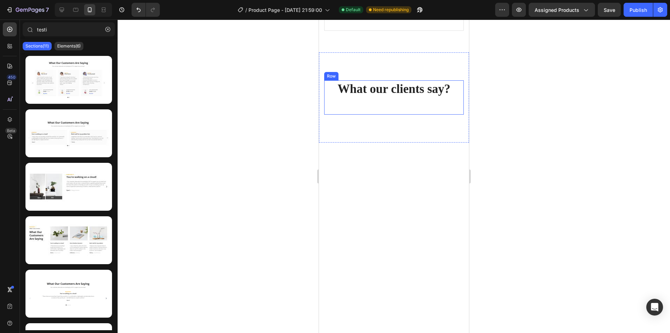
click at [406, 117] on div "What our clients say? Heading Row Section 7" at bounding box center [394, 97] width 150 height 90
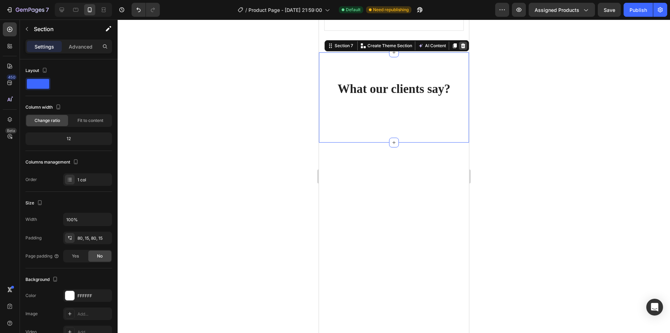
click at [460, 47] on icon at bounding box center [463, 46] width 6 height 6
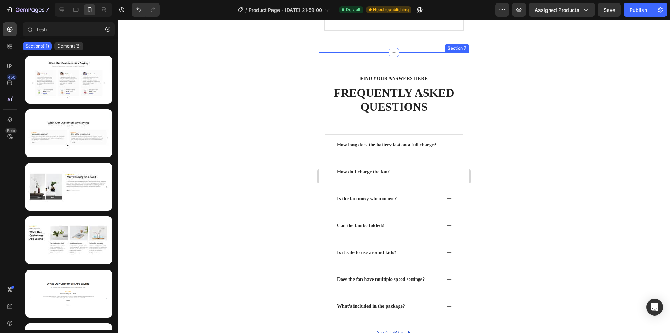
scroll to position [2120, 0]
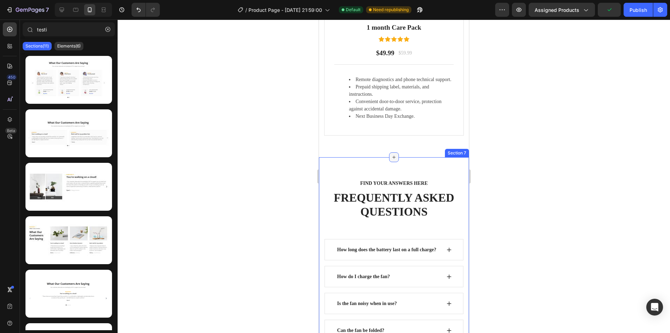
click at [391, 159] on icon at bounding box center [394, 157] width 6 height 6
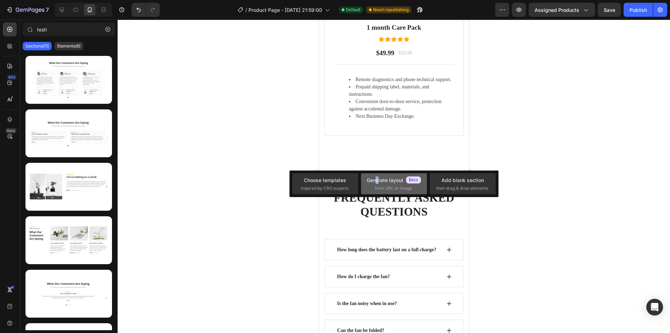
click at [378, 183] on div "Generate layout" at bounding box center [394, 179] width 54 height 7
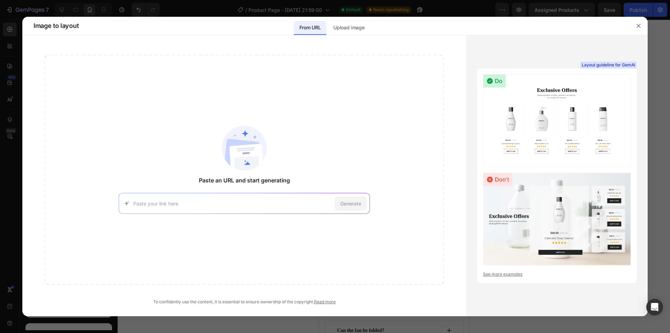
click at [196, 201] on input at bounding box center [232, 203] width 199 height 7
click at [346, 201] on span "Generate" at bounding box center [350, 203] width 21 height 7
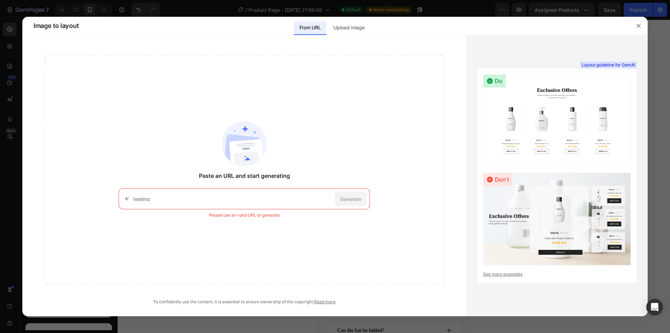
drag, startPoint x: 166, startPoint y: 200, endPoint x: 118, endPoint y: 187, distance: 49.2
click at [97, 200] on div "Paste an URL and start generating testimo Generate Please use an valid URL to g…" at bounding box center [244, 170] width 399 height 230
drag, startPoint x: 162, startPoint y: 203, endPoint x: 134, endPoint y: 201, distance: 28.7
click at [149, 202] on div "testimo Generate" at bounding box center [244, 198] width 251 height 21
drag, startPoint x: 168, startPoint y: 203, endPoint x: 116, endPoint y: 200, distance: 51.8
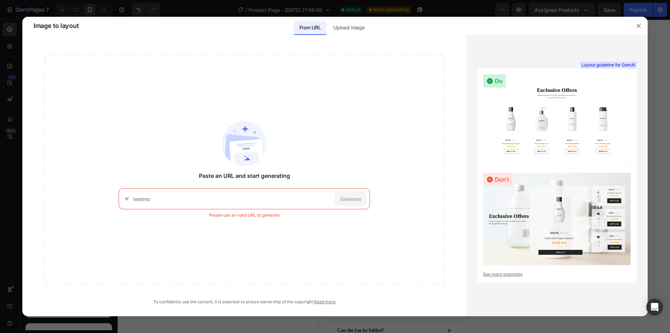
click at [135, 200] on div "testimo Generate" at bounding box center [244, 198] width 251 height 21
drag, startPoint x: 149, startPoint y: 198, endPoint x: 120, endPoint y: 197, distance: 29.0
click at [121, 197] on div "testimo Generate" at bounding box center [244, 198] width 251 height 21
paste input "nial"
click at [248, 196] on input "testimonial" at bounding box center [232, 198] width 199 height 7
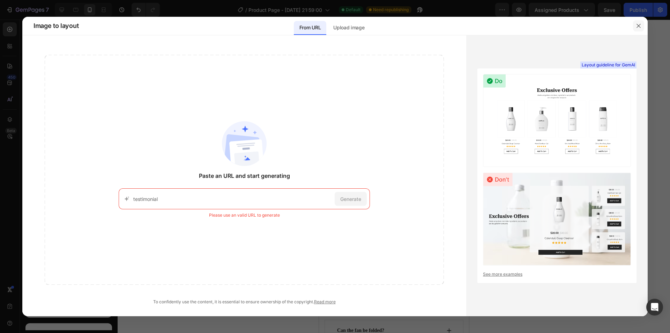
type input "testimonial"
click at [640, 25] on icon "button" at bounding box center [639, 26] width 4 height 4
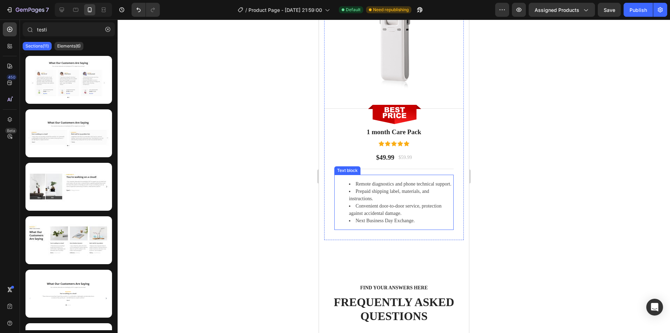
scroll to position [2015, 0]
drag, startPoint x: 60, startPoint y: 33, endPoint x: 18, endPoint y: 33, distance: 41.9
click at [19, 33] on div "450 Beta testi Sections(11) Elements(6) Interactive Carousel Carousel Carousel …" at bounding box center [59, 176] width 118 height 313
paste input "monial"
type input "testimonial"
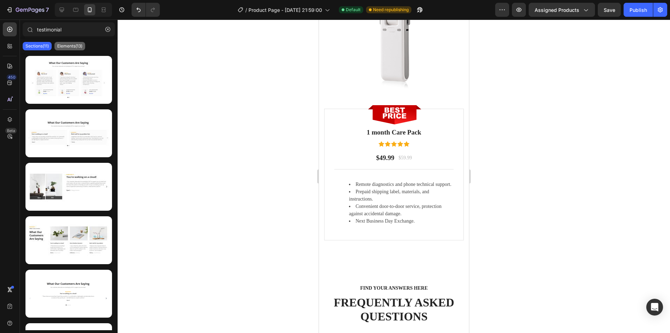
click at [64, 49] on div "Elements(13)" at bounding box center [69, 46] width 31 height 8
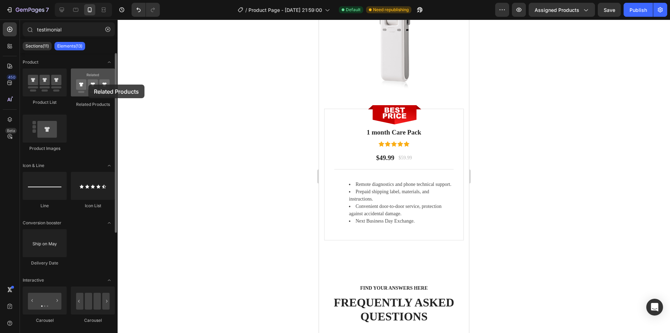
click at [88, 85] on div at bounding box center [93, 82] width 44 height 28
click at [89, 88] on div at bounding box center [93, 82] width 44 height 28
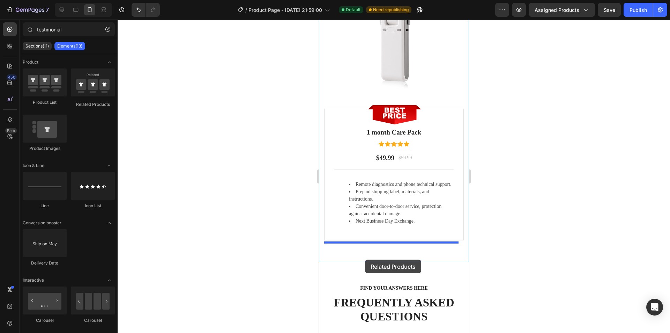
drag, startPoint x: 410, startPoint y: 109, endPoint x: 365, endPoint y: 259, distance: 157.4
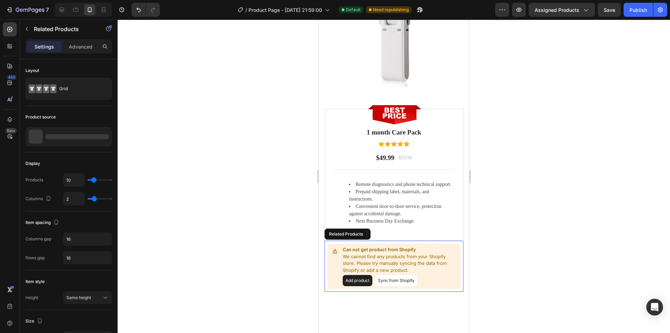
scroll to position [2085, 0]
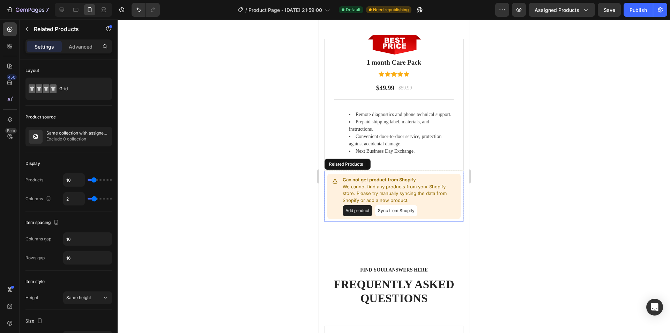
click at [356, 212] on button "Add product" at bounding box center [358, 210] width 30 height 11
click at [392, 167] on icon at bounding box center [392, 164] width 5 height 5
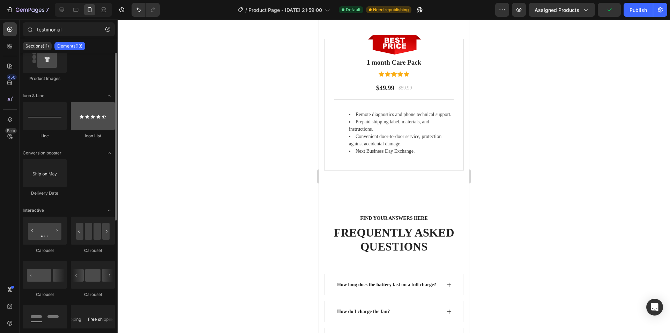
scroll to position [0, 0]
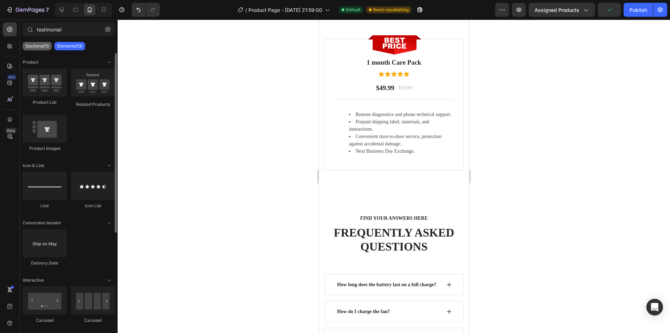
click at [38, 48] on p "Sections(11)" at bounding box center [36, 46] width 23 height 6
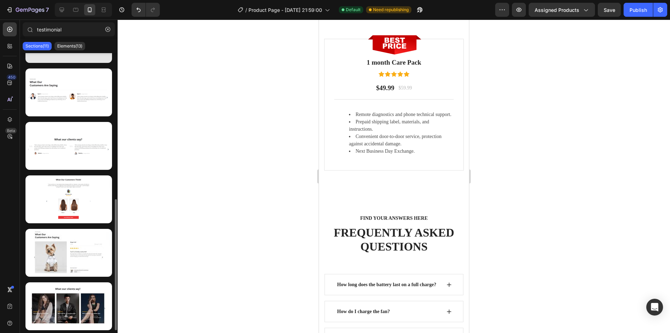
scroll to position [238, 0]
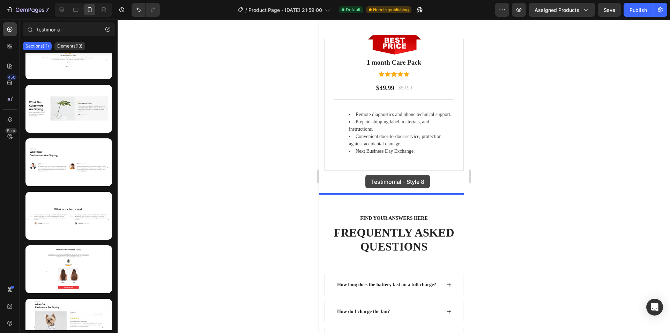
drag, startPoint x: 395, startPoint y: 176, endPoint x: 455, endPoint y: 182, distance: 60.0
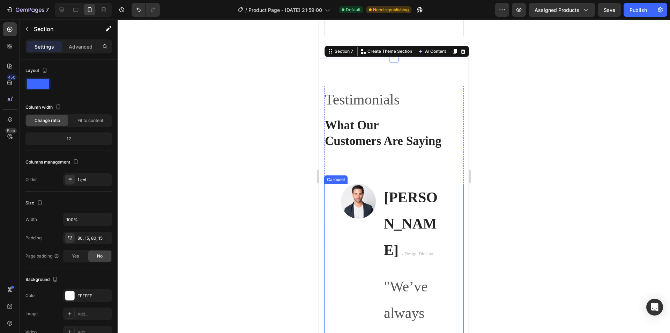
scroll to position [2235, 0]
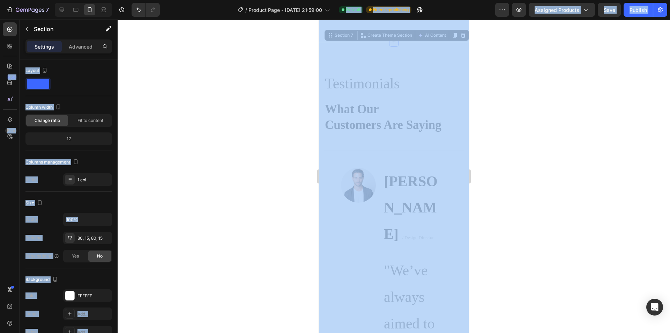
click at [533, 123] on div at bounding box center [394, 176] width 553 height 313
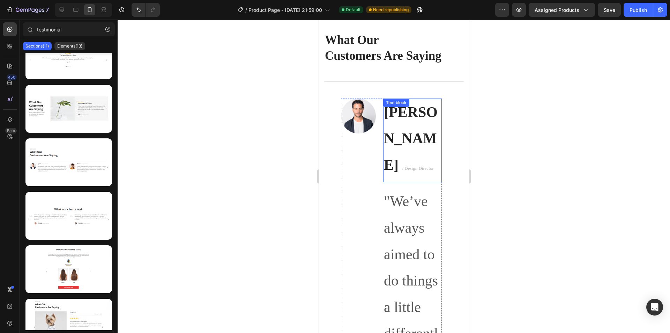
scroll to position [2305, 0]
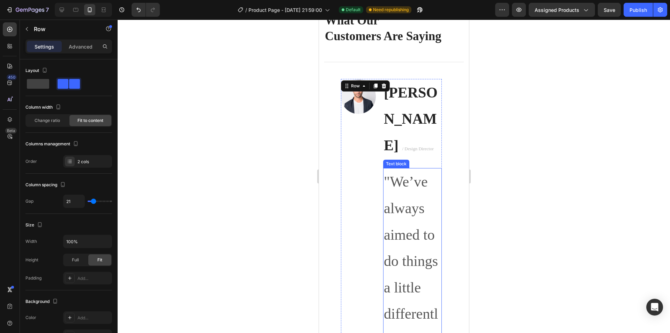
scroll to position [2375, 0]
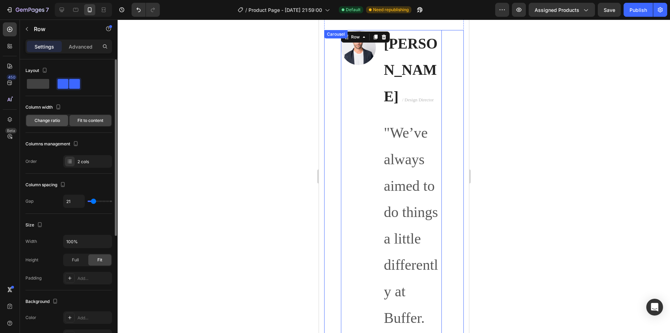
click at [50, 119] on span "Change ratio" at bounding box center [47, 120] width 25 height 6
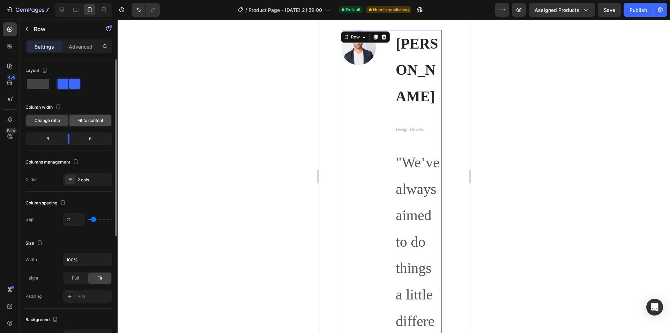
click at [86, 120] on span "Fit to content" at bounding box center [91, 120] width 26 height 6
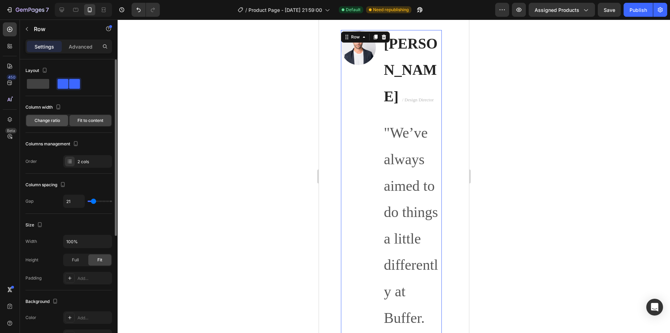
click at [42, 119] on span "Change ratio" at bounding box center [47, 120] width 25 height 6
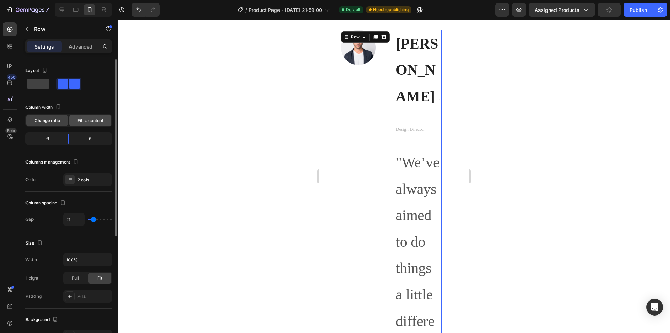
click at [82, 120] on span "Fit to content" at bounding box center [91, 120] width 26 height 6
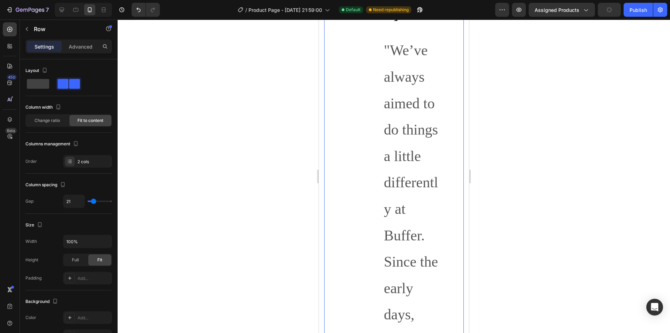
scroll to position [2550, 0]
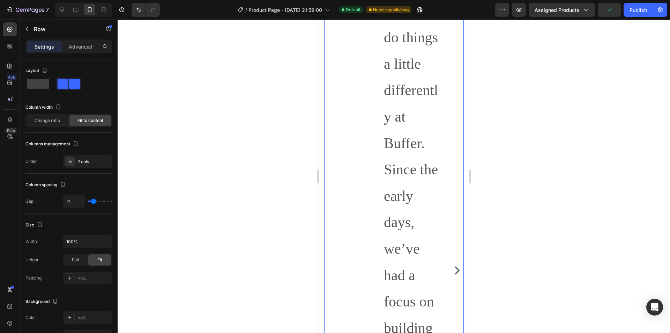
click at [452, 252] on div "Image Ryan S. / Design Director Text block "We’ve always aimed to do things a l…" at bounding box center [394, 270] width 140 height 830
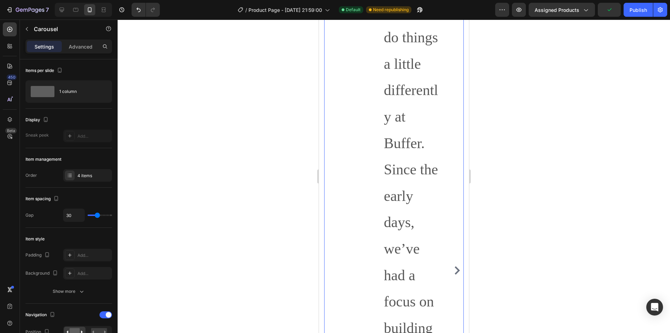
click at [455, 266] on icon "Carousel Next Arrow" at bounding box center [457, 270] width 5 height 8
click at [453, 266] on icon "Carousel Next Arrow" at bounding box center [457, 270] width 8 height 8
click at [331, 266] on icon "Carousel Back Arrow" at bounding box center [331, 270] width 8 height 8
click at [403, 189] on p ""We’ve always aimed to do things a little differently at Buffer. Since the earl…" at bounding box center [412, 314] width 57 height 739
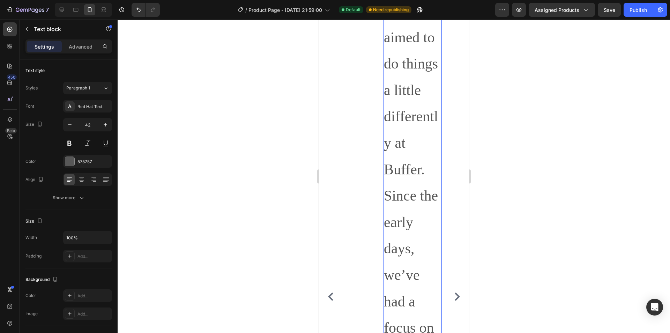
scroll to position [2584, 0]
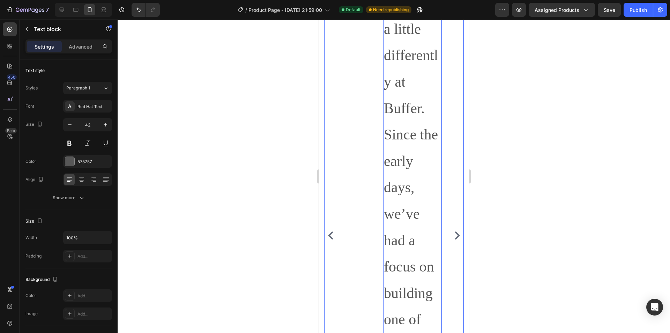
click at [332, 231] on icon "Carousel Back Arrow" at bounding box center [331, 235] width 8 height 8
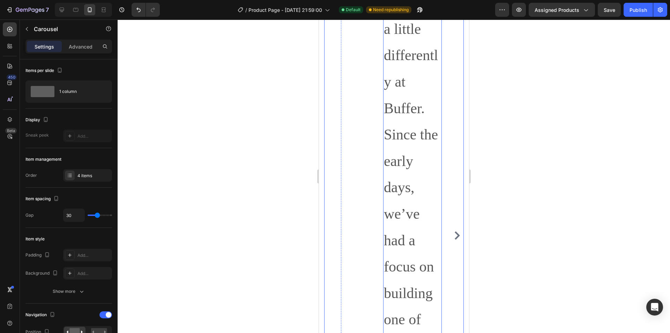
click at [396, 198] on p ""We’ve always aimed to do things a little differently at Buffer. Since the earl…" at bounding box center [412, 279] width 57 height 739
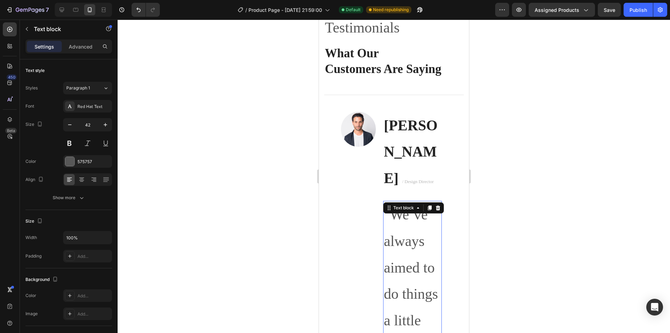
scroll to position [2270, 0]
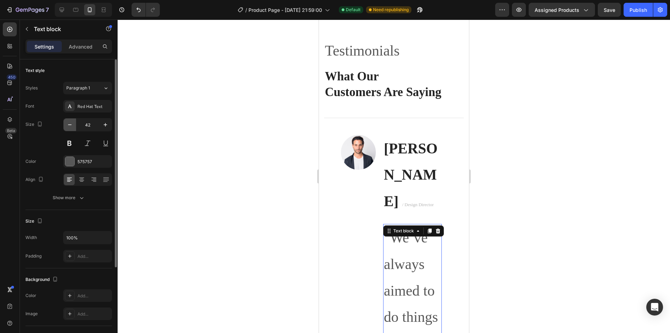
click at [71, 124] on icon "button" at bounding box center [69, 124] width 7 height 7
click at [73, 124] on icon "button" at bounding box center [69, 124] width 7 height 7
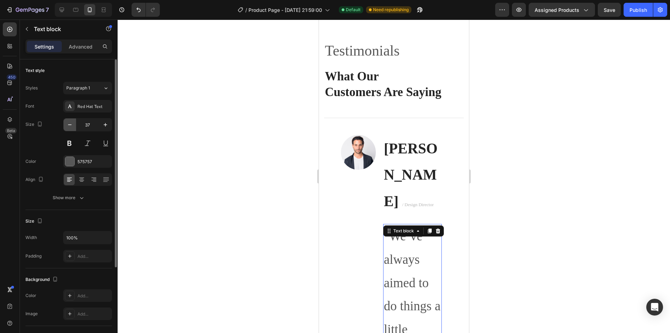
click at [74, 125] on button "button" at bounding box center [70, 124] width 13 height 13
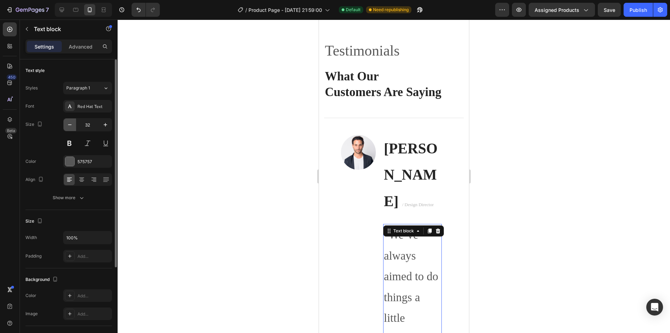
click at [74, 125] on button "button" at bounding box center [70, 124] width 13 height 13
click at [75, 125] on button "button" at bounding box center [70, 124] width 13 height 13
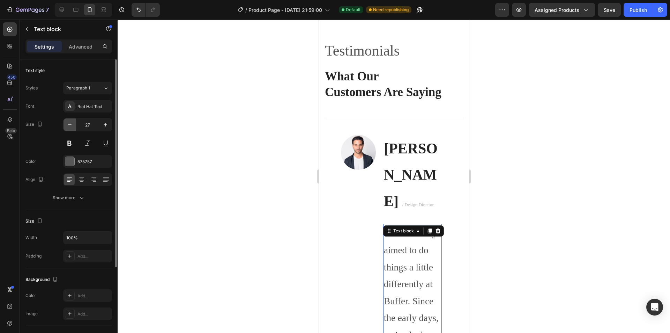
click at [75, 125] on button "button" at bounding box center [70, 124] width 13 height 13
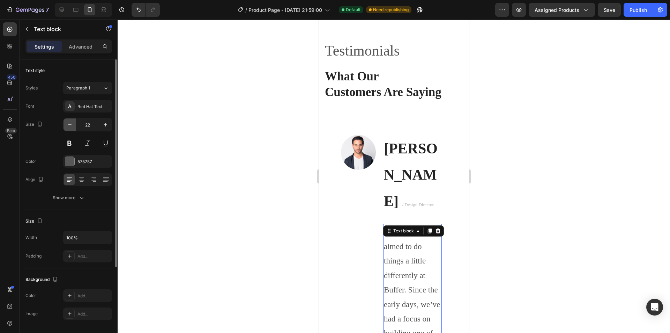
click at [75, 125] on button "button" at bounding box center [70, 124] width 13 height 13
click at [75, 124] on button "button" at bounding box center [70, 124] width 13 height 13
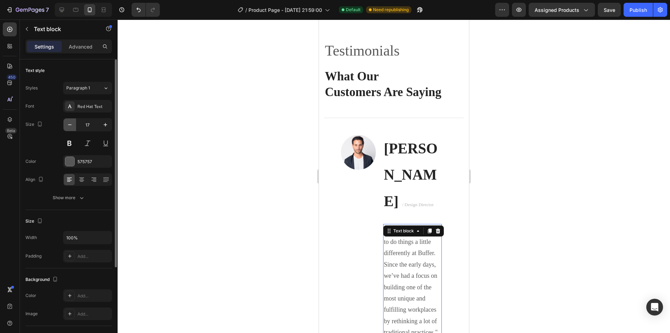
click at [75, 124] on button "button" at bounding box center [70, 124] width 13 height 13
type input "16"
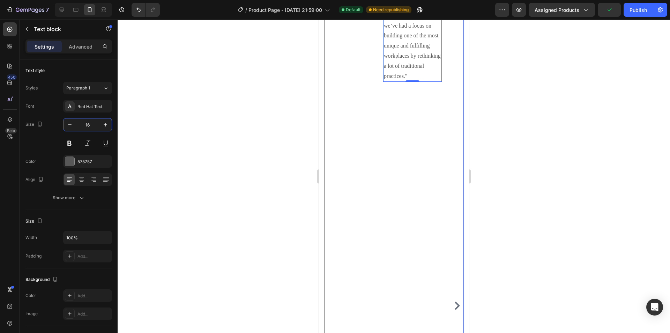
scroll to position [2515, 0]
click at [453, 301] on icon "Carousel Next Arrow" at bounding box center [457, 305] width 8 height 8
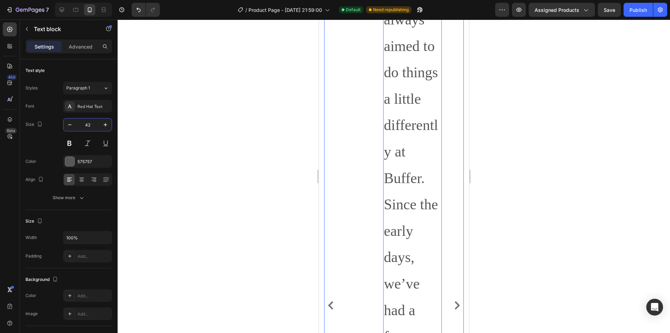
paste input "16"
type input "16"
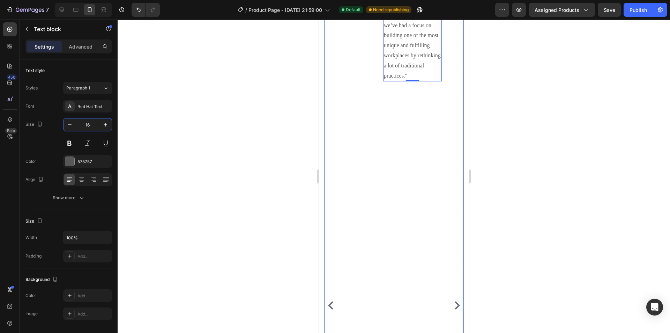
click at [453, 301] on icon "Carousel Next Arrow" at bounding box center [457, 305] width 8 height 8
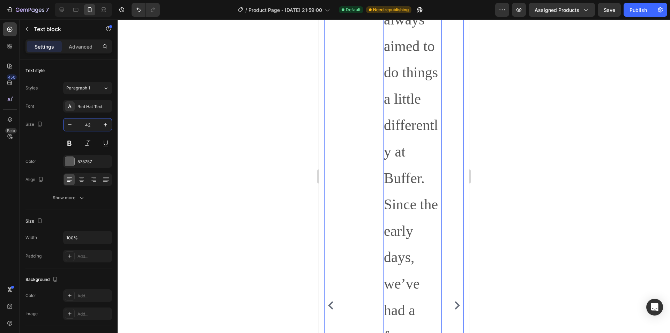
paste input "16"
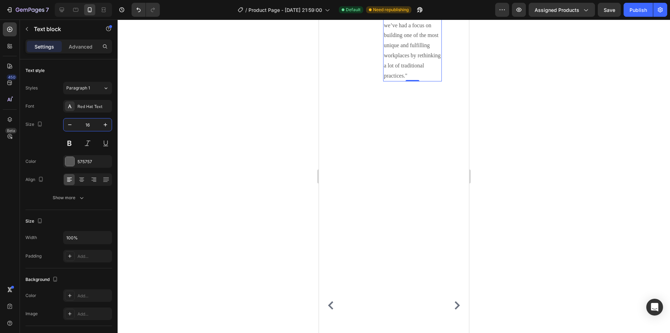
type input "16"
click at [529, 141] on div at bounding box center [394, 176] width 553 height 313
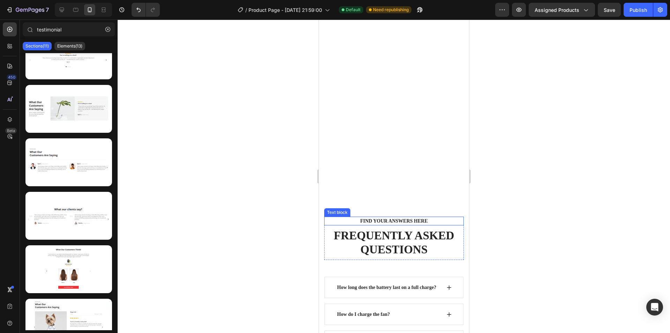
scroll to position [3073, 0]
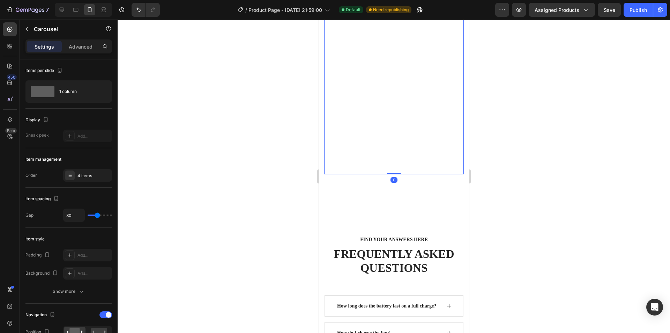
scroll to position [3038, 0]
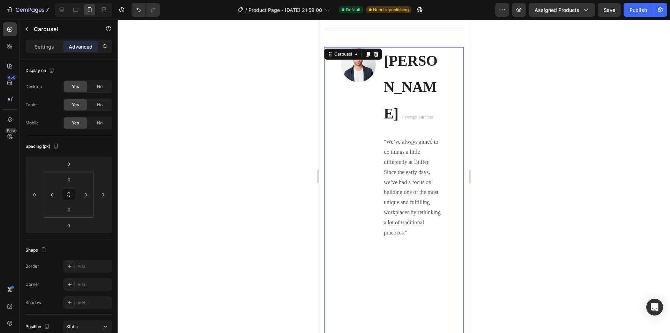
scroll to position [2340, 0]
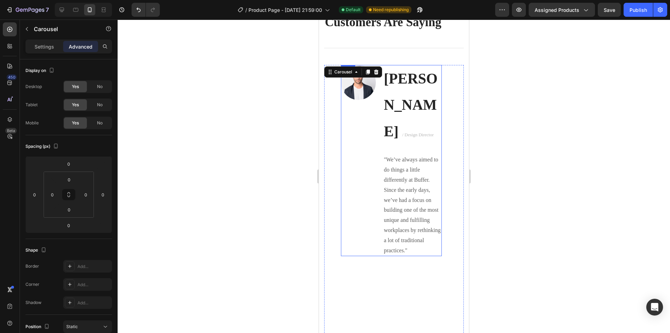
click at [352, 170] on div "Image" at bounding box center [358, 160] width 35 height 191
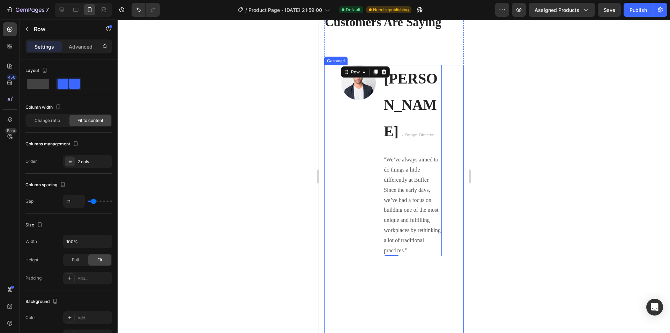
click at [342, 225] on div "Image" at bounding box center [358, 160] width 35 height 191
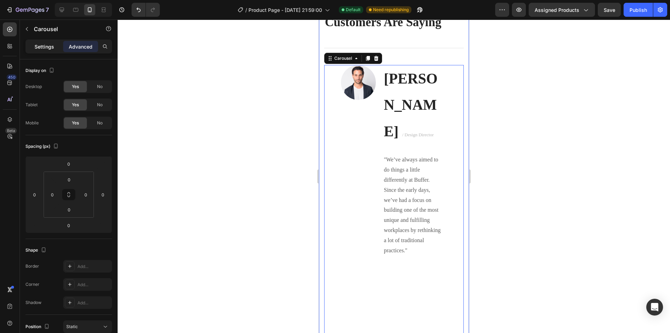
drag, startPoint x: 45, startPoint y: 44, endPoint x: 56, endPoint y: 50, distance: 12.2
click at [45, 44] on p "Settings" at bounding box center [45, 46] width 20 height 7
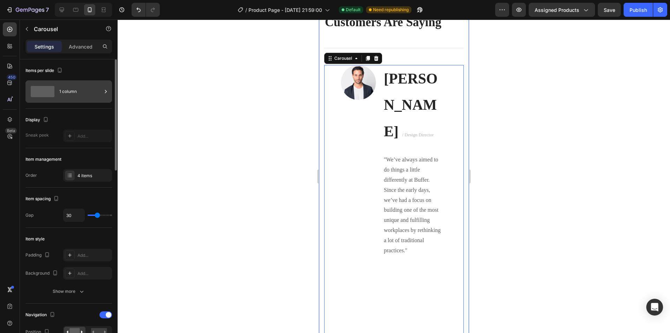
click at [96, 92] on div "1 column" at bounding box center [80, 91] width 43 height 16
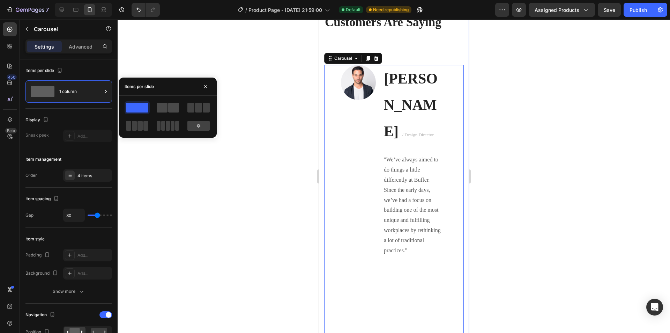
click at [167, 106] on span at bounding box center [162, 108] width 11 height 10
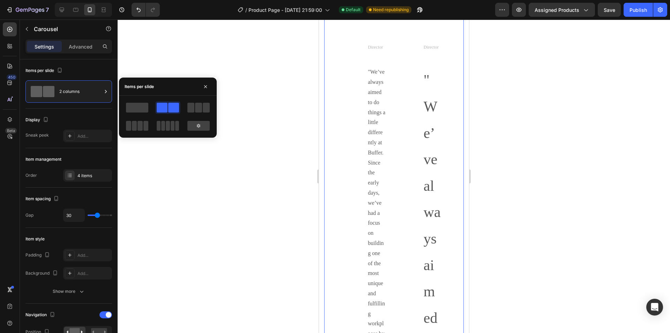
scroll to position [2689, 0]
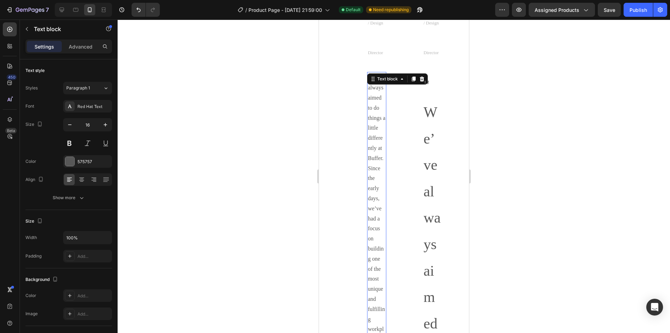
click at [371, 149] on p ""We’ve always aimed to do things a little differently at Buffer. Since the earl…" at bounding box center [376, 244] width 17 height 342
click at [374, 197] on p ""We’ve always aimed to do things a little differently at Buffer. Since the earl…" at bounding box center [376, 244] width 17 height 342
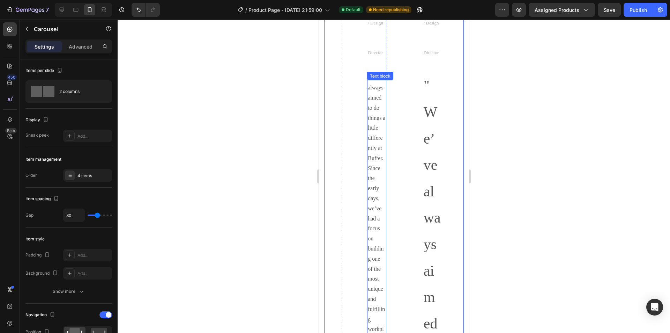
click at [376, 137] on p ""We’ve always aimed to do things a little differently at Buffer. Since the earl…" at bounding box center [376, 244] width 17 height 342
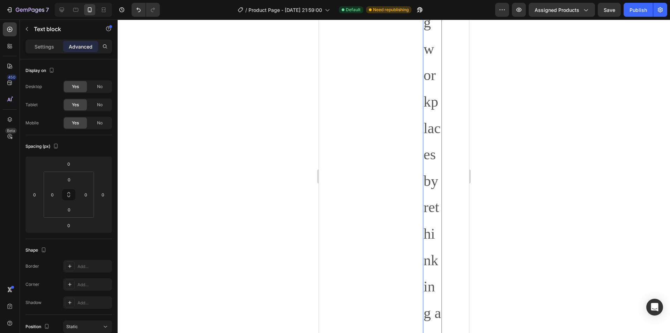
scroll to position [4296, 0]
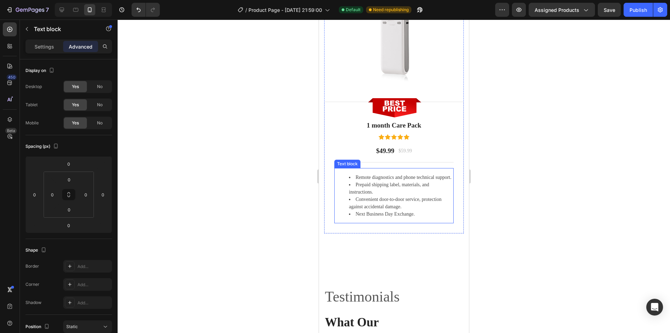
scroll to position [1991, 0]
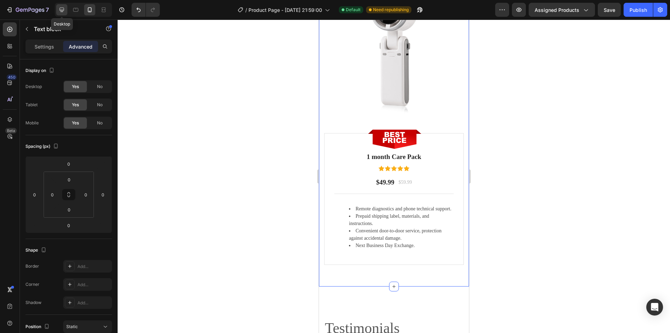
click at [61, 8] on icon at bounding box center [61, 9] width 7 height 7
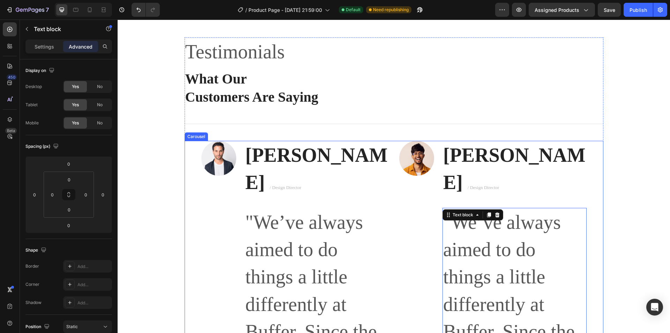
scroll to position [2244, 0]
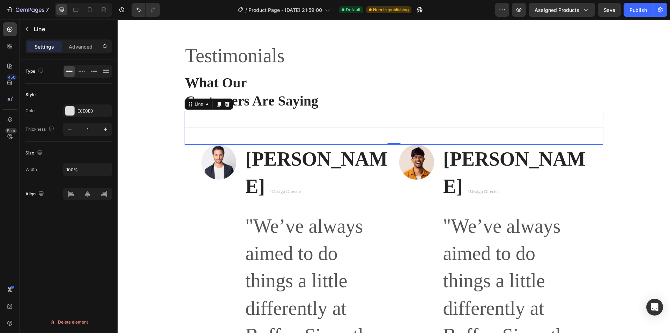
click at [376, 134] on div "Title Line 0" at bounding box center [394, 128] width 419 height 34
click at [353, 139] on div "Title Line 0" at bounding box center [394, 128] width 419 height 34
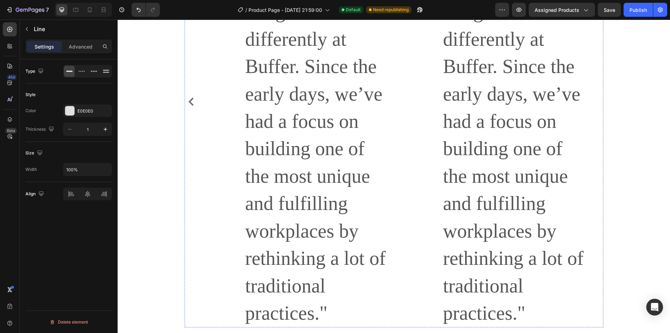
scroll to position [2174, 0]
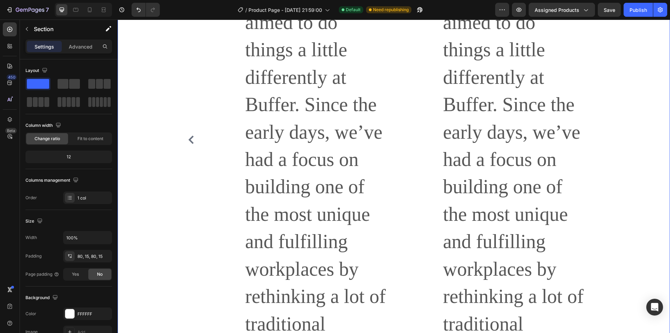
click at [265, 101] on div "What Our Customers Are Saying Heading Title Line Image Ryan S. / Design Directo…" at bounding box center [394, 109] width 553 height 590
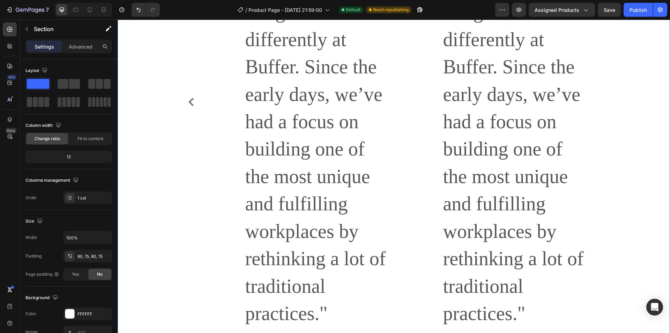
click at [615, 103] on div "Title Line Image Ryan S. / Design Director Text block "We’ve always aimed to do…" at bounding box center [394, 90] width 553 height 553
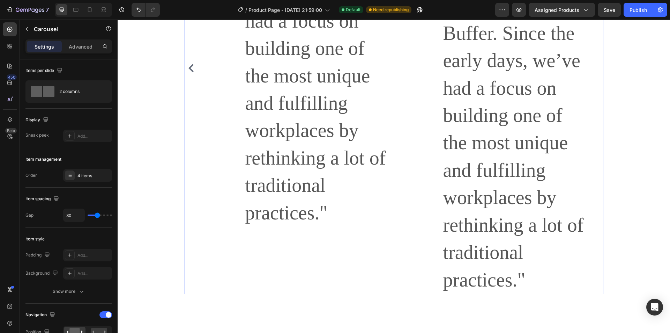
click at [391, 111] on div "Image Ryan S. / Design Director Text block "We’ve always aimed to do things a l…" at bounding box center [394, 68] width 386 height 452
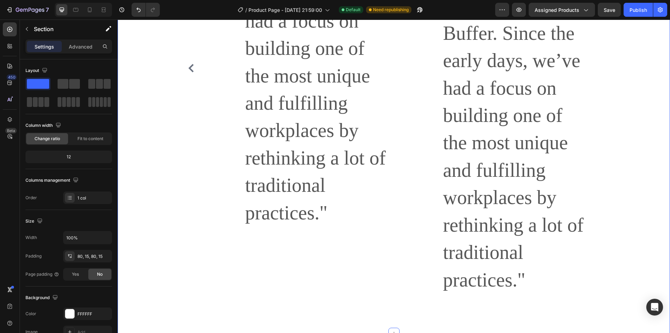
click at [398, 99] on div "Image Ryan S. / Design Director Text block "We’ve always aimed to do things a l…" at bounding box center [394, 73] width 553 height 519
drag, startPoint x: 659, startPoint y: 76, endPoint x: 653, endPoint y: 78, distance: 6.2
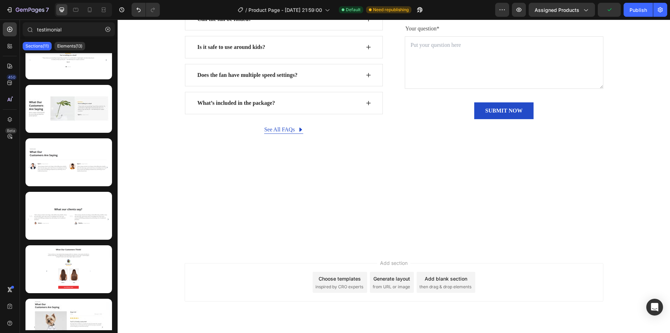
scroll to position [2139, 0]
click at [359, 129] on div "FIND YOUR ANSWERS HERE Text block FREQUENTLY ASKED QUESTIONS Heading Row How lo…" at bounding box center [394, 3] width 553 height 309
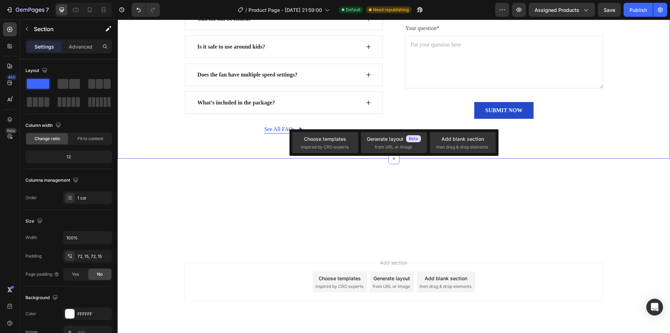
click at [336, 120] on div "FIND YOUR ANSWERS HERE Text block FREQUENTLY ASKED QUESTIONS Heading Row How lo…" at bounding box center [394, 3] width 553 height 309
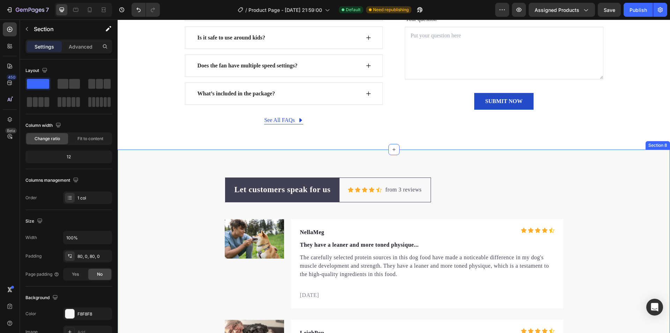
scroll to position [2415, 0]
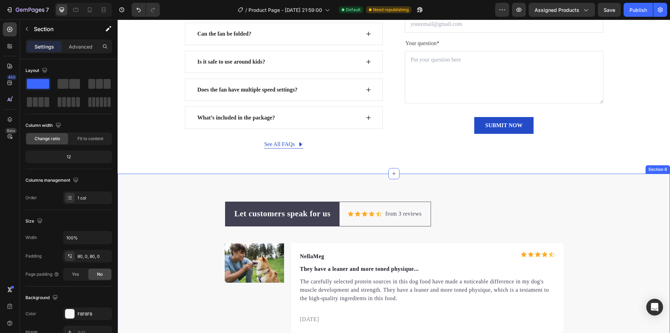
scroll to position [2450, 0]
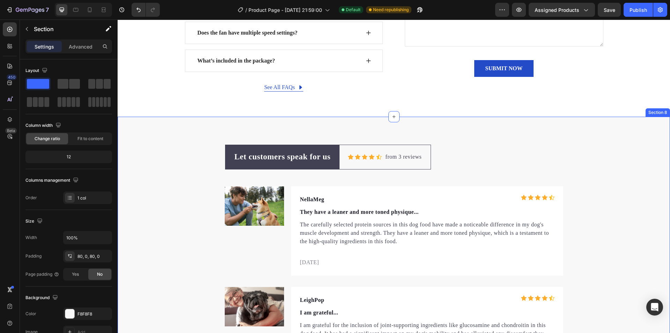
click at [302, 131] on div "Let customers speak for us Text block Row Icon Icon Icon Icon Icon Icon List Ho…" at bounding box center [394, 311] width 553 height 388
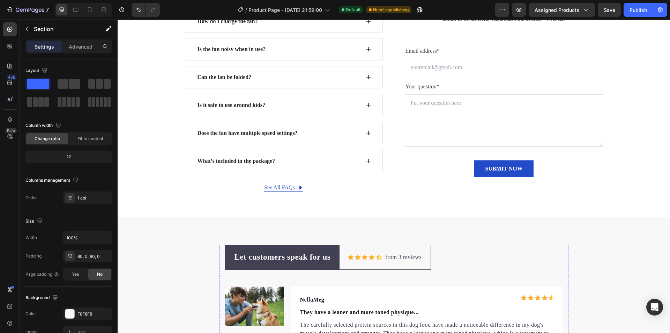
scroll to position [2345, 0]
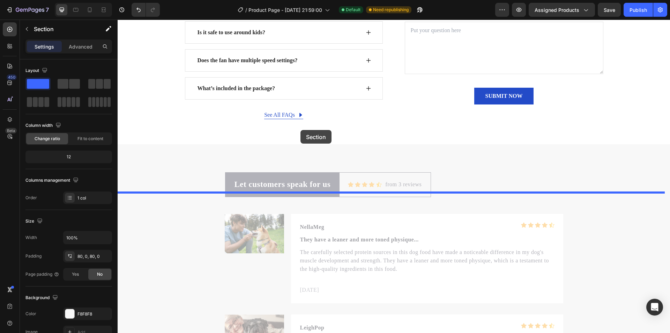
scroll to position [2364, 0]
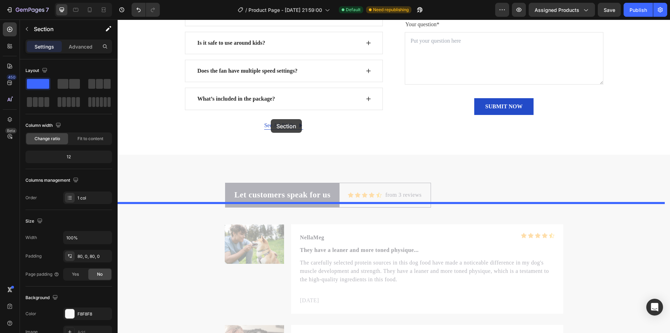
drag, startPoint x: 246, startPoint y: 230, endPoint x: 271, endPoint y: 120, distance: 112.8
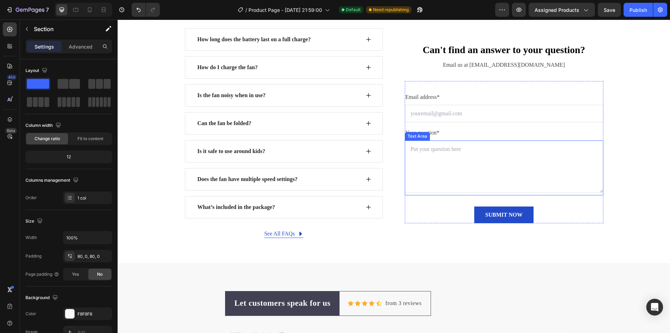
scroll to position [2608, 0]
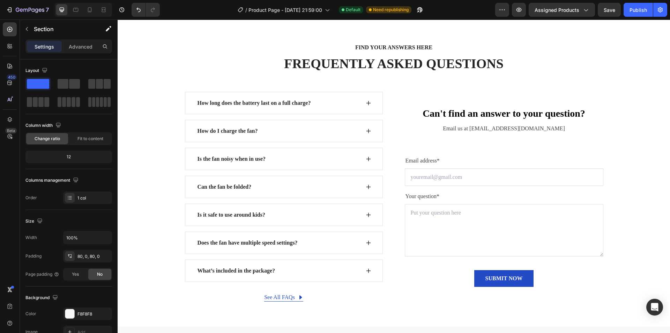
scroll to position [2434, 0]
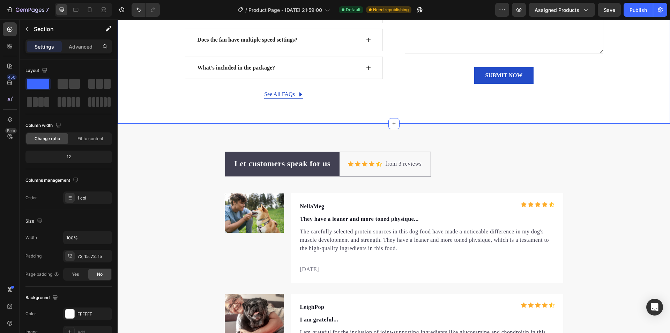
scroll to position [2643, 0]
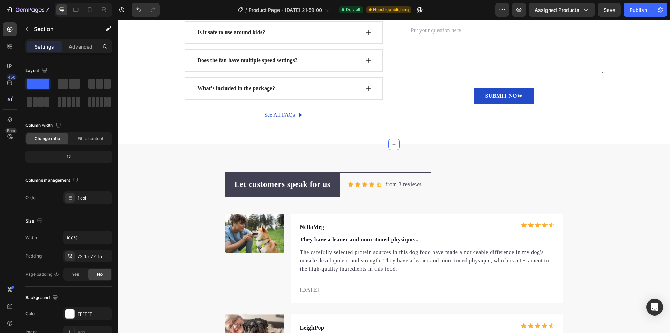
drag, startPoint x: 394, startPoint y: 143, endPoint x: 394, endPoint y: 155, distance: 12.6
drag, startPoint x: 391, startPoint y: 144, endPoint x: 375, endPoint y: 151, distance: 16.7
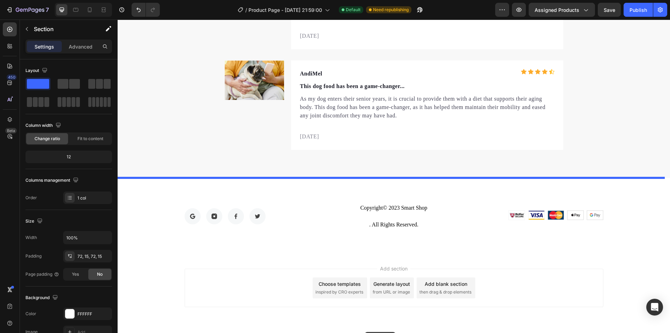
scroll to position [3020, 0]
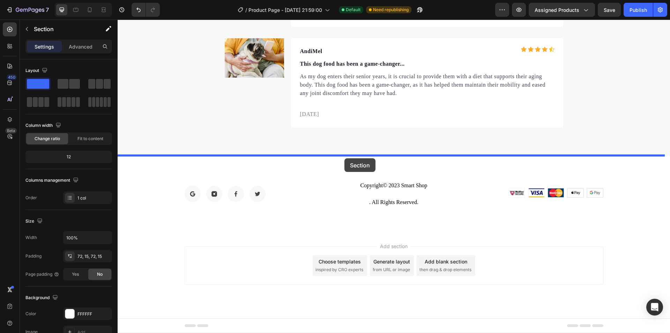
drag, startPoint x: 354, startPoint y: 124, endPoint x: 345, endPoint y: 158, distance: 35.1
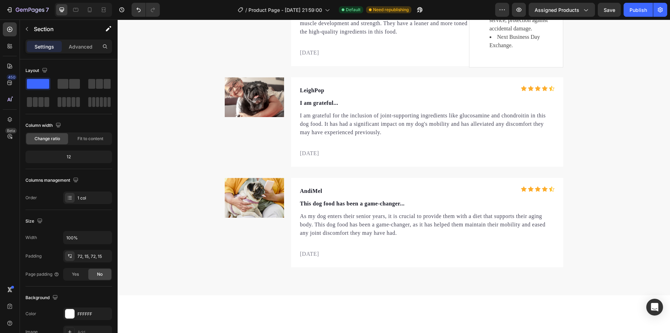
scroll to position [2396, 0]
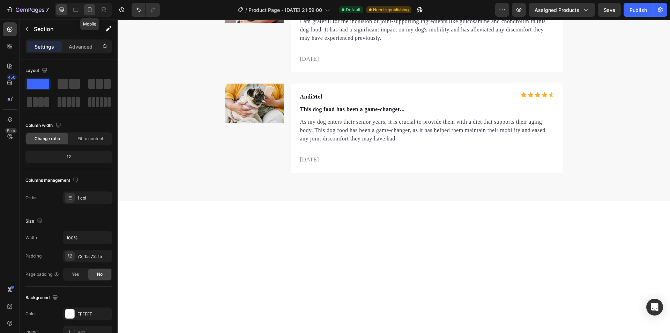
click at [91, 8] on icon at bounding box center [89, 9] width 7 height 7
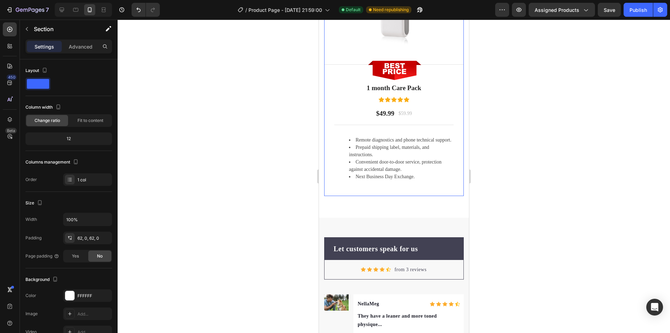
scroll to position [2281, 0]
click at [76, 10] on icon at bounding box center [75, 9] width 7 height 7
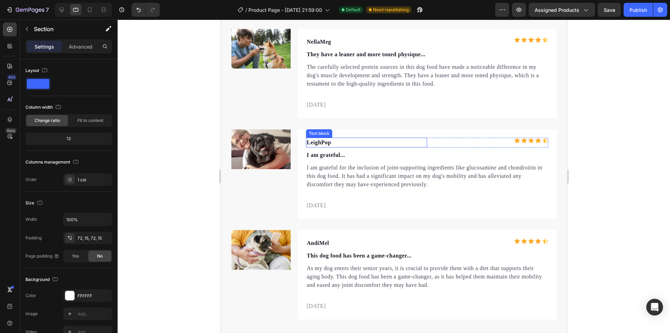
scroll to position [2601, 0]
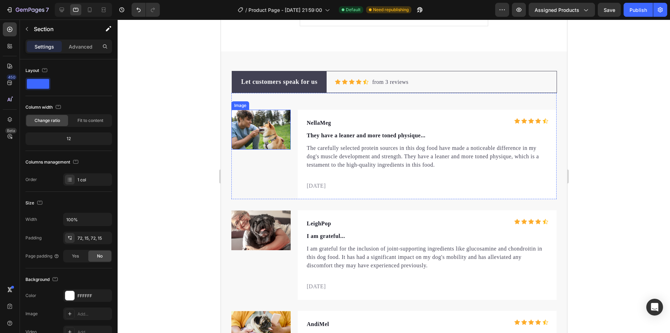
click at [256, 131] on img at bounding box center [260, 130] width 59 height 40
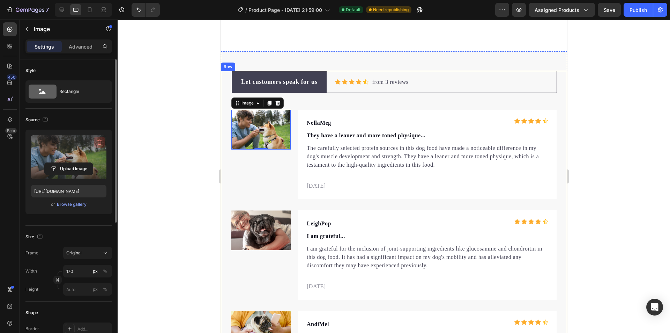
click at [98, 142] on icon "button" at bounding box center [99, 142] width 7 height 7
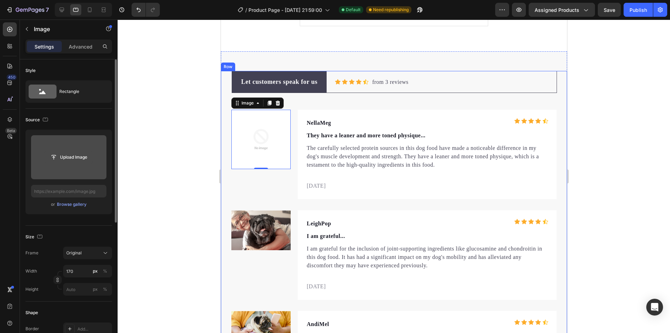
click at [68, 159] on input "file" at bounding box center [69, 157] width 48 height 12
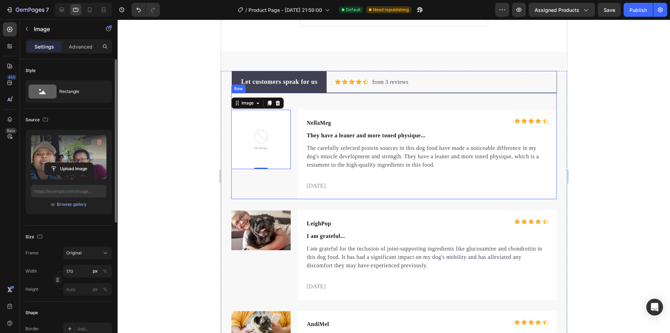
type input "[URL][DOMAIN_NAME]"
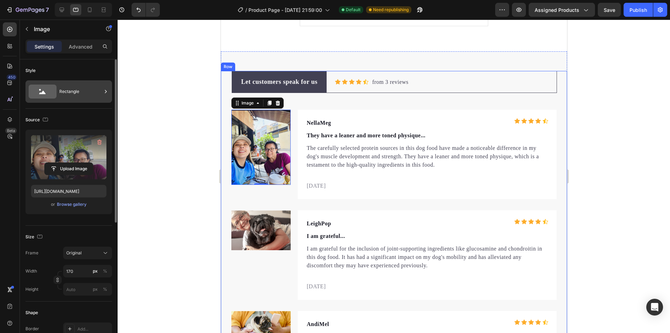
click at [74, 91] on div "Rectangle" at bounding box center [80, 91] width 43 height 16
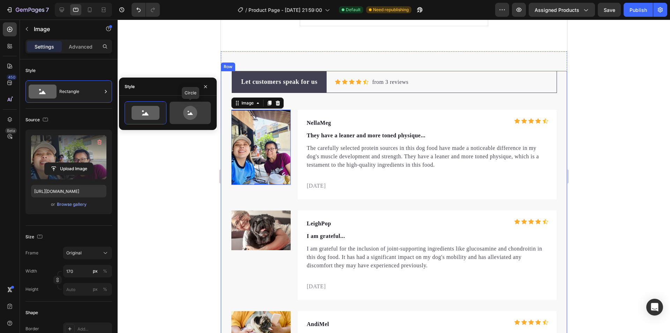
click at [193, 108] on icon at bounding box center [190, 113] width 14 height 14
type input "80"
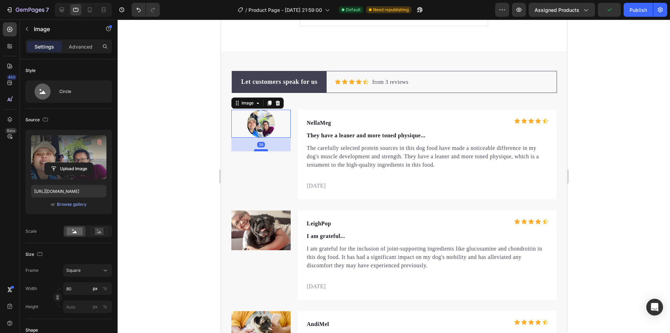
drag, startPoint x: 260, startPoint y: 137, endPoint x: 260, endPoint y: 151, distance: 13.6
click at [260, 151] on div at bounding box center [261, 150] width 14 height 2
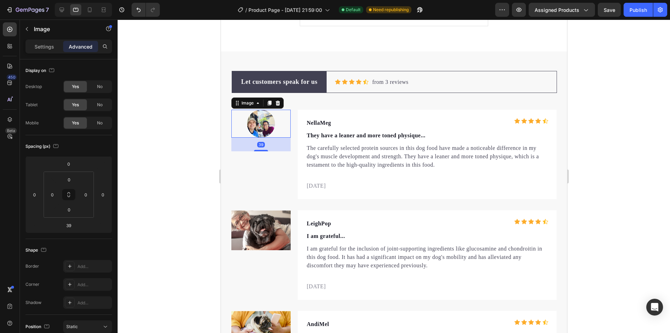
click at [260, 126] on img at bounding box center [261, 124] width 28 height 28
click at [257, 178] on div "Image 39" at bounding box center [260, 154] width 59 height 89
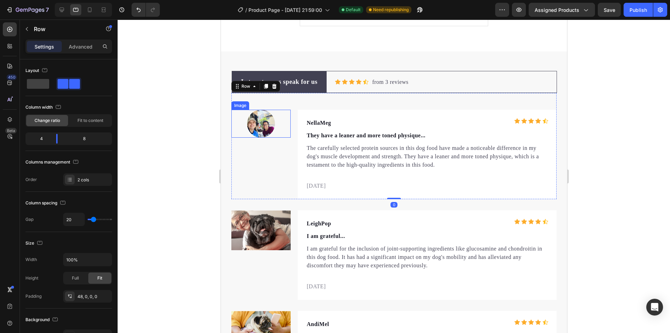
click at [263, 119] on img at bounding box center [261, 124] width 28 height 28
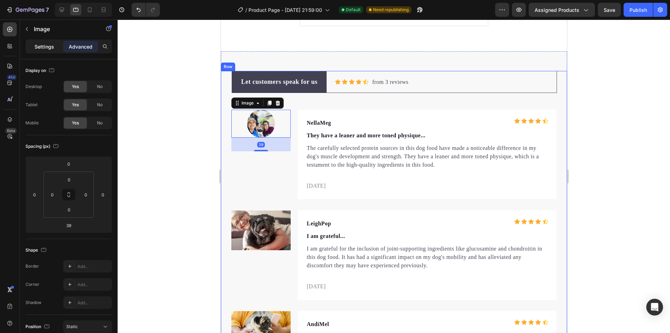
click at [51, 49] on p "Settings" at bounding box center [45, 46] width 20 height 7
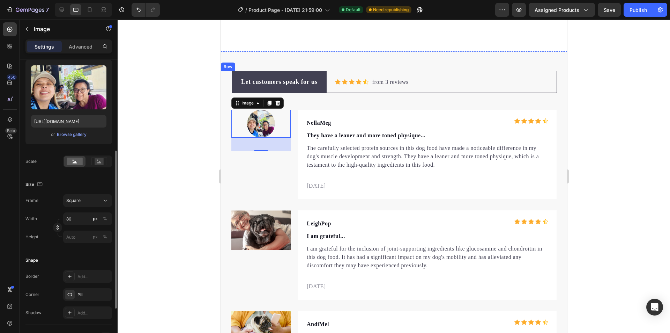
scroll to position [105, 0]
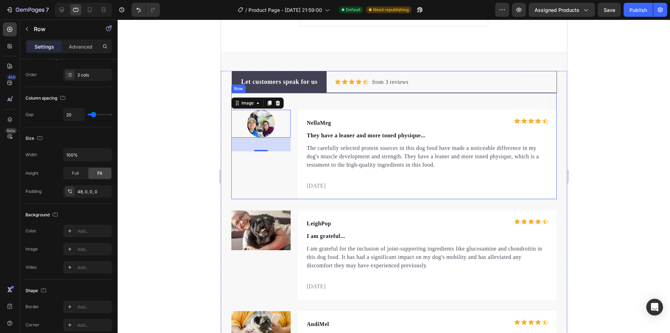
click at [255, 167] on div "Image 39" at bounding box center [260, 154] width 59 height 89
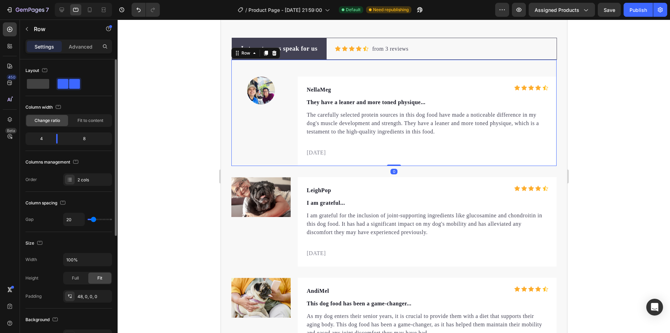
scroll to position [2636, 0]
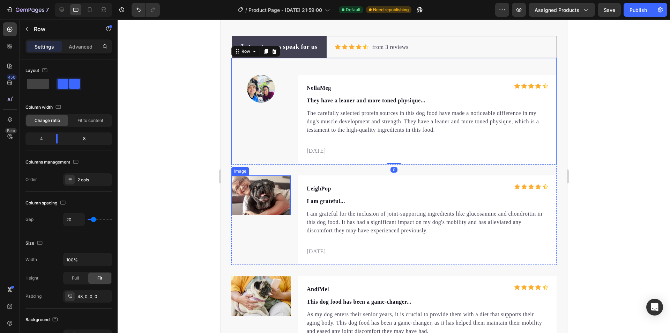
click at [269, 201] on img at bounding box center [260, 195] width 59 height 40
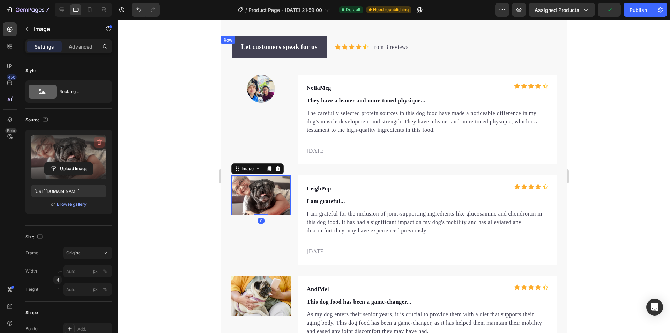
click at [102, 142] on icon "button" at bounding box center [99, 142] width 7 height 7
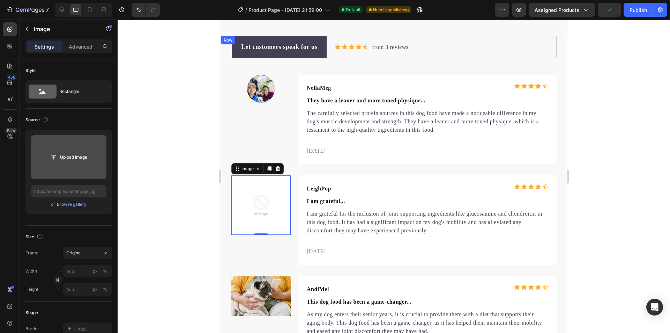
click at [71, 152] on input "file" at bounding box center [69, 157] width 48 height 12
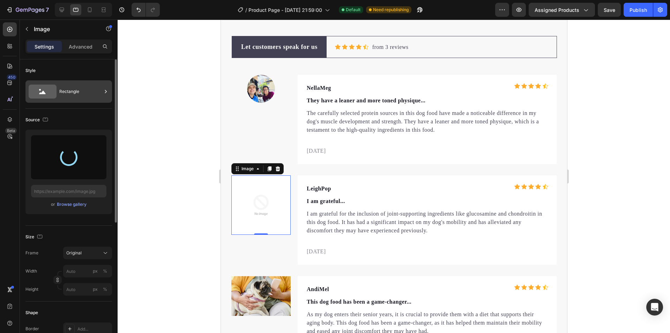
type input "[URL][DOMAIN_NAME]"
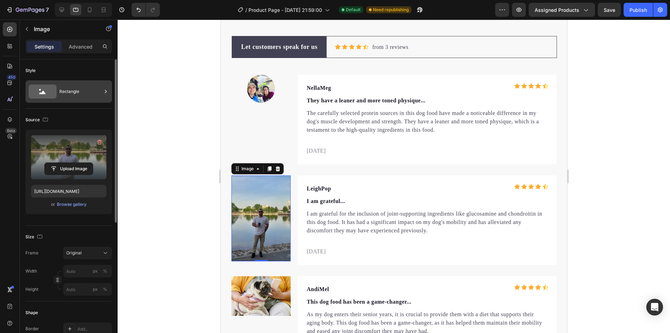
click at [104, 90] on icon at bounding box center [105, 91] width 7 height 7
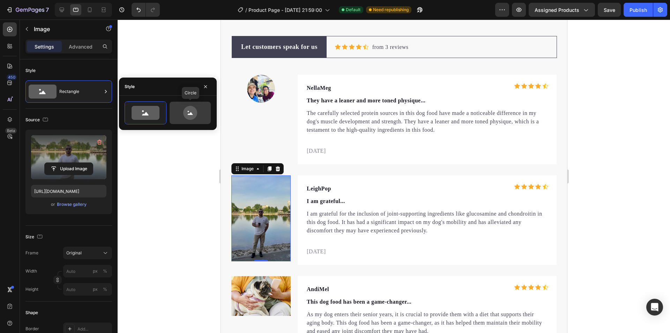
click at [190, 109] on icon at bounding box center [190, 113] width 14 height 14
type input "80"
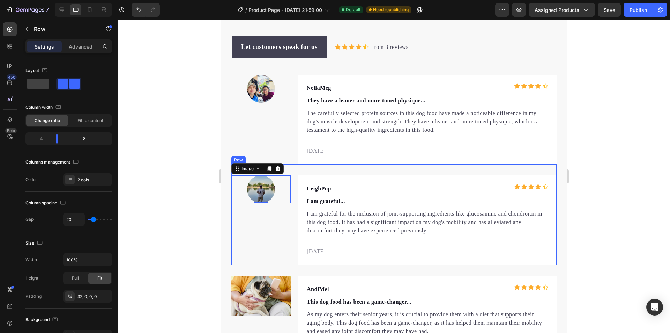
click at [266, 219] on div "Image 0" at bounding box center [260, 219] width 59 height 89
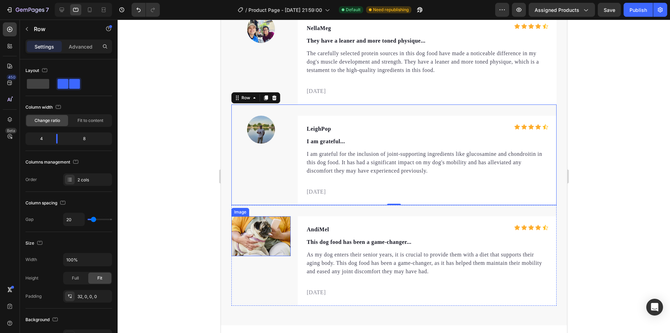
scroll to position [2706, 0]
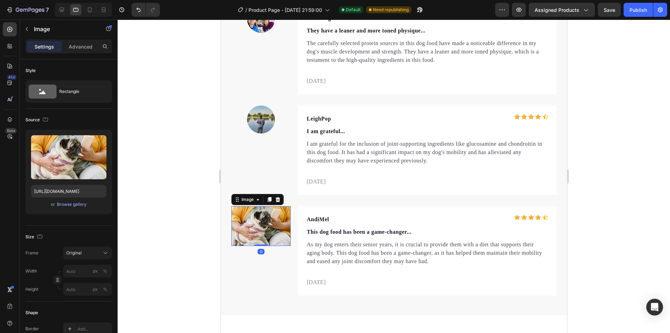
click at [265, 226] on img at bounding box center [260, 226] width 59 height 40
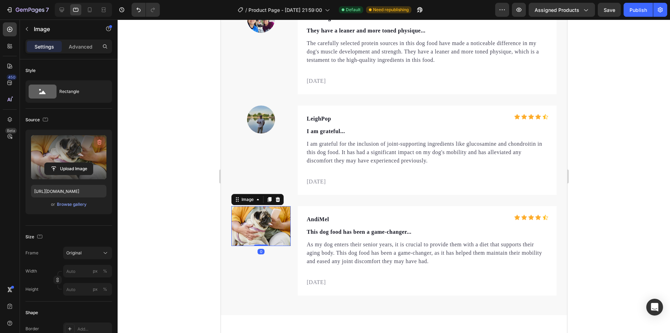
click at [97, 141] on icon "button" at bounding box center [99, 142] width 7 height 7
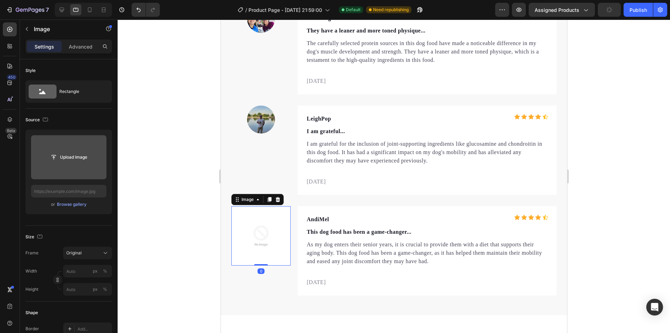
click at [80, 155] on input "file" at bounding box center [69, 157] width 48 height 12
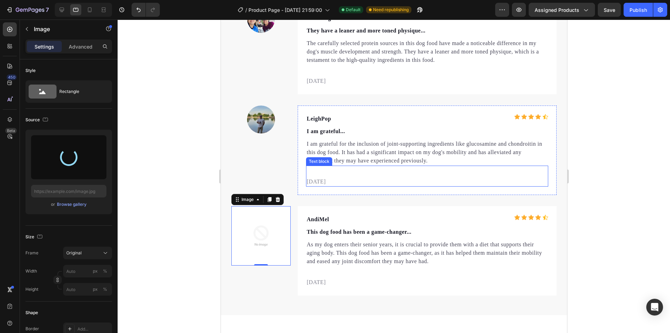
type input "[URL][DOMAIN_NAME]"
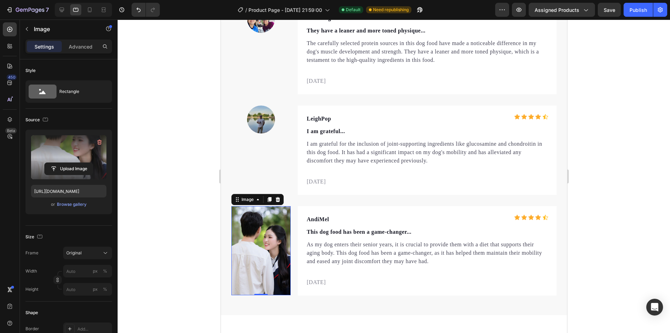
click at [253, 229] on img at bounding box center [260, 250] width 59 height 89
click at [73, 95] on div "Rectangle" at bounding box center [80, 91] width 43 height 16
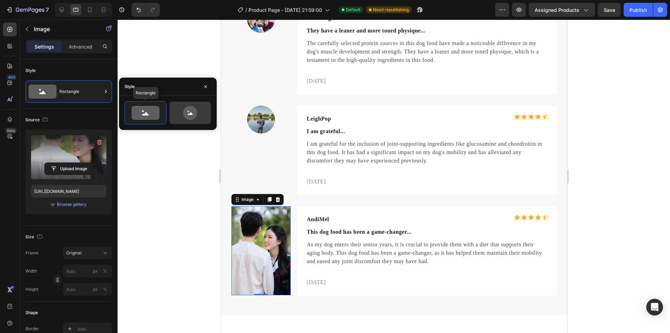
click at [177, 112] on icon at bounding box center [190, 113] width 33 height 14
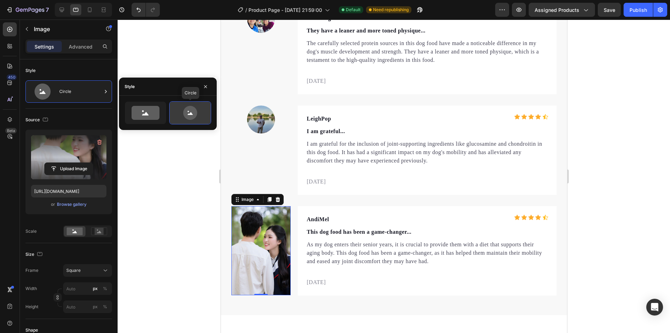
type input "80"
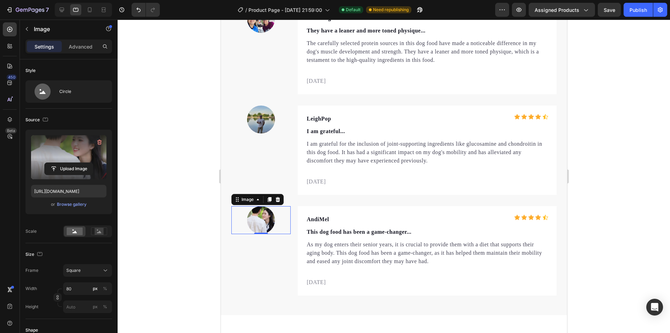
click at [620, 158] on div at bounding box center [394, 176] width 553 height 313
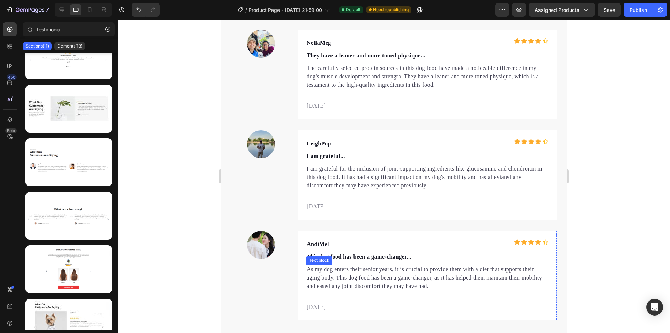
scroll to position [2357, 0]
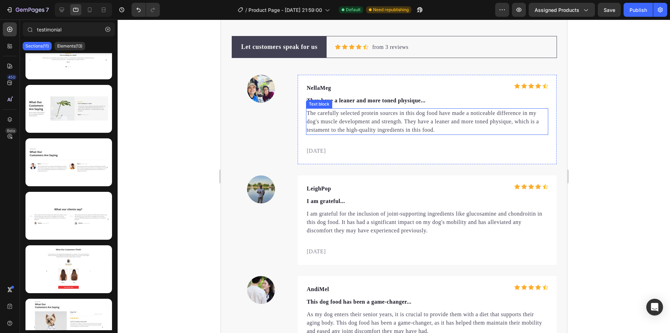
click at [330, 118] on p "The carefully selected protein sources in this dog food have made a noticeable …" at bounding box center [427, 121] width 241 height 25
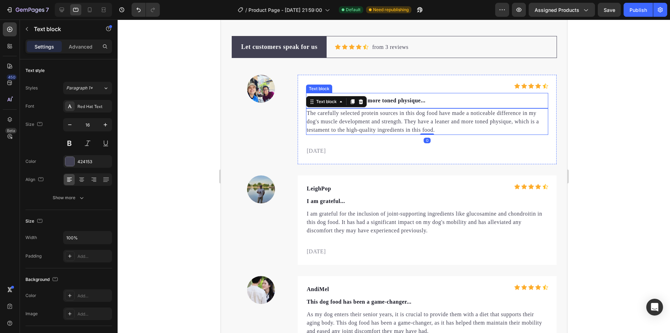
click at [408, 103] on p "They have a leaner and more toned physique..." at bounding box center [427, 100] width 241 height 8
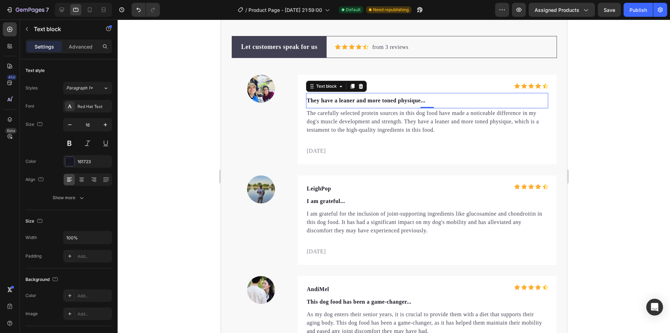
click at [380, 102] on p "They have a leaner and more toned physique..." at bounding box center [427, 100] width 241 height 8
click at [389, 98] on p "They have a leaner and more toned physique..." at bounding box center [427, 100] width 241 height 8
click at [456, 99] on p "They have a leaner and more toned physique..." at bounding box center [427, 100] width 241 height 8
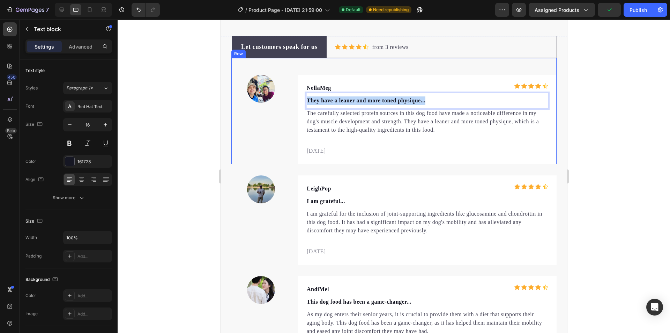
drag, startPoint x: 428, startPoint y: 104, endPoint x: 305, endPoint y: 104, distance: 123.3
click at [291, 102] on div "Image NellaMeg Text block Icon Icon Icon Icon Icon Icon List Hoz Row They have …" at bounding box center [393, 111] width 325 height 106
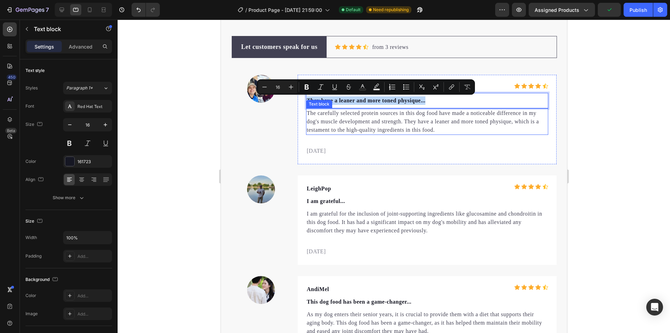
click at [372, 123] on p "The carefully selected protein sources in this dog food have made a noticeable …" at bounding box center [427, 121] width 241 height 25
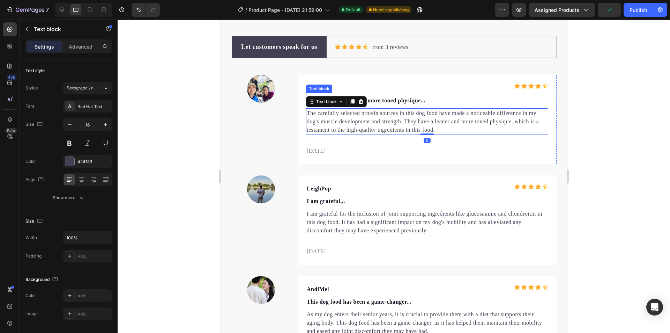
click at [411, 103] on p "They have a leaner and more toned physique..." at bounding box center [427, 100] width 241 height 8
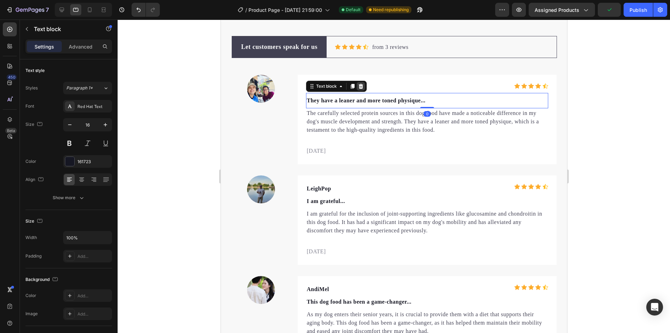
click at [361, 88] on icon at bounding box center [361, 86] width 6 height 6
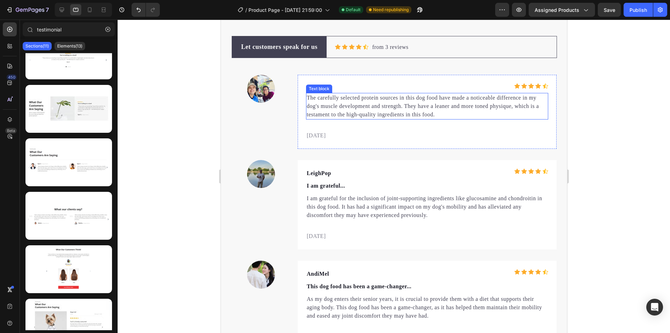
click at [360, 110] on p "The carefully selected protein sources in this dog food have made a noticeable …" at bounding box center [427, 106] width 241 height 25
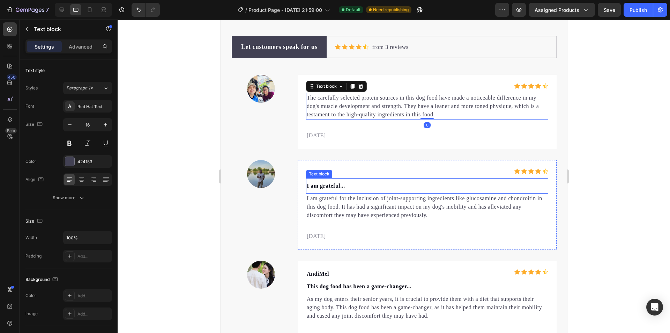
click at [342, 185] on p "I am grateful..." at bounding box center [427, 186] width 241 height 8
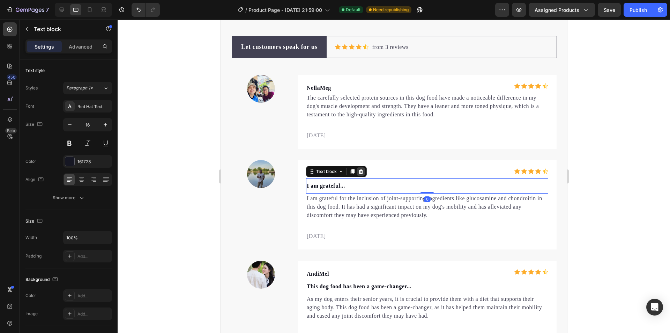
click at [361, 168] on div at bounding box center [361, 171] width 8 height 8
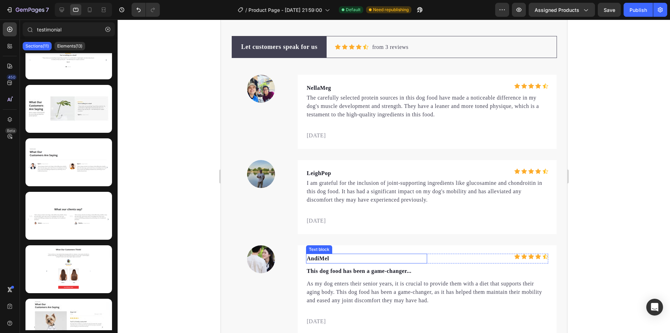
click at [340, 270] on p "This dog food has been a game-changer..." at bounding box center [427, 271] width 241 height 8
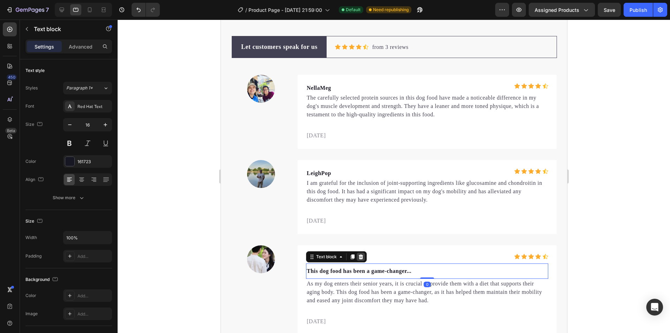
click at [361, 257] on icon at bounding box center [361, 257] width 6 height 6
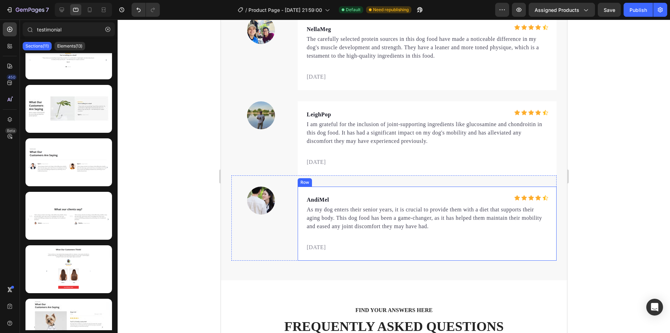
scroll to position [2671, 0]
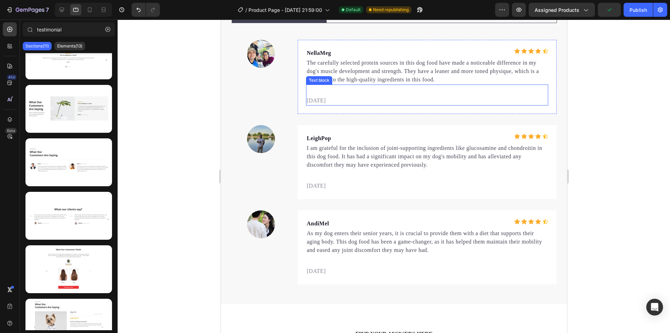
click at [319, 103] on p "02/21/2024" at bounding box center [427, 100] width 241 height 8
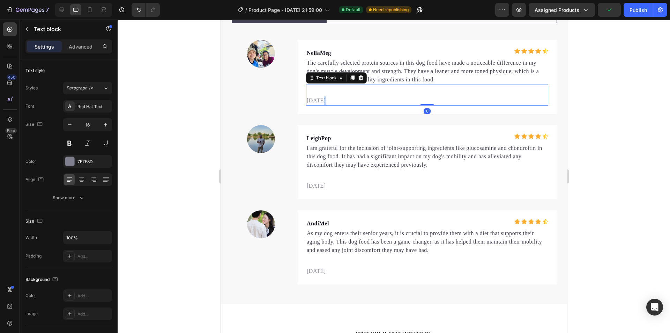
click at [319, 103] on p "02/21/2024" at bounding box center [427, 100] width 241 height 8
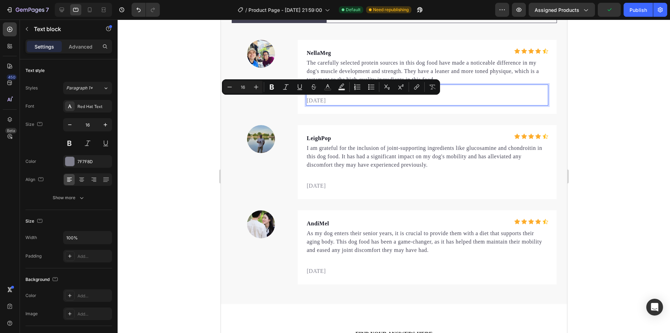
click at [316, 101] on p "02/21/2024" at bounding box center [427, 100] width 241 height 8
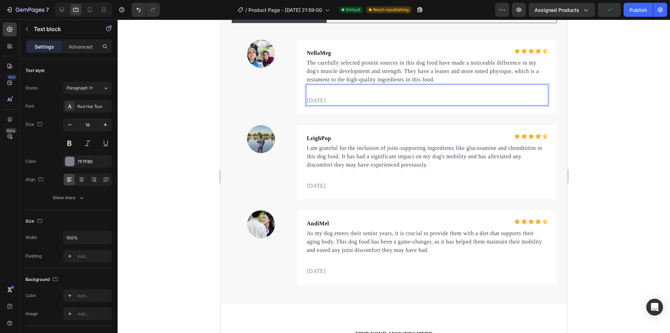
click at [311, 101] on p "02/21/2024" at bounding box center [427, 100] width 241 height 8
click at [317, 103] on p "08/21/2025" at bounding box center [427, 100] width 241 height 8
click at [318, 101] on p "08/21/2025" at bounding box center [427, 100] width 241 height 8
click at [320, 102] on p "08/21/2025" at bounding box center [427, 100] width 241 height 8
click at [324, 186] on p "02/21/2024" at bounding box center [427, 186] width 241 height 8
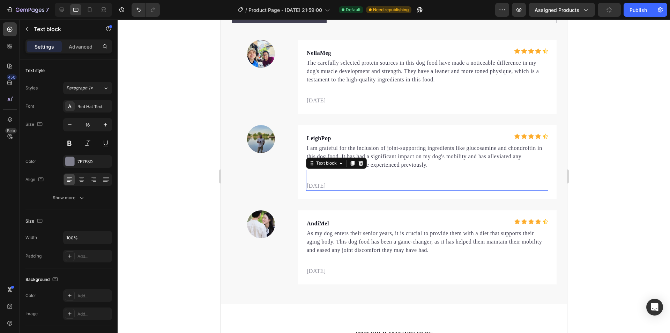
click at [324, 186] on p "02/21/2024" at bounding box center [427, 186] width 241 height 8
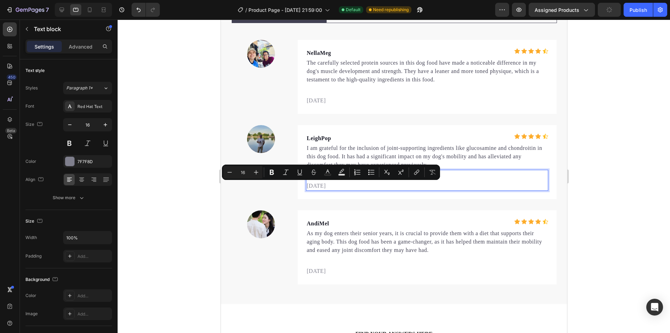
click at [317, 187] on p "02/21/2024" at bounding box center [427, 186] width 241 height 8
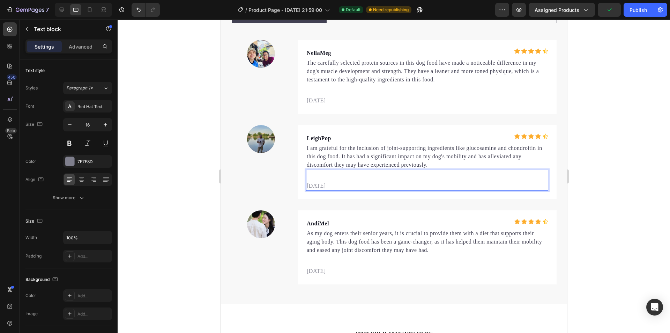
click at [320, 186] on p "02/21/2024" at bounding box center [427, 186] width 241 height 8
click at [312, 186] on p "02/25/2024" at bounding box center [427, 186] width 241 height 8
click at [320, 183] on p "02/25/2024" at bounding box center [427, 186] width 241 height 8
click at [310, 185] on p "02/25/2024" at bounding box center [427, 186] width 241 height 8
click at [311, 185] on p "02/25/2024" at bounding box center [427, 186] width 241 height 8
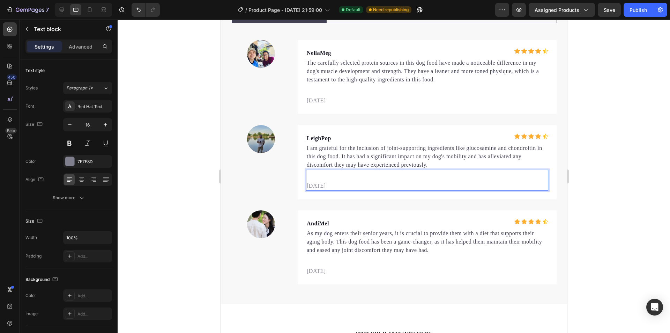
click at [347, 185] on p "08/25/2024" at bounding box center [427, 186] width 241 height 8
click at [313, 271] on p "02/21/2024" at bounding box center [427, 271] width 241 height 8
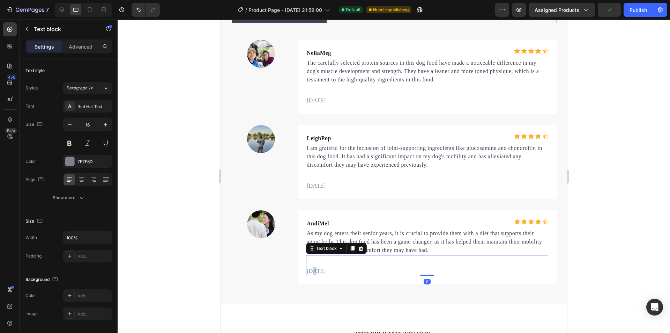
click at [313, 271] on p "02/21/2024" at bounding box center [427, 271] width 241 height 8
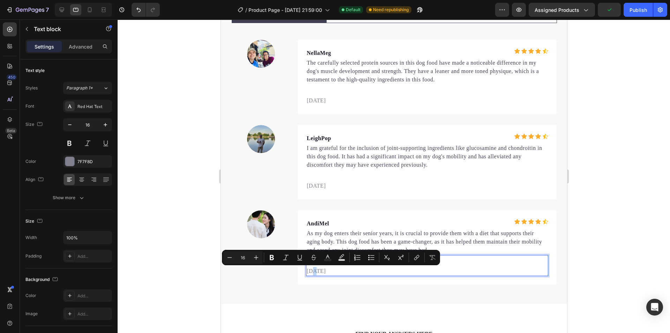
click at [312, 270] on p "02/21/2024" at bounding box center [427, 271] width 241 height 8
click at [311, 270] on p "02/21/2024" at bounding box center [427, 271] width 241 height 8
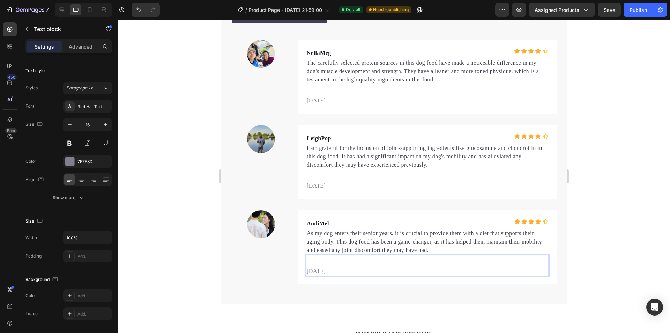
click at [311, 271] on p "02/21/2024" at bounding box center [427, 271] width 241 height 8
click at [332, 273] on p "08/11/2024" at bounding box center [427, 271] width 241 height 8
click at [613, 176] on div at bounding box center [394, 176] width 553 height 313
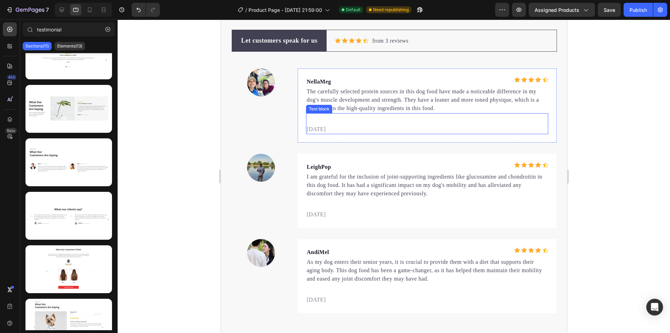
scroll to position [2619, 0]
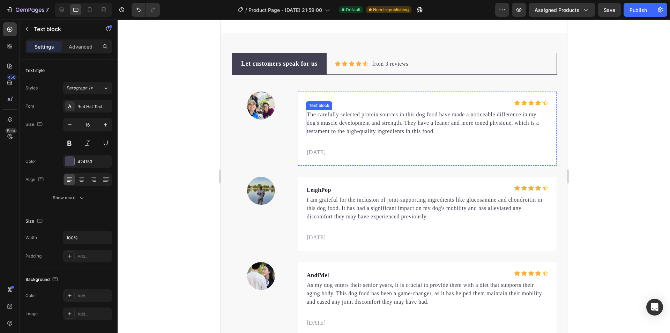
click at [352, 123] on p "The carefully selected protein sources in this dog food have made a noticeable …" at bounding box center [427, 122] width 241 height 25
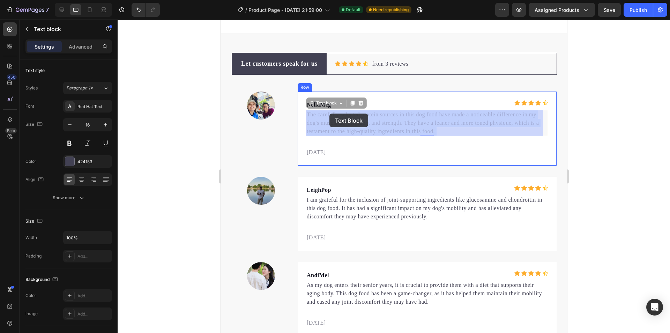
drag, startPoint x: 438, startPoint y: 132, endPoint x: 330, endPoint y: 114, distance: 109.1
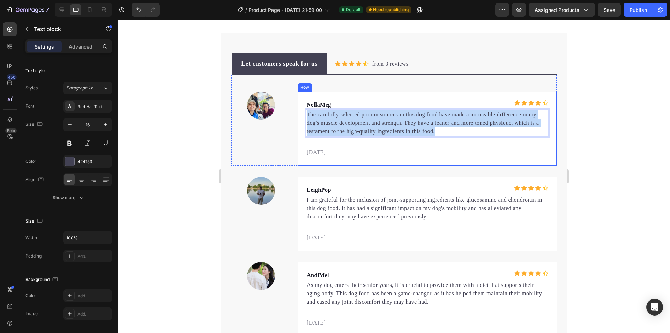
drag, startPoint x: 438, startPoint y: 131, endPoint x: 302, endPoint y: 113, distance: 137.8
click at [302, 113] on div "NellaMeg Text block Icon Icon Icon Icon Icon Icon List Hoz Row The carefully se…" at bounding box center [427, 128] width 259 height 74
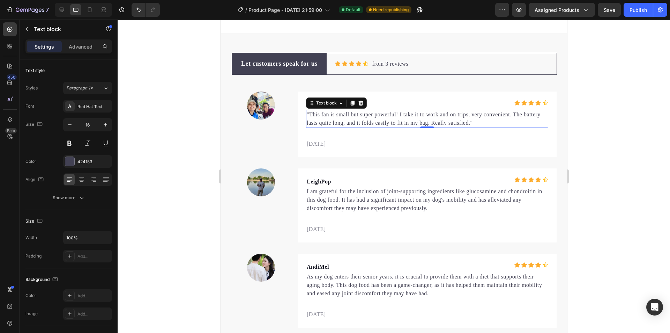
click at [614, 120] on div at bounding box center [394, 176] width 553 height 313
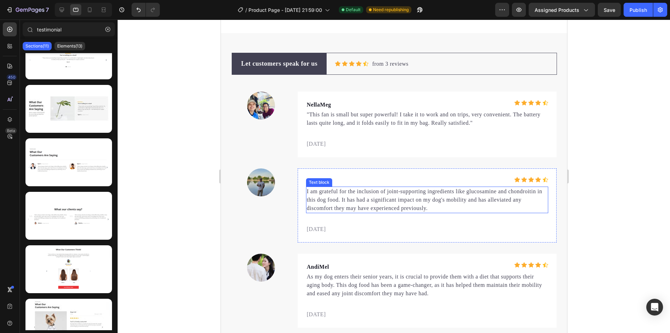
click at [372, 198] on p "I am grateful for the inclusion of joint-supporting ingredients like glucosamin…" at bounding box center [427, 199] width 241 height 25
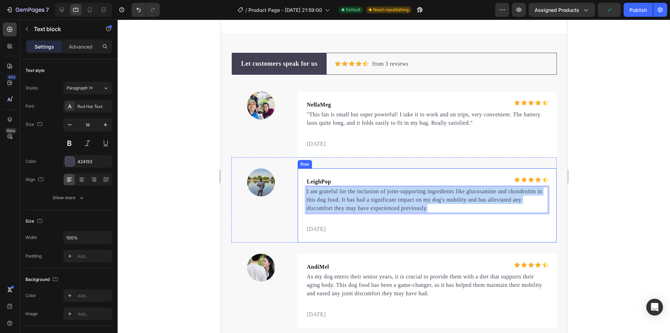
drag, startPoint x: 430, startPoint y: 207, endPoint x: 298, endPoint y: 190, distance: 133.5
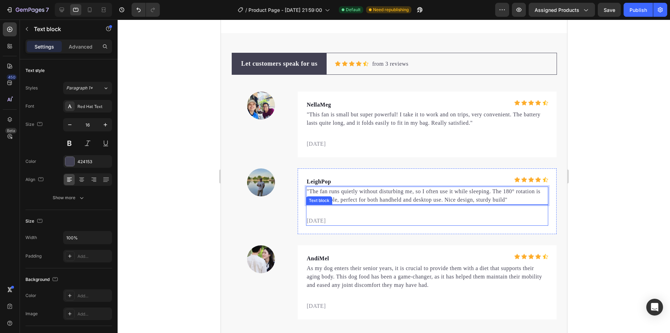
scroll to position [2689, 0]
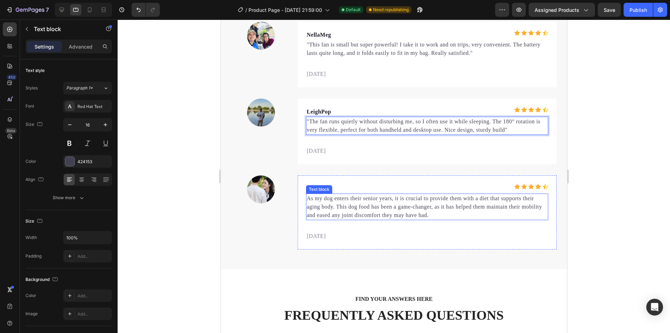
click at [432, 216] on p "As my dog enters their senior years, it is crucial to provide them with a diet …" at bounding box center [427, 206] width 241 height 25
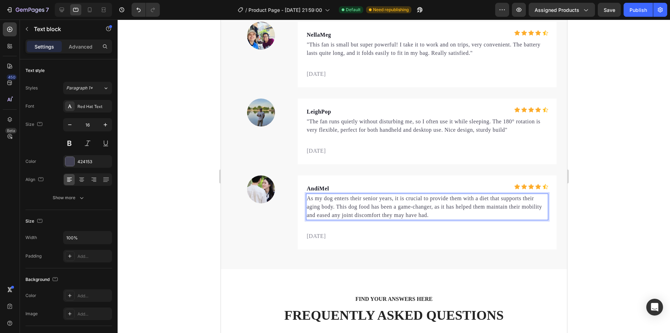
click at [432, 216] on p "As my dog enters their senior years, it is crucial to provide them with a diet …" at bounding box center [427, 206] width 241 height 25
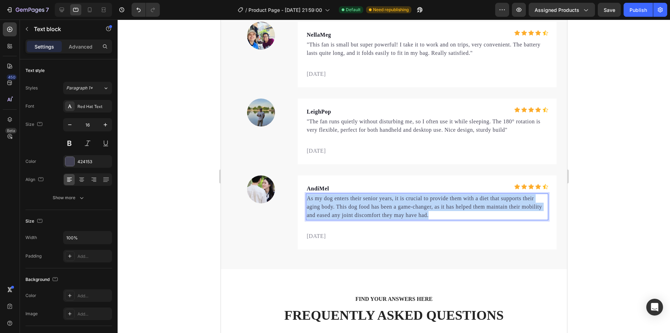
click at [432, 216] on p "As my dog enters their senior years, it is crucial to provide them with a diet …" at bounding box center [427, 206] width 241 height 25
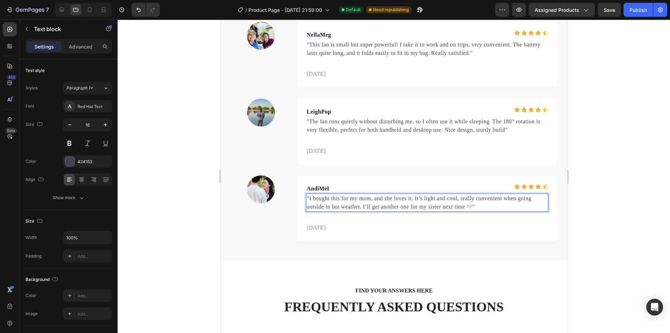
click at [597, 182] on div at bounding box center [394, 176] width 553 height 313
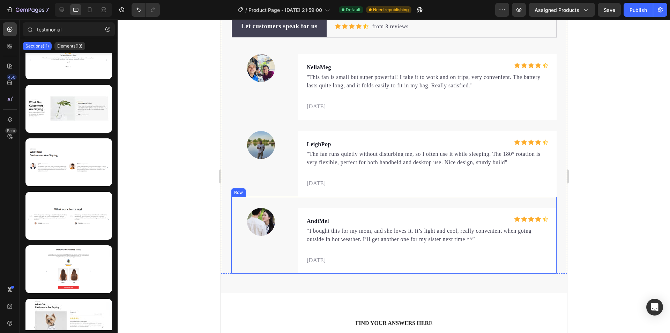
scroll to position [2654, 0]
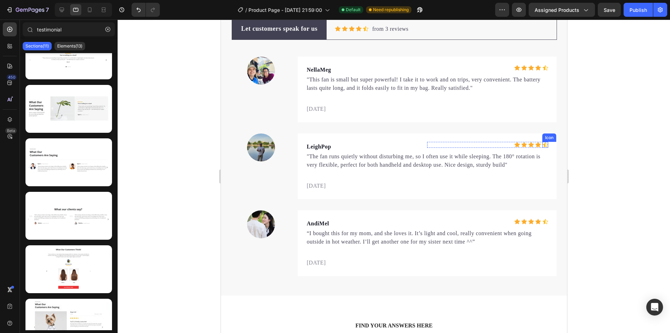
click at [543, 145] on icon at bounding box center [546, 144] width 6 height 5
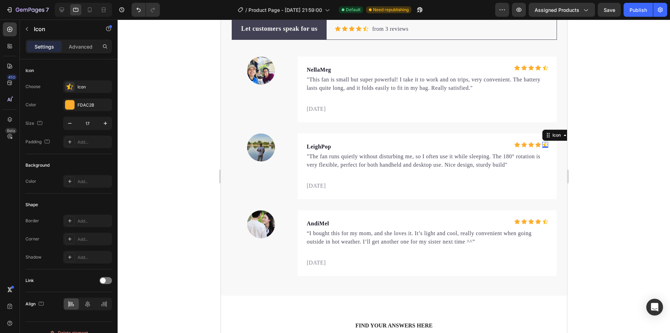
click at [614, 104] on div at bounding box center [394, 176] width 553 height 313
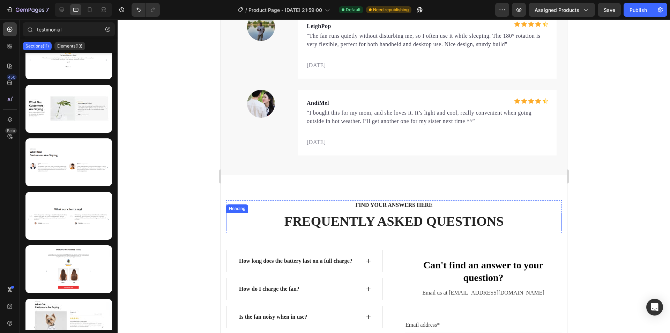
scroll to position [2445, 0]
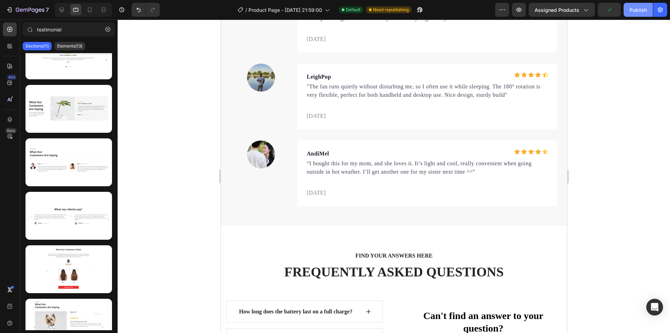
click at [638, 14] on button "Publish" at bounding box center [638, 10] width 29 height 14
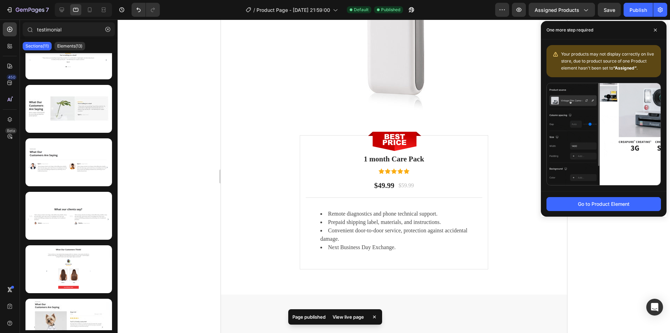
scroll to position [2253, 0]
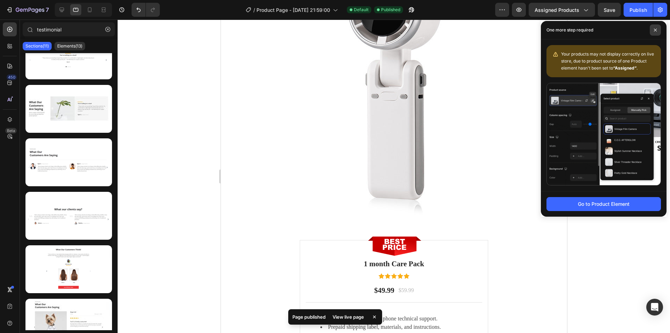
click at [657, 29] on icon at bounding box center [655, 30] width 3 height 3
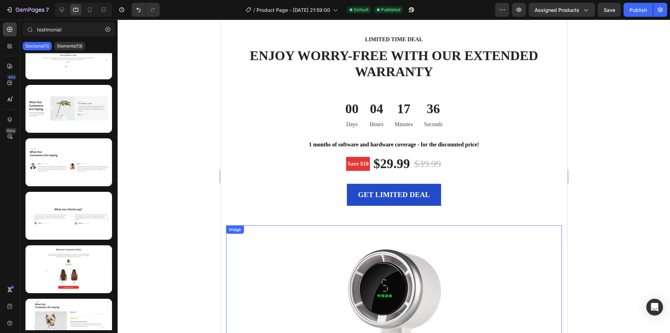
scroll to position [1974, 0]
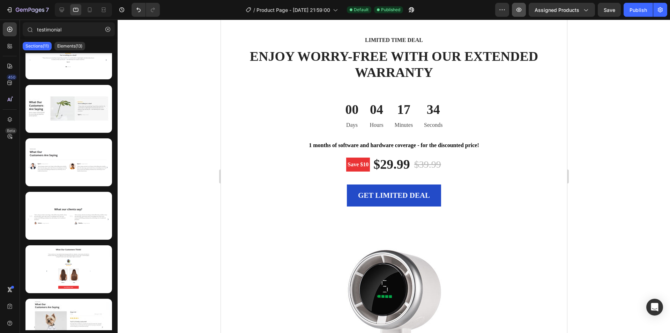
click at [524, 10] on button "button" at bounding box center [519, 10] width 14 height 14
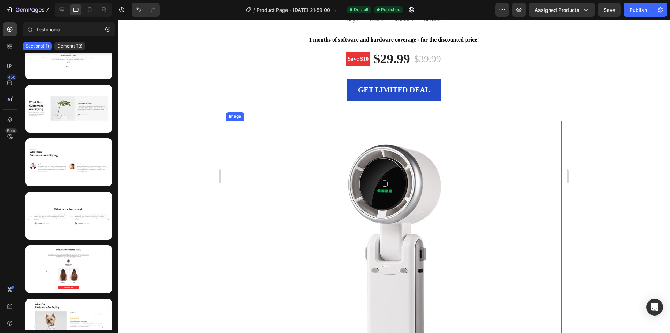
scroll to position [2079, 0]
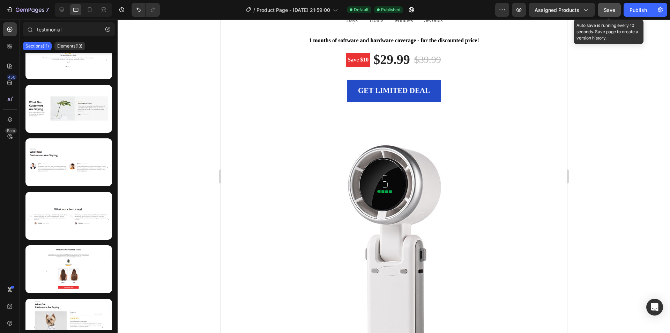
click at [608, 12] on span "Save" at bounding box center [610, 10] width 12 height 6
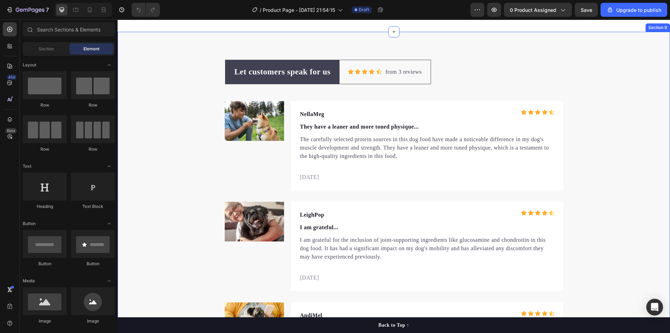
scroll to position [2270, 0]
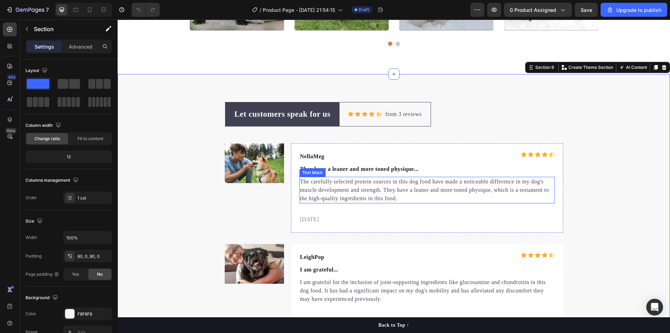
scroll to position [2409, 0]
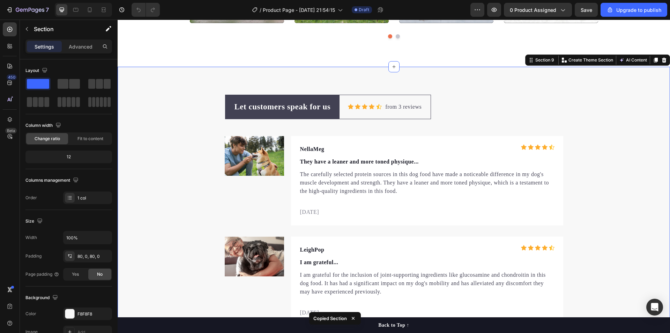
click at [484, 76] on div "Let customers speak for us Text block Row Icon Icon Icon Icon Icon Icon List Ho…" at bounding box center [394, 261] width 553 height 388
click at [6, 11] on button "7" at bounding box center [27, 10] width 49 height 14
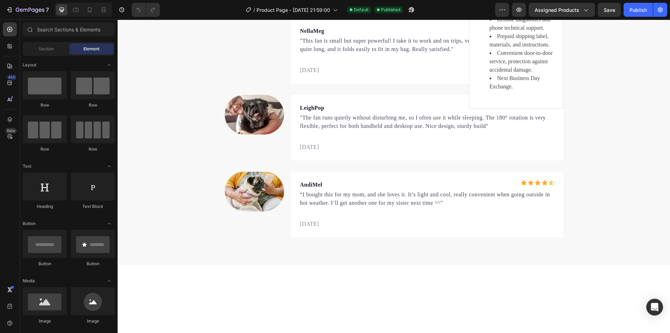
scroll to position [2130, 0]
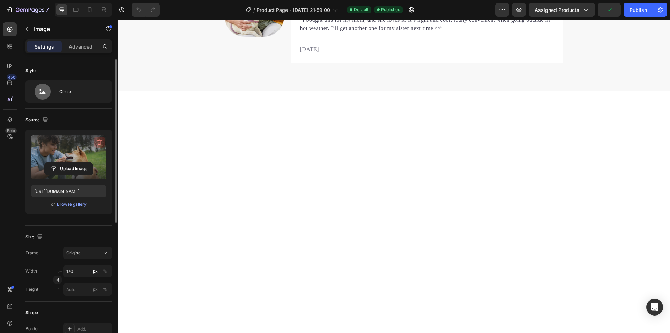
click at [98, 140] on icon "button" at bounding box center [99, 142] width 7 height 7
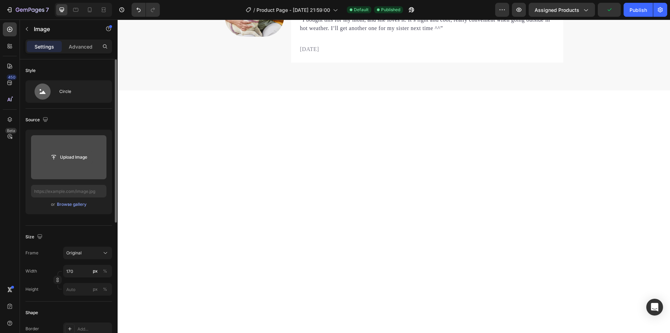
click at [80, 152] on input "file" at bounding box center [69, 157] width 48 height 12
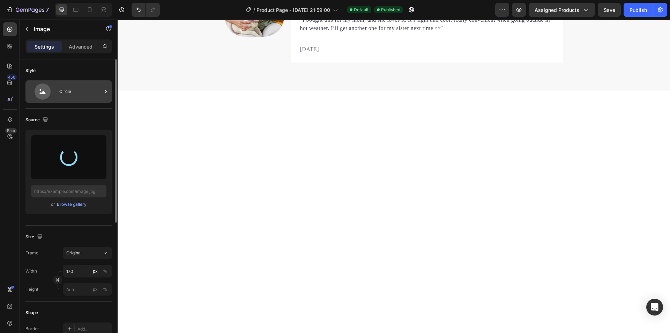
type input "[URL][DOMAIN_NAME]"
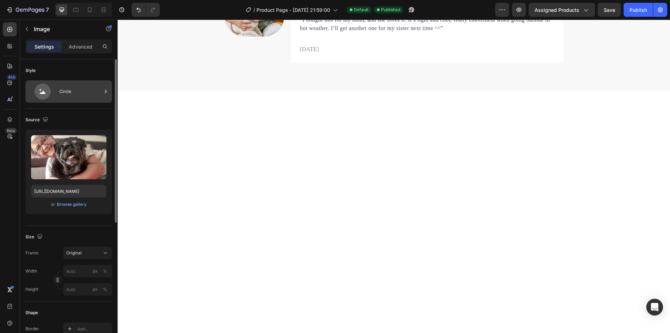
click at [72, 94] on div "Circle" at bounding box center [80, 91] width 43 height 16
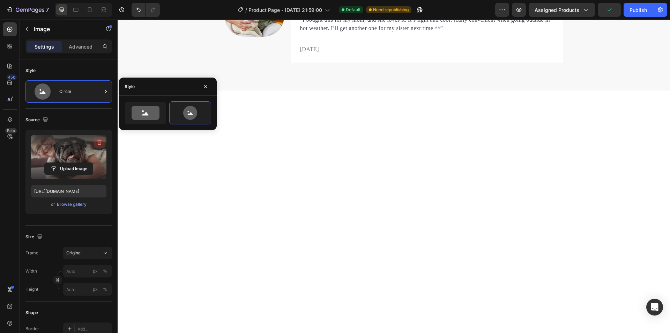
click at [98, 142] on icon "button" at bounding box center [99, 142] width 7 height 7
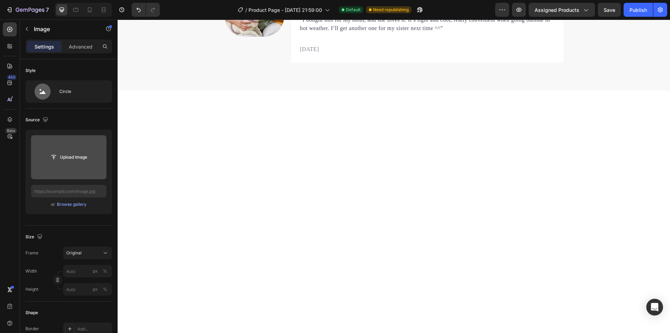
click at [70, 158] on input "file" at bounding box center [69, 157] width 48 height 12
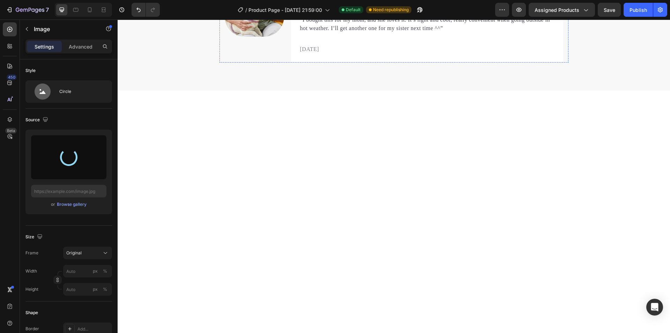
type input "[URL][DOMAIN_NAME]"
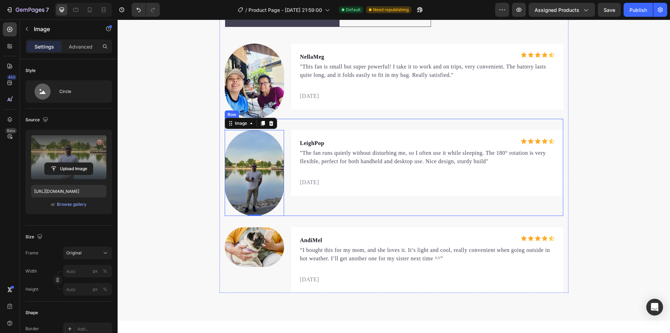
scroll to position [2200, 0]
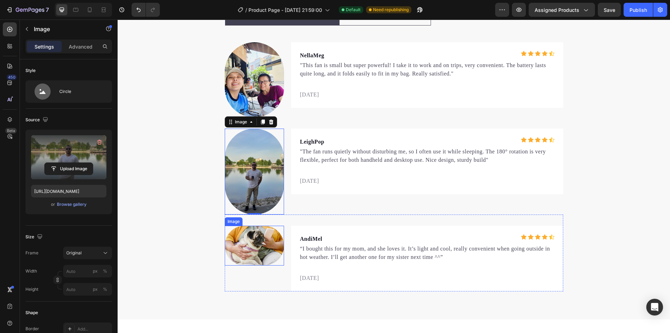
click at [259, 247] on img at bounding box center [254, 246] width 59 height 40
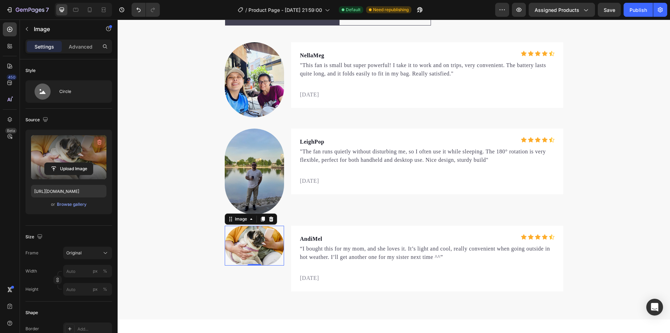
click at [94, 146] on div "Upload Image" at bounding box center [68, 157] width 75 height 44
click at [97, 144] on icon "button" at bounding box center [99, 142] width 7 height 7
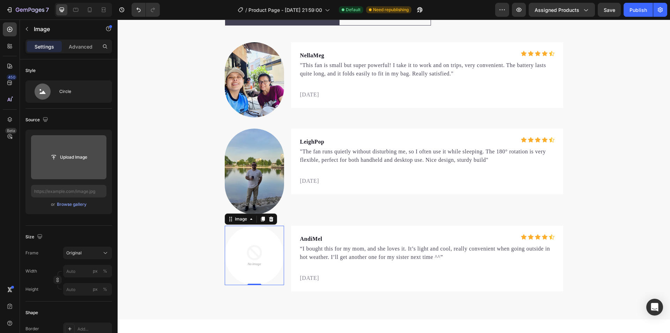
click at [73, 158] on input "file" at bounding box center [69, 157] width 48 height 12
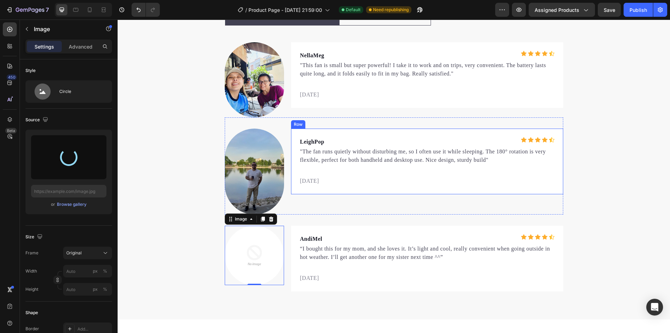
type input "[URL][DOMAIN_NAME]"
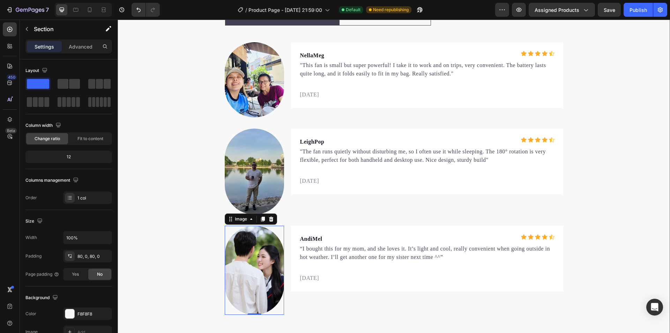
click at [611, 178] on div "Let customers speak for us Text block Row Icon Icon Icon Icon Icon Icon List Ho…" at bounding box center [394, 158] width 553 height 314
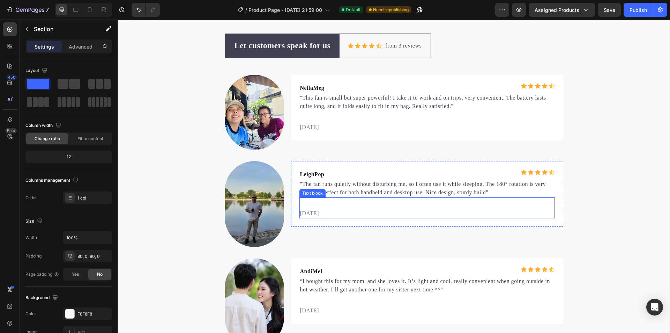
scroll to position [2165, 0]
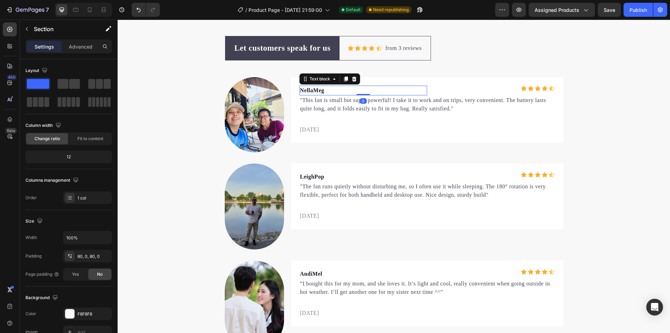
click at [323, 91] on p "NellaMeg" at bounding box center [363, 90] width 126 height 8
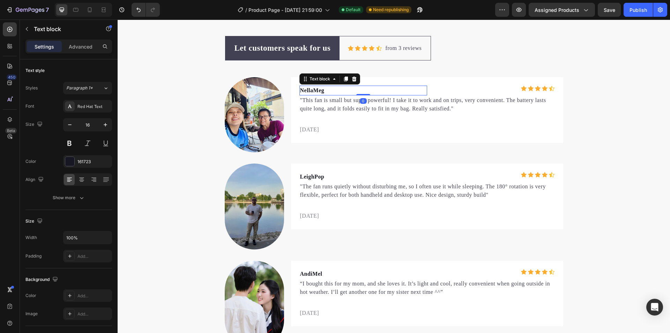
click at [323, 91] on p "NellaMeg" at bounding box center [363, 90] width 126 height 8
drag, startPoint x: 307, startPoint y: 88, endPoint x: 295, endPoint y: 87, distance: 11.3
click at [295, 88] on div "NellaMeg Text block 0 Icon Icon Icon Icon Icon Icon List Hoz Row "This fan is s…" at bounding box center [427, 110] width 272 height 66
drag, startPoint x: 328, startPoint y: 91, endPoint x: 299, endPoint y: 89, distance: 29.7
click at [300, 89] on p "NellaMeg" at bounding box center [363, 90] width 126 height 8
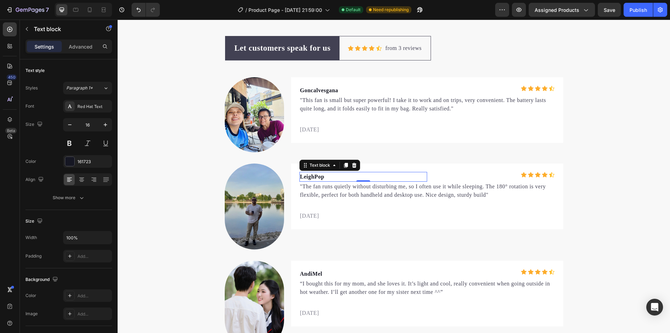
click at [313, 180] on p "LeighPop" at bounding box center [363, 177] width 126 height 8
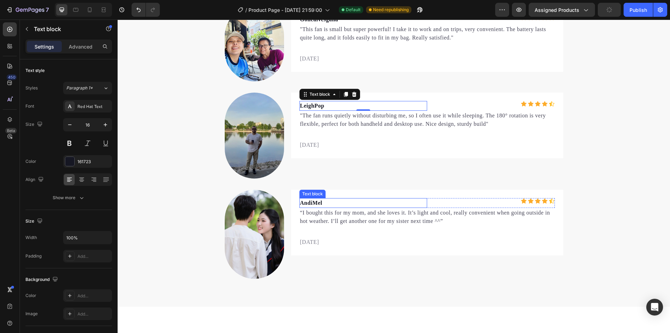
scroll to position [2235, 0]
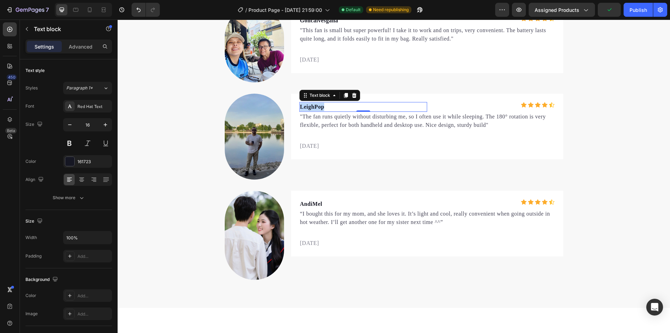
click at [319, 109] on p "LeighPop" at bounding box center [363, 107] width 126 height 8
click at [366, 203] on p "AndiMel" at bounding box center [363, 204] width 126 height 8
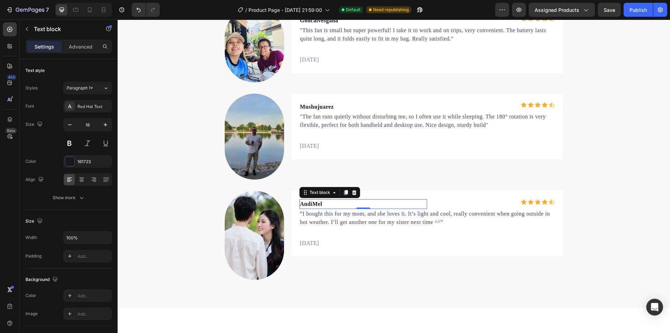
click at [322, 206] on p "AndiMel" at bounding box center [363, 204] width 126 height 8
click at [636, 14] on button "Publish" at bounding box center [638, 10] width 29 height 14
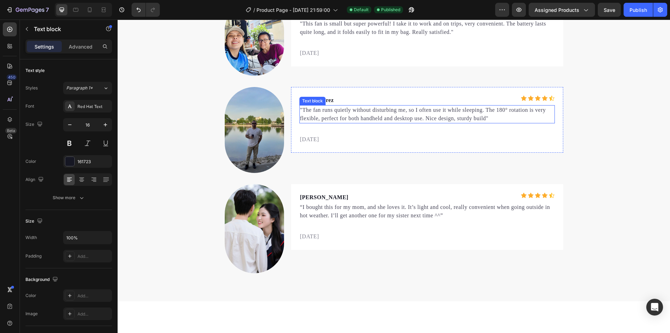
scroll to position [2335, 0]
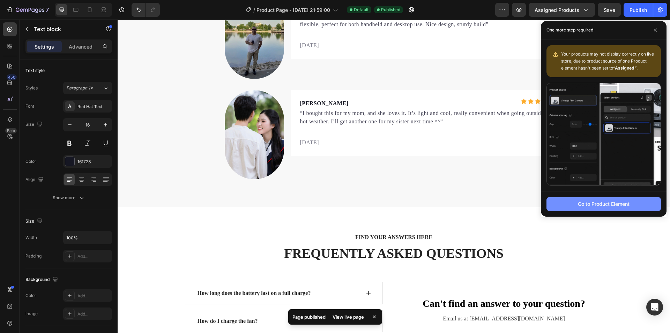
click at [578, 202] on button "Go to Product Element" at bounding box center [604, 204] width 115 height 14
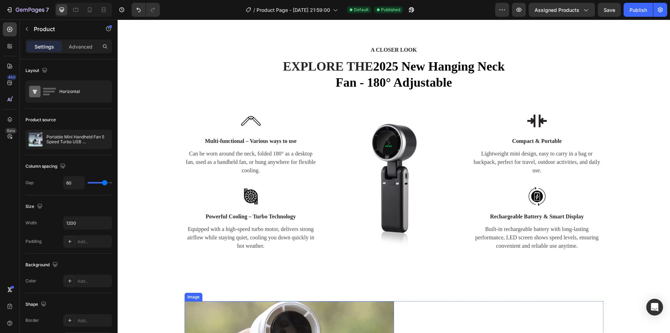
scroll to position [694, 0]
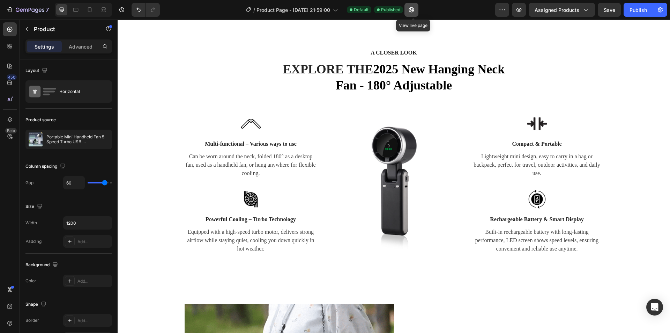
click at [413, 12] on icon "button" at bounding box center [411, 9] width 7 height 7
